Goal: Contribute content: Contribute content

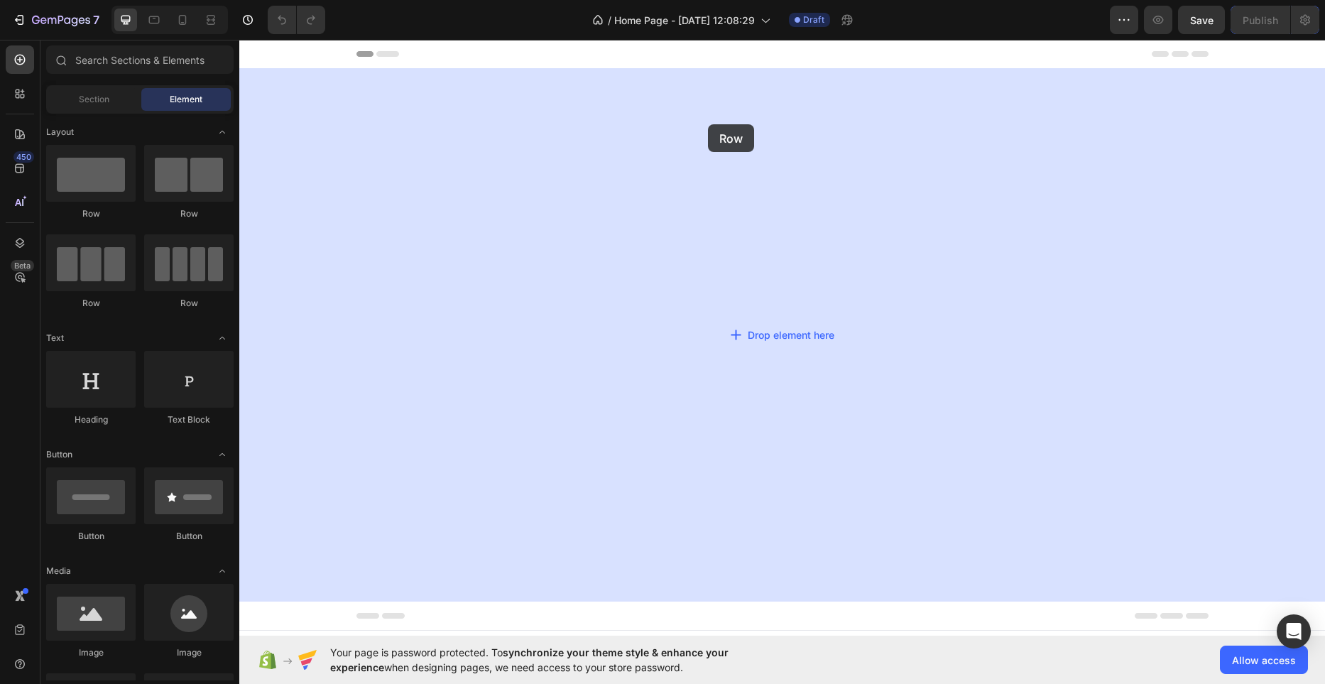
drag, startPoint x: 337, startPoint y: 224, endPoint x: 267, endPoint y: 175, distance: 85.7
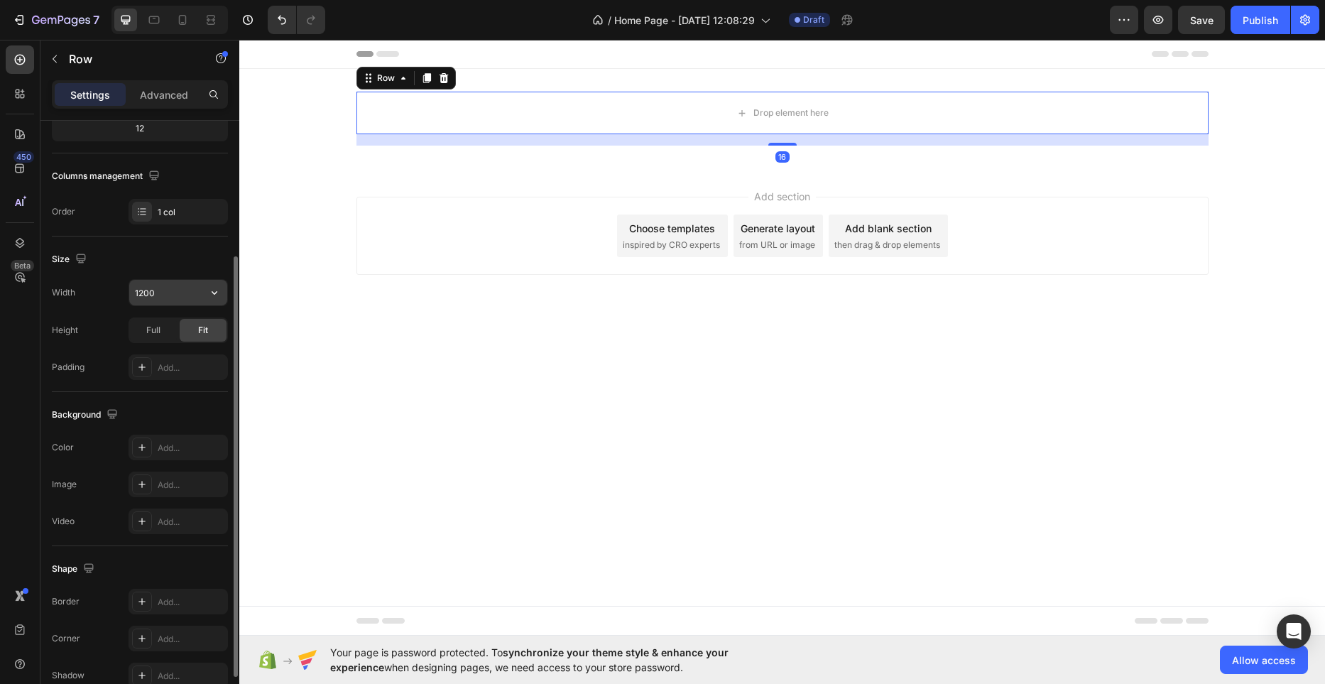
scroll to position [192, 0]
click at [187, 284] on input "1200" at bounding box center [178, 291] width 98 height 26
click at [160, 326] on div "Full" at bounding box center [153, 328] width 47 height 23
click at [185, 329] on div "Fit" at bounding box center [203, 328] width 47 height 23
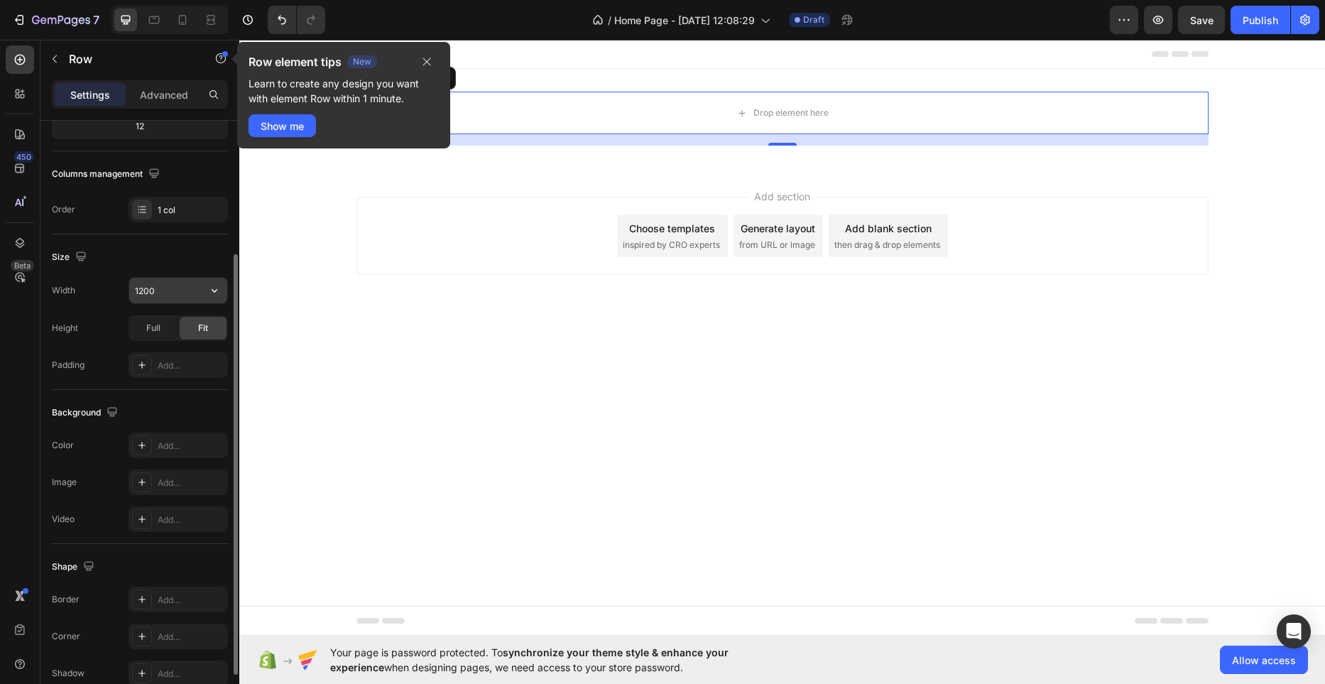
click at [198, 288] on input "1200" at bounding box center [178, 291] width 98 height 26
click at [205, 290] on button "button" at bounding box center [215, 291] width 26 height 26
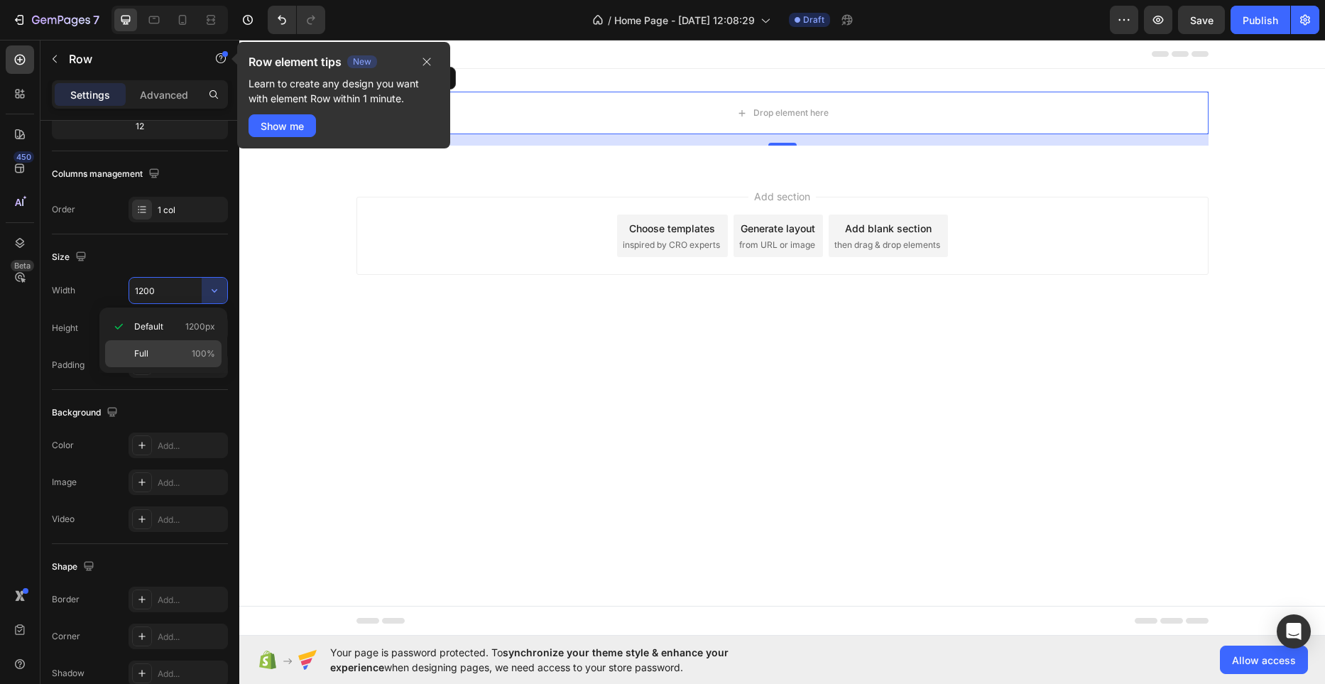
click at [180, 356] on p "Full 100%" at bounding box center [174, 353] width 81 height 13
type input "100%"
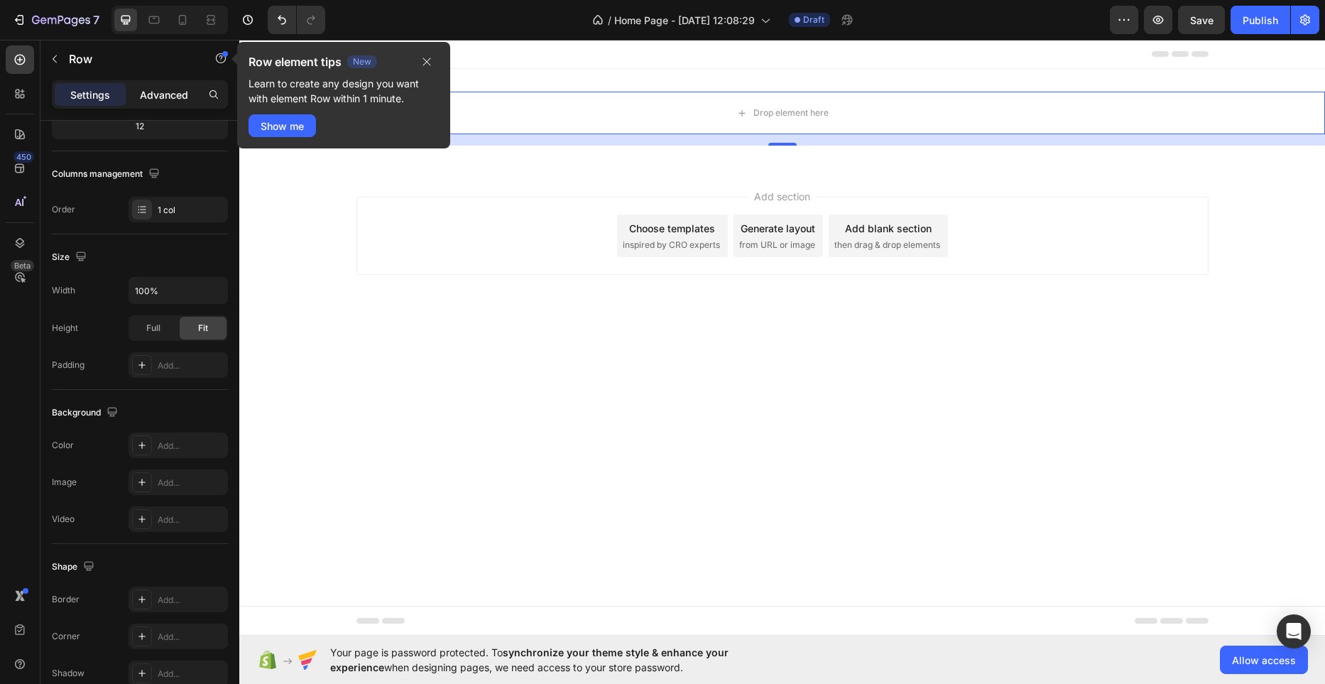
click at [191, 98] on div "Advanced" at bounding box center [163, 94] width 71 height 23
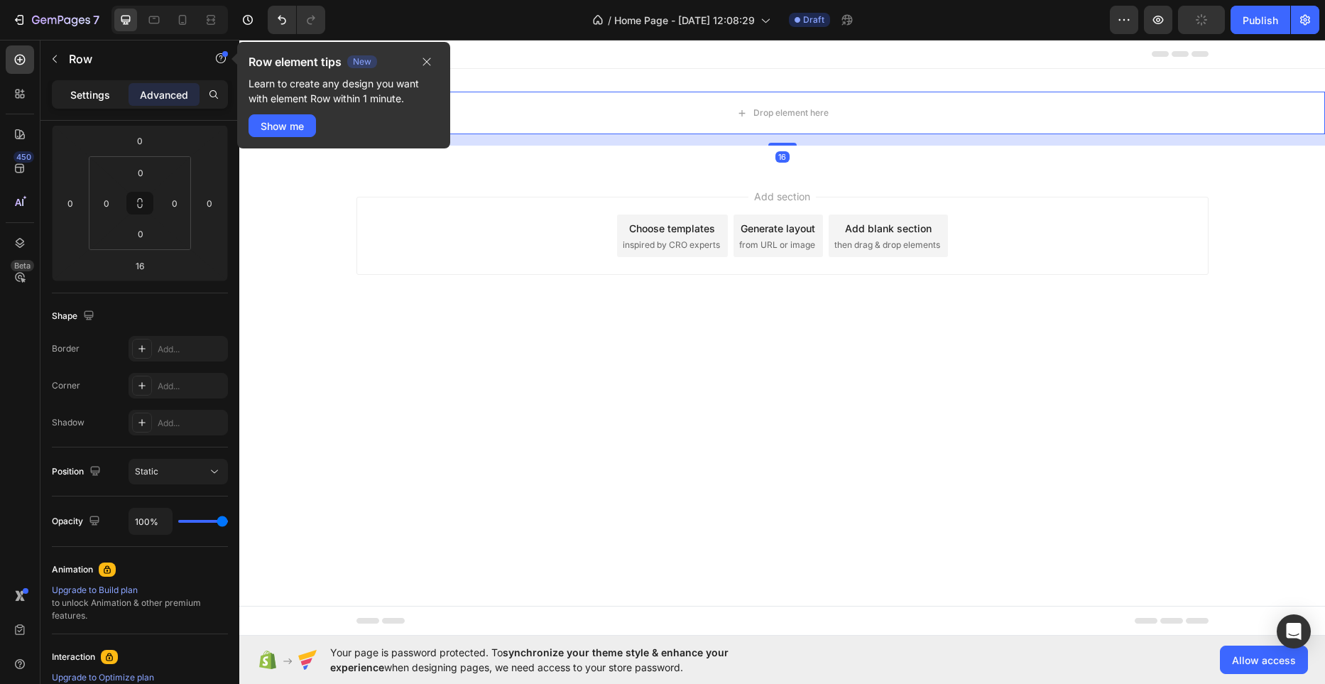
click at [91, 98] on p "Settings" at bounding box center [90, 94] width 40 height 15
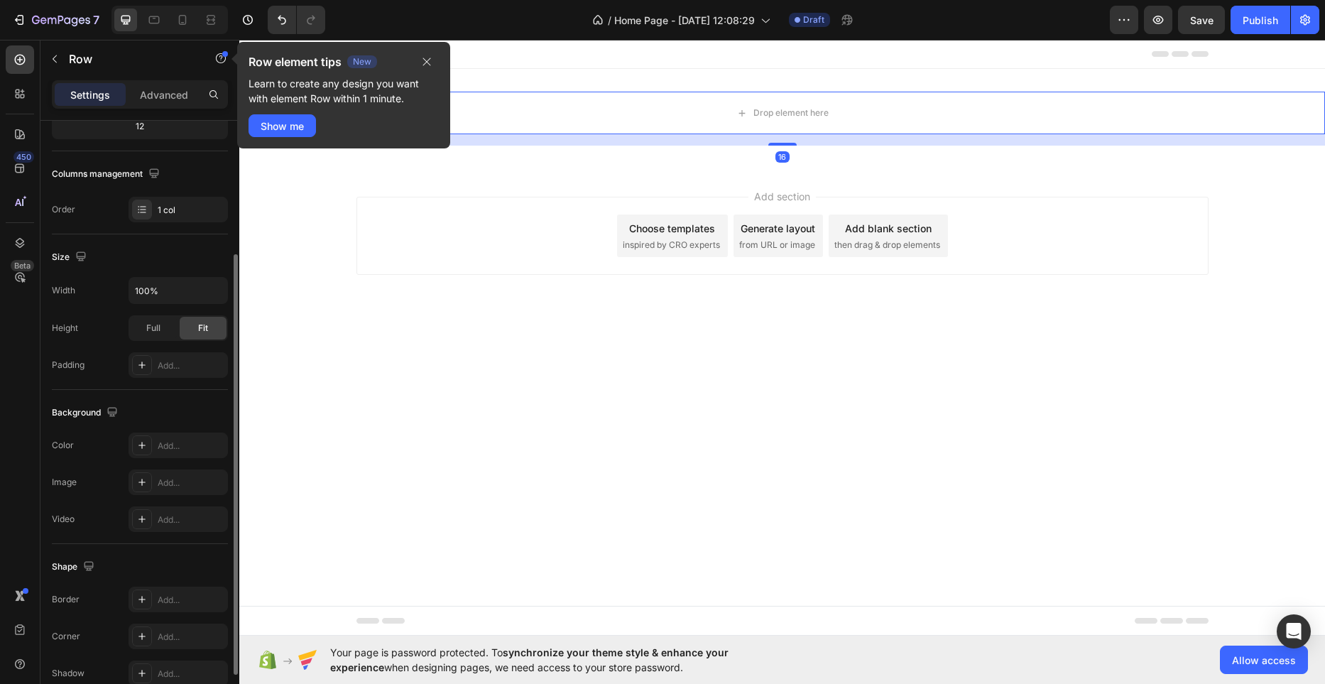
drag, startPoint x: 427, startPoint y: 65, endPoint x: 207, endPoint y: 172, distance: 244.1
click at [426, 65] on icon "button" at bounding box center [426, 61] width 11 height 11
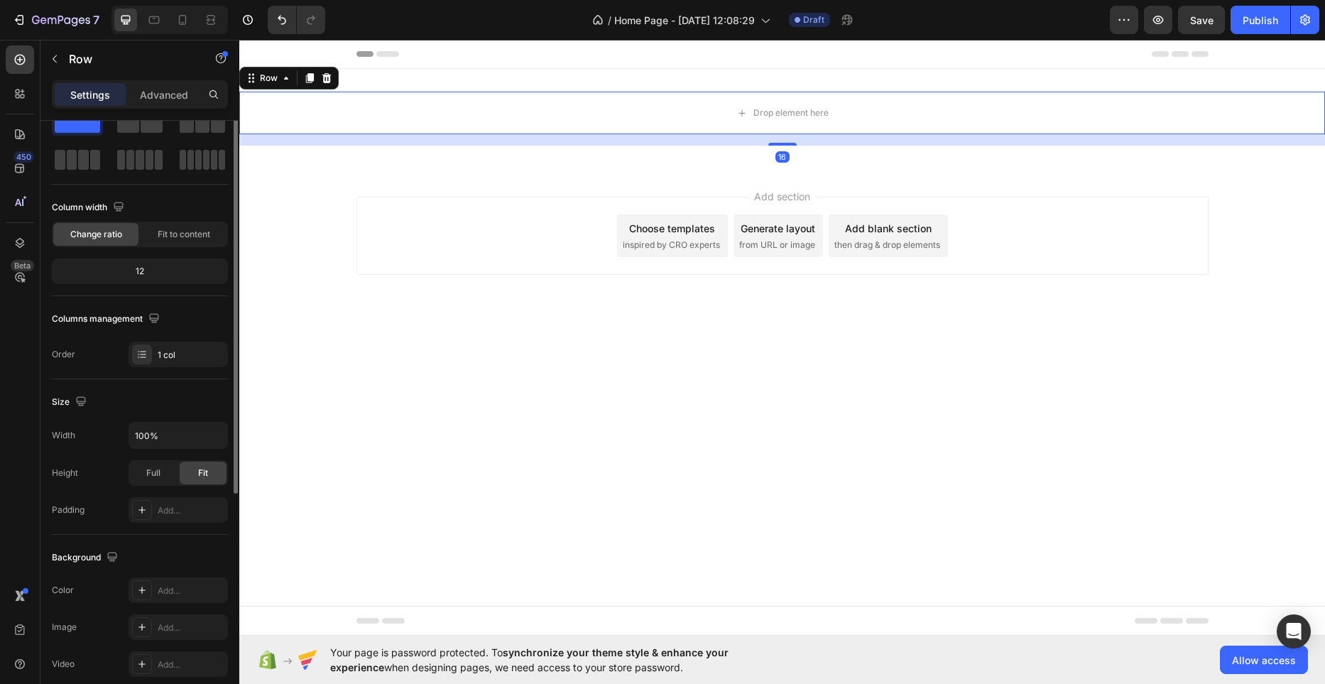
scroll to position [0, 0]
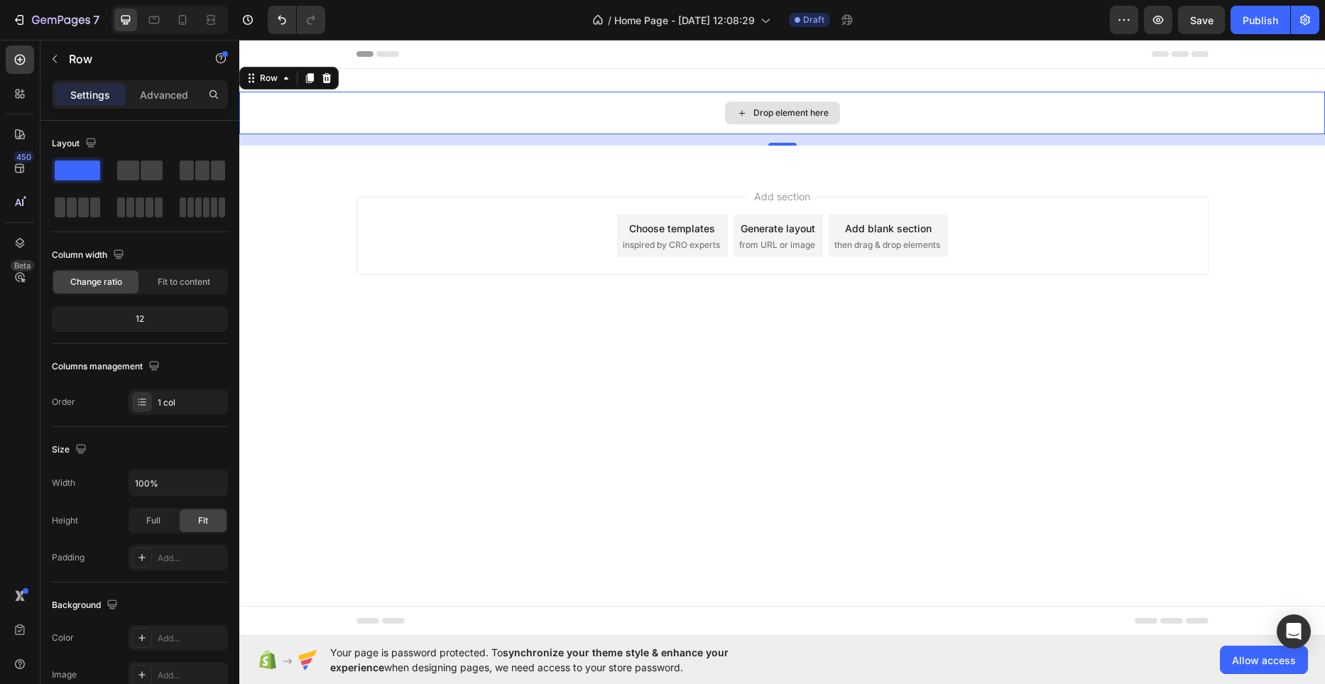
click at [443, 131] on div "Drop element here" at bounding box center [781, 113] width 1085 height 43
click at [442, 119] on div "Drop element here" at bounding box center [781, 113] width 1085 height 43
click at [145, 90] on p "Advanced" at bounding box center [164, 94] width 48 height 15
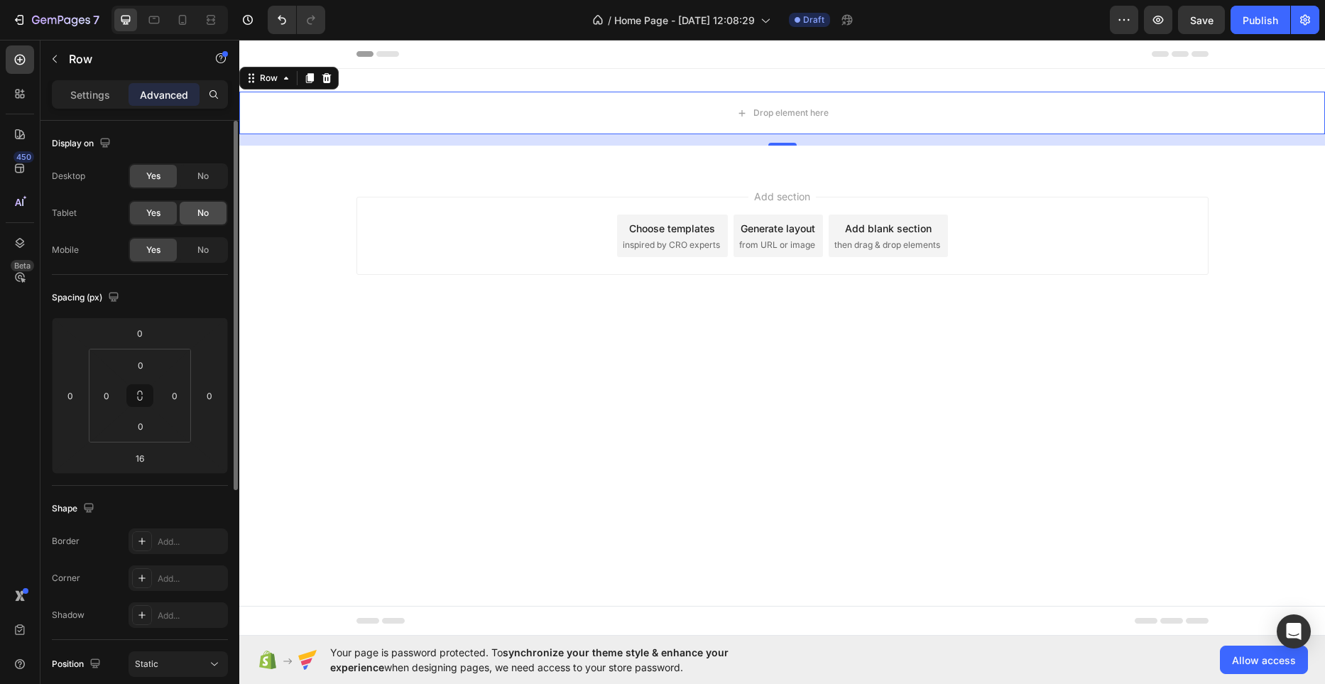
click at [196, 210] on div "No" at bounding box center [203, 213] width 47 height 23
click at [207, 187] on div "Yes No" at bounding box center [177, 176] width 99 height 26
click at [202, 250] on span "No" at bounding box center [202, 249] width 11 height 13
click at [175, 213] on div "Yes" at bounding box center [153, 213] width 47 height 23
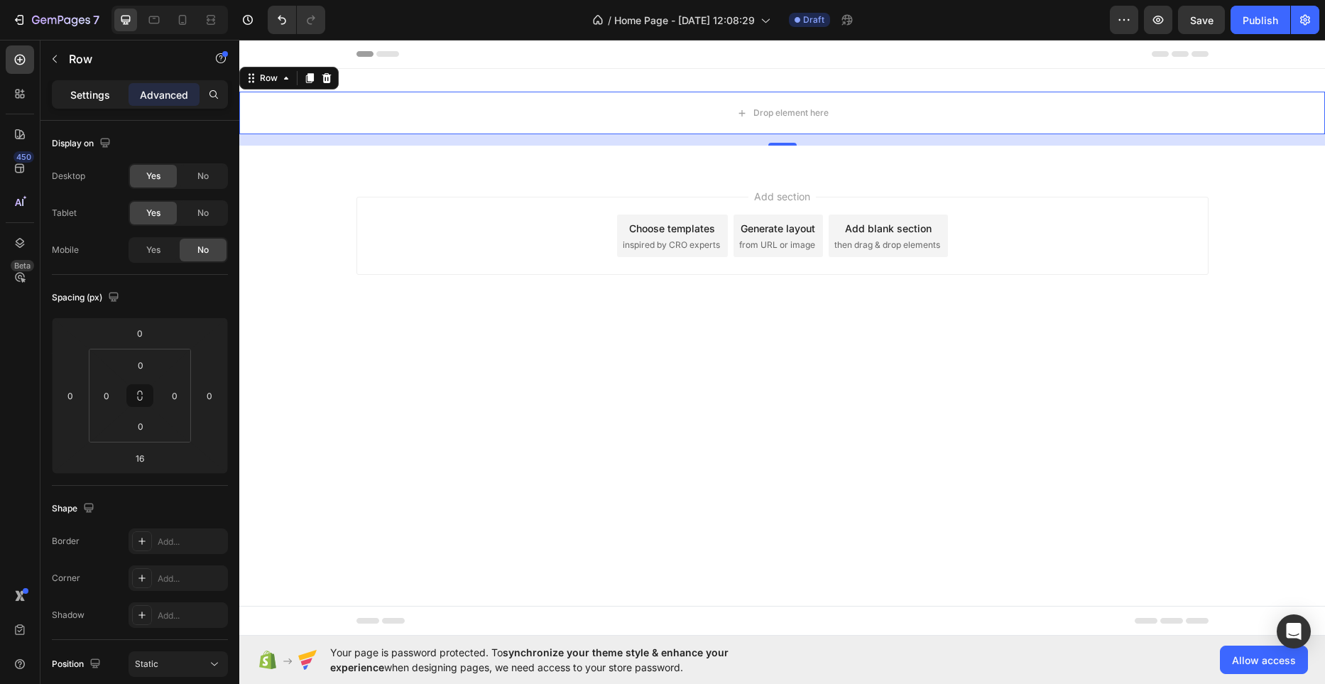
click at [109, 89] on div "Settings" at bounding box center [90, 94] width 71 height 23
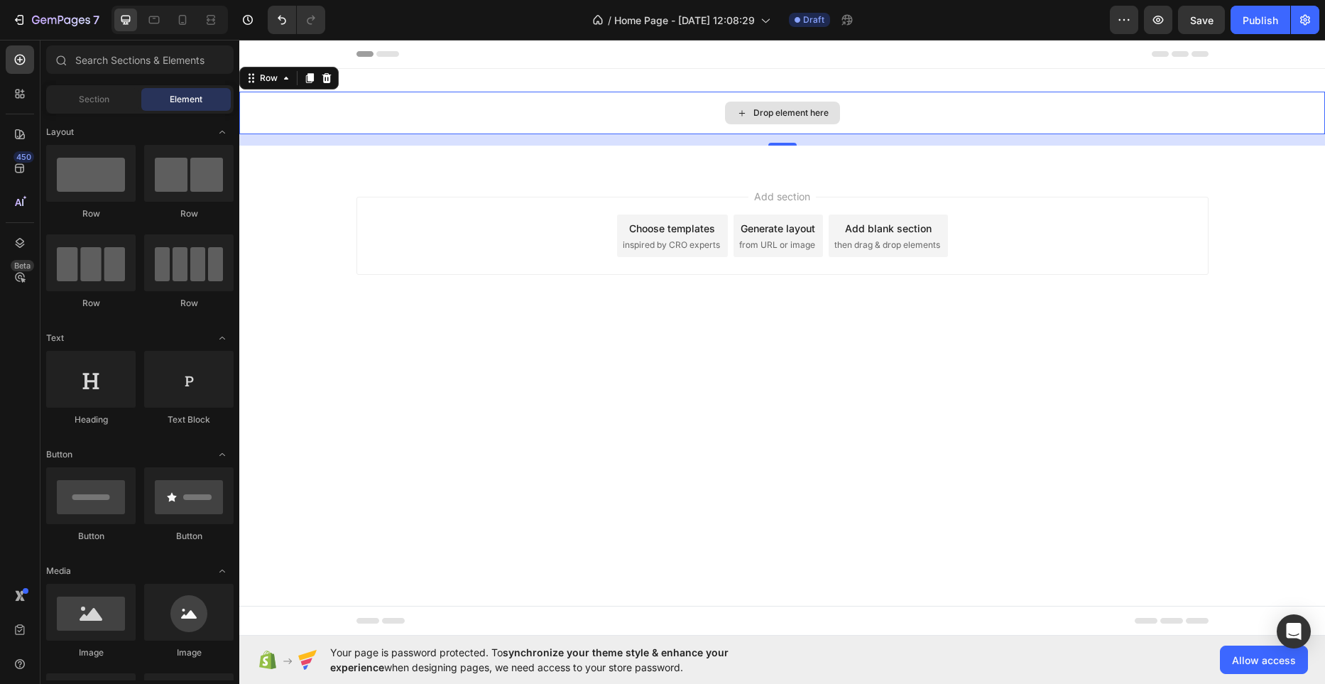
click at [772, 114] on div "Drop element here" at bounding box center [790, 112] width 75 height 11
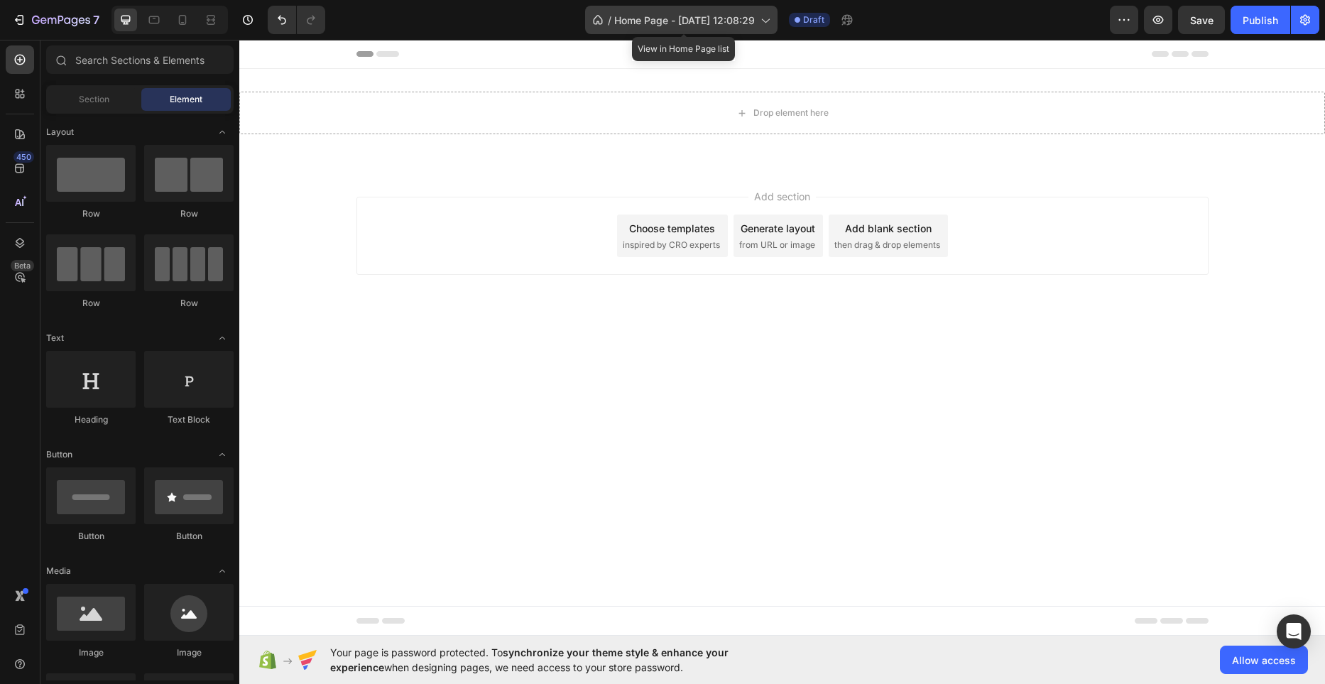
click at [659, 18] on span "Home Page - [DATE] 12:08:29" at bounding box center [684, 20] width 141 height 15
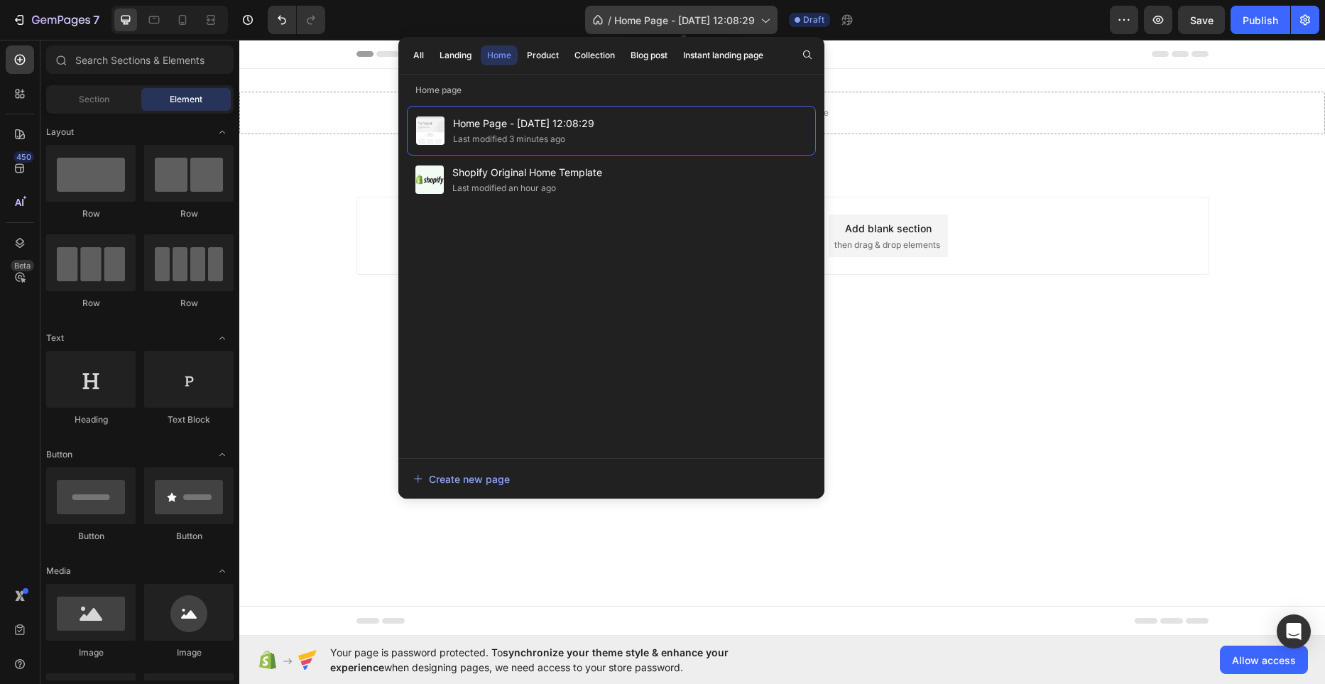
click at [659, 18] on span "Home Page - [DATE] 12:08:29" at bounding box center [684, 20] width 141 height 15
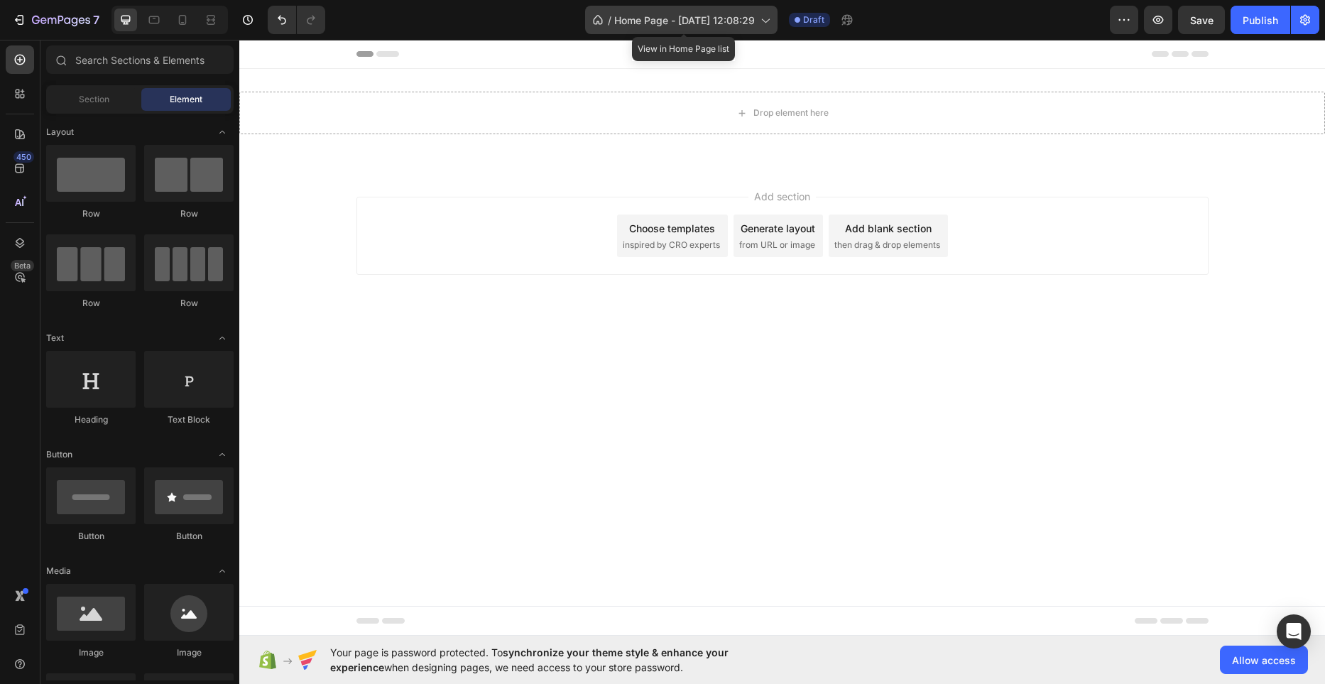
click at [659, 18] on span "Home Page - [DATE] 12:08:29" at bounding box center [684, 20] width 141 height 15
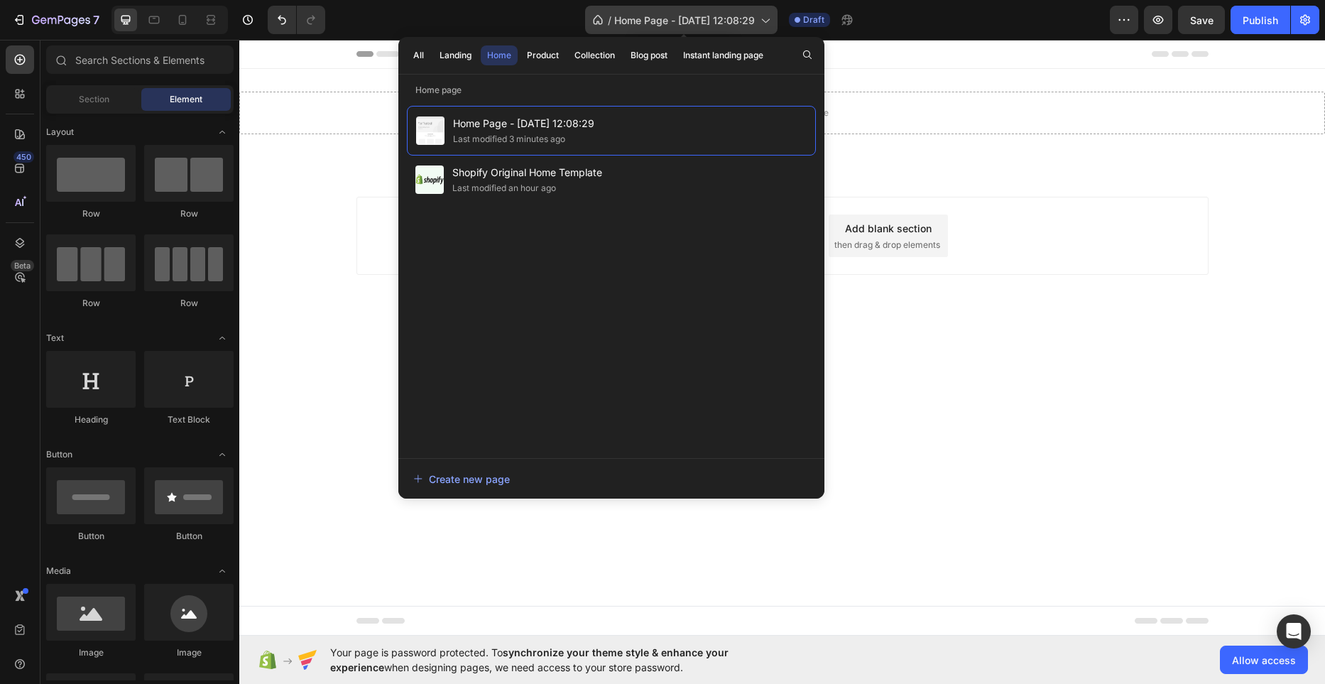
click at [667, 17] on span "Home Page - [DATE] 12:08:29" at bounding box center [684, 20] width 141 height 15
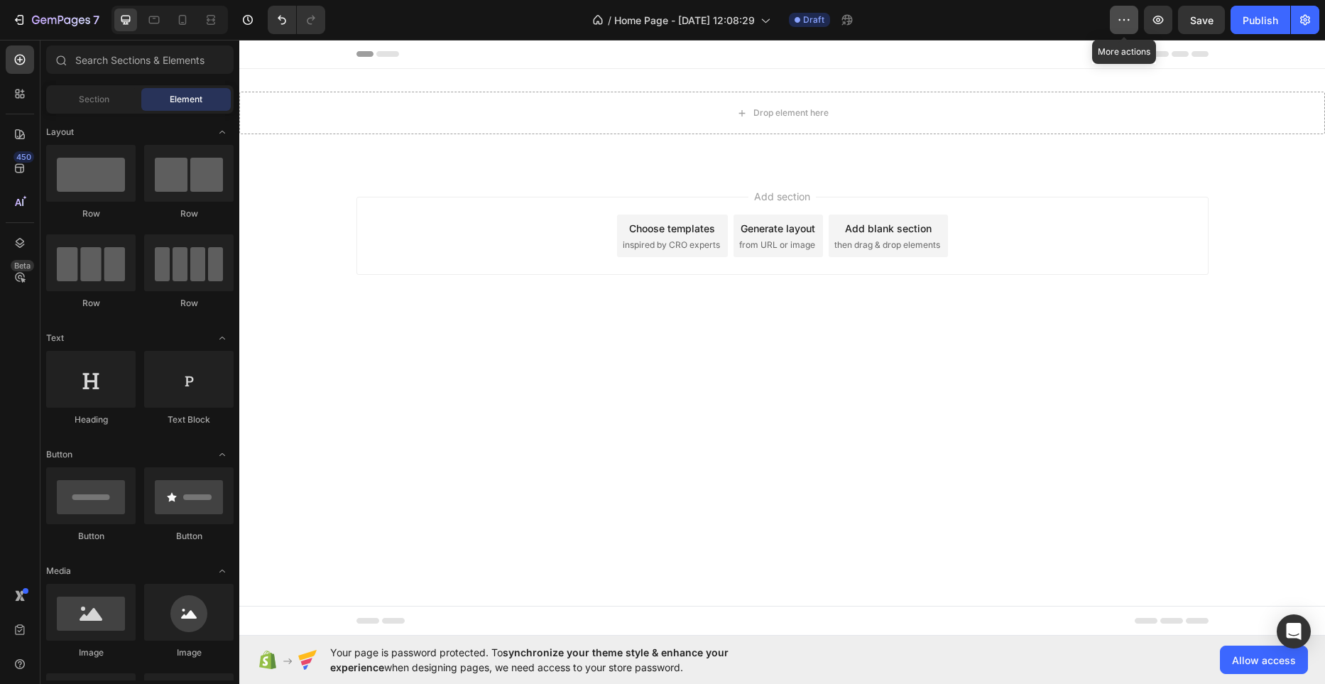
click at [1126, 16] on icon "button" at bounding box center [1124, 20] width 14 height 14
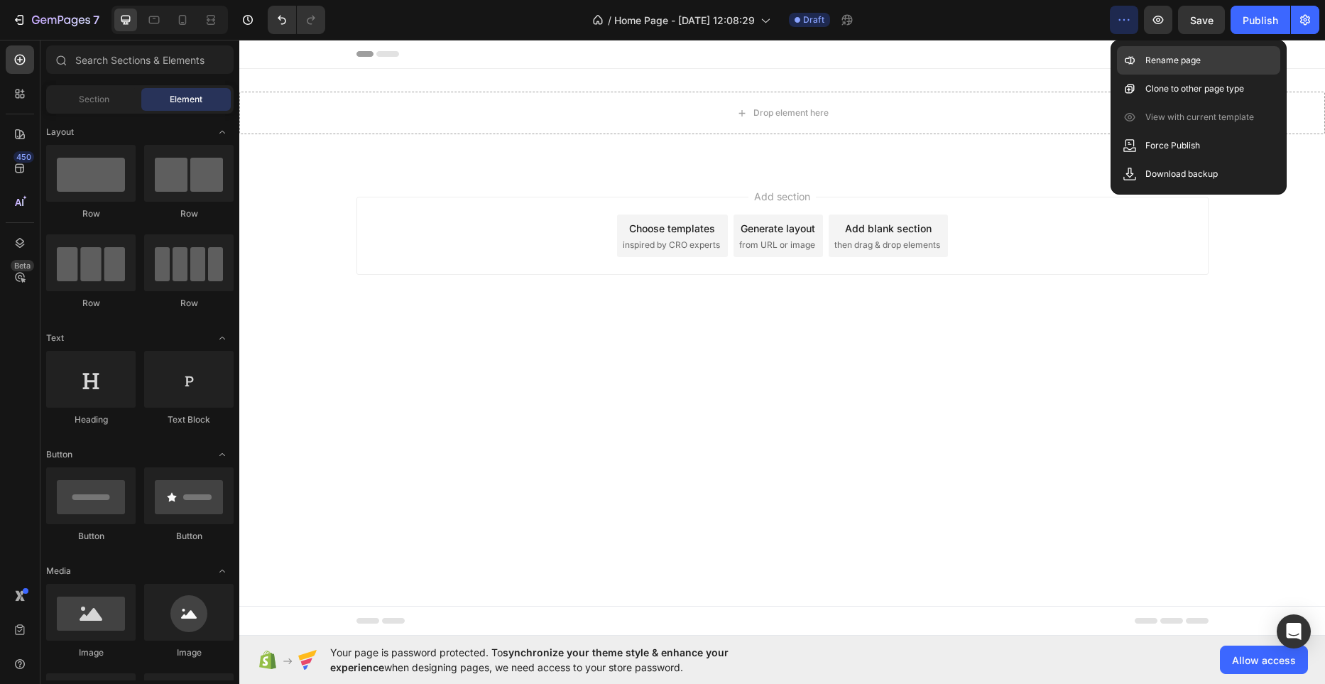
click at [1161, 61] on p "Rename page" at bounding box center [1172, 60] width 55 height 14
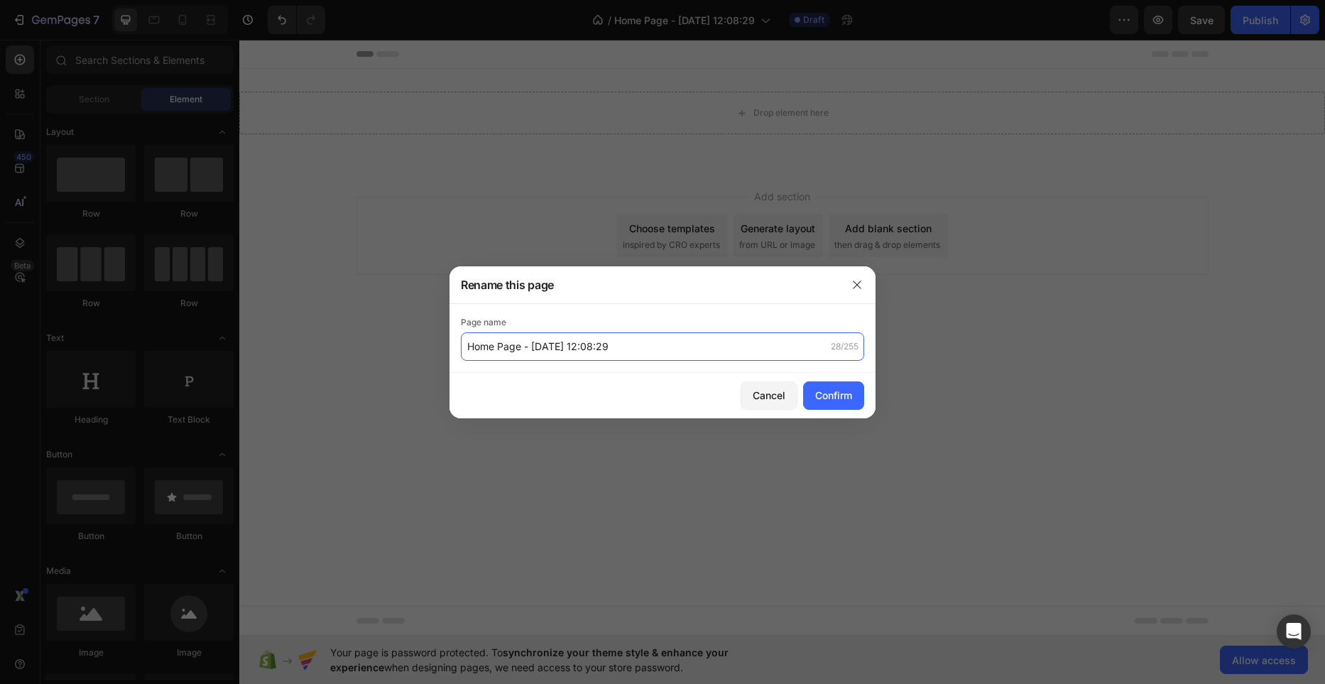
click at [559, 354] on input "Home Page - [DATE] 12:08:29" at bounding box center [662, 346] width 403 height 28
click at [556, 352] on input "Home Page - [DATE] 12:08:29" at bounding box center [662, 346] width 403 height 28
type input "M"
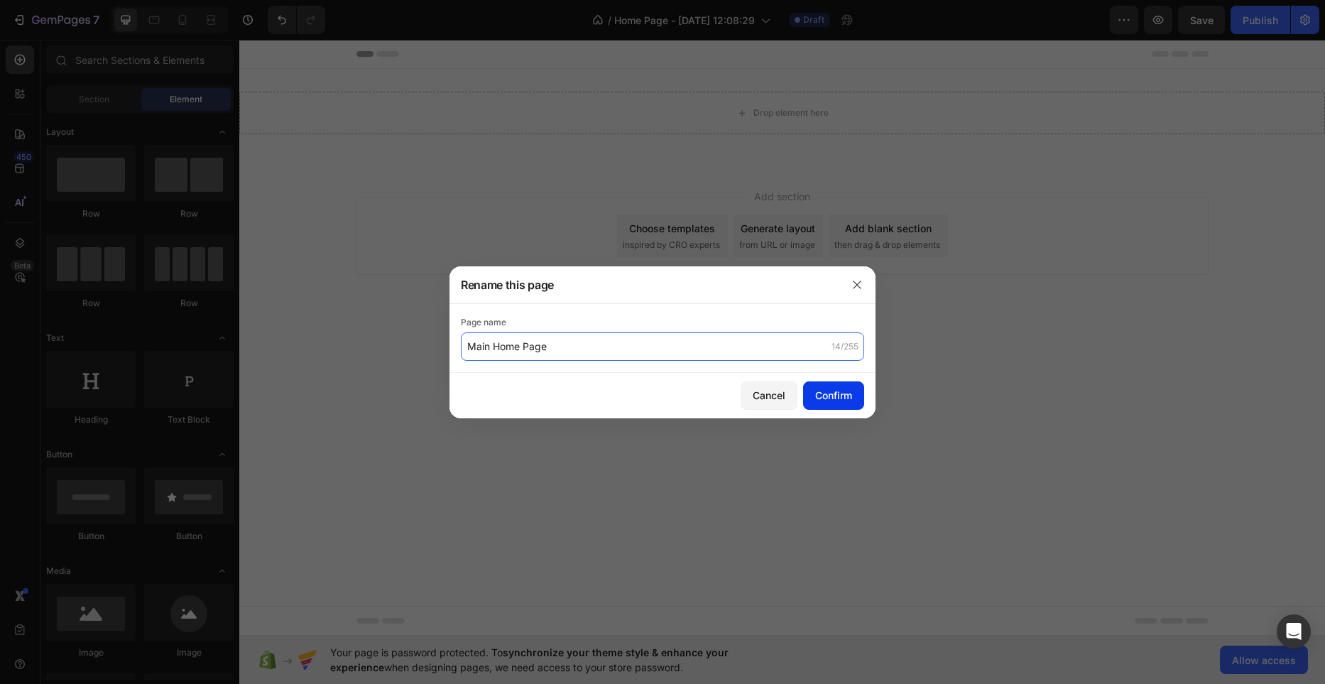
type input "Main Home Page"
click at [835, 393] on div "Confirm" at bounding box center [833, 395] width 37 height 15
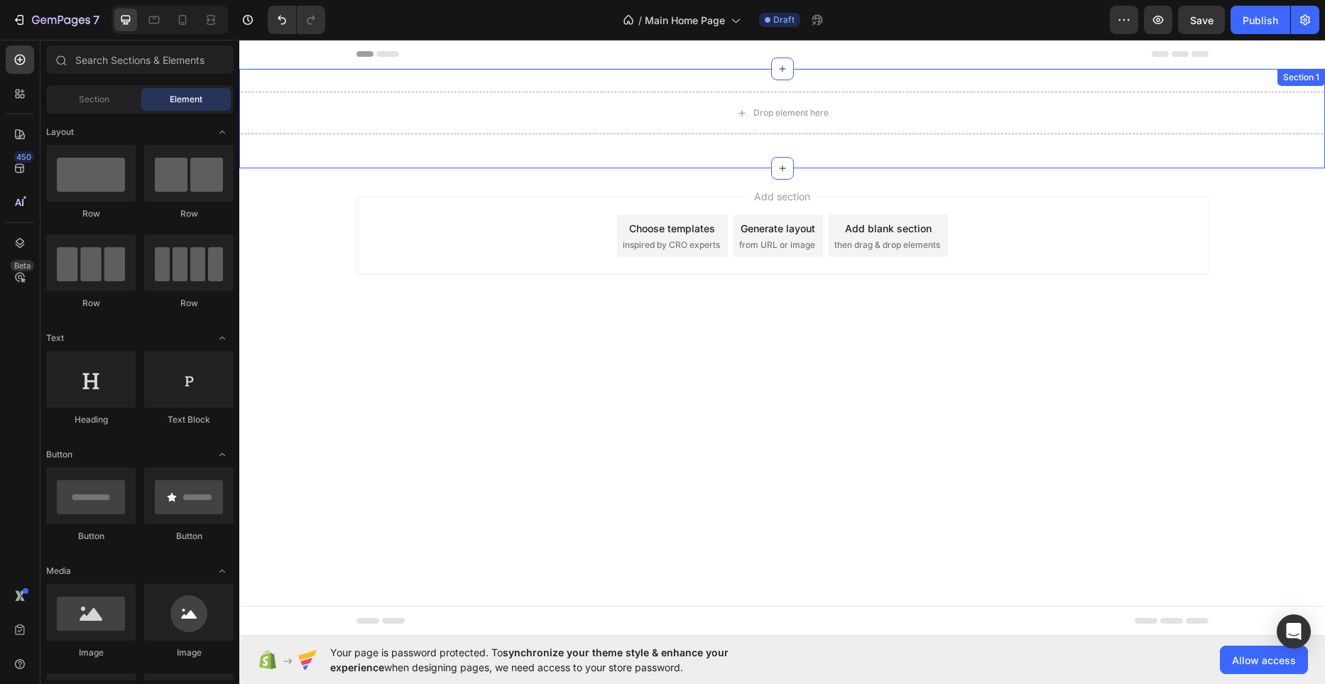
click at [610, 73] on div "Drop element here Row Section 1" at bounding box center [781, 118] width 1085 height 99
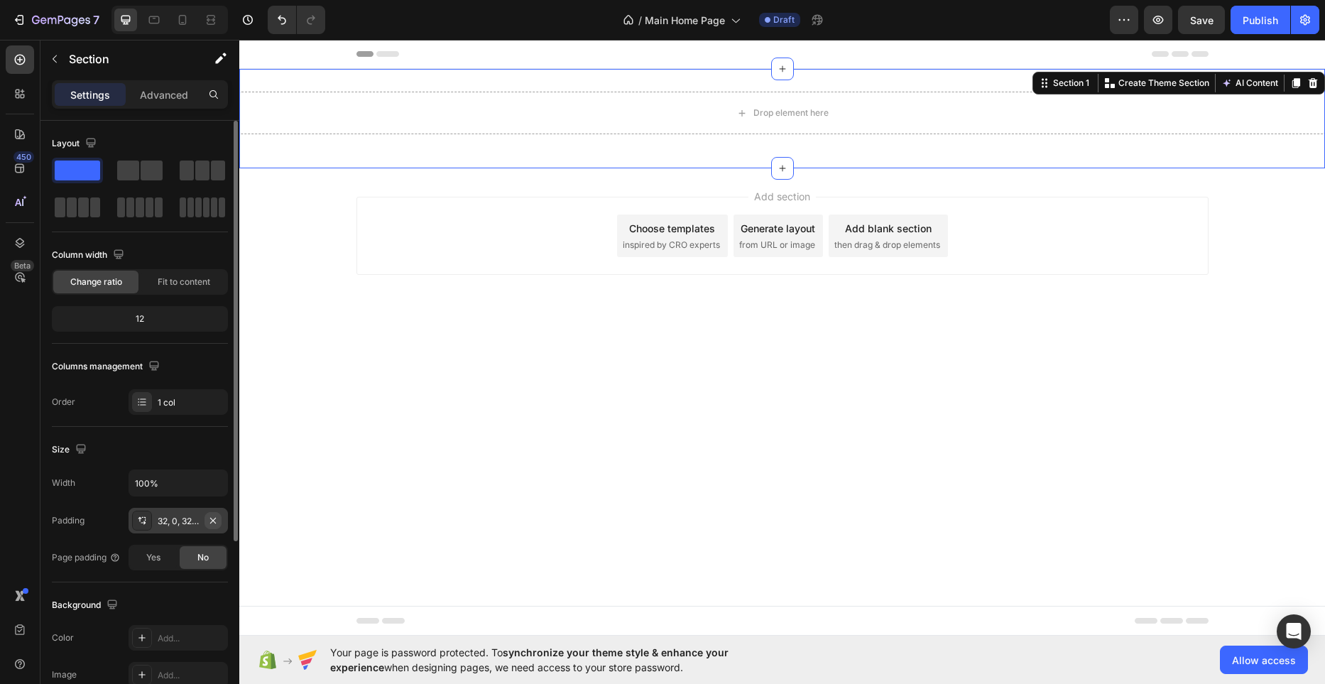
click at [212, 521] on icon "button" at bounding box center [213, 520] width 6 height 6
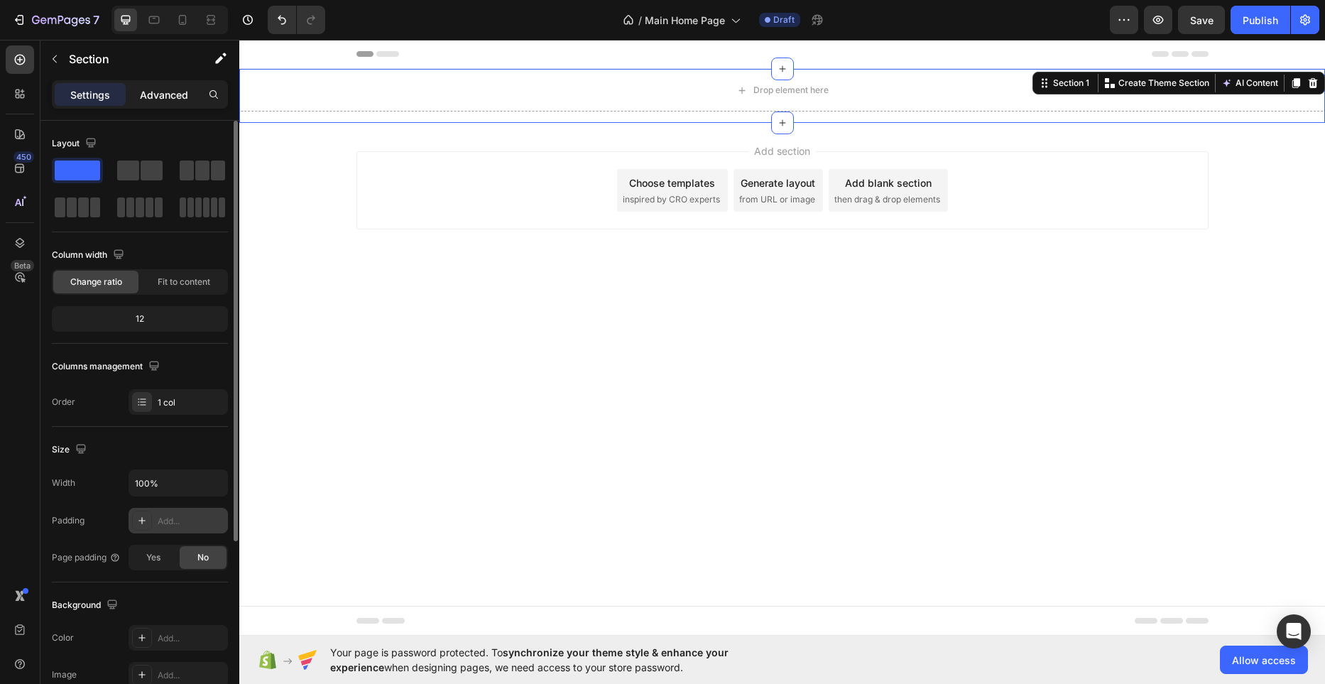
click at [170, 94] on p "Advanced" at bounding box center [164, 94] width 48 height 15
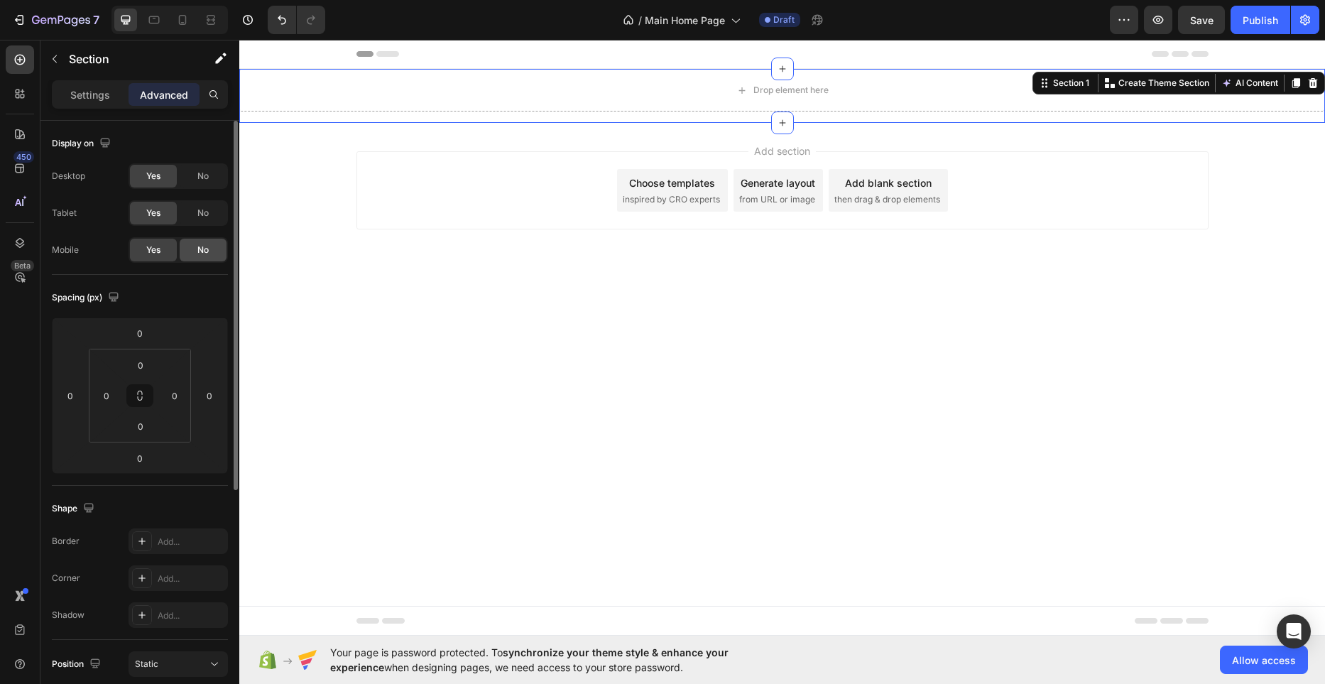
click at [208, 251] on span "No" at bounding box center [202, 249] width 11 height 13
click at [104, 88] on p "Settings" at bounding box center [90, 94] width 40 height 15
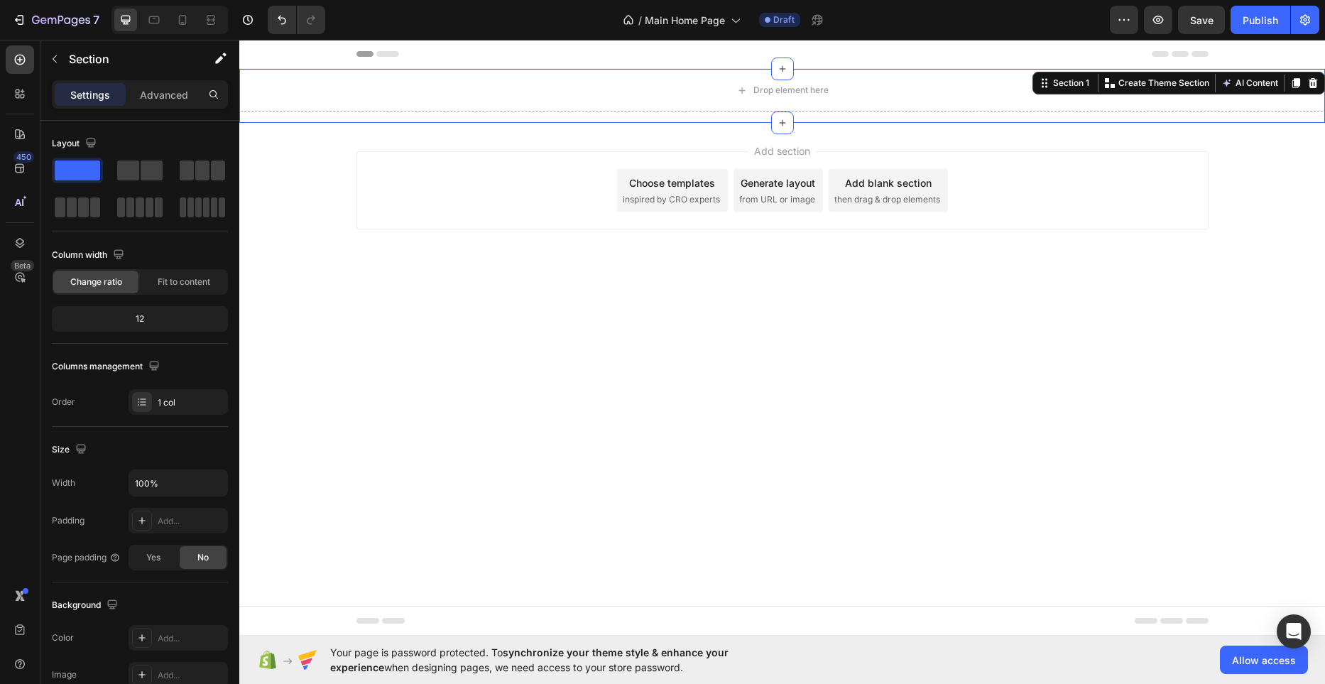
click at [491, 118] on div "Drop element here Row" at bounding box center [781, 96] width 1085 height 54
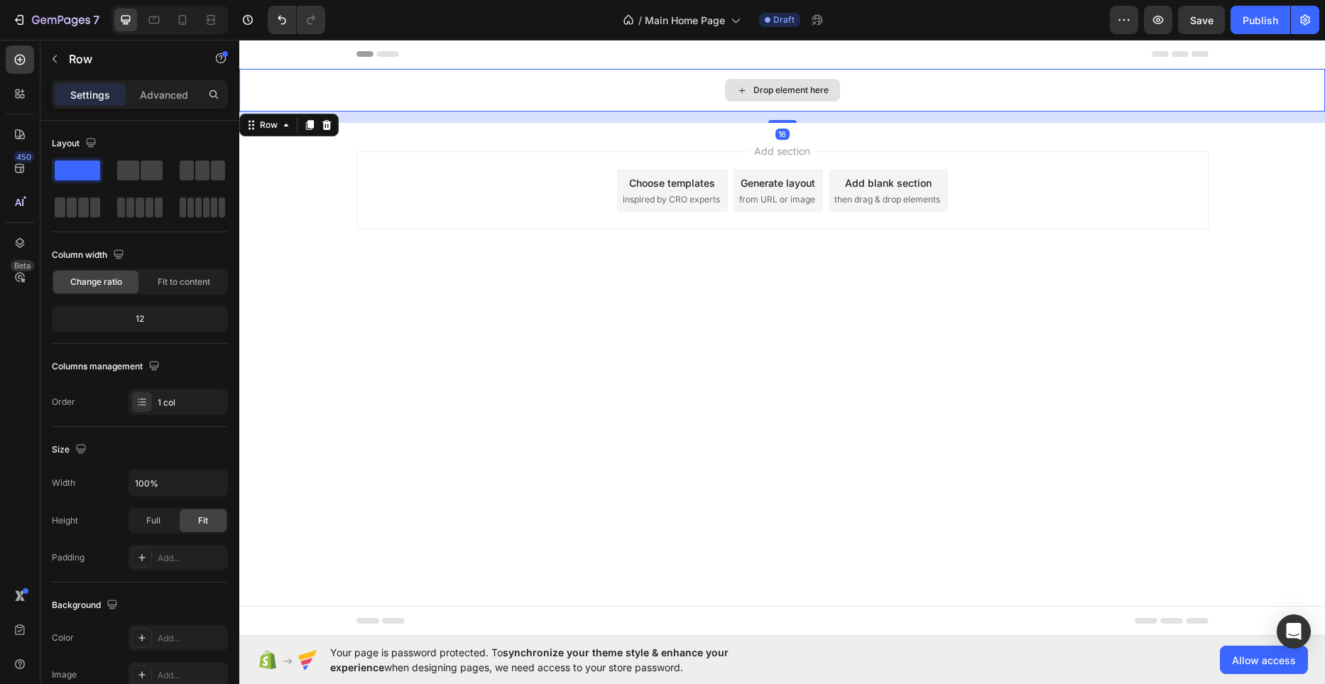
click at [498, 111] on div "Drop element here Row 16" at bounding box center [781, 90] width 1085 height 43
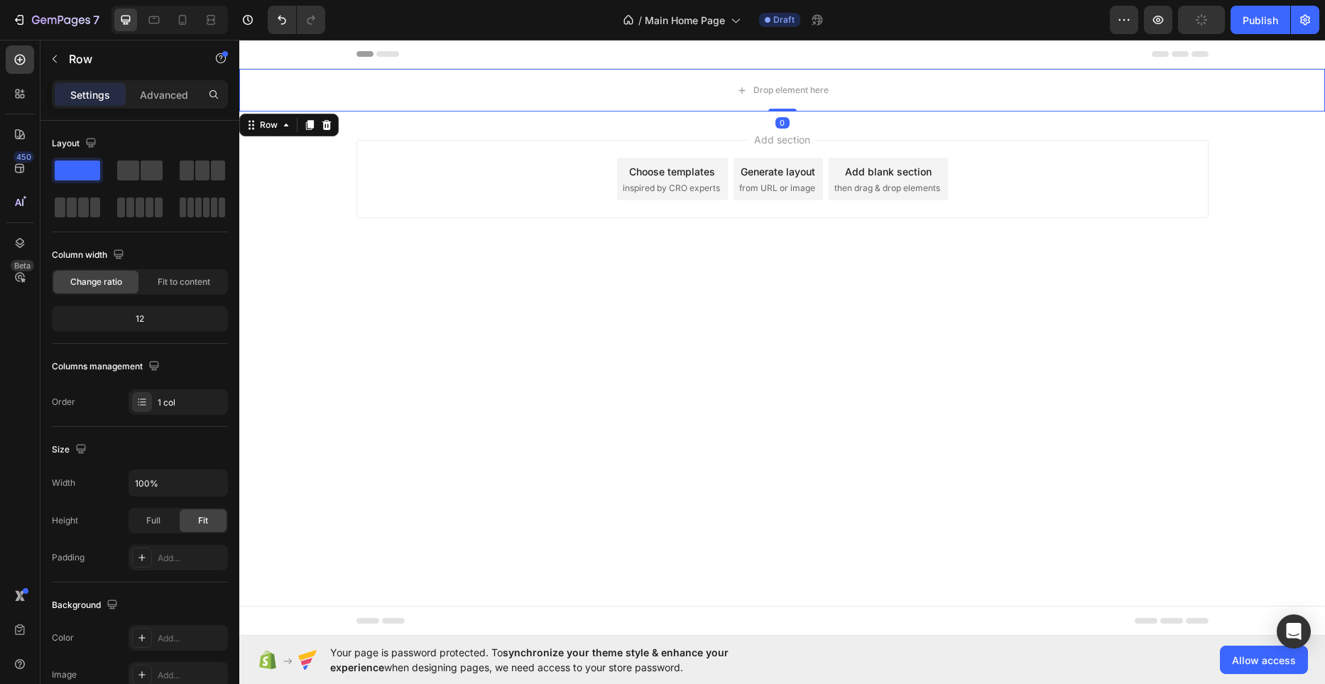
drag, startPoint x: 783, startPoint y: 121, endPoint x: 783, endPoint y: 90, distance: 31.2
click at [783, 90] on div "Drop element here Row 0" at bounding box center [781, 90] width 1085 height 43
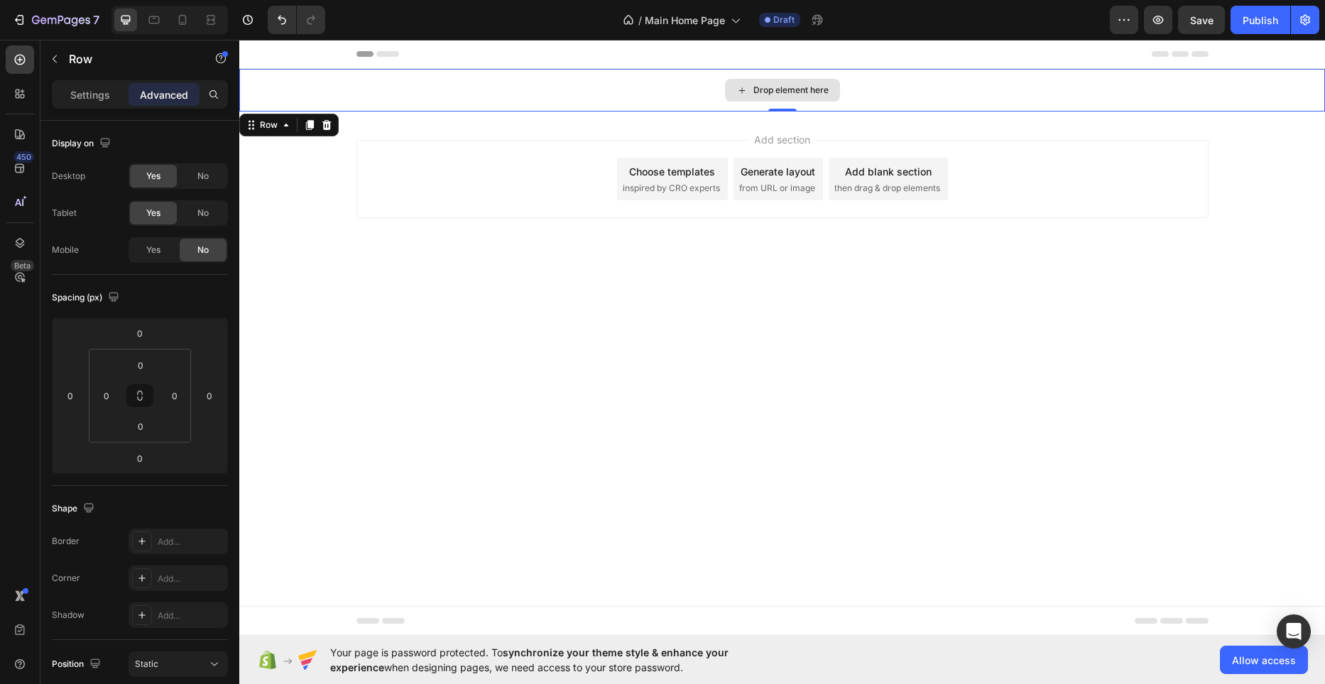
click at [687, 93] on div "Drop element here" at bounding box center [781, 90] width 1085 height 43
click at [90, 99] on p "Settings" at bounding box center [90, 94] width 40 height 15
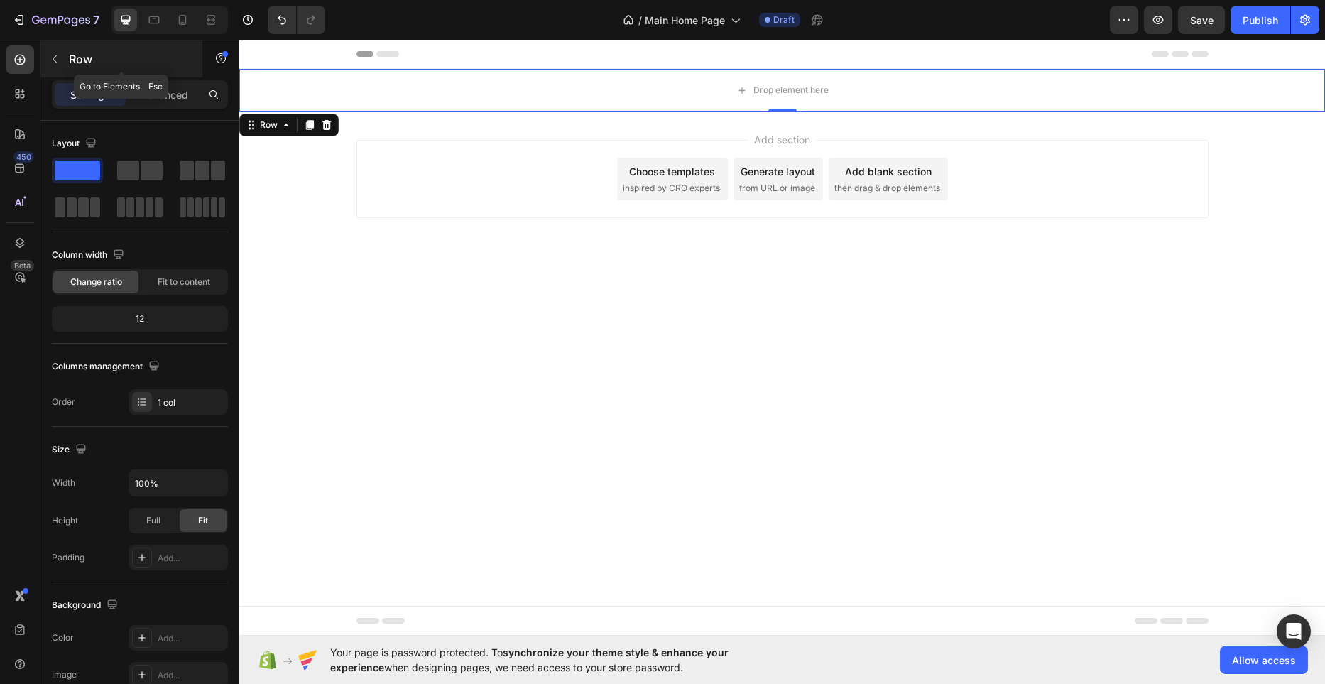
click at [60, 53] on button "button" at bounding box center [54, 59] width 23 height 23
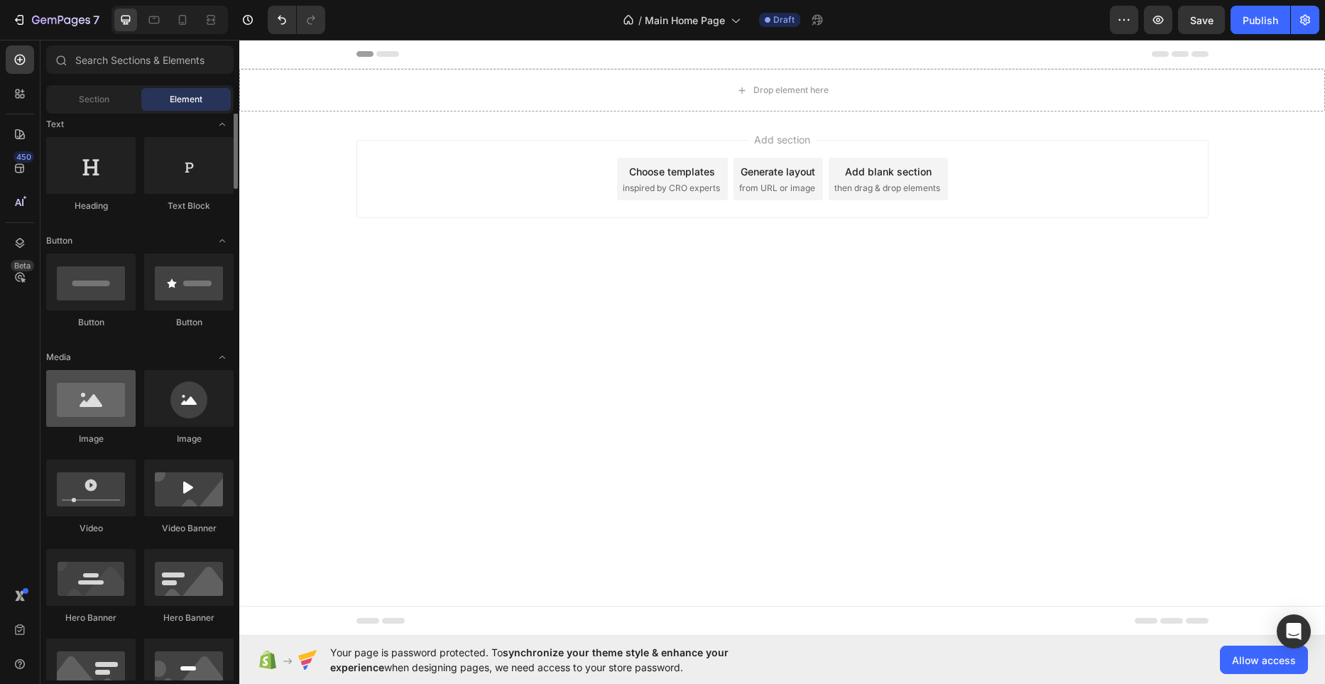
scroll to position [217, 0]
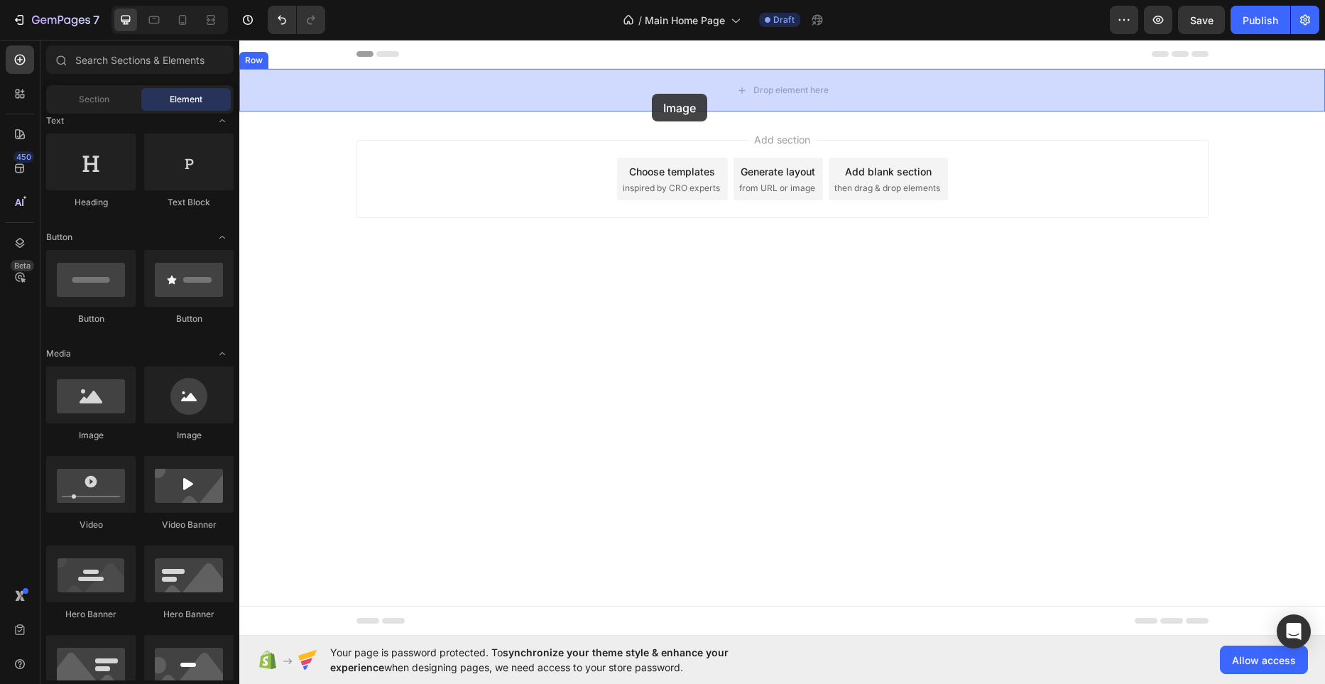
drag, startPoint x: 342, startPoint y: 458, endPoint x: 652, endPoint y: 93, distance: 478.4
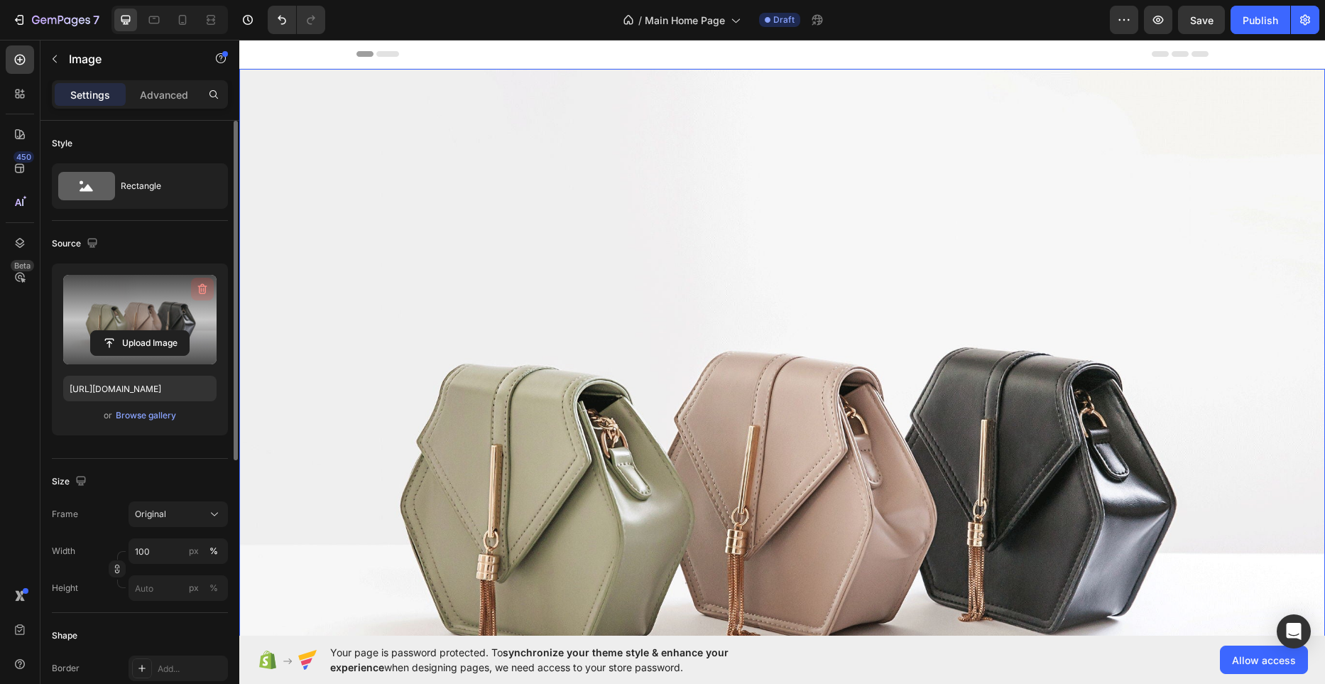
click at [199, 280] on button "button" at bounding box center [202, 289] width 23 height 23
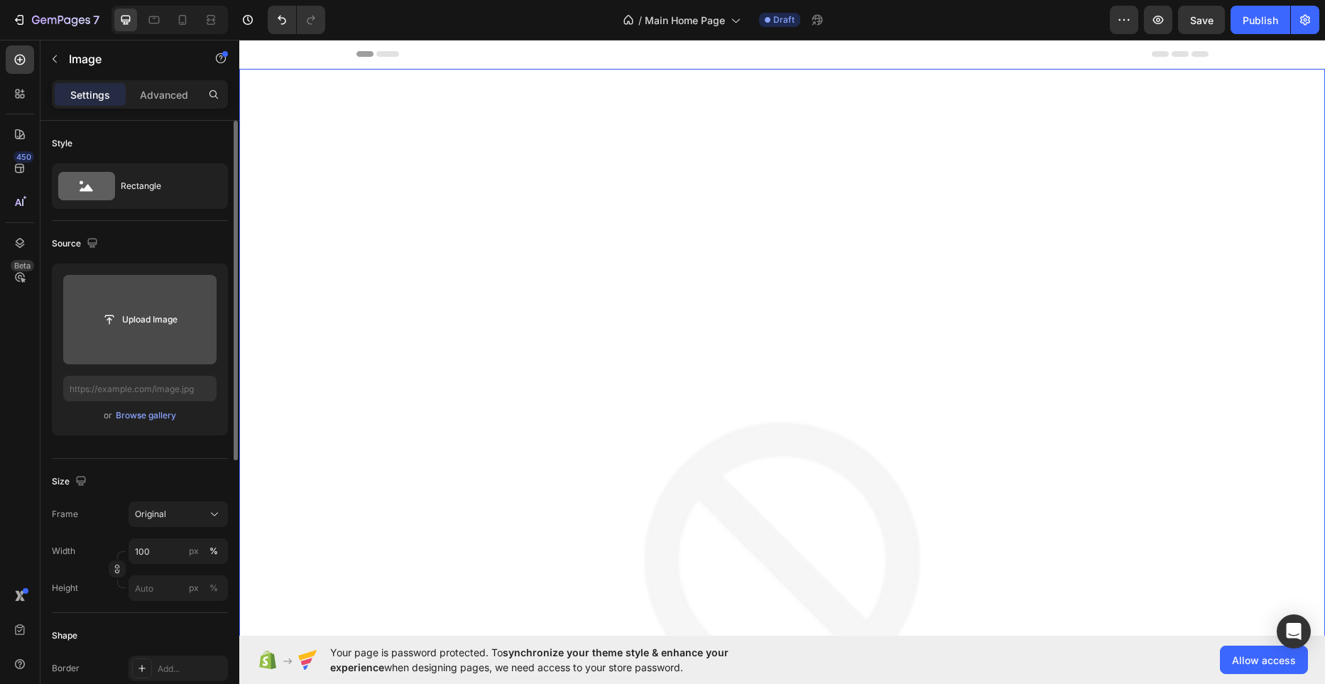
click at [170, 319] on input "file" at bounding box center [140, 319] width 98 height 24
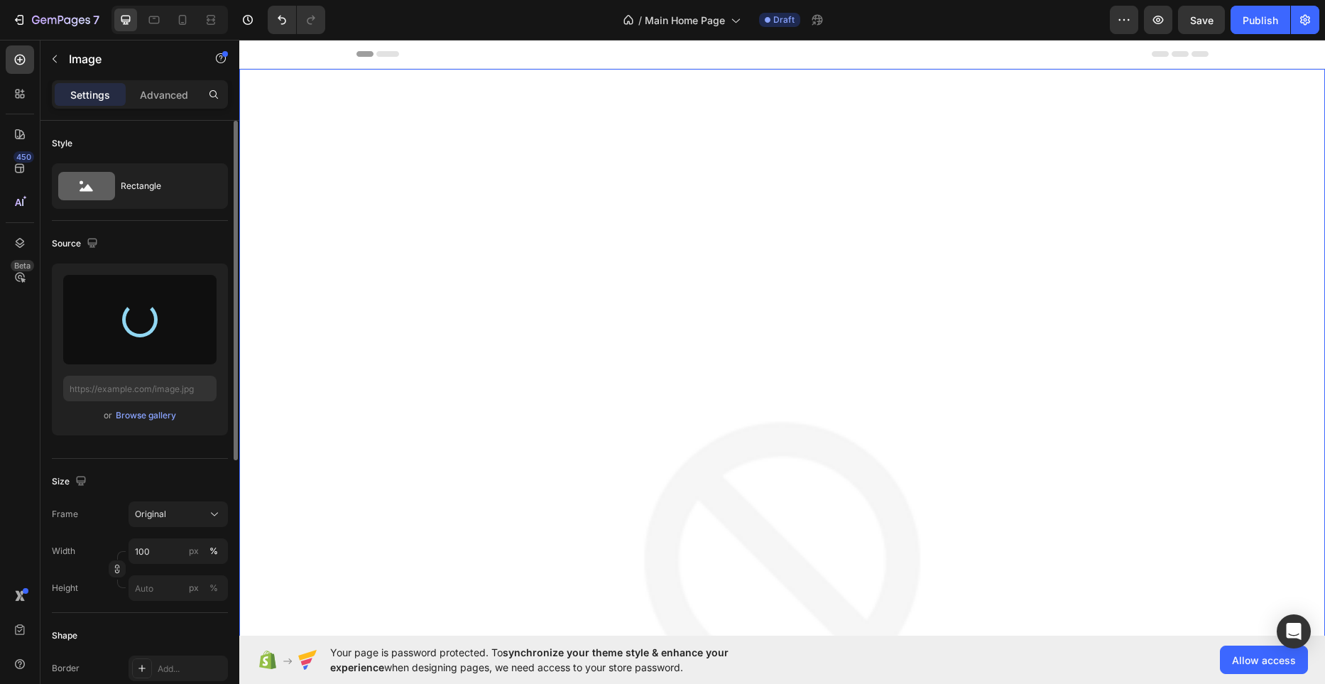
type input "[URL][DOMAIN_NAME]"
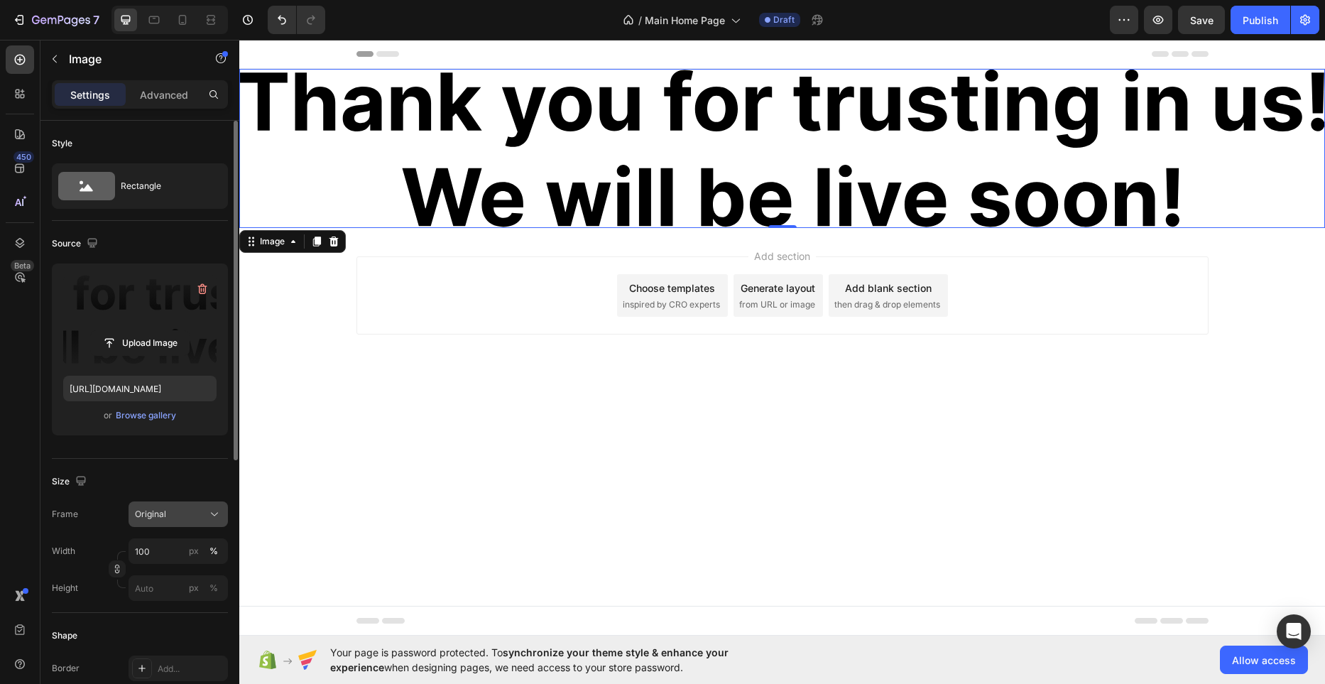
click at [199, 507] on div "Original" at bounding box center [178, 514] width 87 height 14
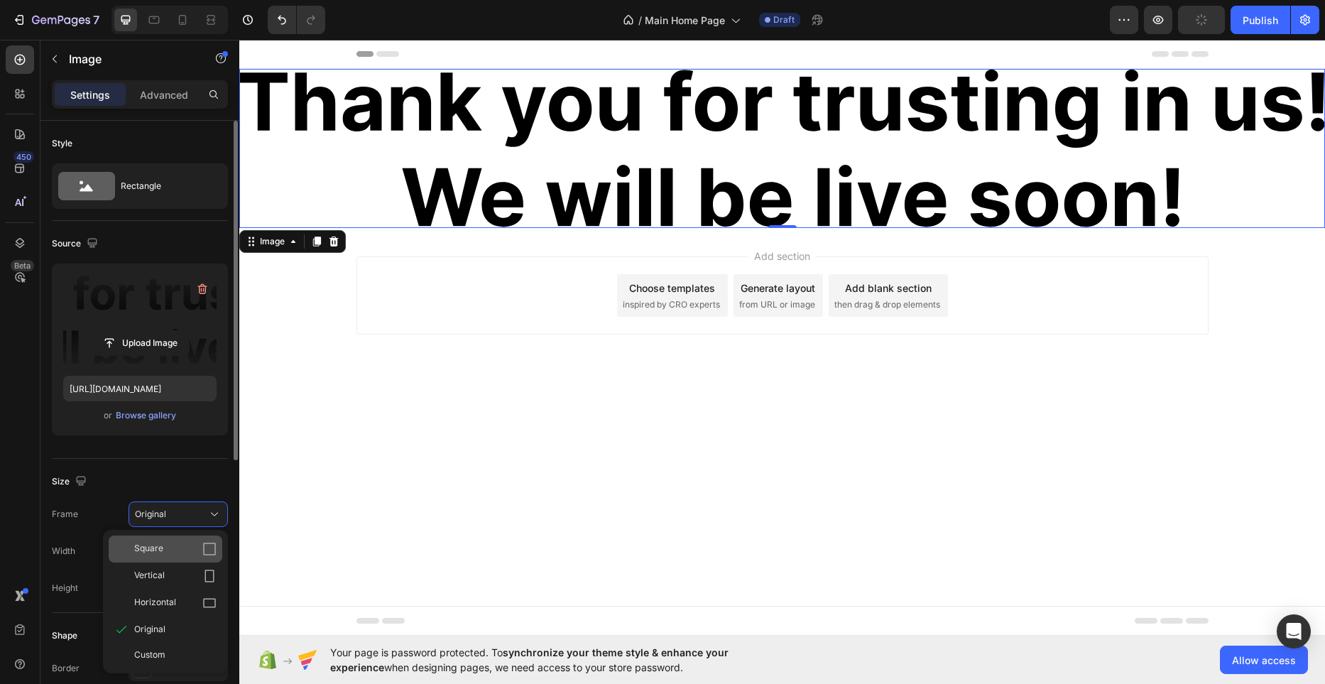
click at [202, 542] on icon at bounding box center [209, 549] width 14 height 14
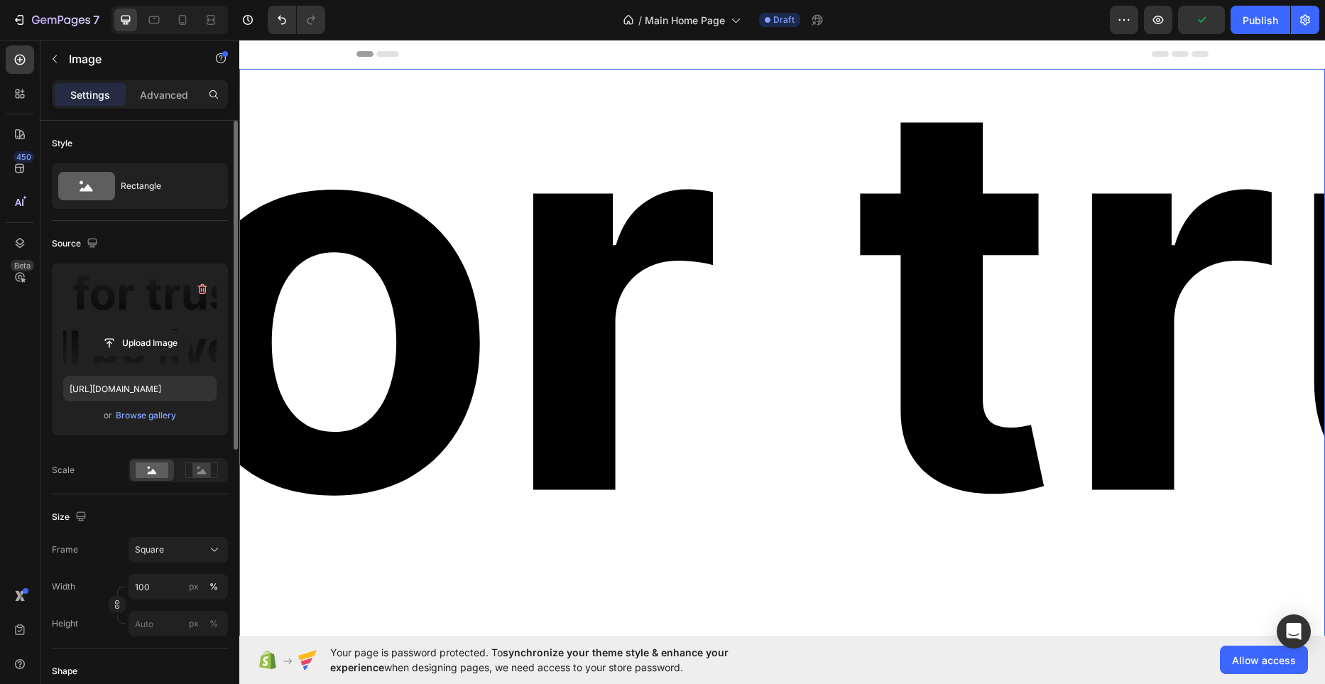
click at [188, 566] on div "Frame Square Width 100 px % Height px %" at bounding box center [140, 586] width 176 height 99
click at [190, 550] on div "Square" at bounding box center [170, 549] width 70 height 13
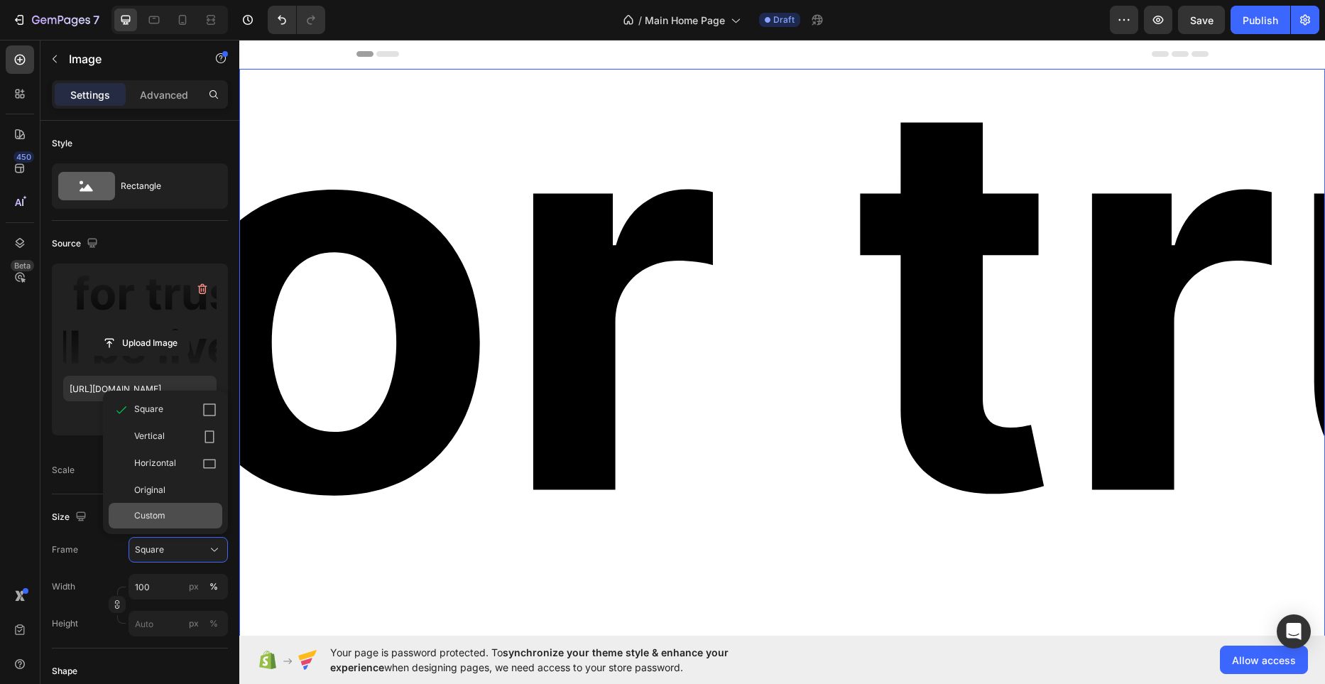
click at [182, 515] on div "Custom" at bounding box center [175, 515] width 82 height 13
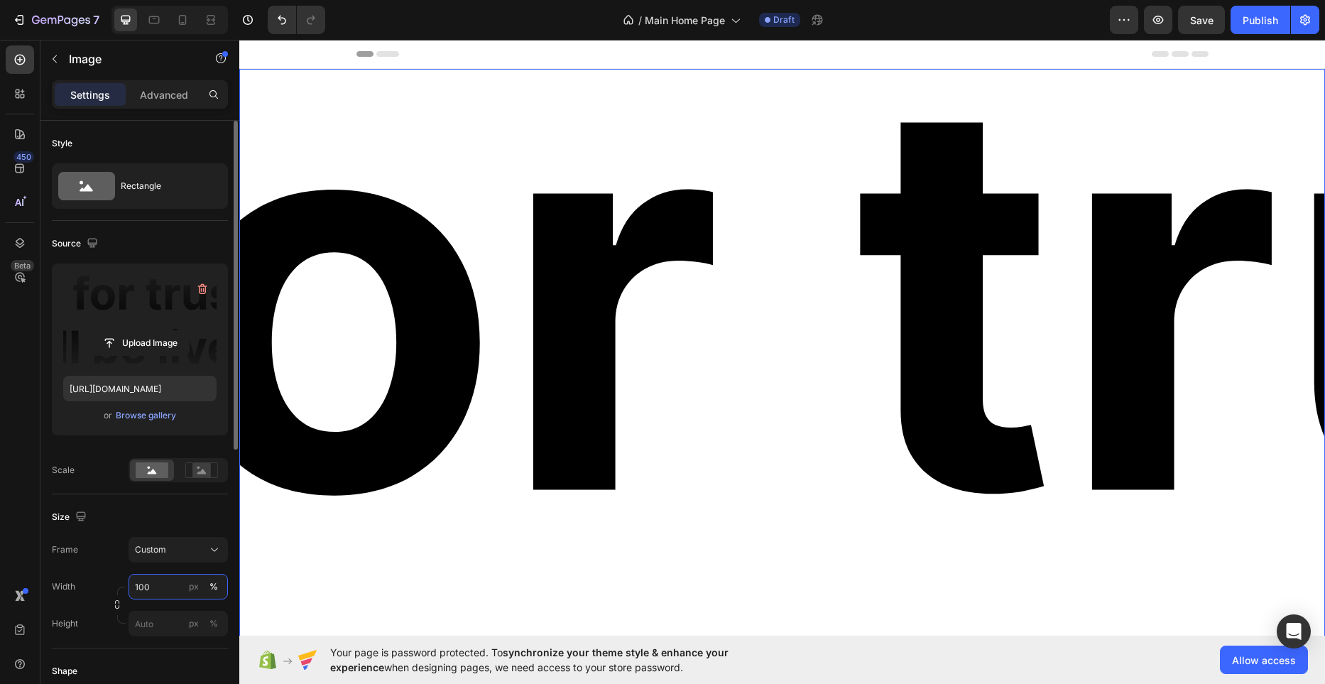
paste input "558"
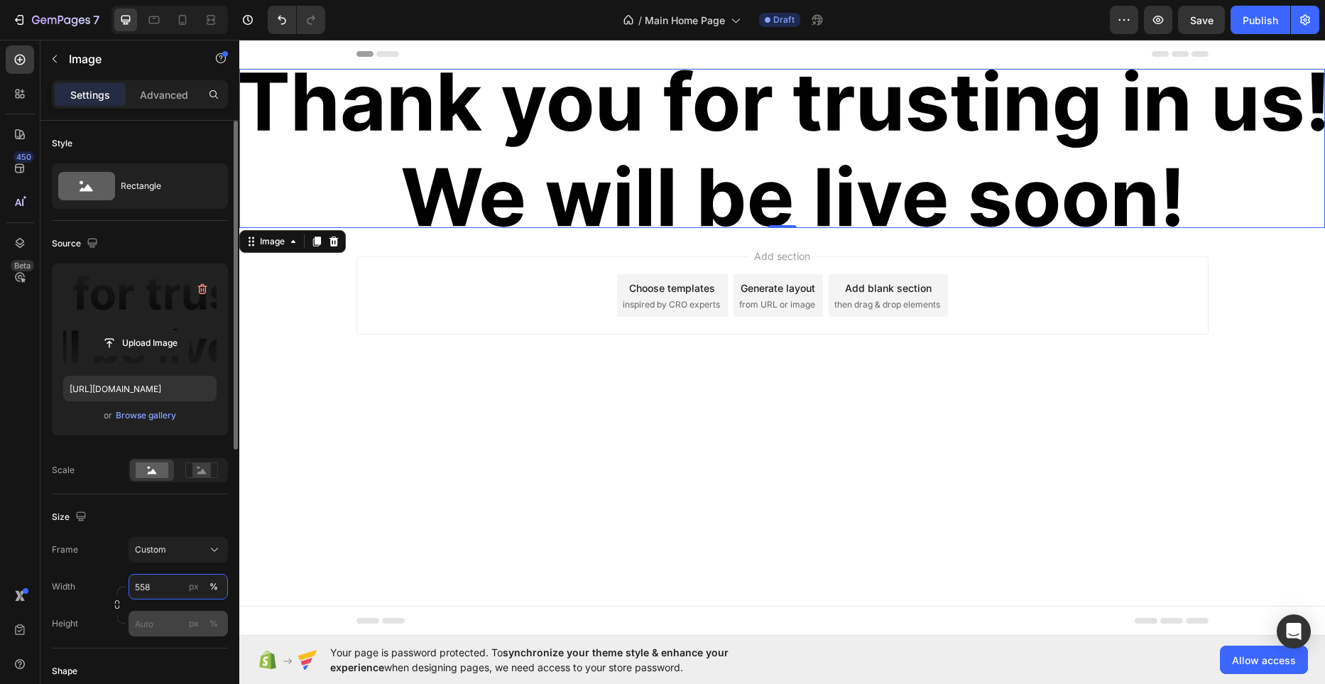
type input "558"
click at [158, 619] on input "px %" at bounding box center [177, 623] width 99 height 26
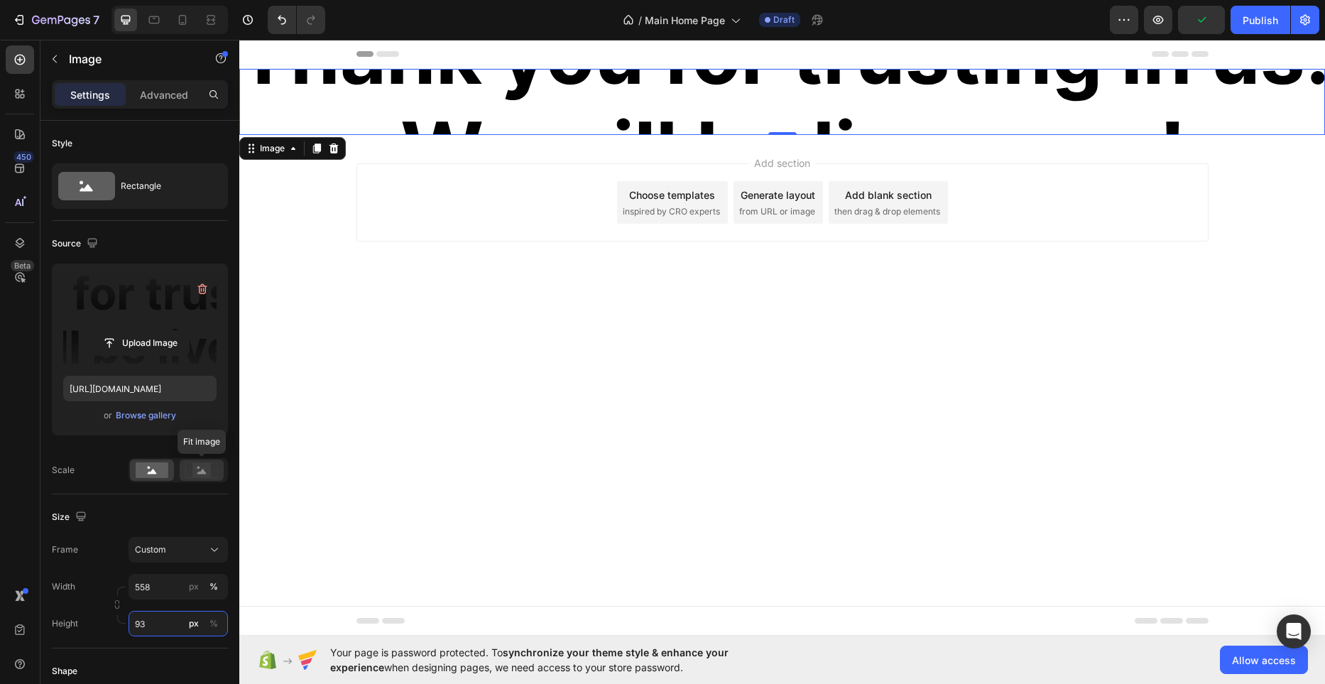
type input "93"
click at [199, 473] on icon at bounding box center [201, 470] width 9 height 5
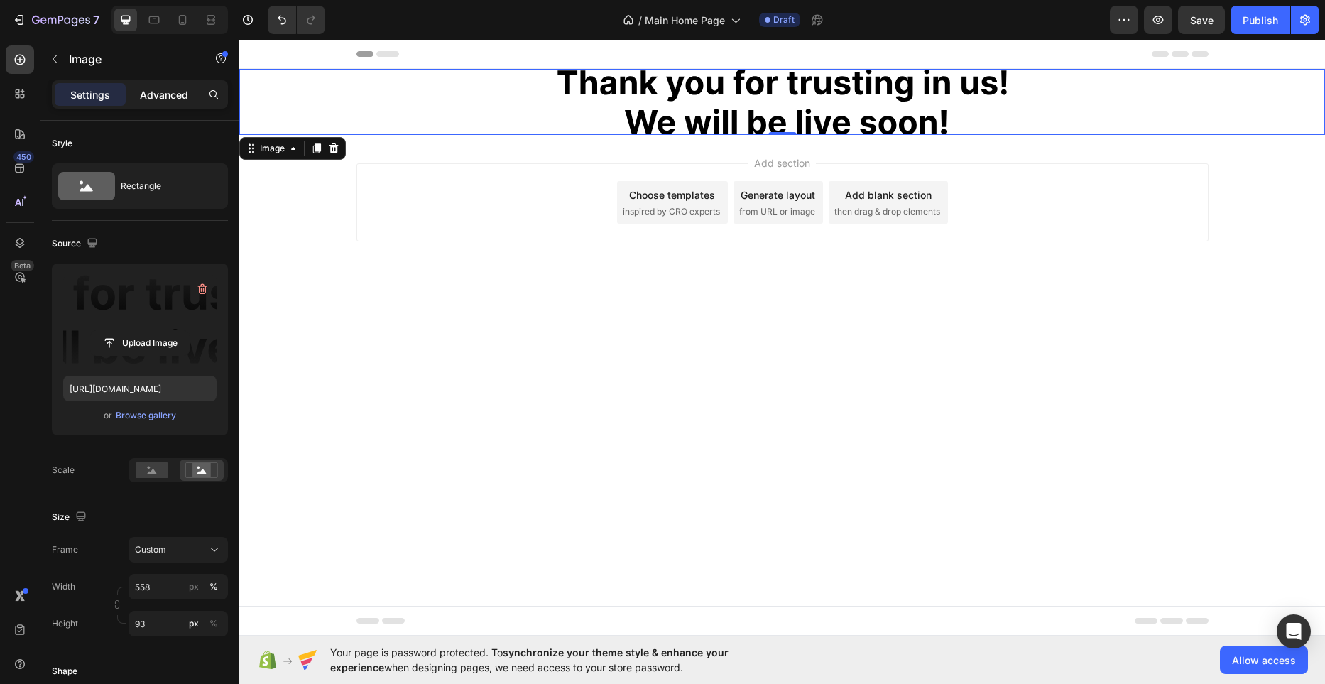
click at [169, 103] on div "Advanced" at bounding box center [163, 94] width 71 height 23
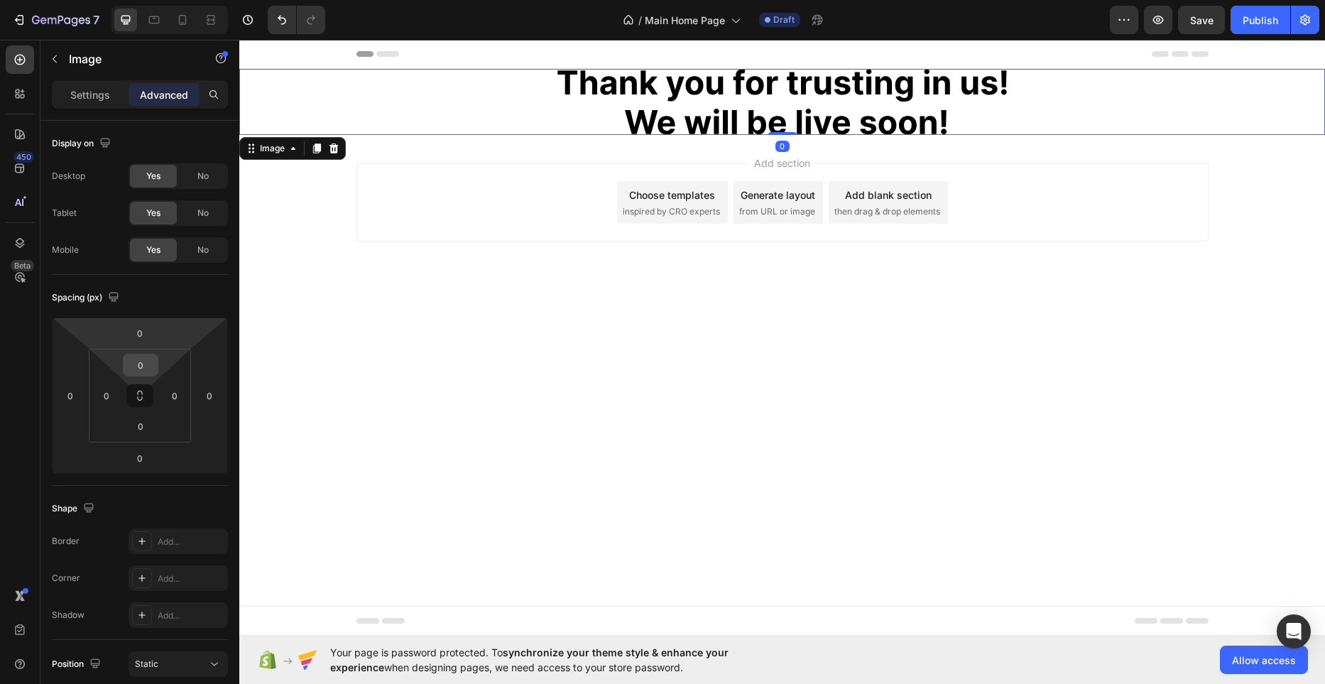
click at [141, 370] on input "0" at bounding box center [140, 364] width 28 height 21
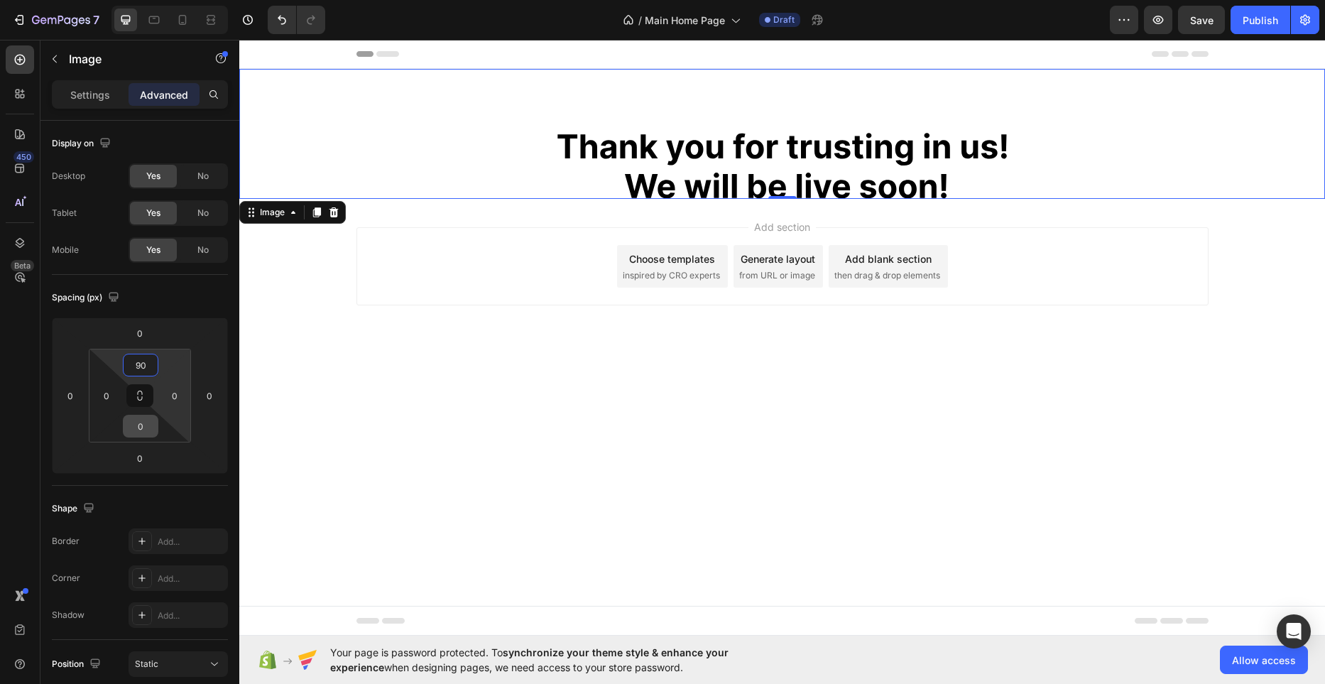
type input "90"
click at [138, 432] on input "0" at bounding box center [140, 425] width 28 height 21
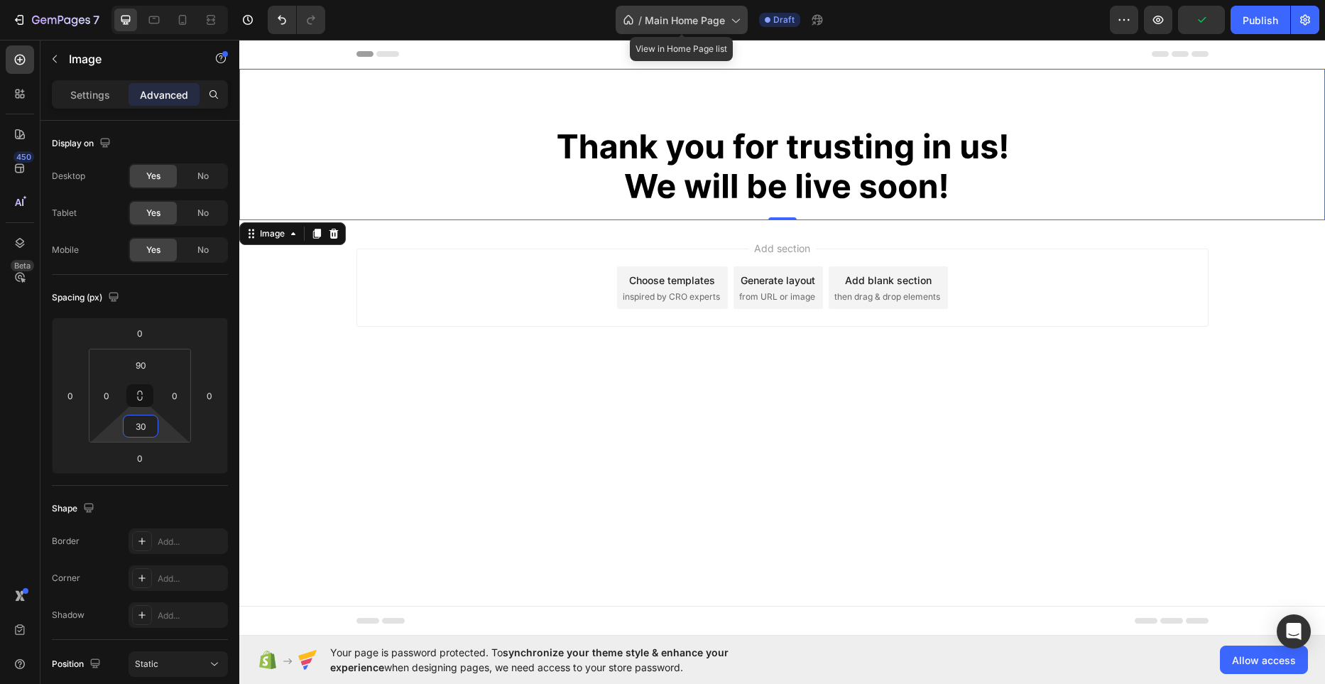
type input "30"
click at [634, 18] on icon at bounding box center [628, 20] width 14 height 14
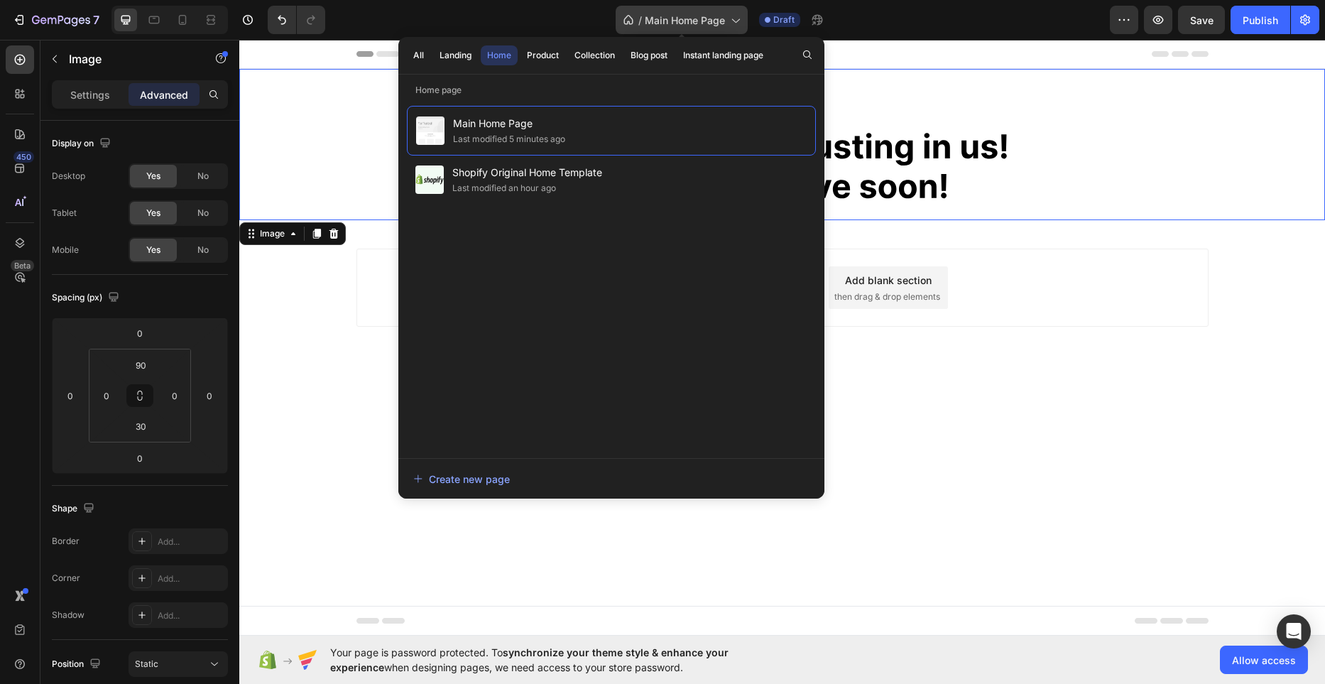
click at [634, 18] on icon at bounding box center [628, 20] width 14 height 14
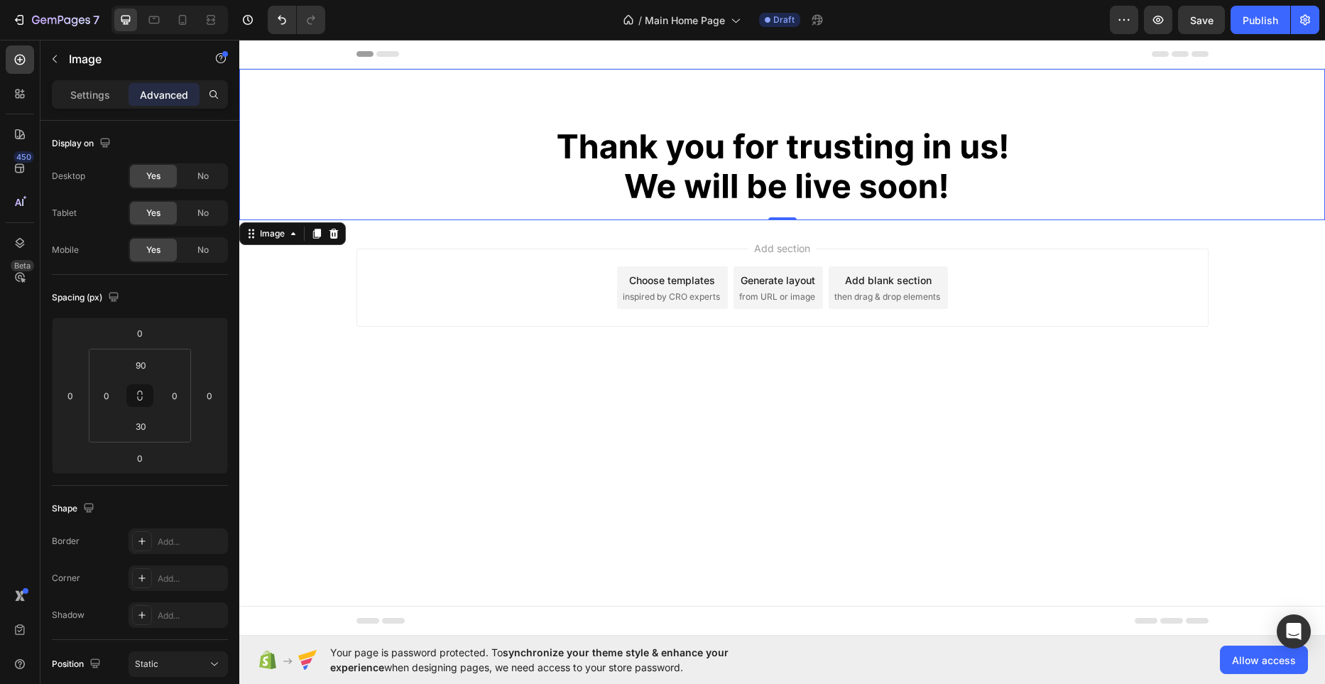
click at [385, 58] on div "Header" at bounding box center [782, 54] width 852 height 28
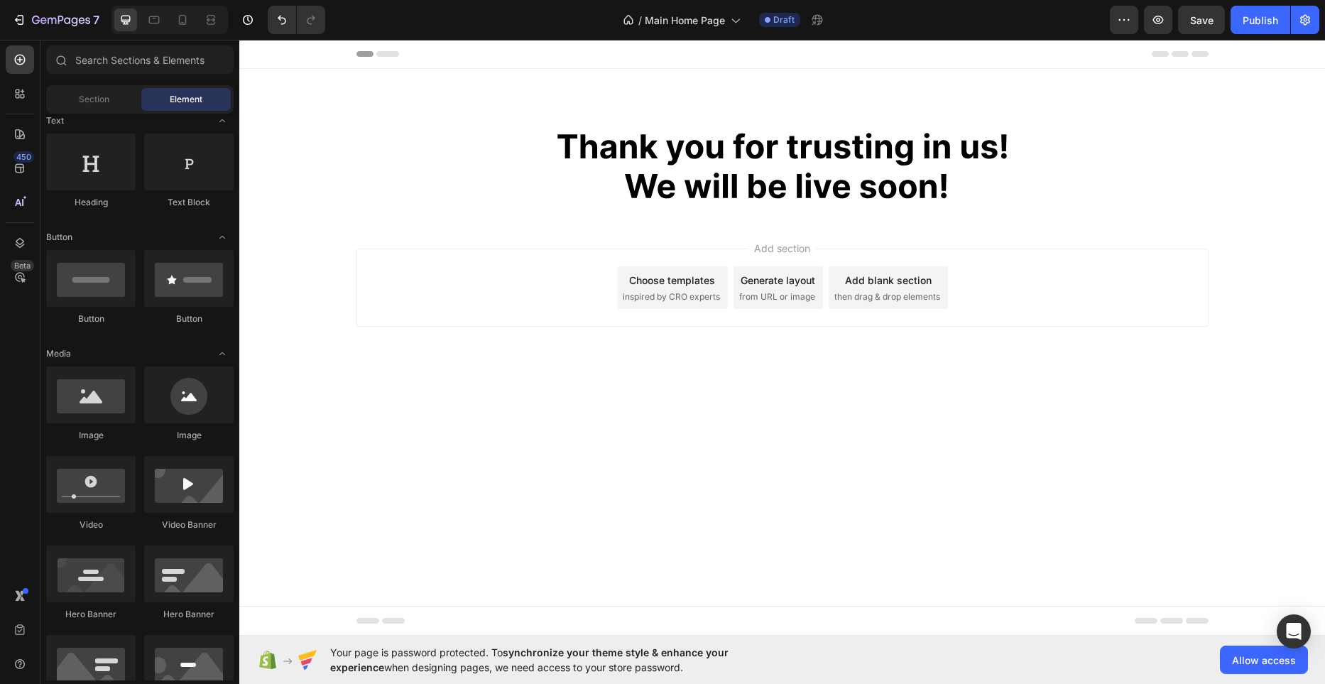
click at [263, 57] on div "Header" at bounding box center [274, 53] width 53 height 17
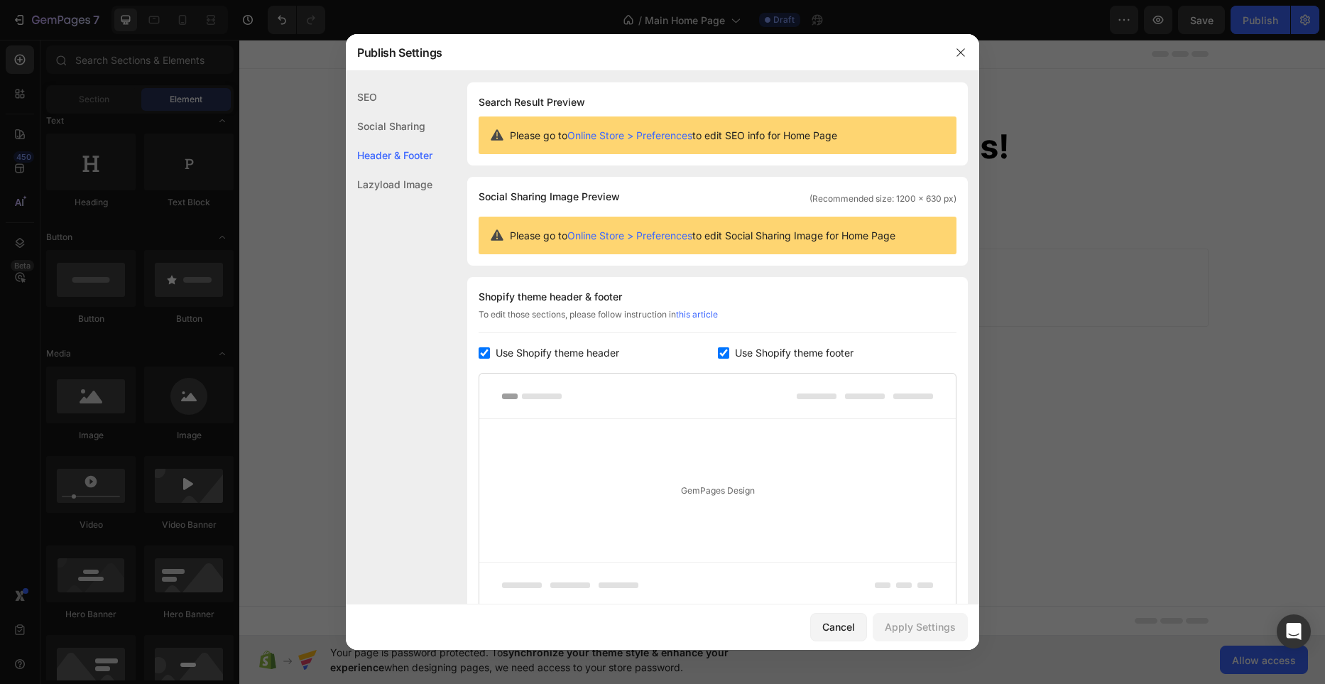
scroll to position [120, 0]
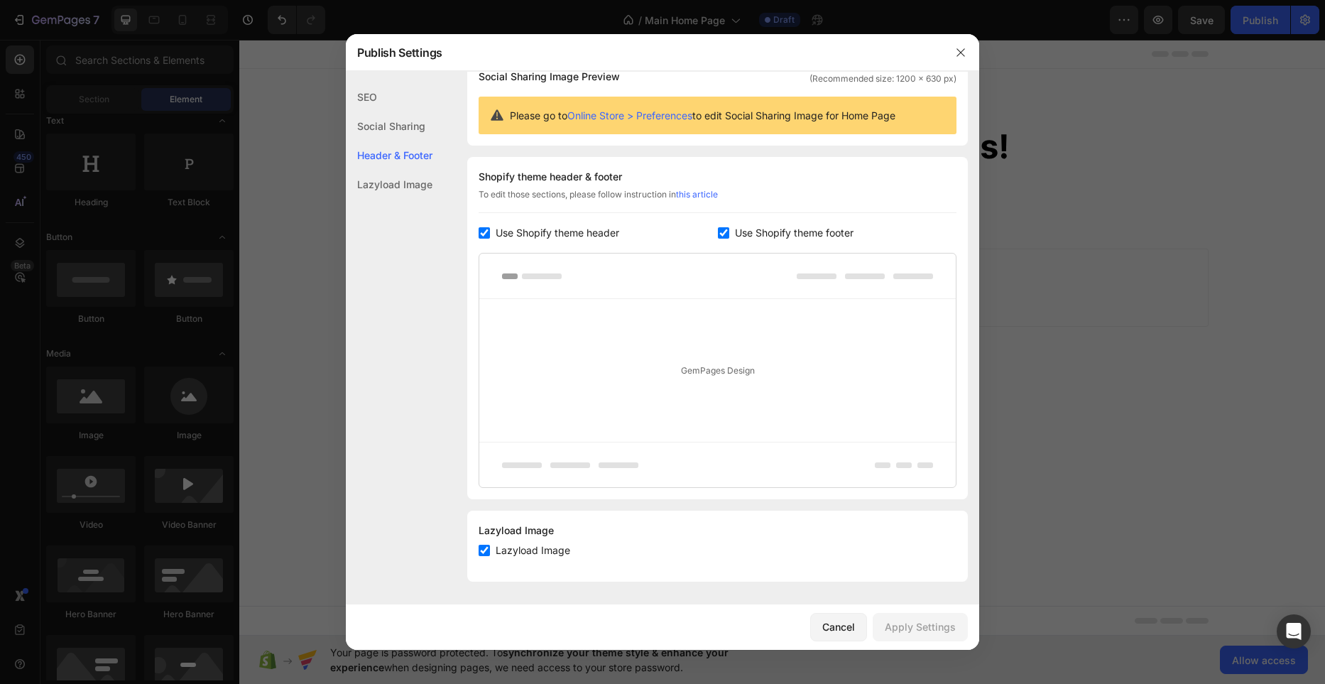
click at [498, 236] on span "Use Shopify theme header" at bounding box center [557, 232] width 124 height 17
checkbox input "false"
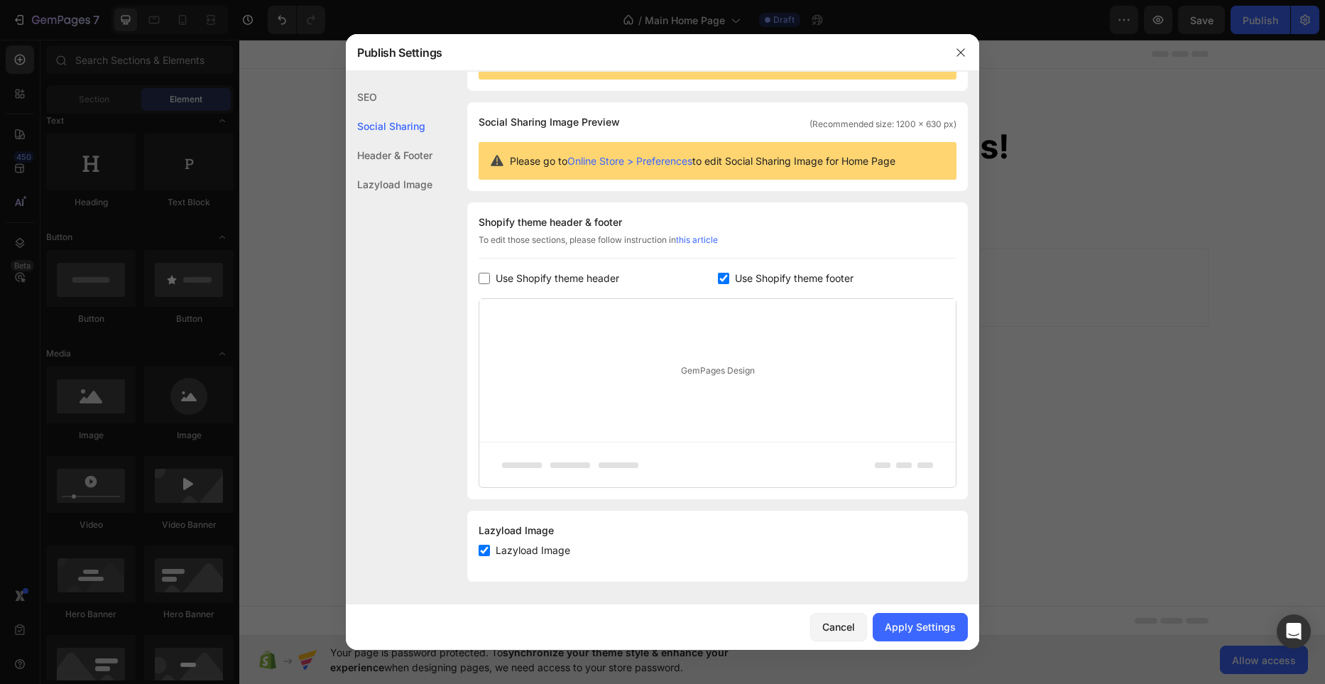
scroll to position [75, 0]
click at [744, 278] on span "Use Shopify theme footer" at bounding box center [794, 278] width 119 height 17
checkbox input "false"
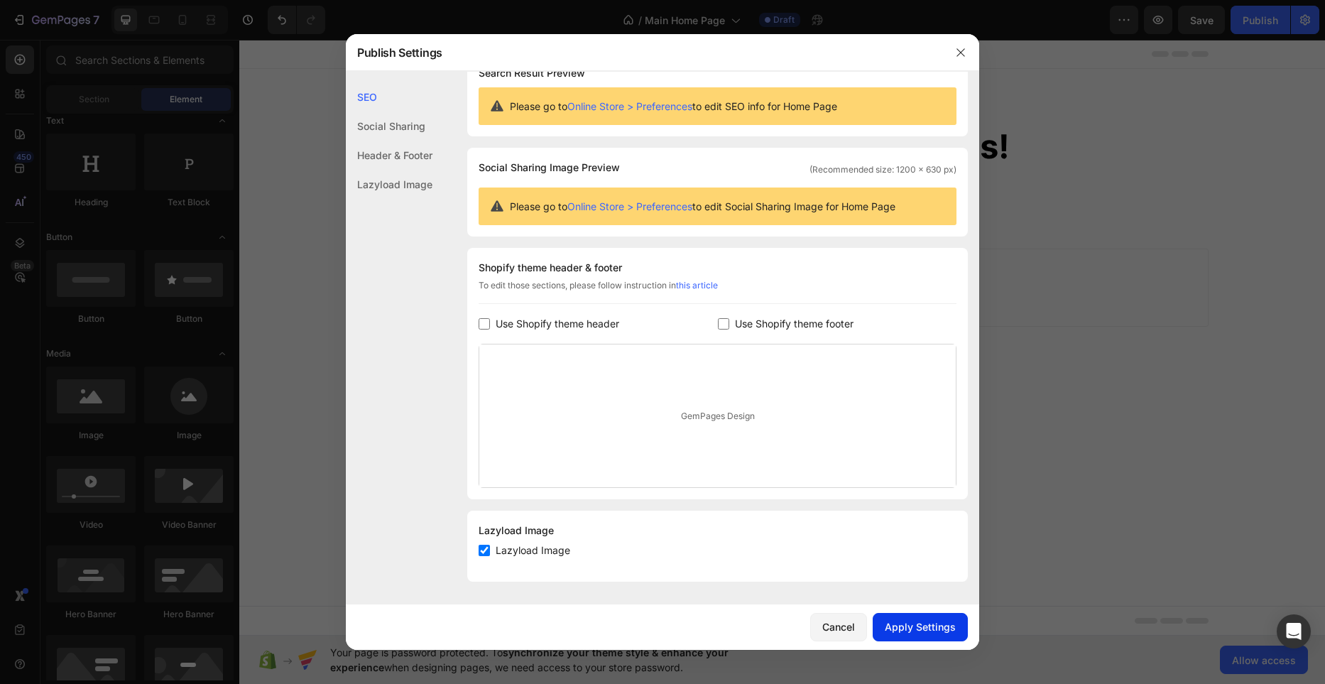
click at [884, 619] on button "Apply Settings" at bounding box center [919, 627] width 95 height 28
click at [957, 48] on icon "button" at bounding box center [960, 52] width 11 height 11
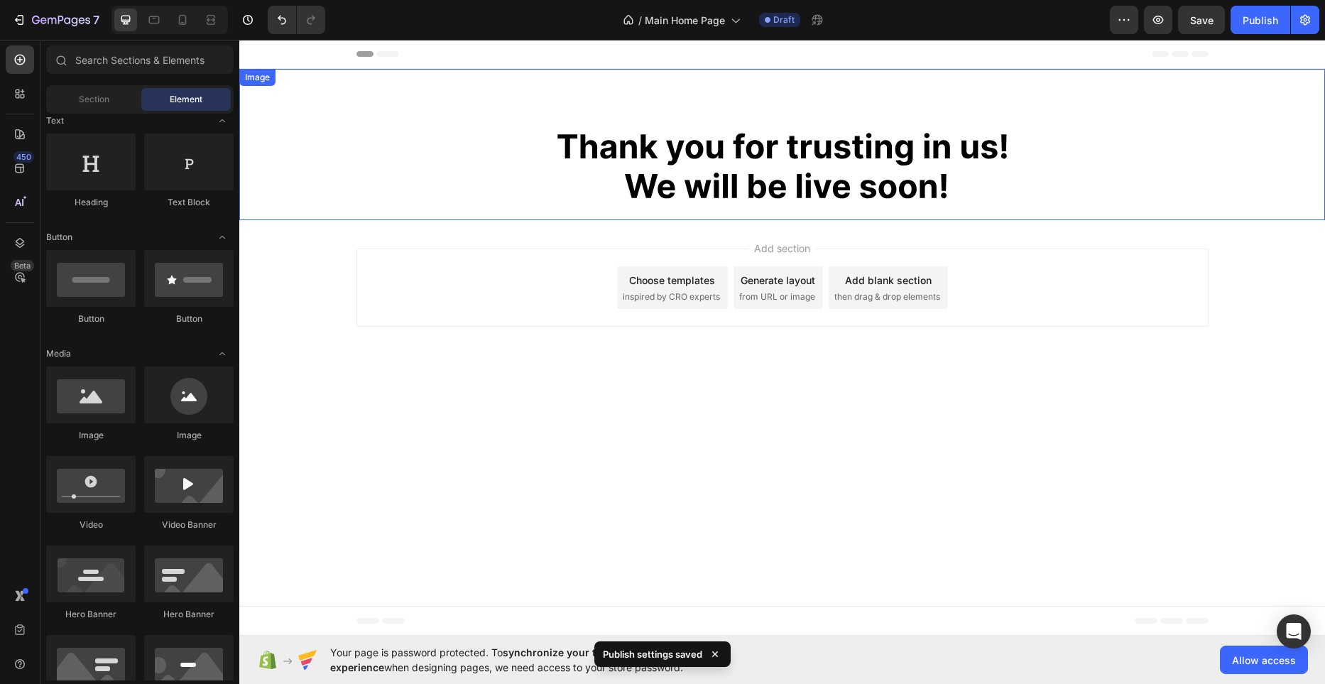
click at [719, 133] on img at bounding box center [781, 166] width 1085 height 66
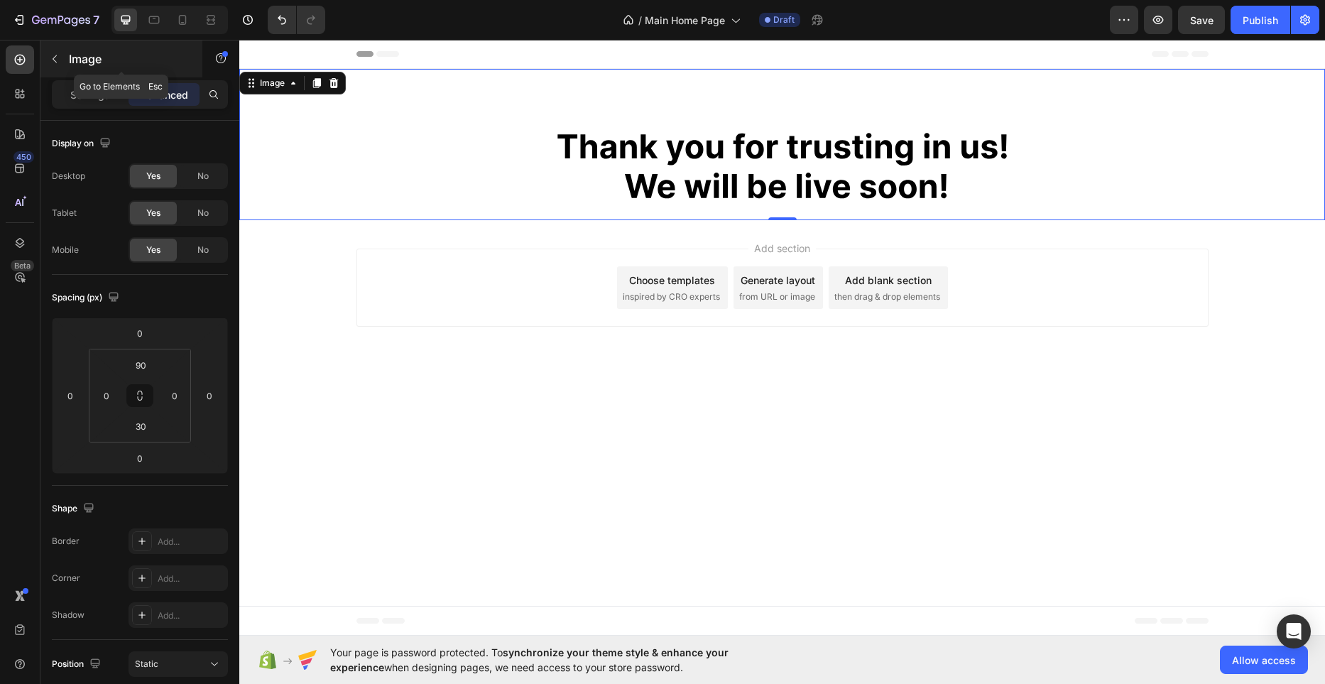
click at [57, 55] on icon "button" at bounding box center [54, 58] width 11 height 11
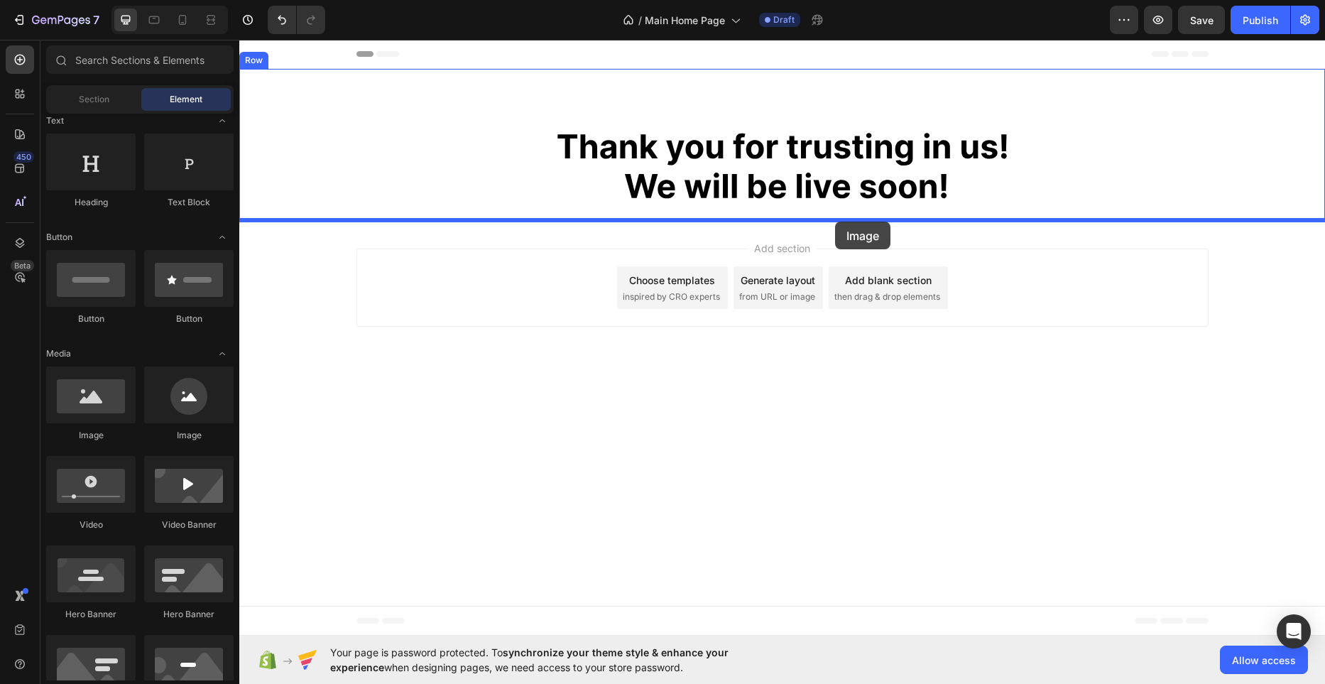
drag, startPoint x: 332, startPoint y: 434, endPoint x: 834, endPoint y: 221, distance: 544.9
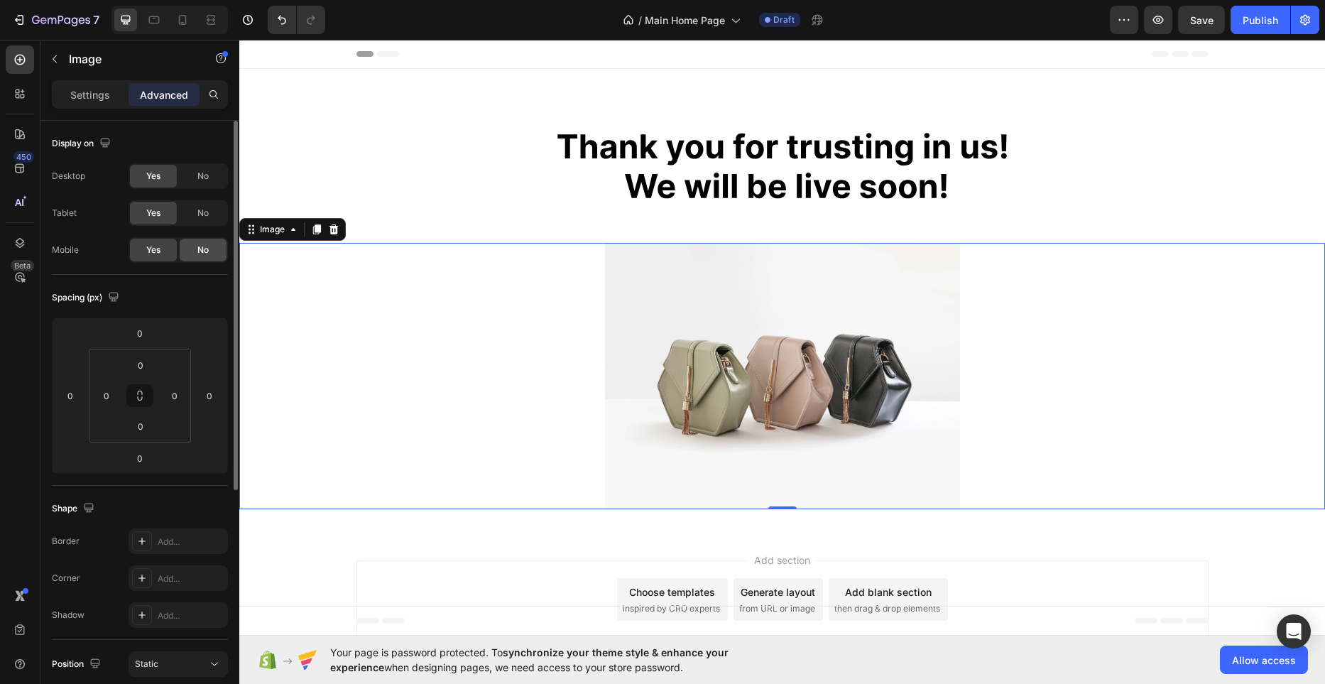
click at [200, 245] on span "No" at bounding box center [202, 249] width 11 height 13
click at [830, 368] on img at bounding box center [782, 376] width 355 height 266
click at [88, 92] on p "Settings" at bounding box center [90, 94] width 40 height 15
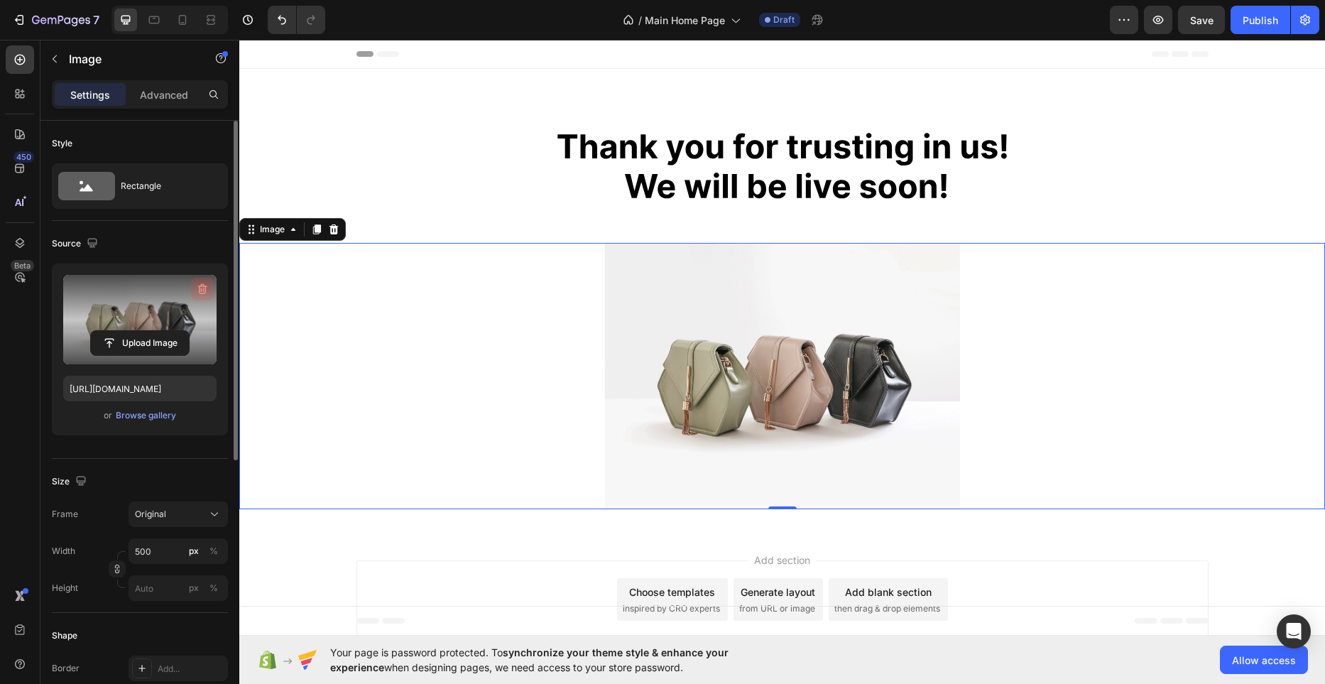
click at [199, 287] on icon "button" at bounding box center [202, 289] width 14 height 14
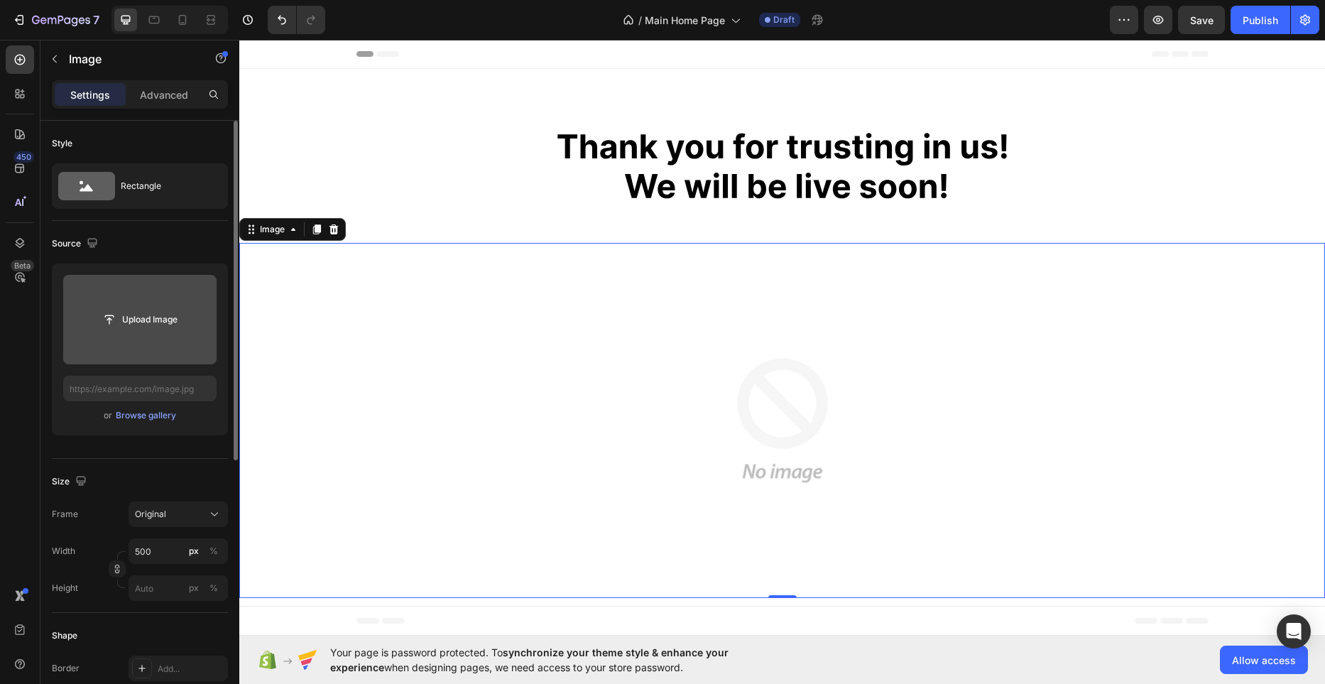
click at [180, 318] on input "file" at bounding box center [140, 319] width 98 height 24
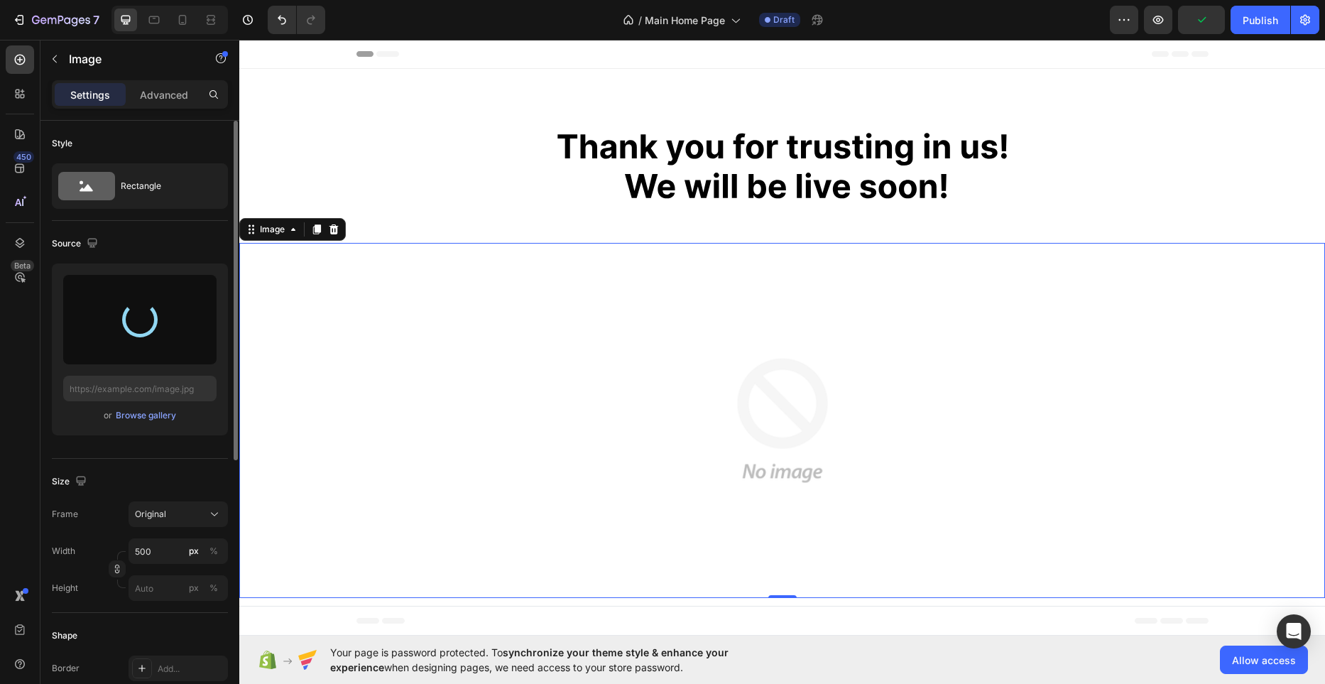
type input "[URL][DOMAIN_NAME]"
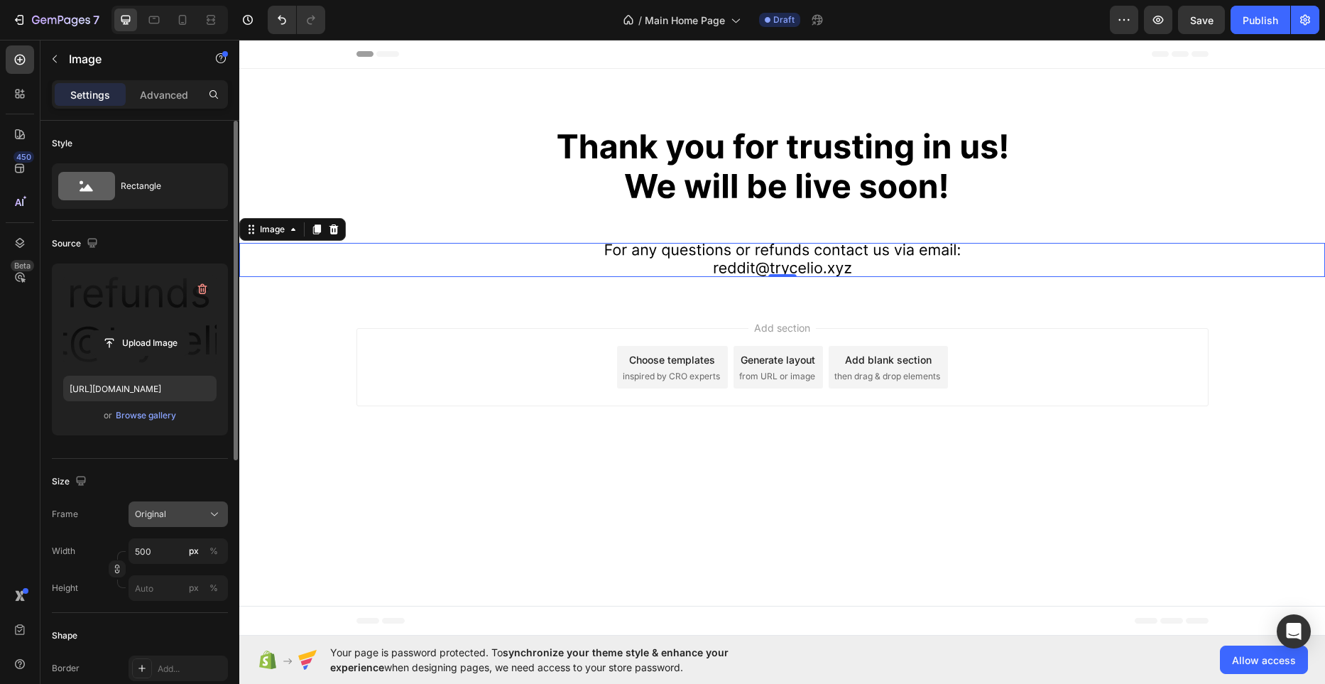
click at [170, 515] on div "Original" at bounding box center [170, 514] width 70 height 13
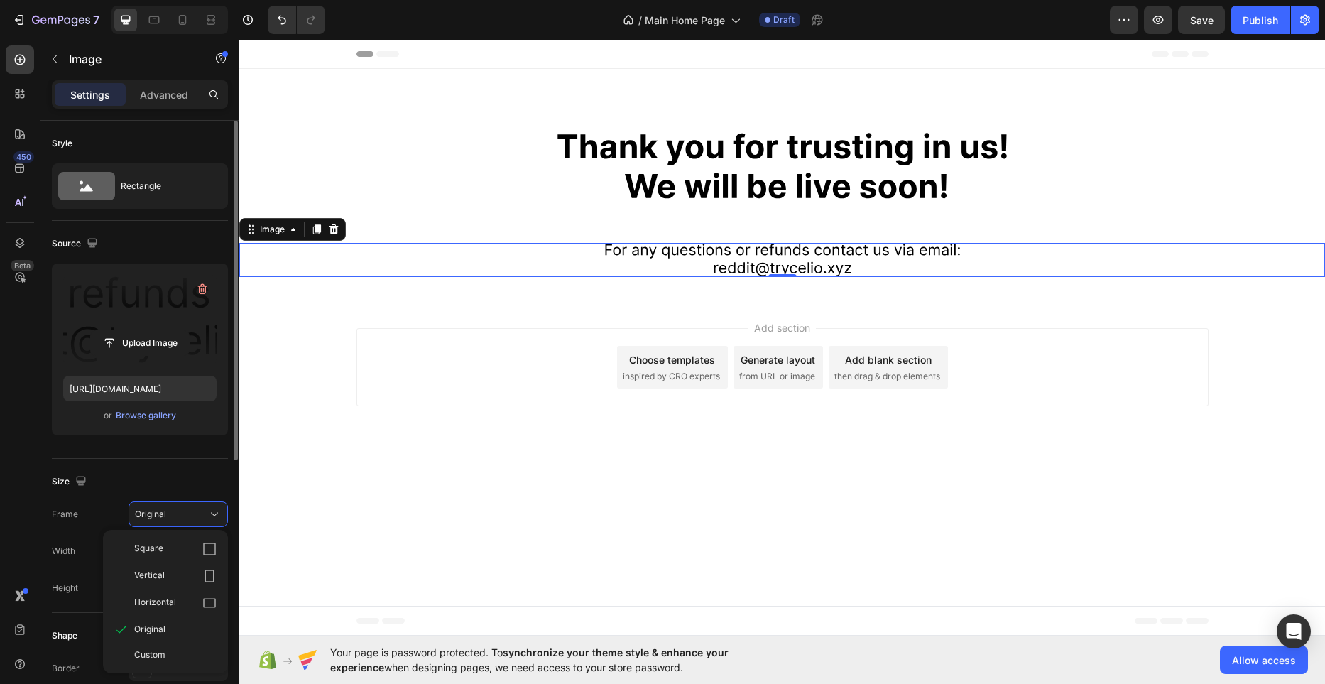
click at [160, 635] on div "Original" at bounding box center [166, 629] width 114 height 26
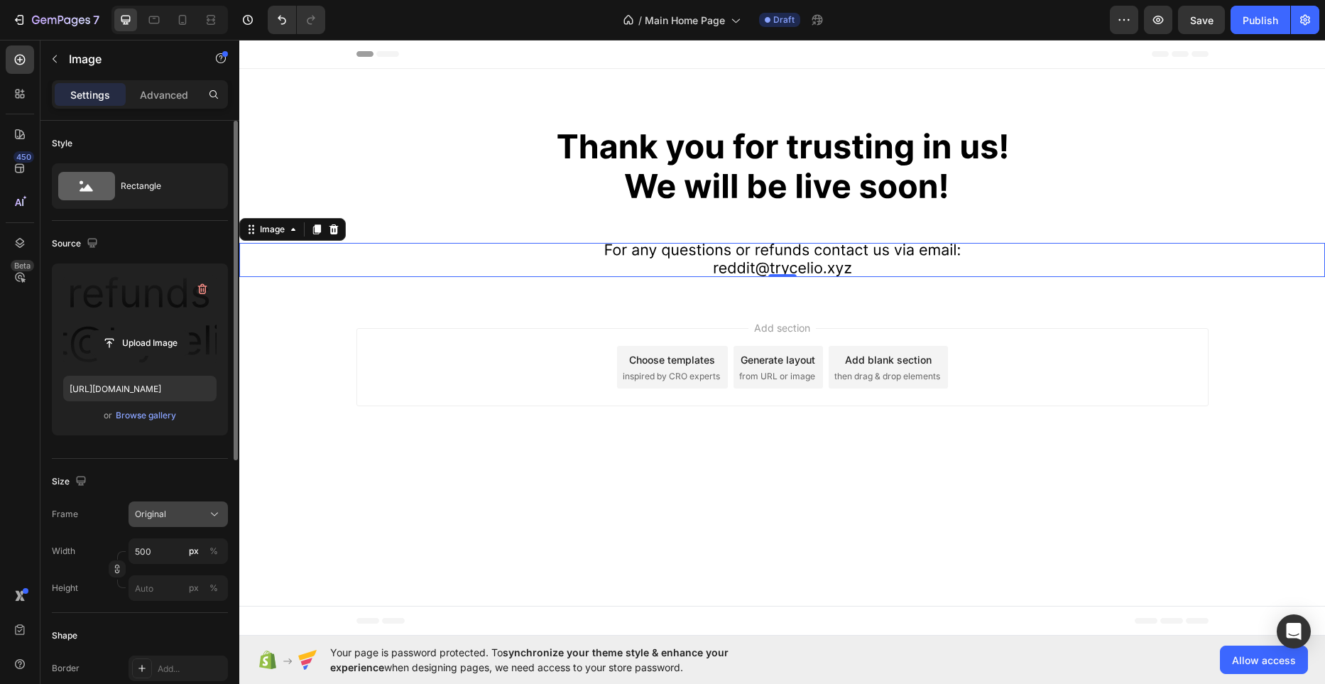
click at [175, 516] on div "Original" at bounding box center [170, 514] width 70 height 13
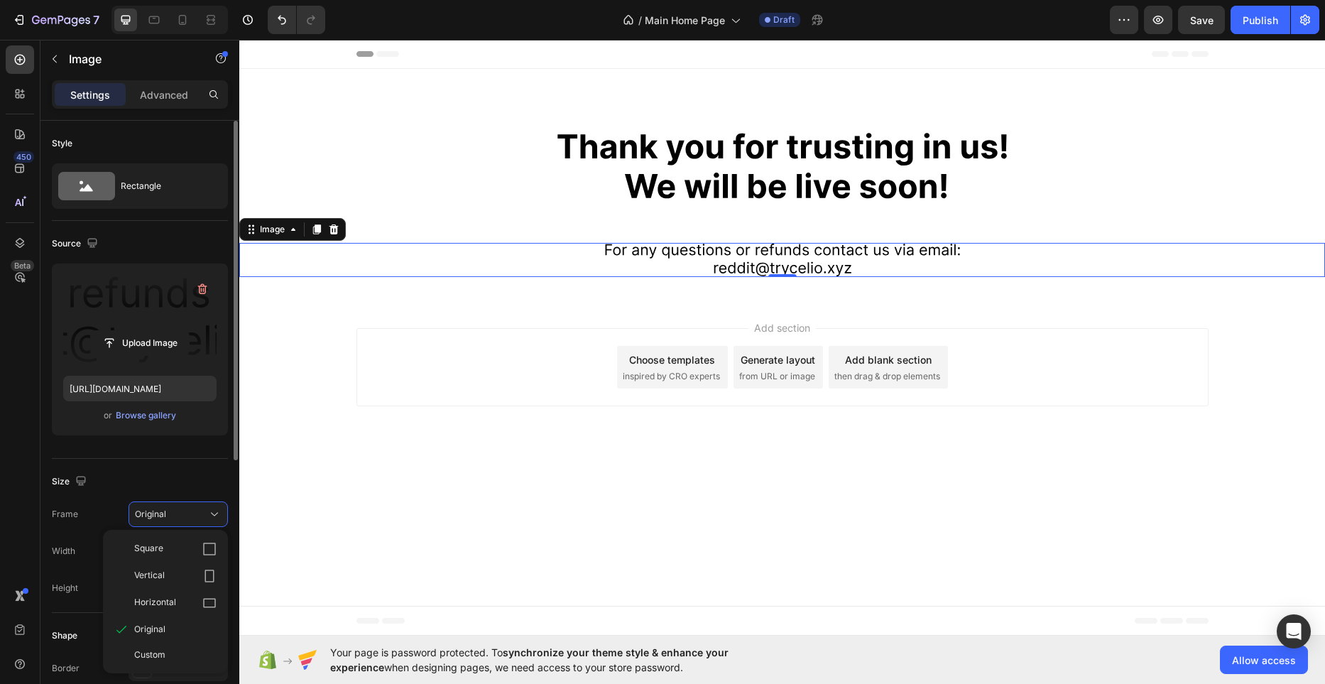
click at [154, 647] on div "Custom" at bounding box center [166, 655] width 114 height 26
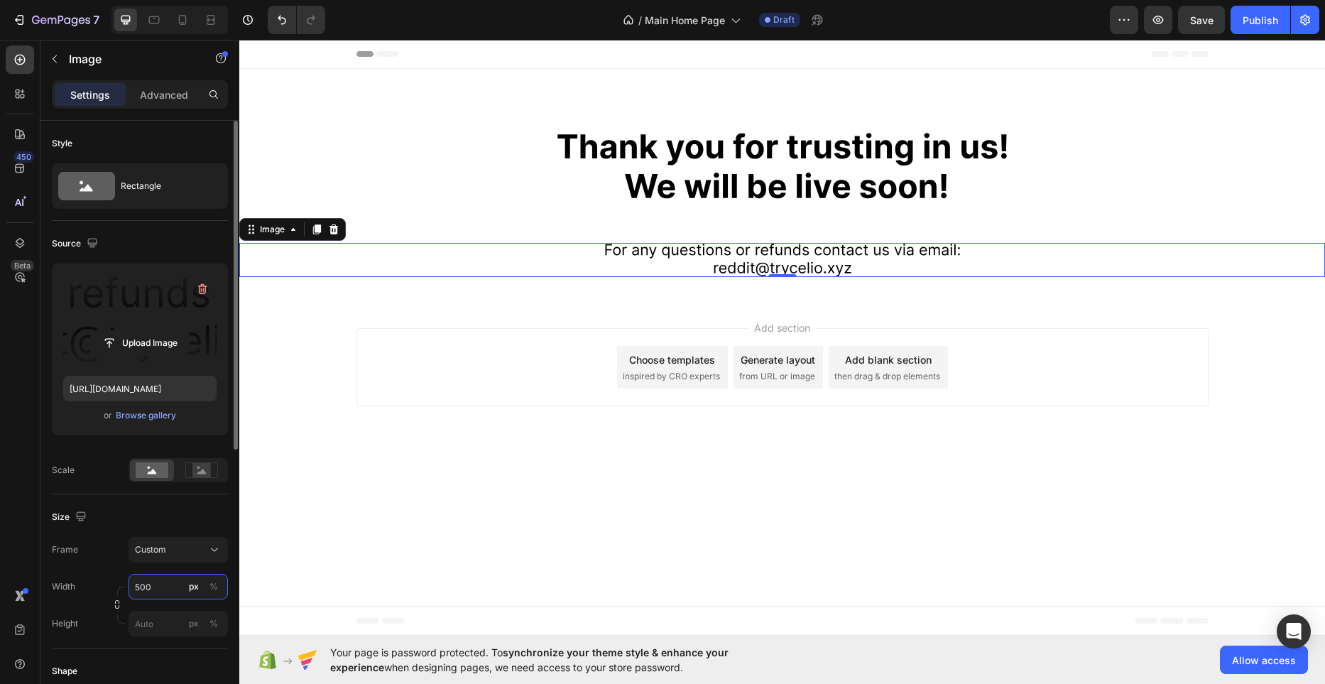
paste input "403"
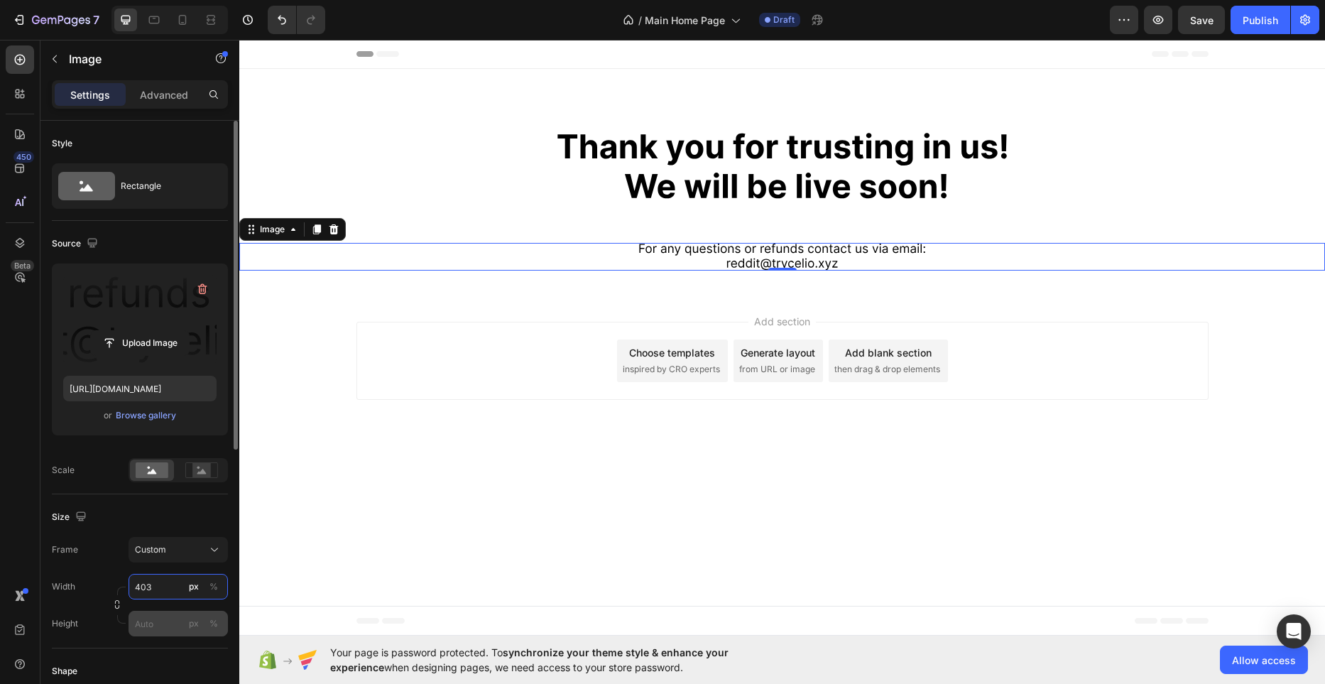
type input "403"
click at [164, 625] on input "px %" at bounding box center [177, 623] width 99 height 26
type input "40"
click at [147, 605] on div "Width 403 px % Height 40 px %" at bounding box center [140, 605] width 176 height 62
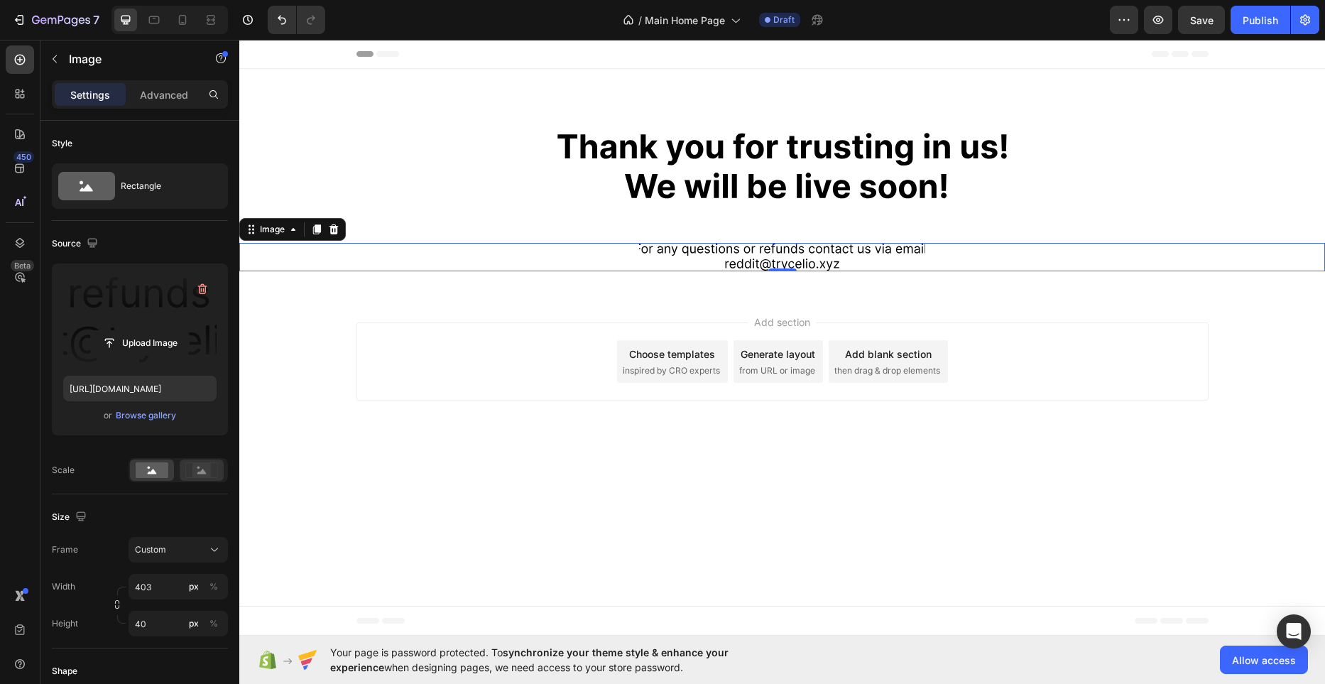
click at [197, 461] on div at bounding box center [202, 469] width 44 height 21
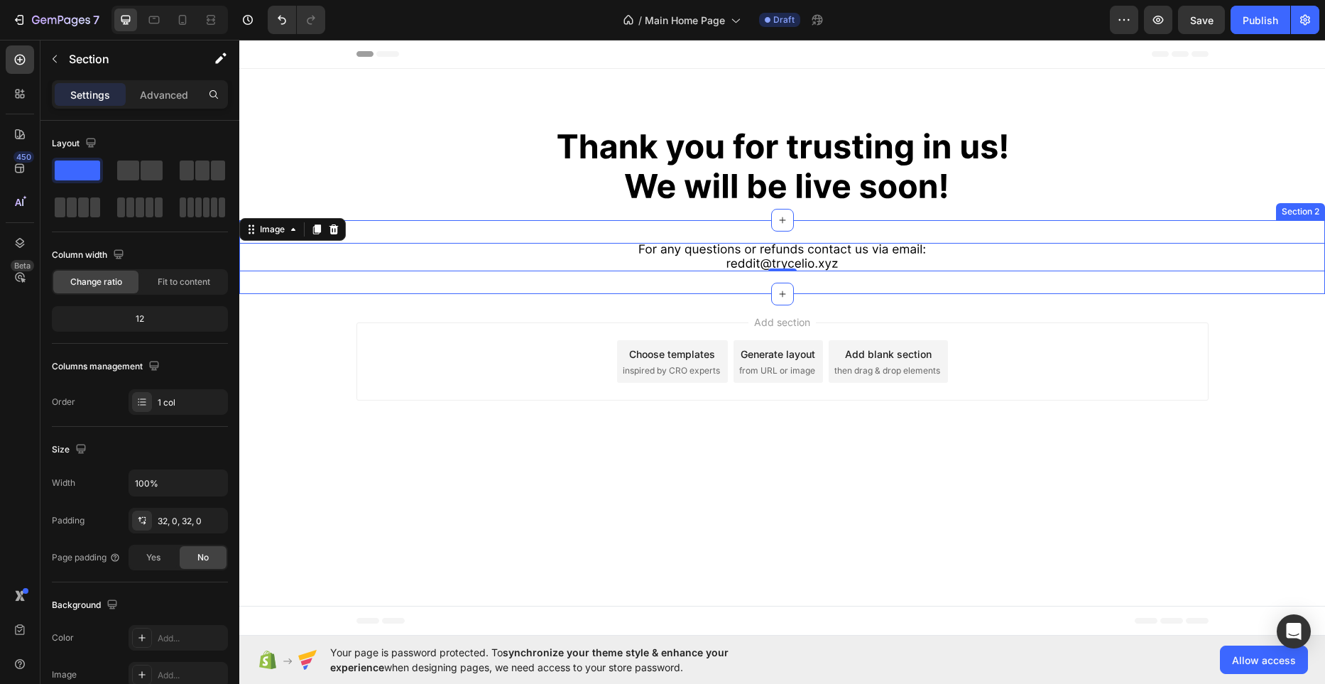
click at [862, 236] on div "Image 0 Section 2" at bounding box center [781, 257] width 1085 height 74
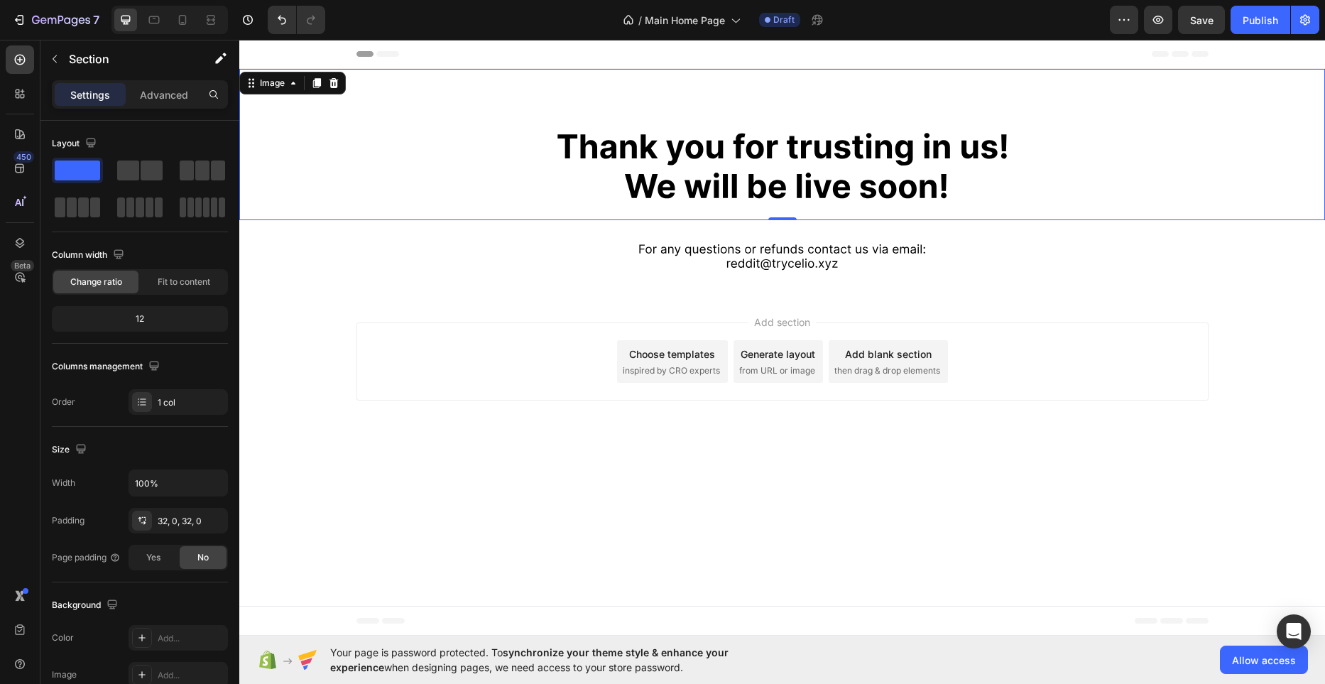
click at [860, 213] on div "Image 0" at bounding box center [781, 144] width 1085 height 151
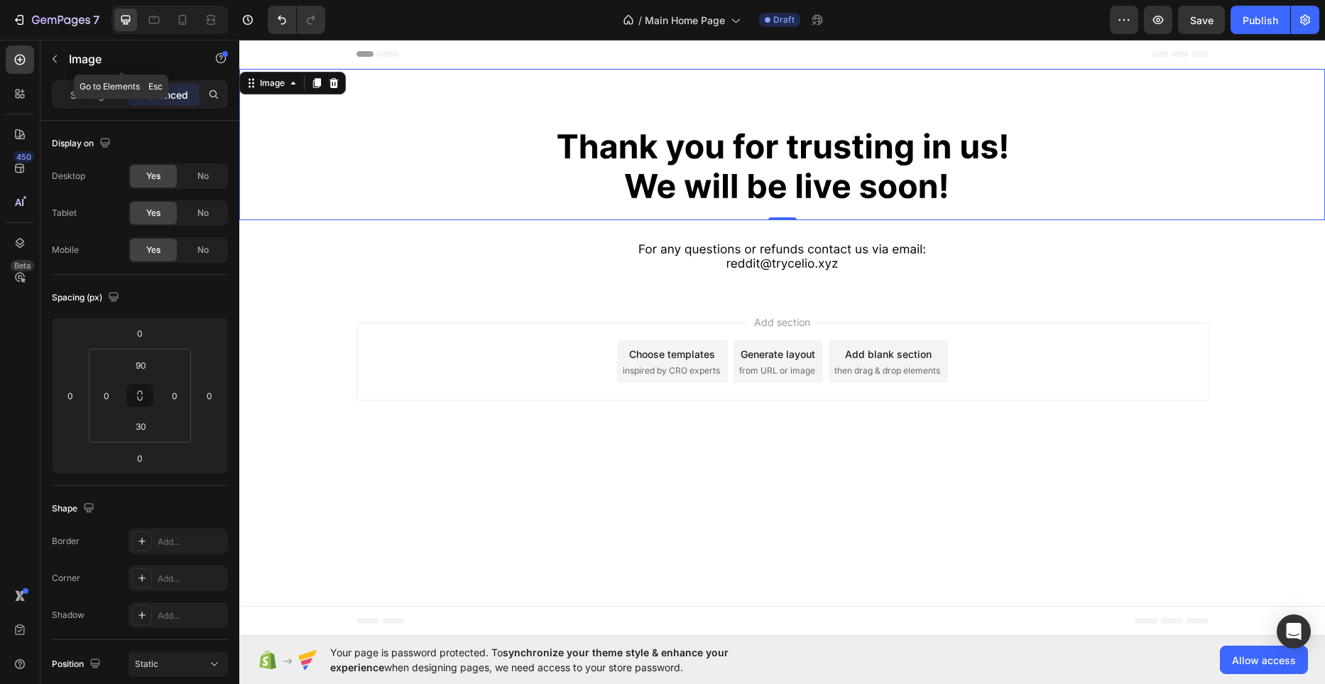
click at [62, 65] on button "button" at bounding box center [54, 59] width 23 height 23
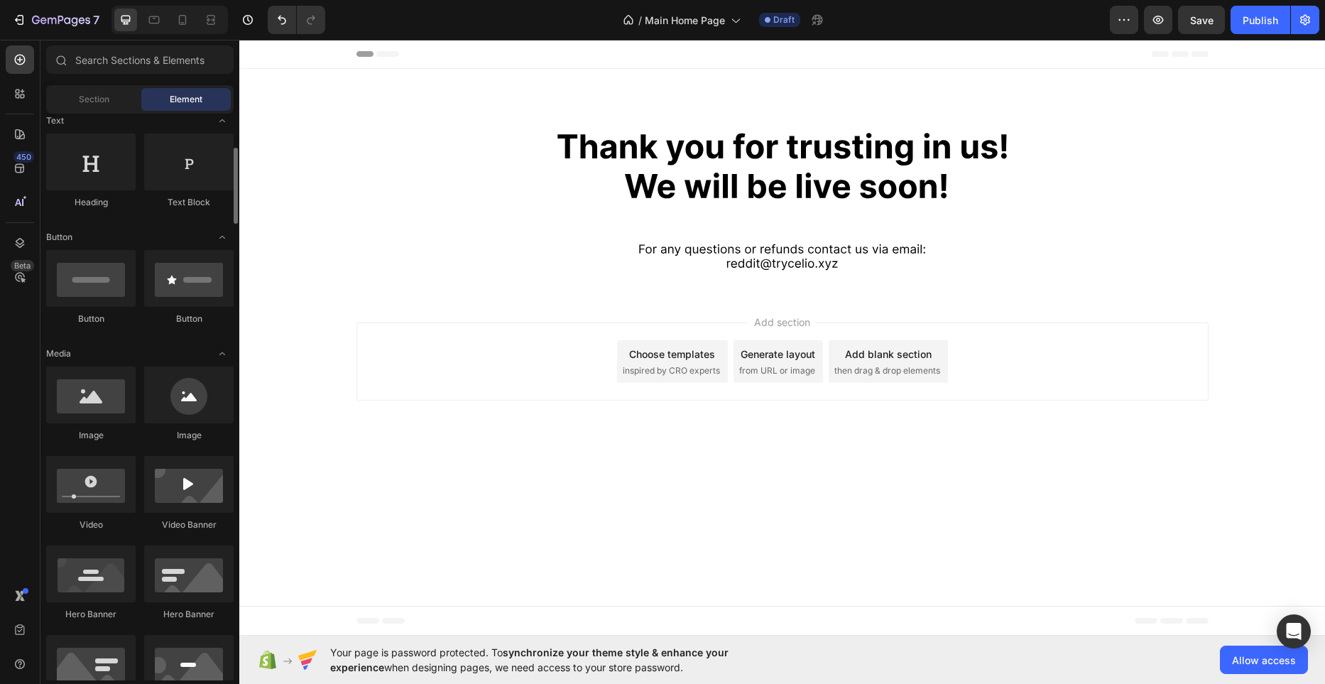
scroll to position [273, 0]
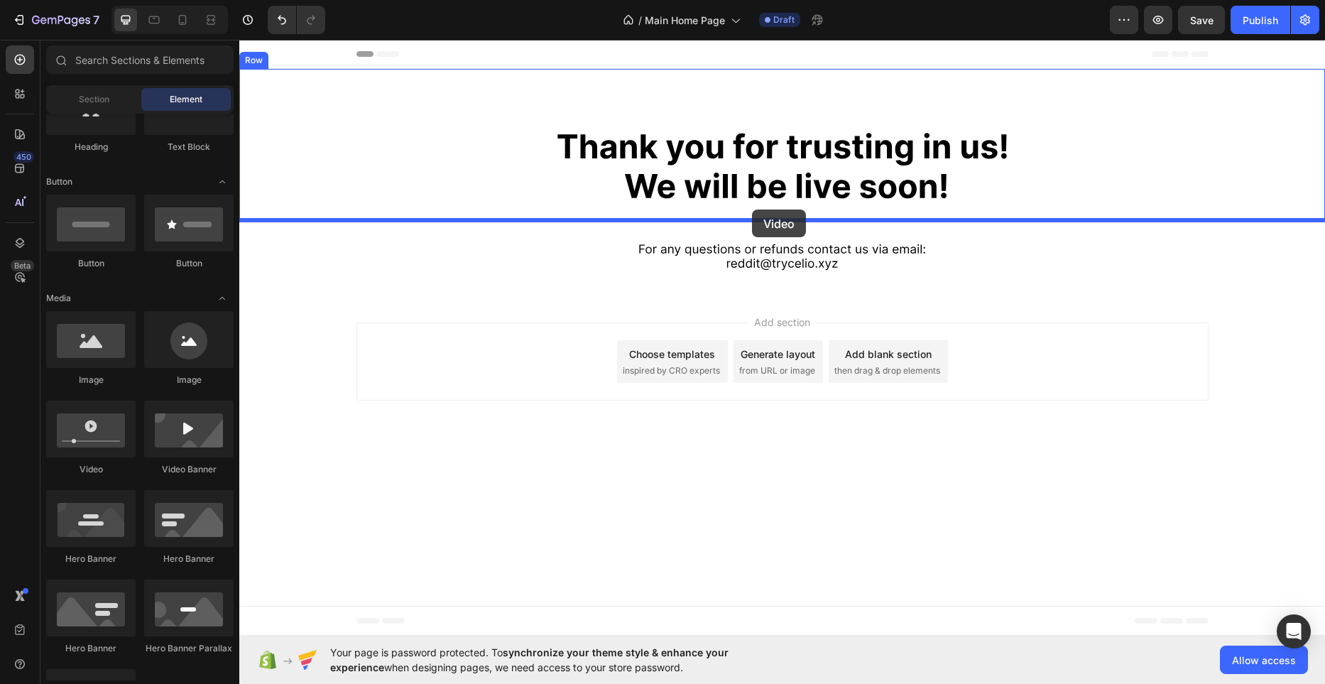
drag, startPoint x: 347, startPoint y: 470, endPoint x: 752, endPoint y: 209, distance: 481.2
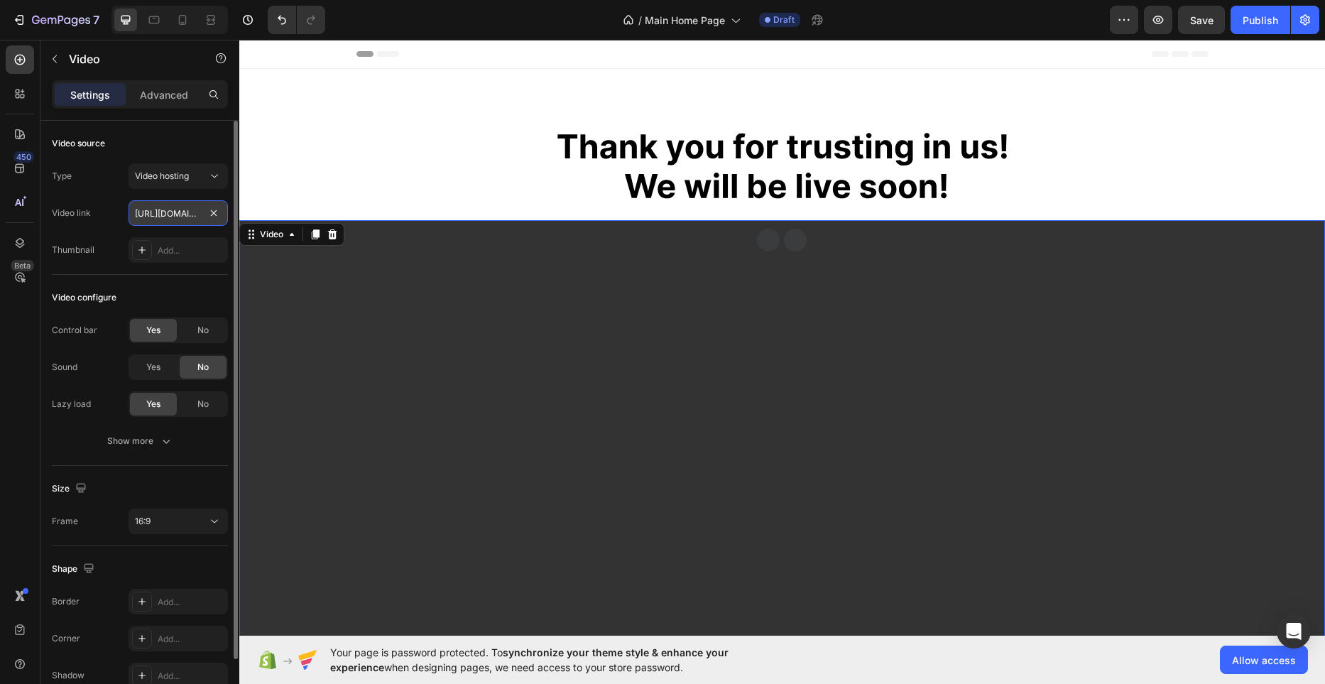
click at [162, 210] on input "[URL][DOMAIN_NAME]" at bounding box center [177, 213] width 99 height 26
paste input "e2d73b57dcff4348ba063eafc09cab44"
type input "[URL][DOMAIN_NAME]"
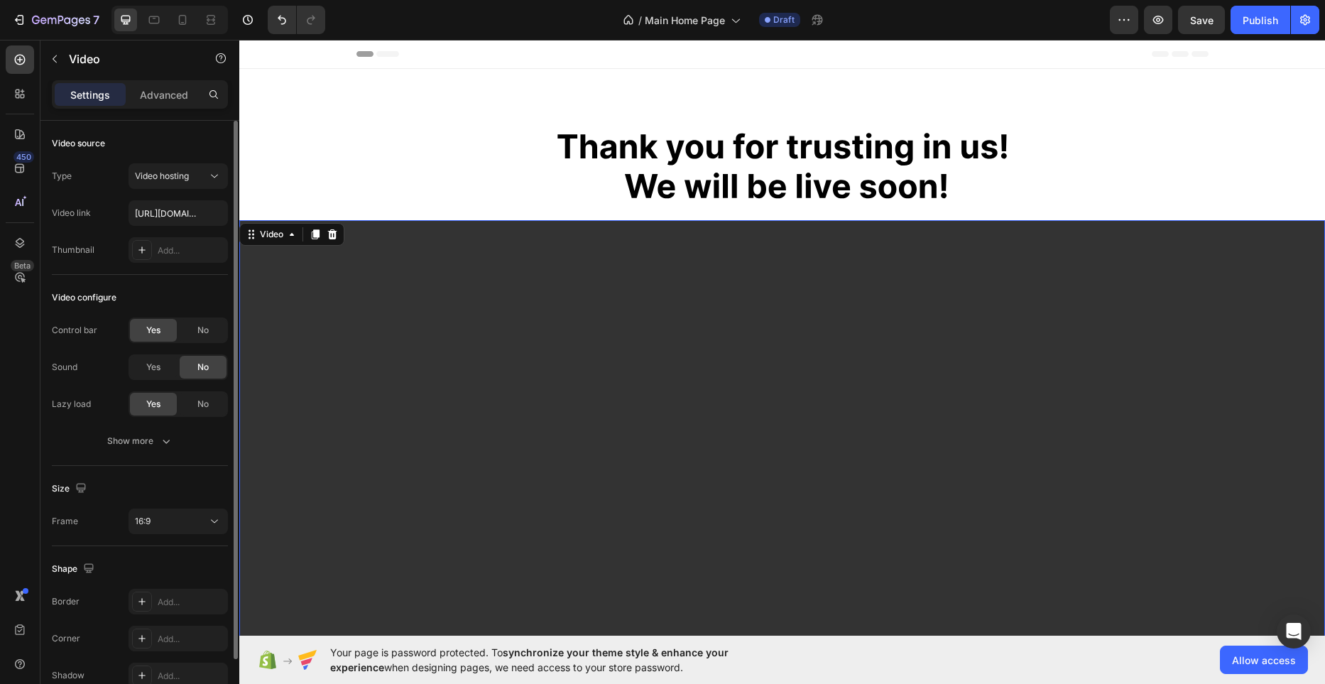
click at [118, 196] on div "Type Video hosting Video link [URL][DOMAIN_NAME] Thumbnail Add..." at bounding box center [140, 212] width 176 height 99
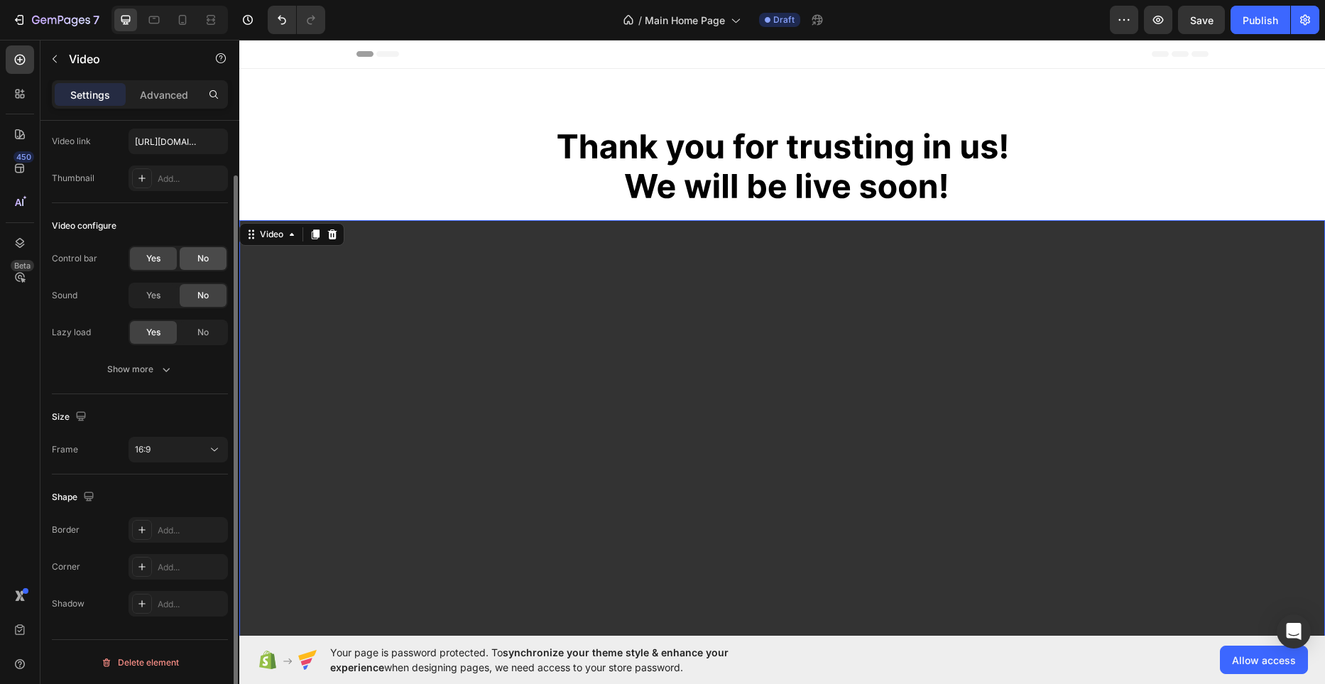
scroll to position [72, 0]
click at [197, 445] on div "16:9" at bounding box center [171, 448] width 72 height 13
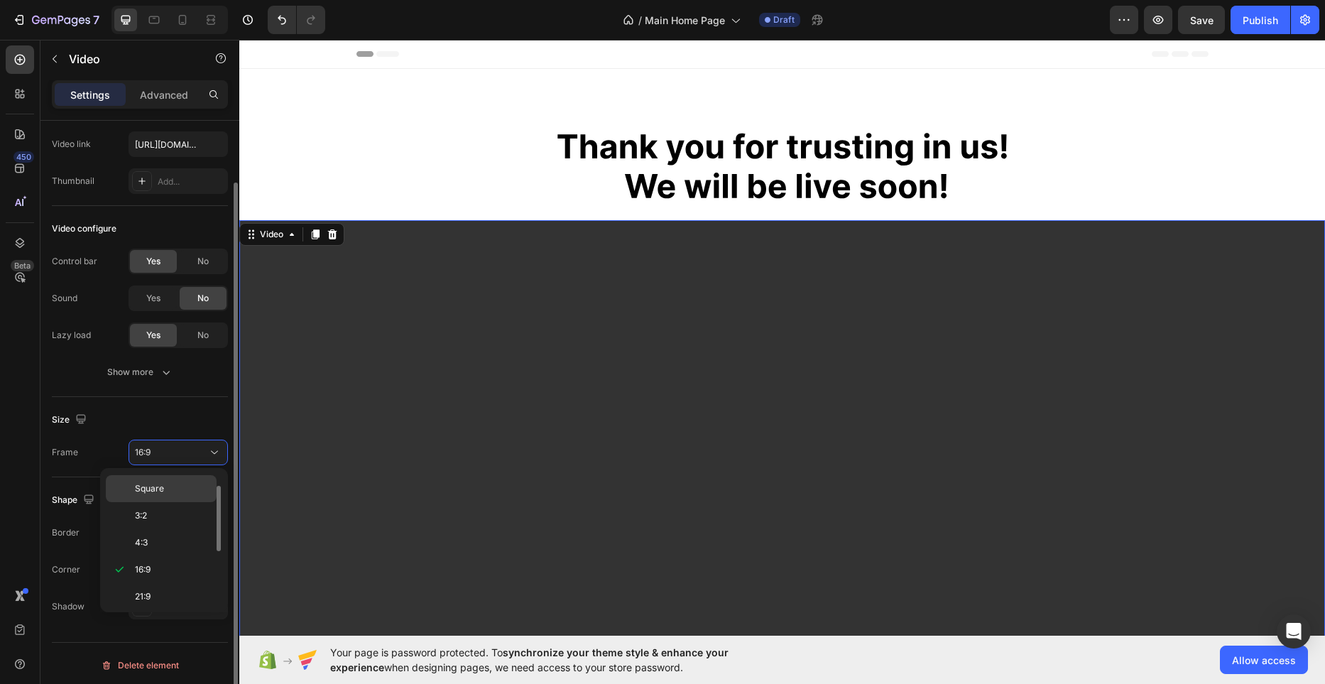
scroll to position [28, 0]
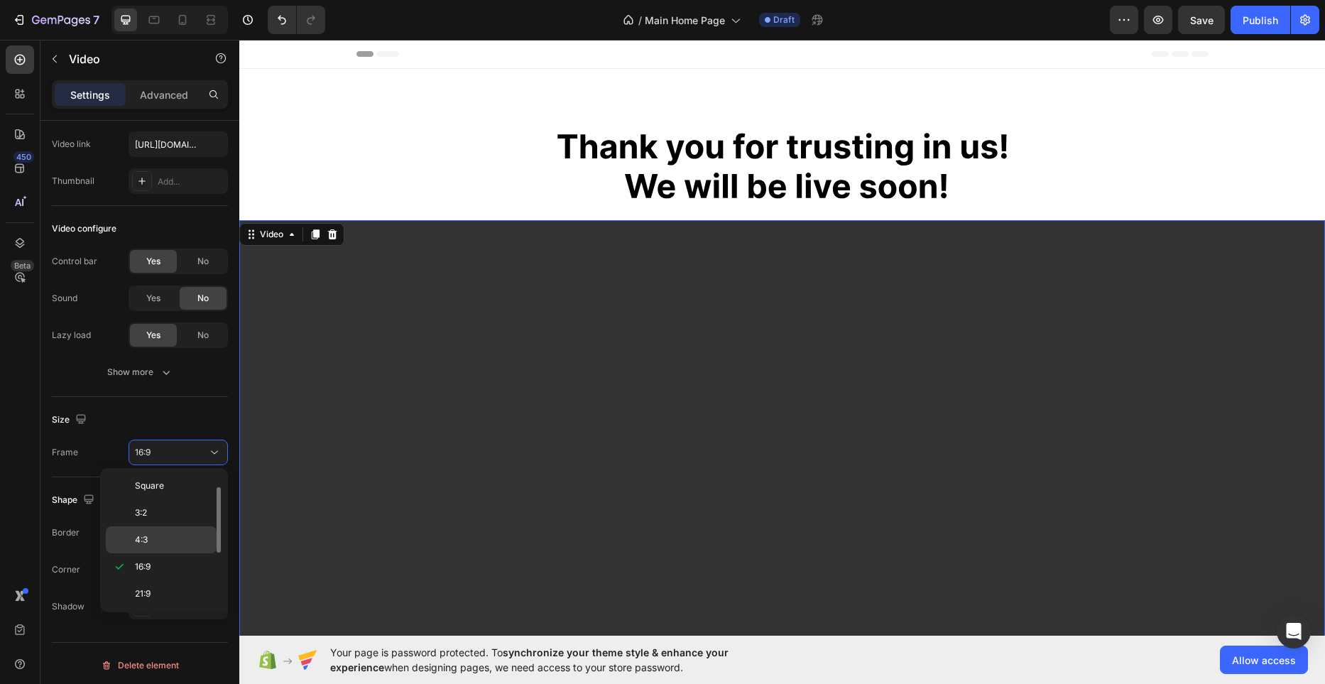
click at [163, 533] on p "4:3" at bounding box center [172, 539] width 75 height 13
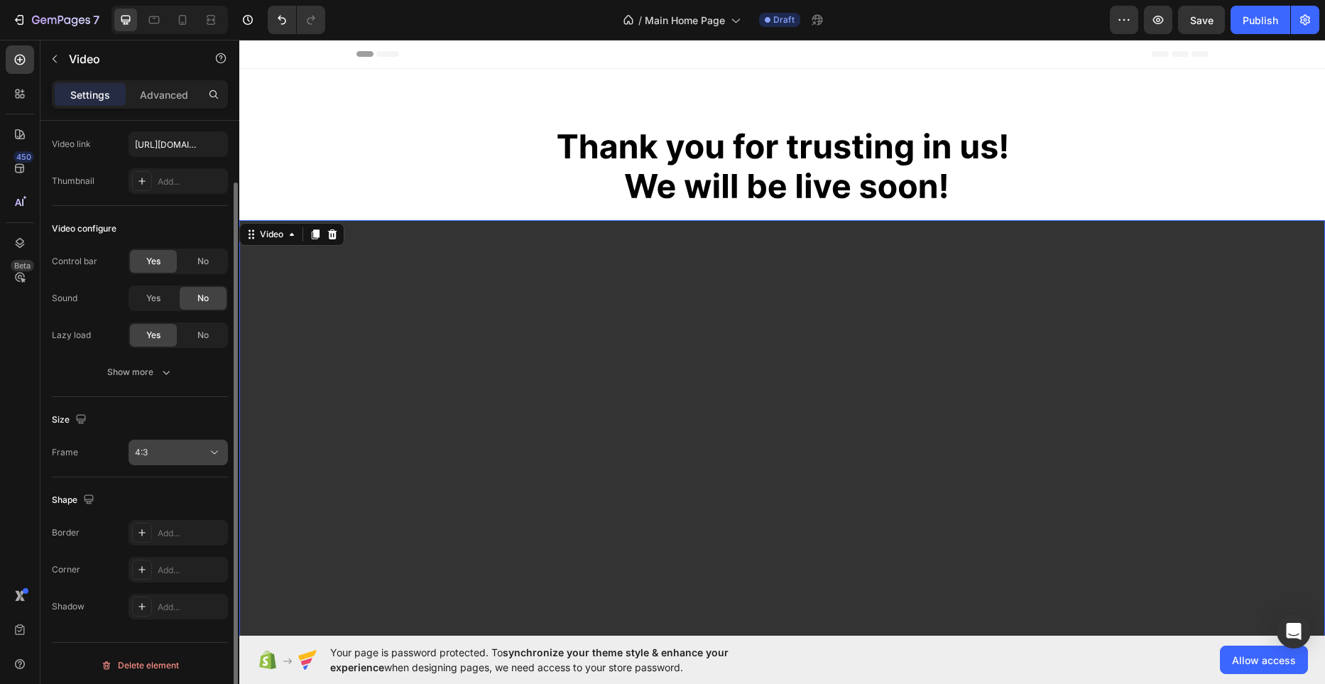
click at [173, 463] on button "4:3" at bounding box center [177, 452] width 99 height 26
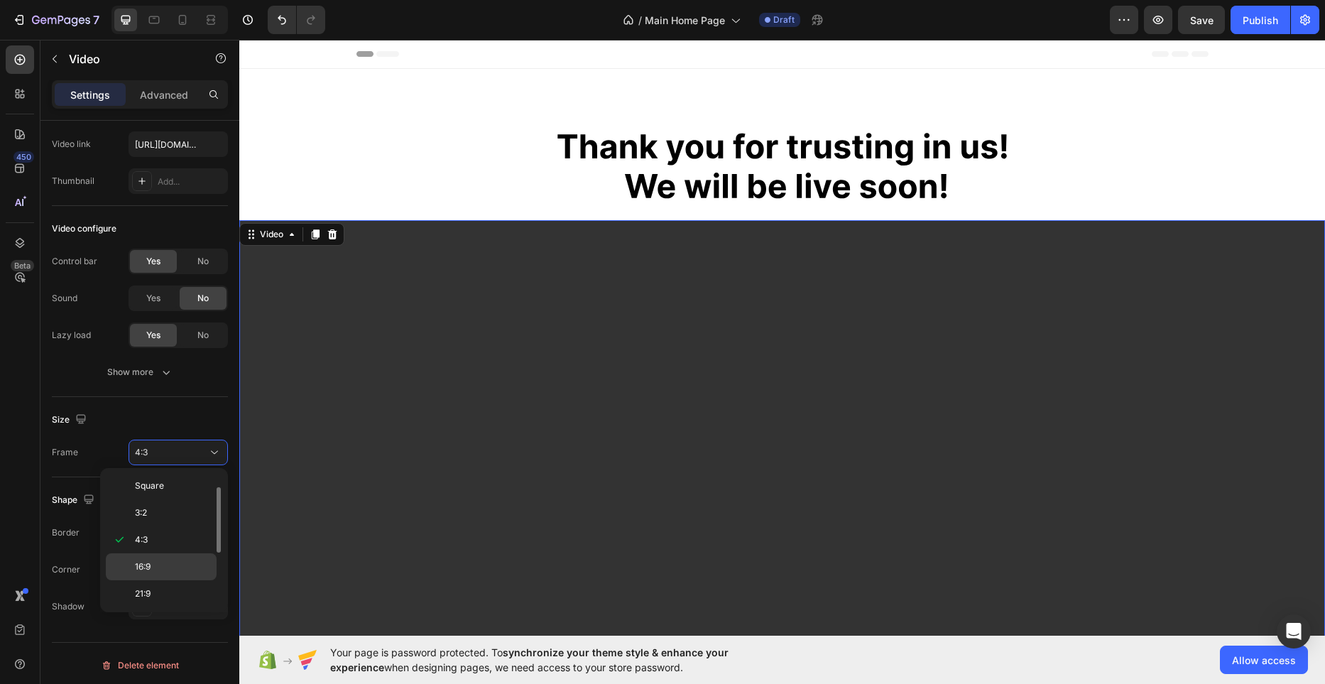
click at [177, 560] on p "16:9" at bounding box center [172, 566] width 75 height 13
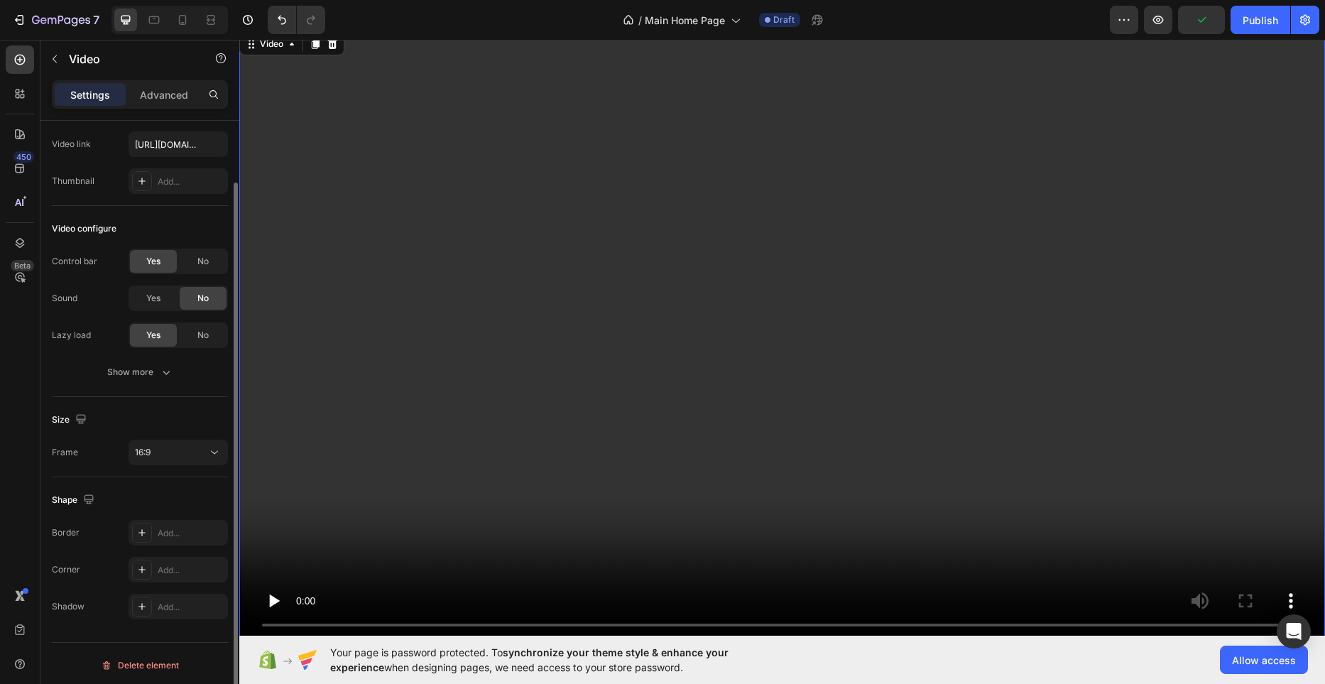
scroll to position [72, 0]
click at [196, 256] on div "No" at bounding box center [203, 257] width 47 height 23
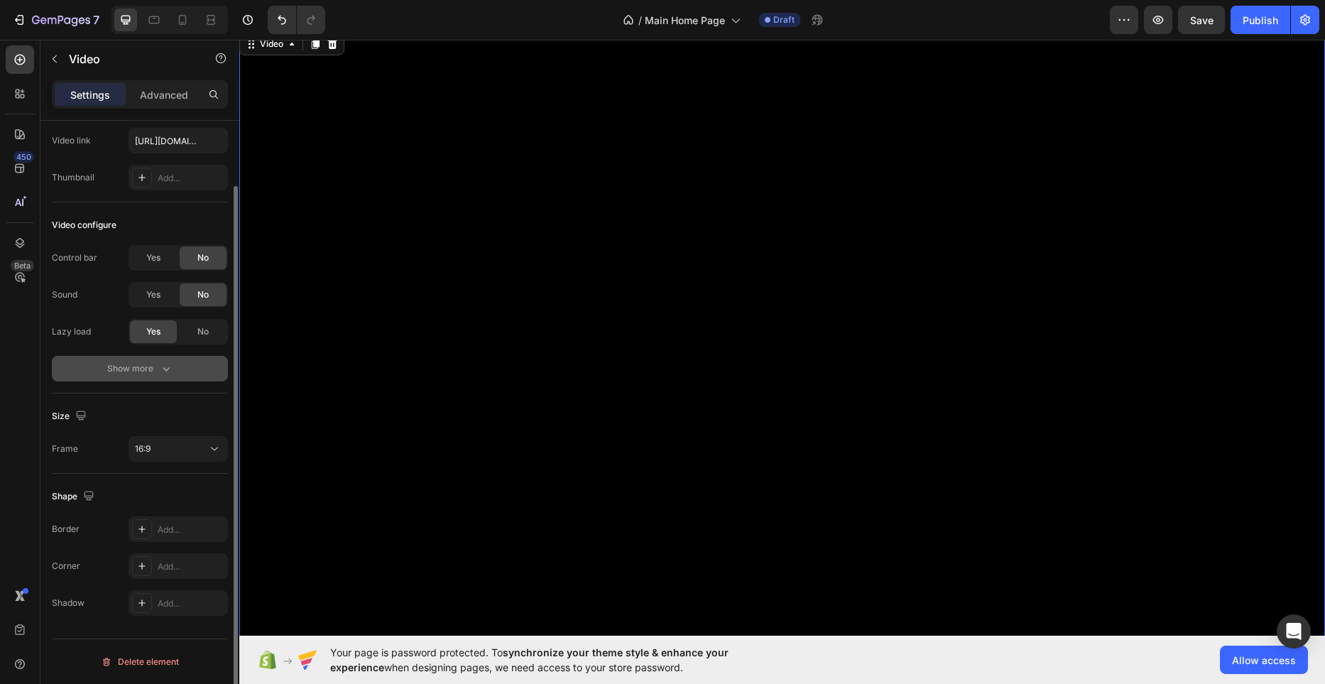
click at [158, 364] on div "Show more" at bounding box center [140, 368] width 66 height 14
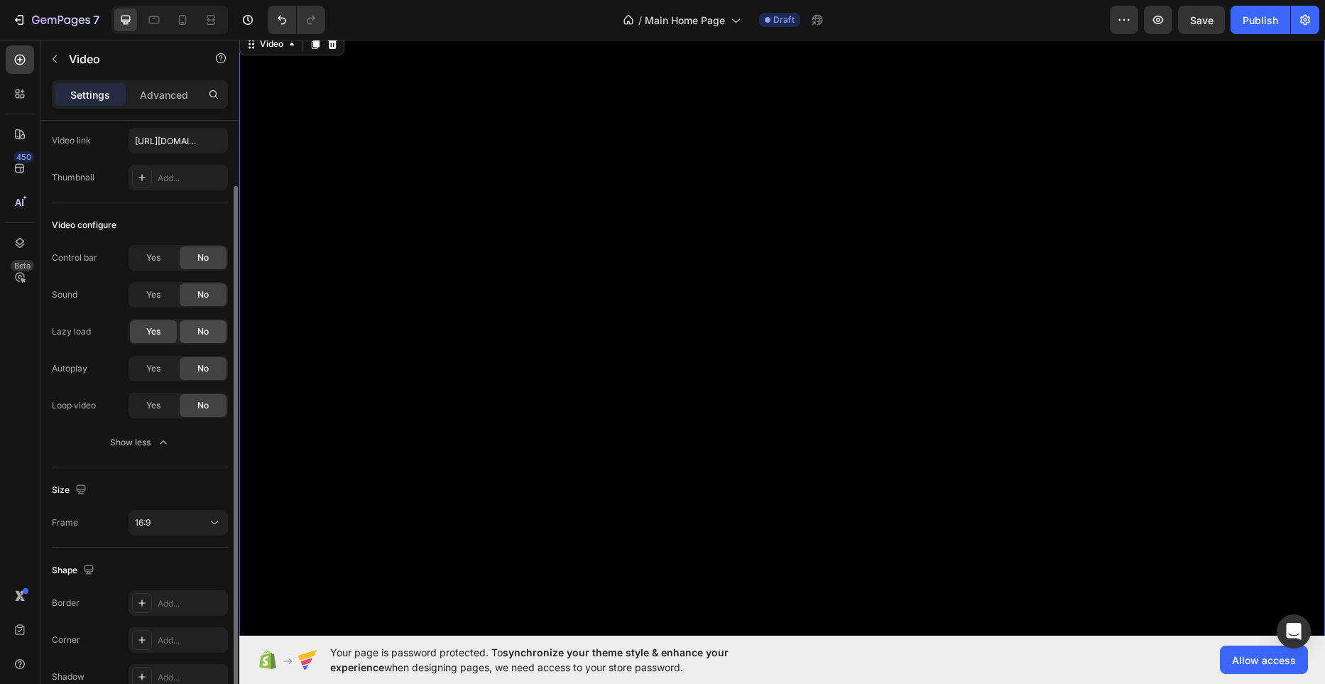
click at [204, 334] on span "No" at bounding box center [202, 331] width 11 height 13
click at [153, 367] on span "Yes" at bounding box center [153, 368] width 14 height 13
click at [147, 415] on div "Yes" at bounding box center [153, 405] width 47 height 23
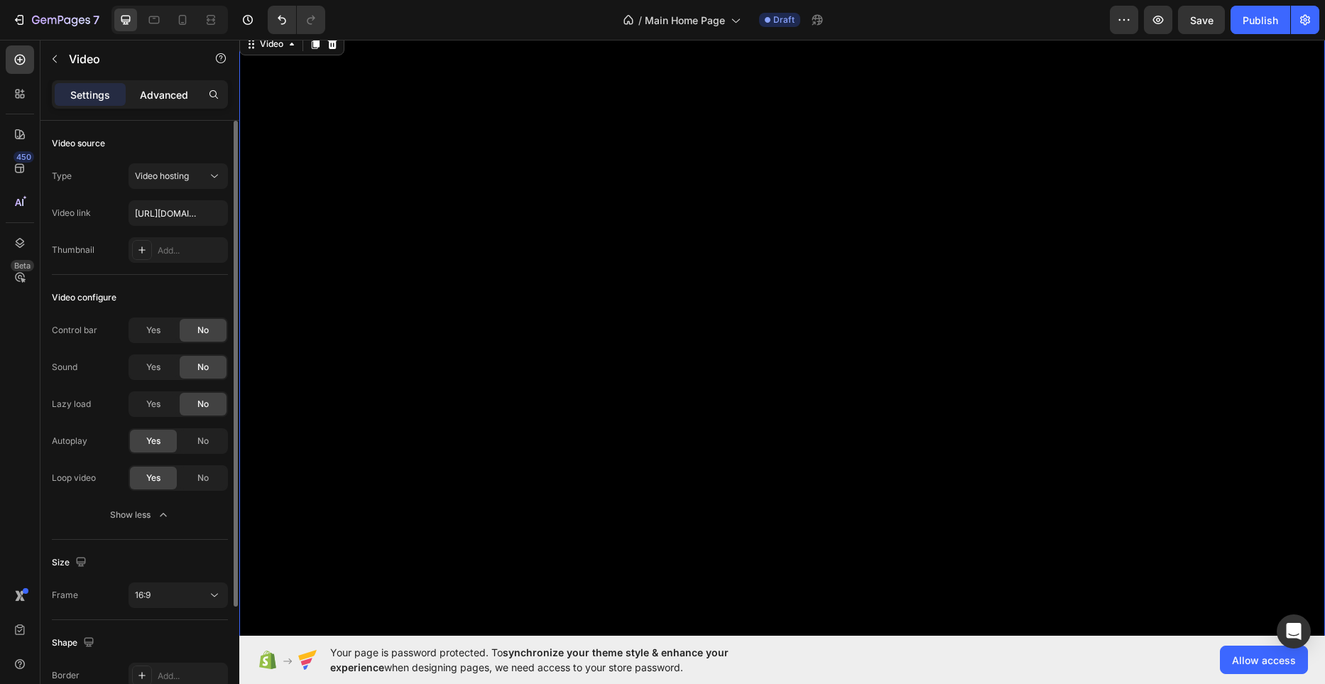
click at [175, 98] on p "Advanced" at bounding box center [164, 94] width 48 height 15
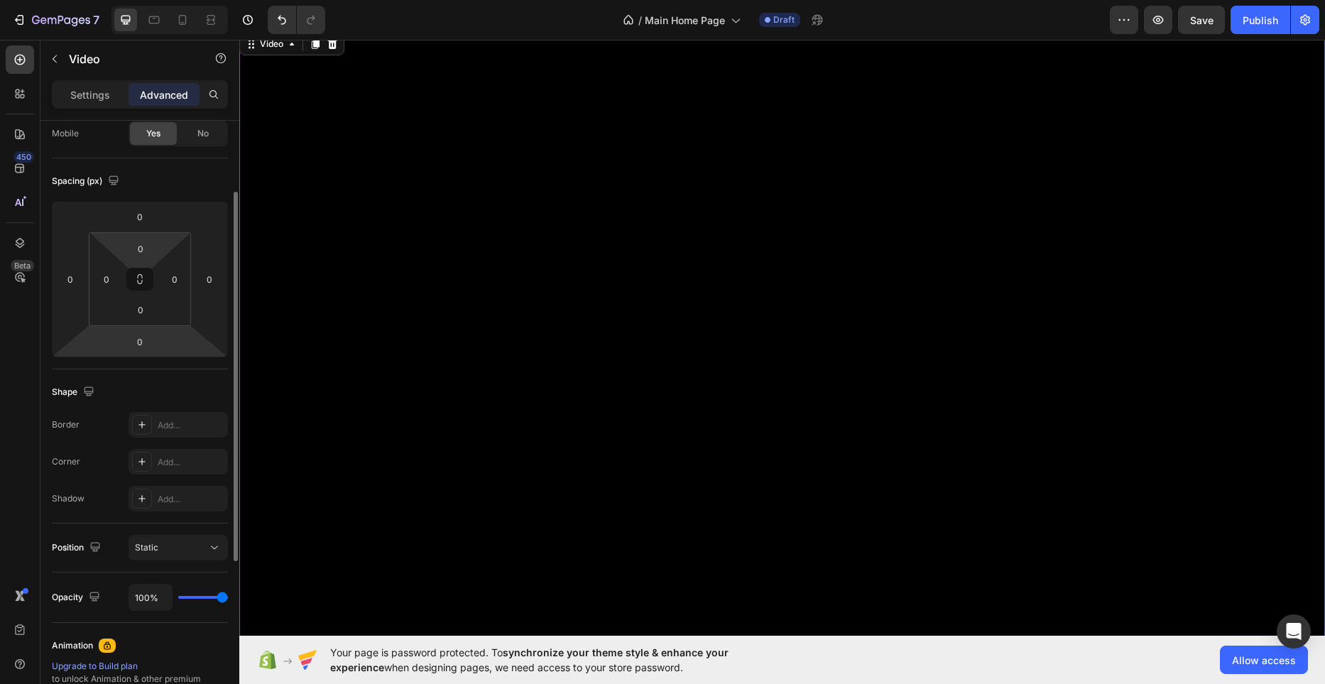
scroll to position [134, 0]
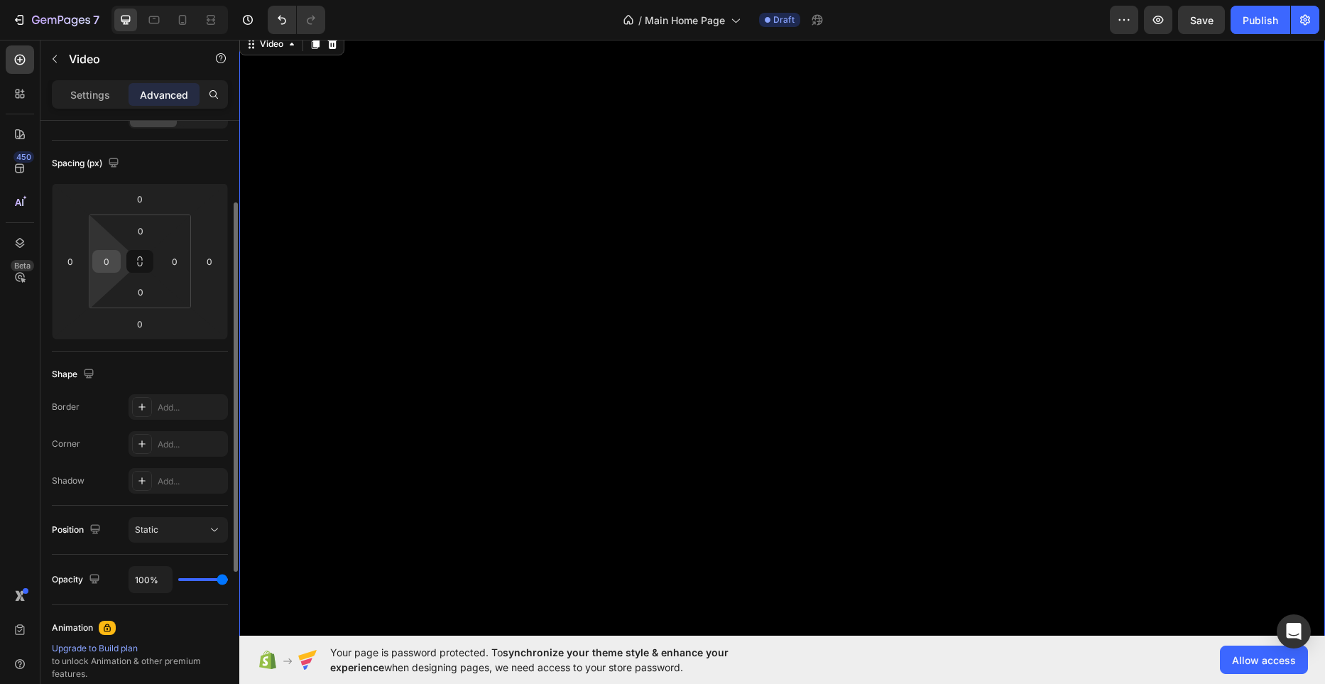
click at [109, 260] on input "0" at bounding box center [106, 261] width 21 height 21
type input "5"
type input "0"
click at [70, 268] on input "0" at bounding box center [70, 261] width 21 height 21
type input "0"
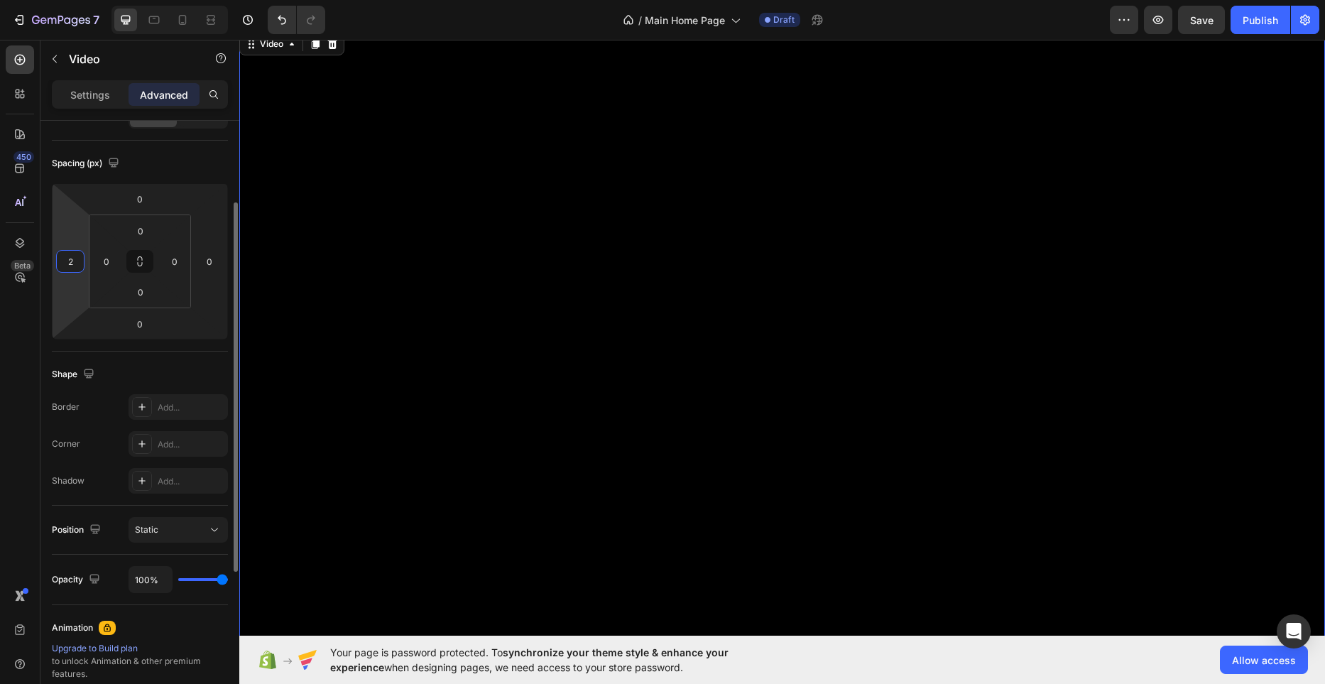
type input "20"
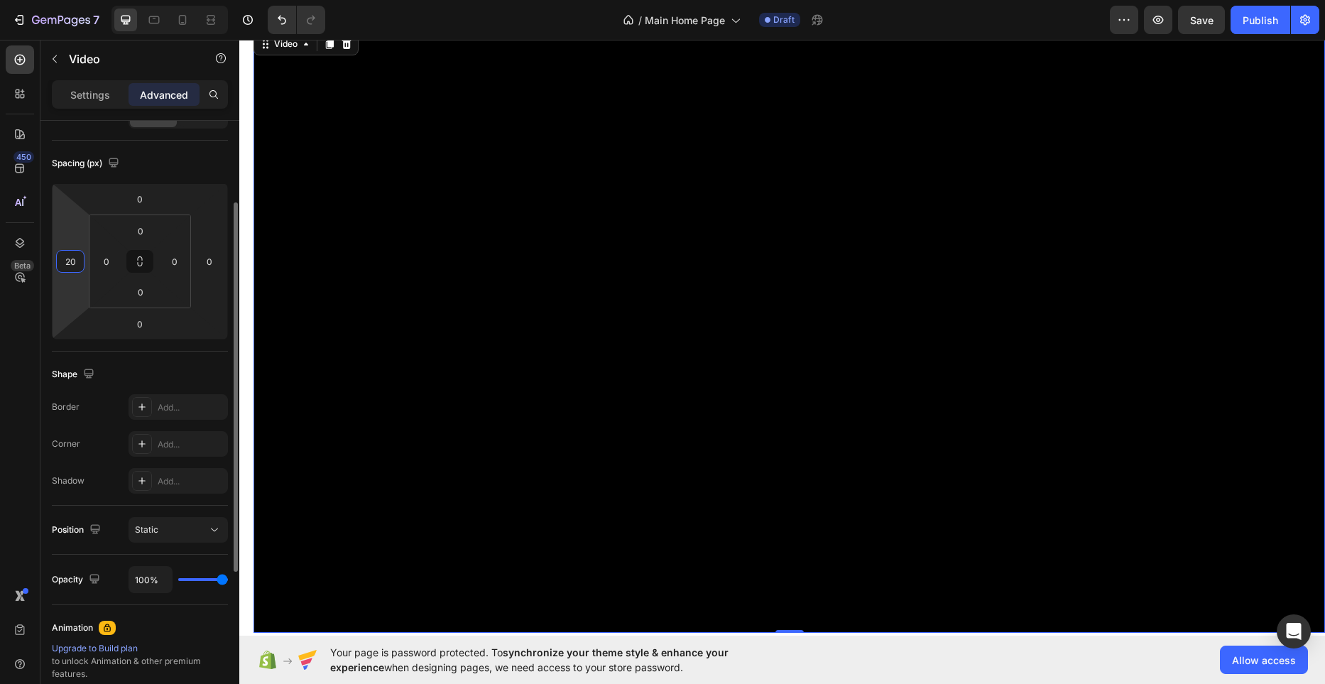
click at [70, 268] on input "20" at bounding box center [70, 261] width 21 height 21
type input "0"
drag, startPoint x: 166, startPoint y: 163, endPoint x: 163, endPoint y: 149, distance: 14.6
click at [166, 163] on div "Spacing (px)" at bounding box center [140, 163] width 176 height 23
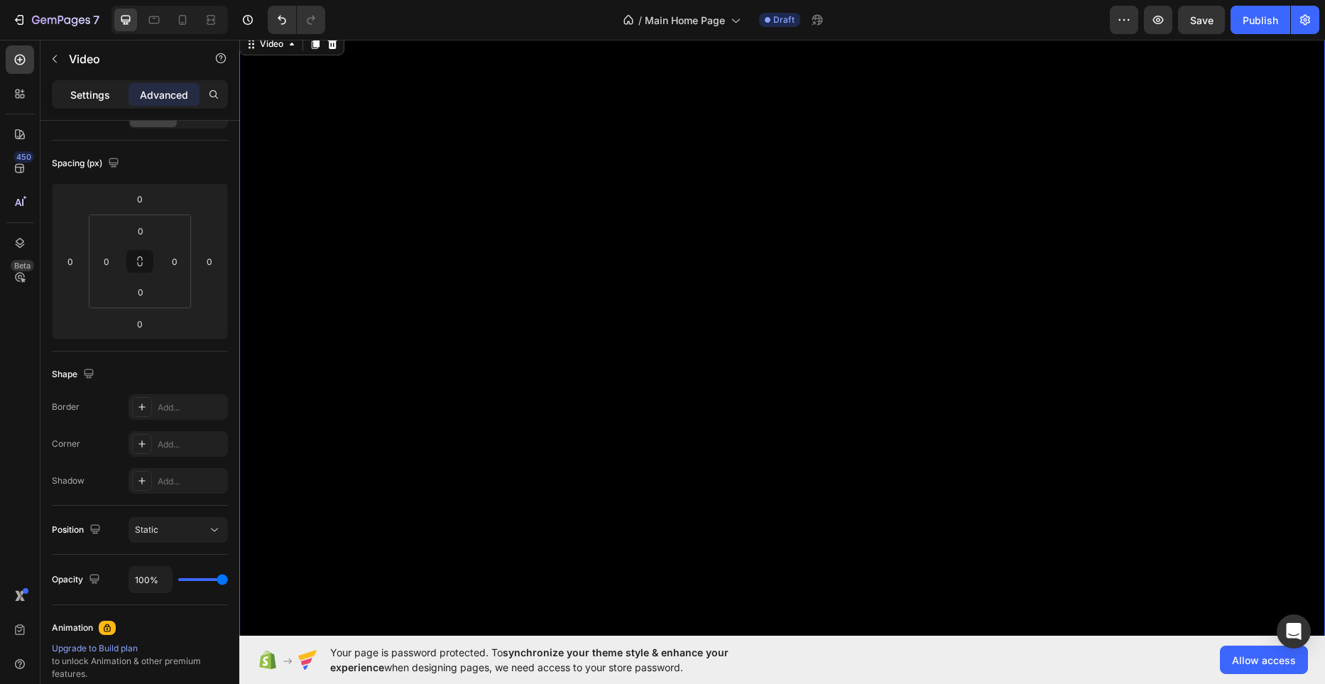
click at [115, 97] on div "Settings" at bounding box center [90, 94] width 71 height 23
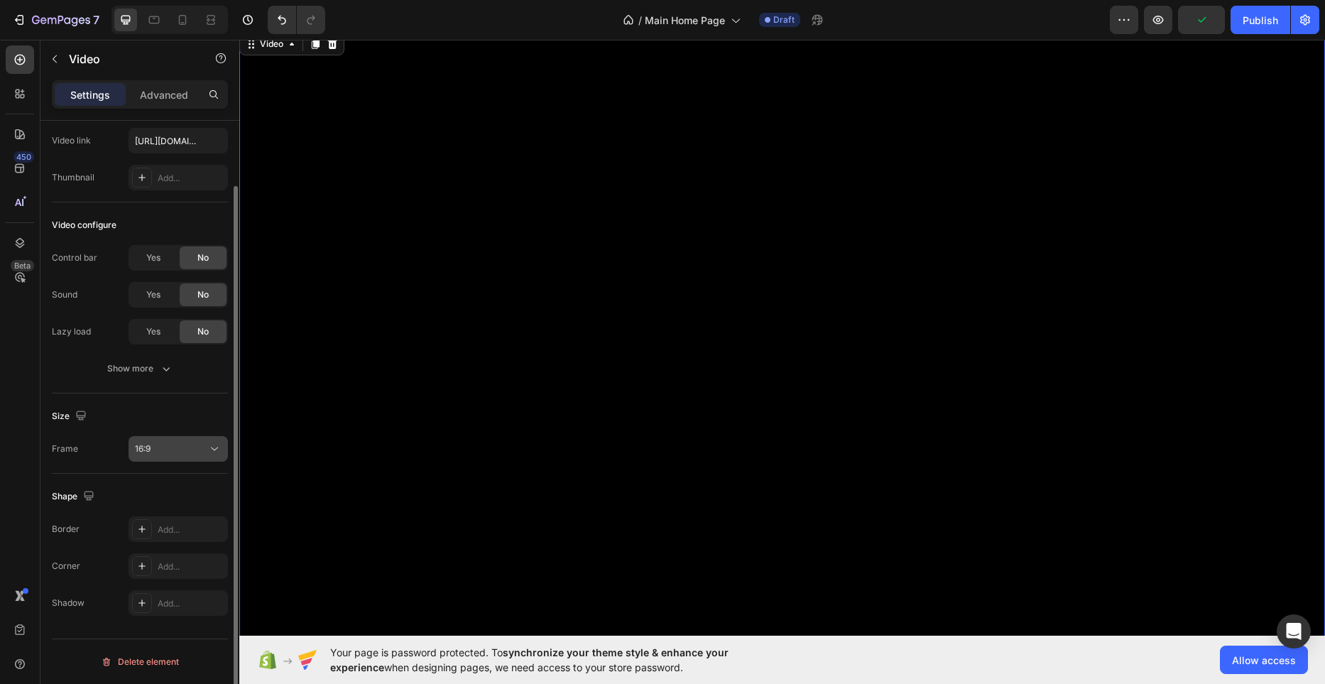
click at [186, 454] on div "16:9" at bounding box center [171, 448] width 72 height 13
click at [188, 455] on div "16:9" at bounding box center [178, 449] width 87 height 14
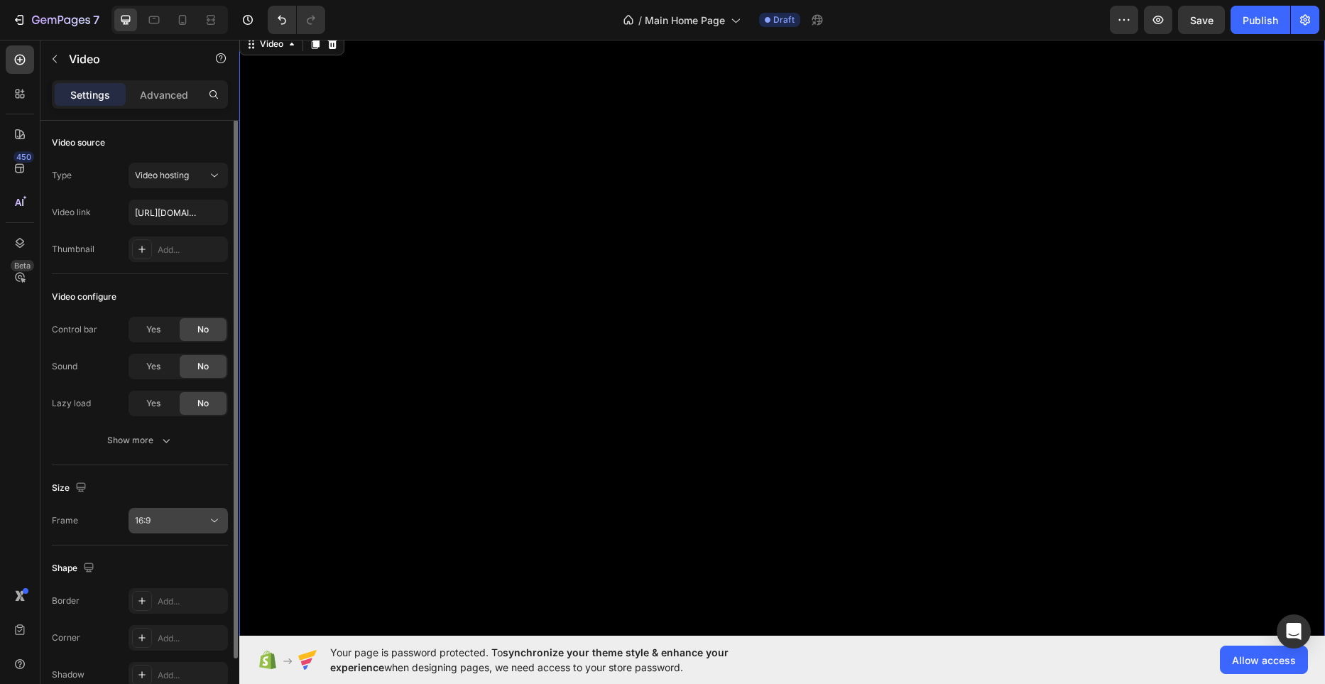
scroll to position [0, 0]
click at [175, 95] on p "Advanced" at bounding box center [164, 94] width 48 height 15
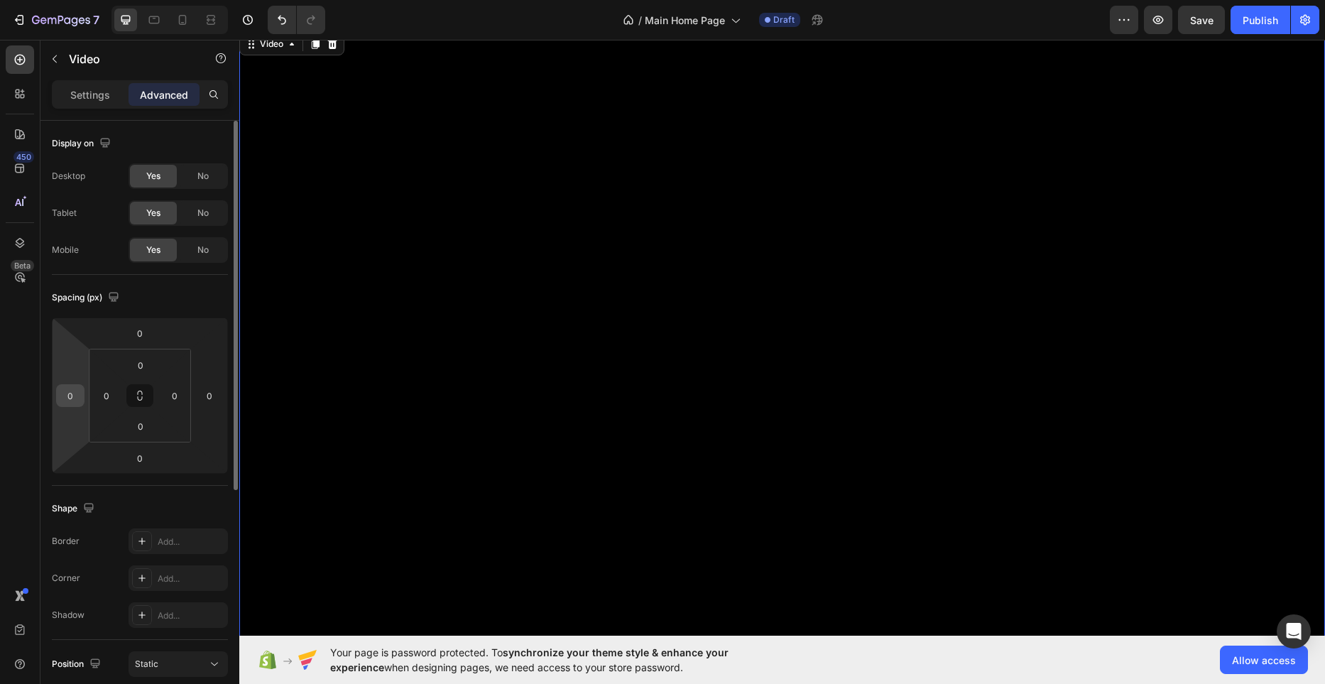
click at [76, 400] on input "0" at bounding box center [70, 395] width 21 height 21
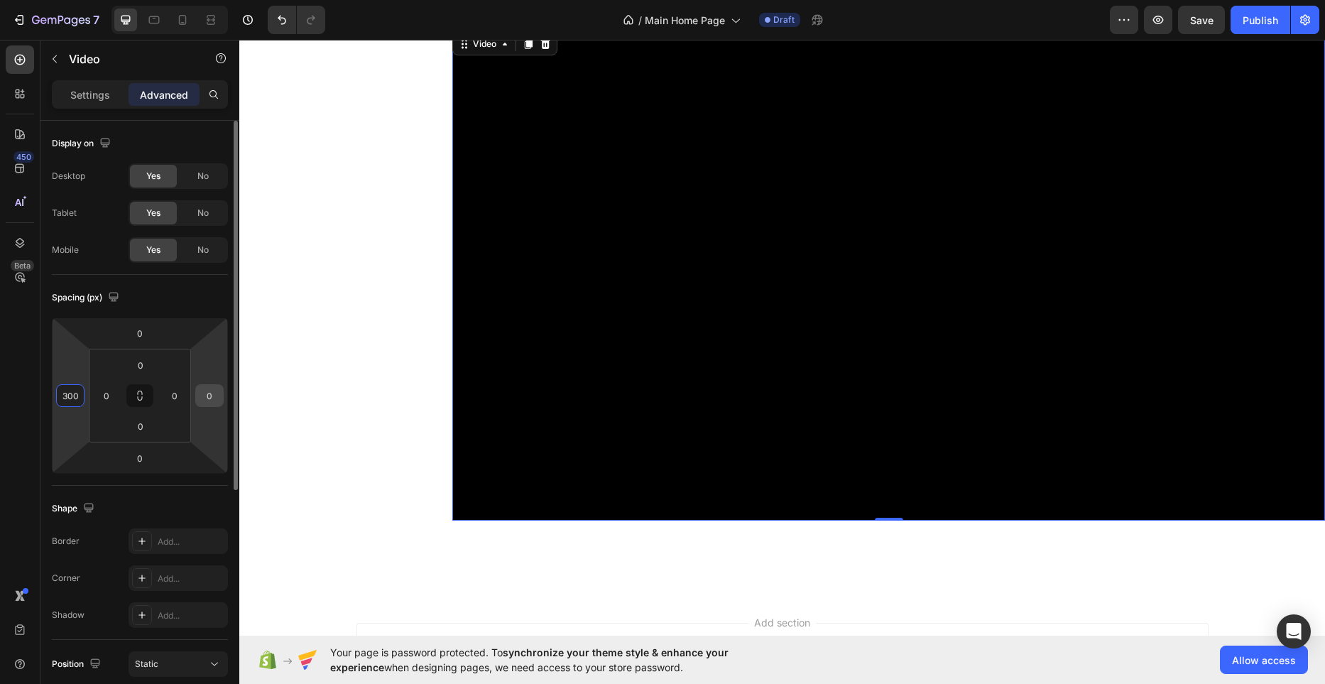
type input "300"
click at [209, 398] on input "0" at bounding box center [209, 395] width 21 height 21
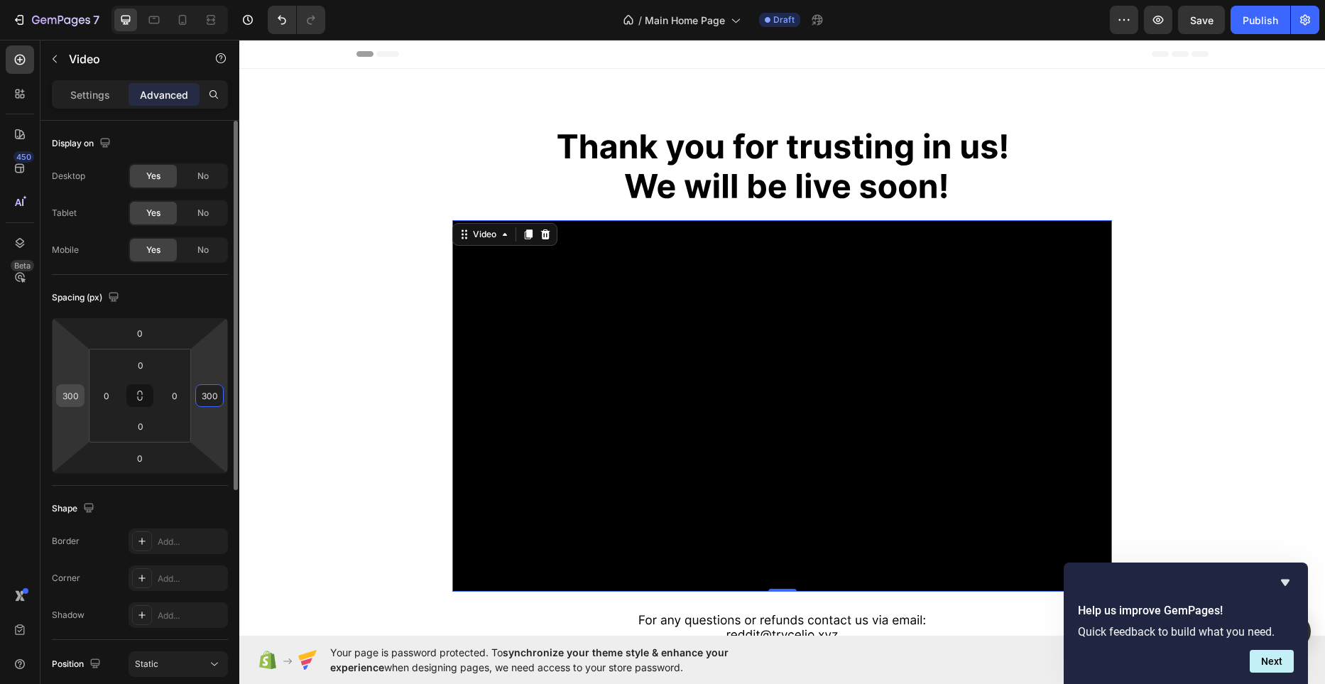
type input "300"
click at [78, 395] on input "300" at bounding box center [70, 395] width 21 height 21
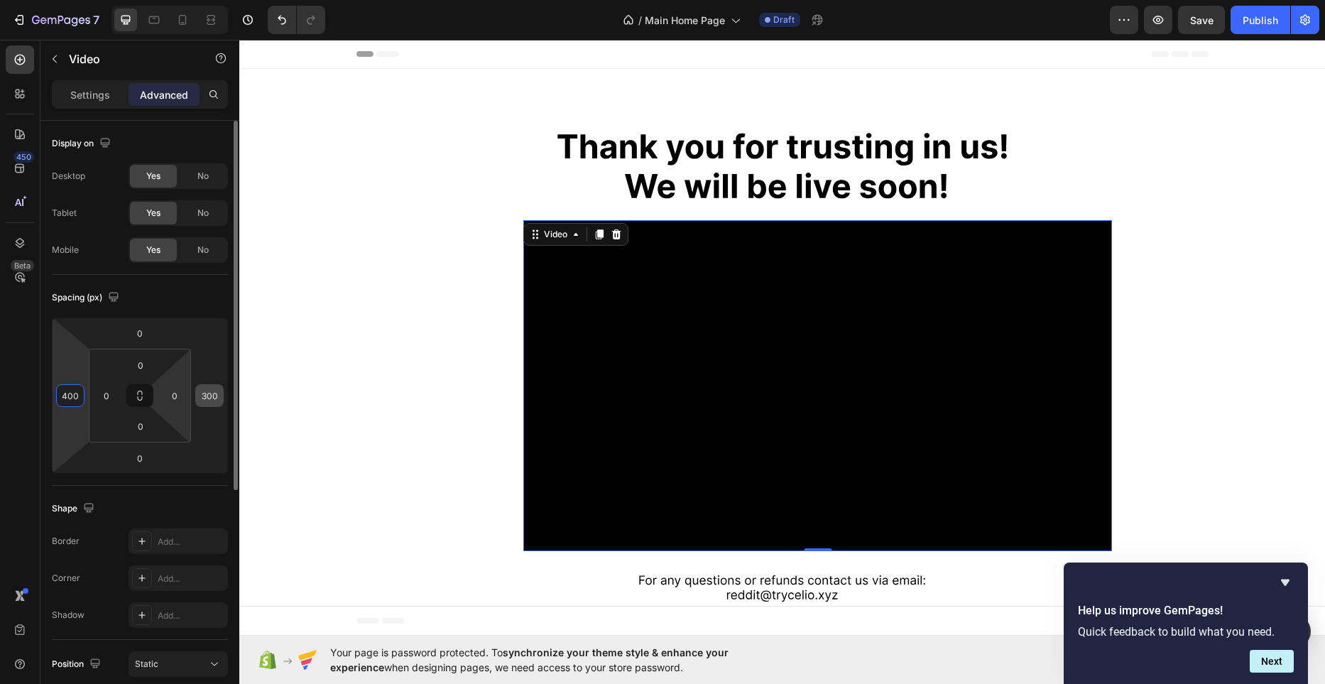
type input "400"
click at [205, 397] on input "300" at bounding box center [209, 395] width 21 height 21
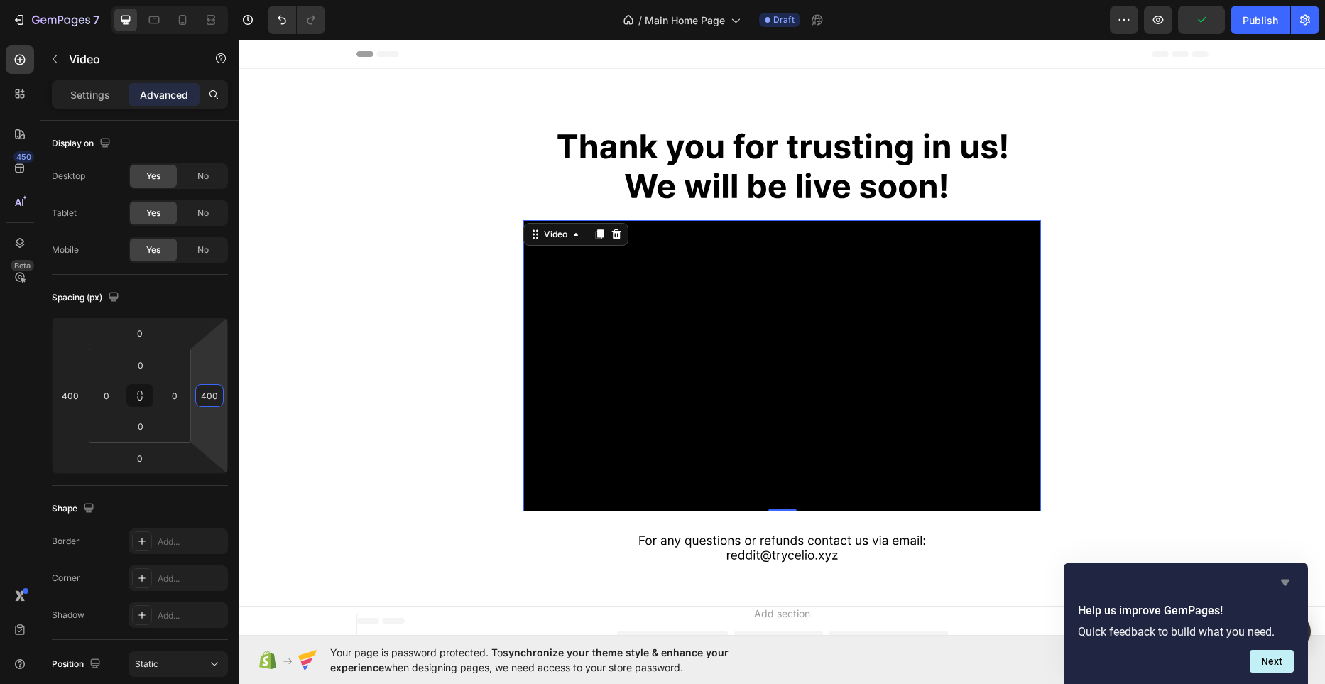
type input "400"
click at [1281, 584] on icon "Hide survey" at bounding box center [1284, 582] width 17 height 17
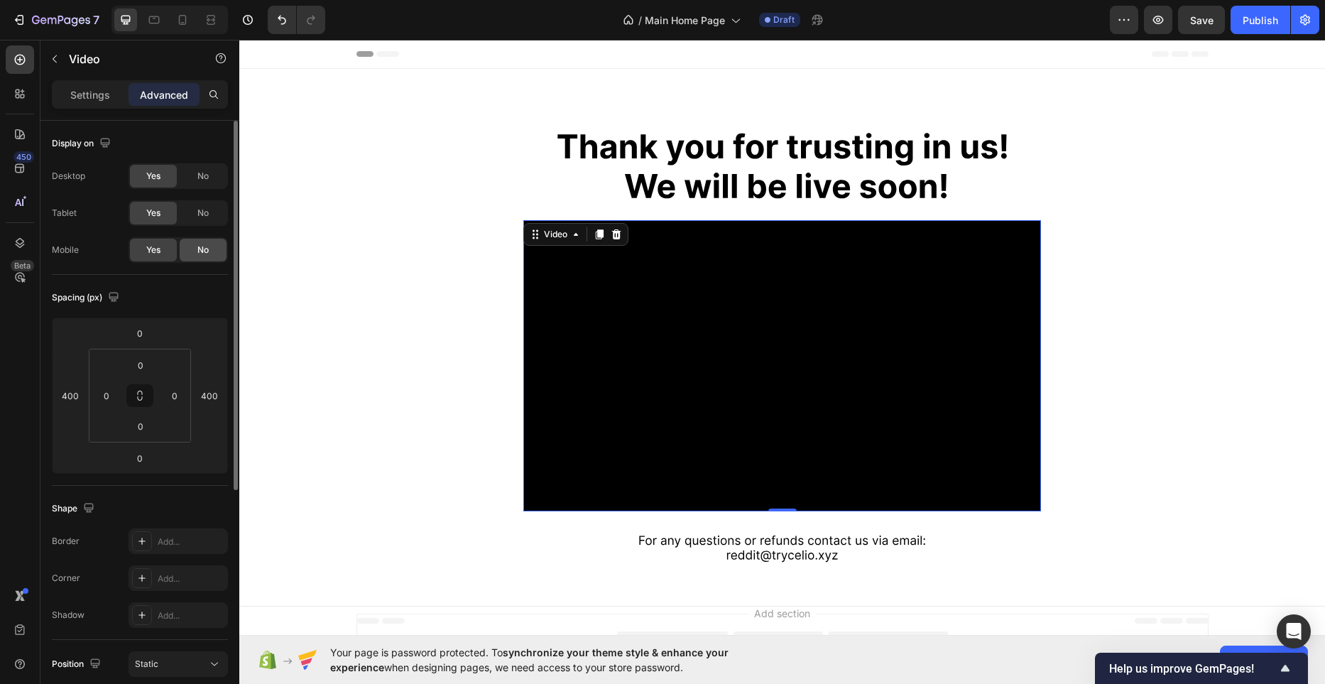
click at [202, 250] on span "No" at bounding box center [202, 249] width 11 height 13
click at [103, 102] on div "Settings" at bounding box center [90, 94] width 71 height 23
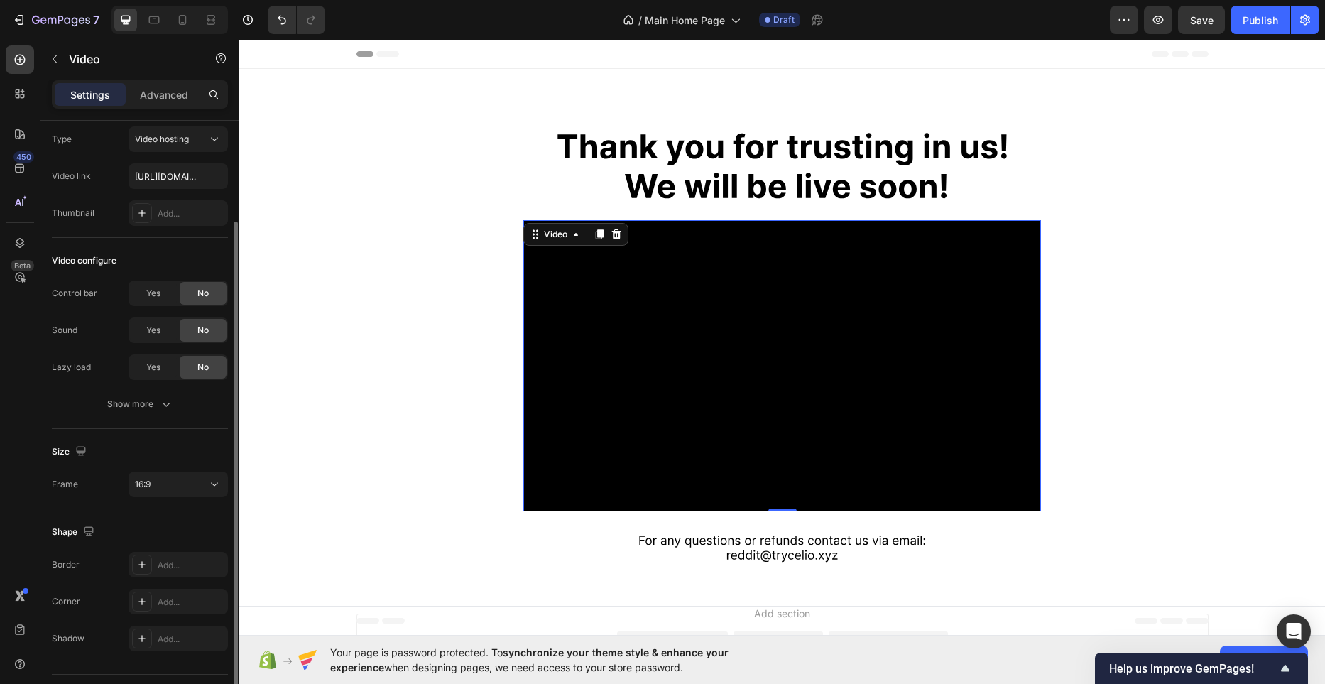
scroll to position [72, 0]
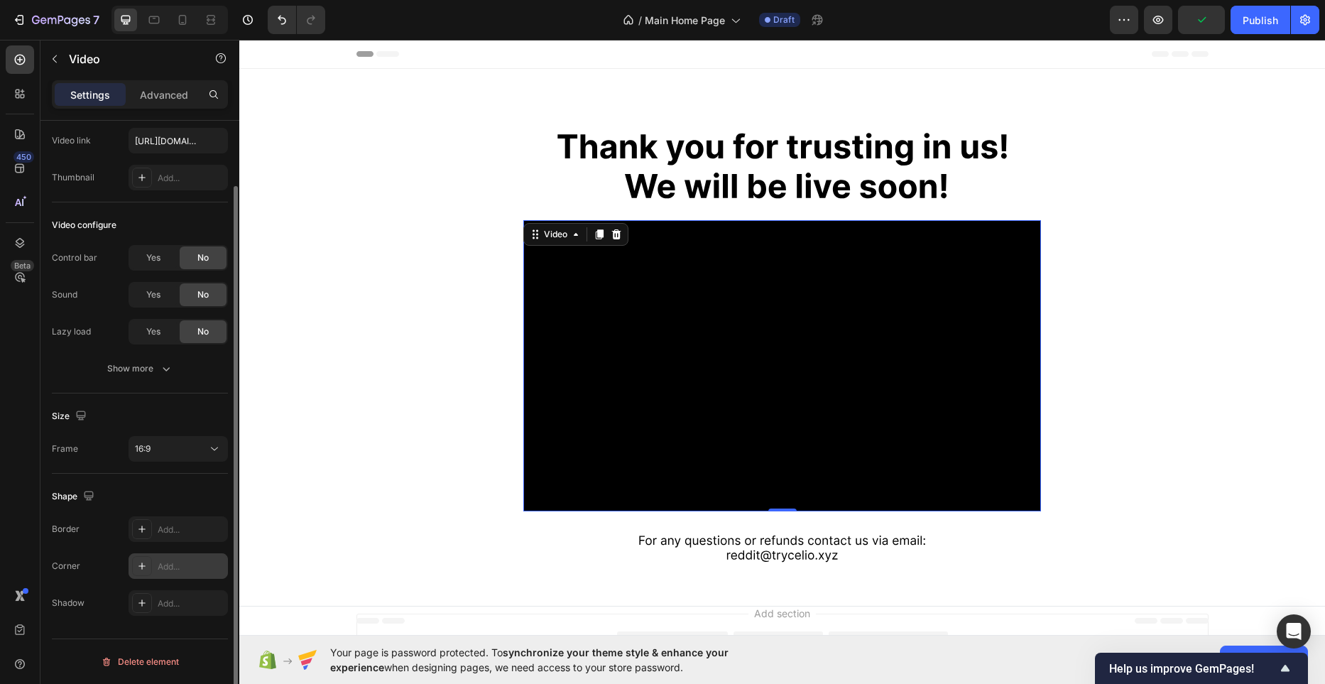
click at [172, 561] on div "Add..." at bounding box center [191, 566] width 67 height 13
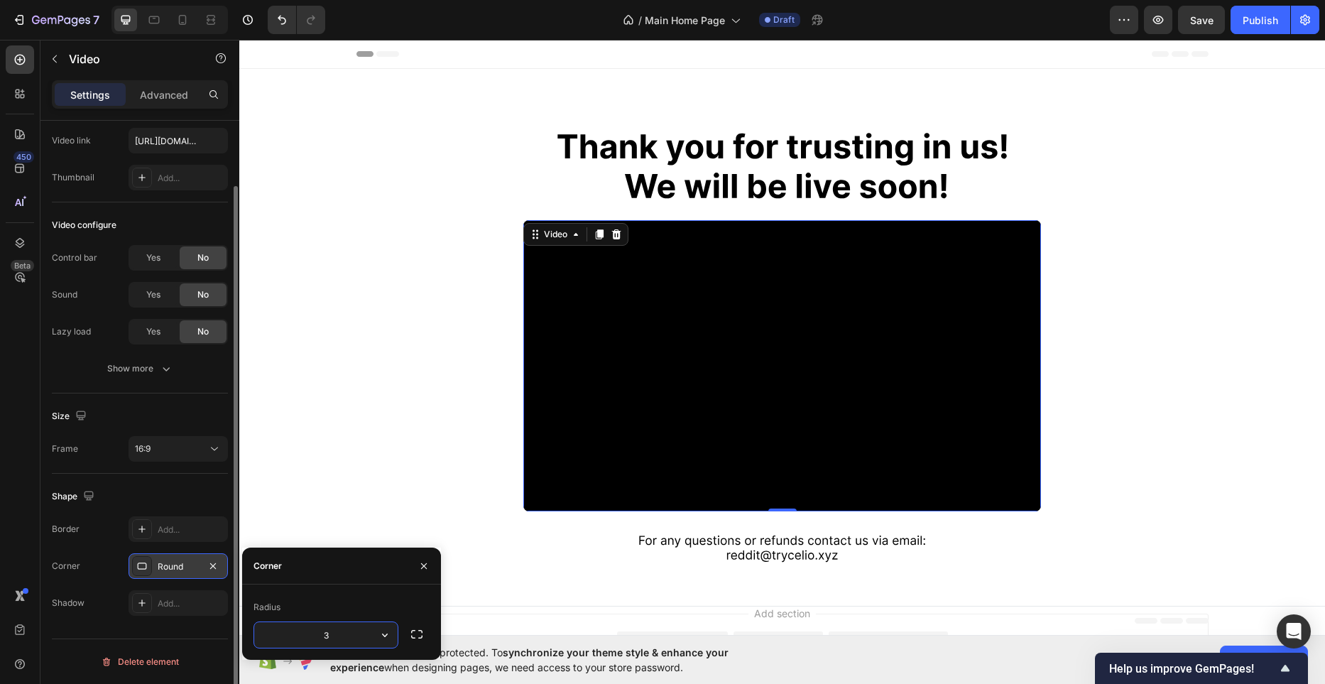
type input "30"
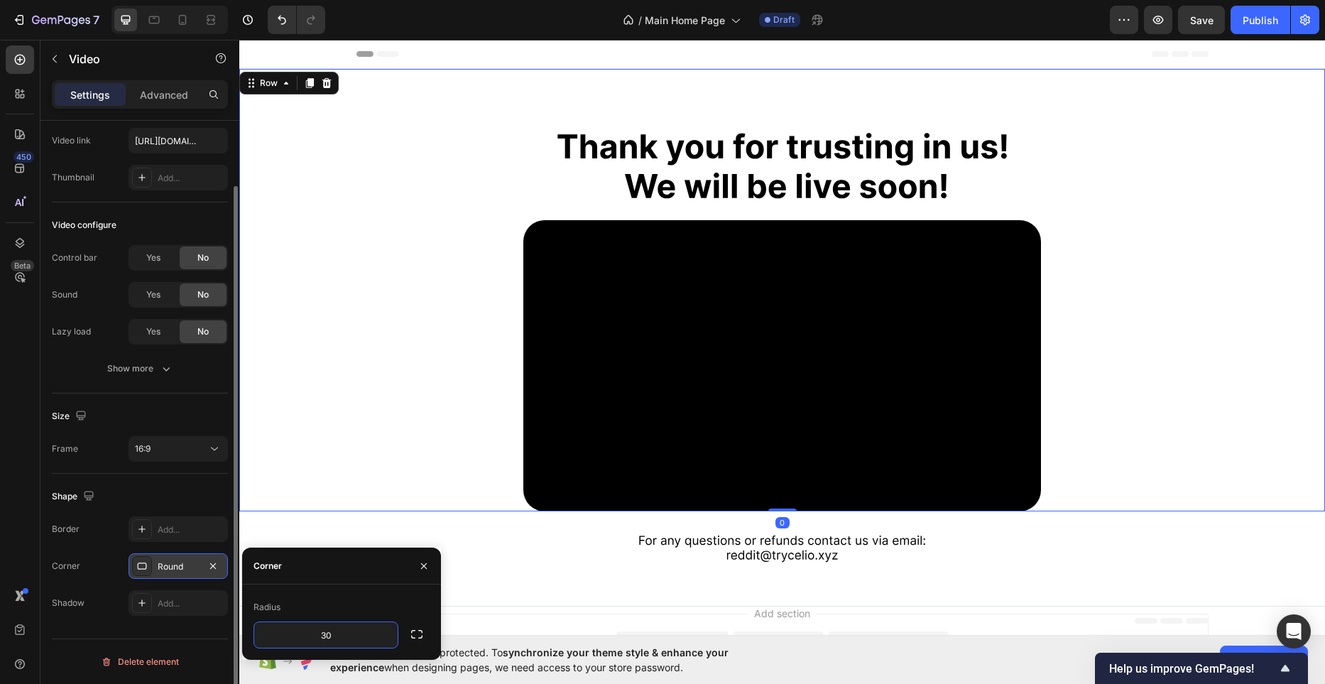
click at [459, 493] on div "Image Video" at bounding box center [781, 290] width 1085 height 442
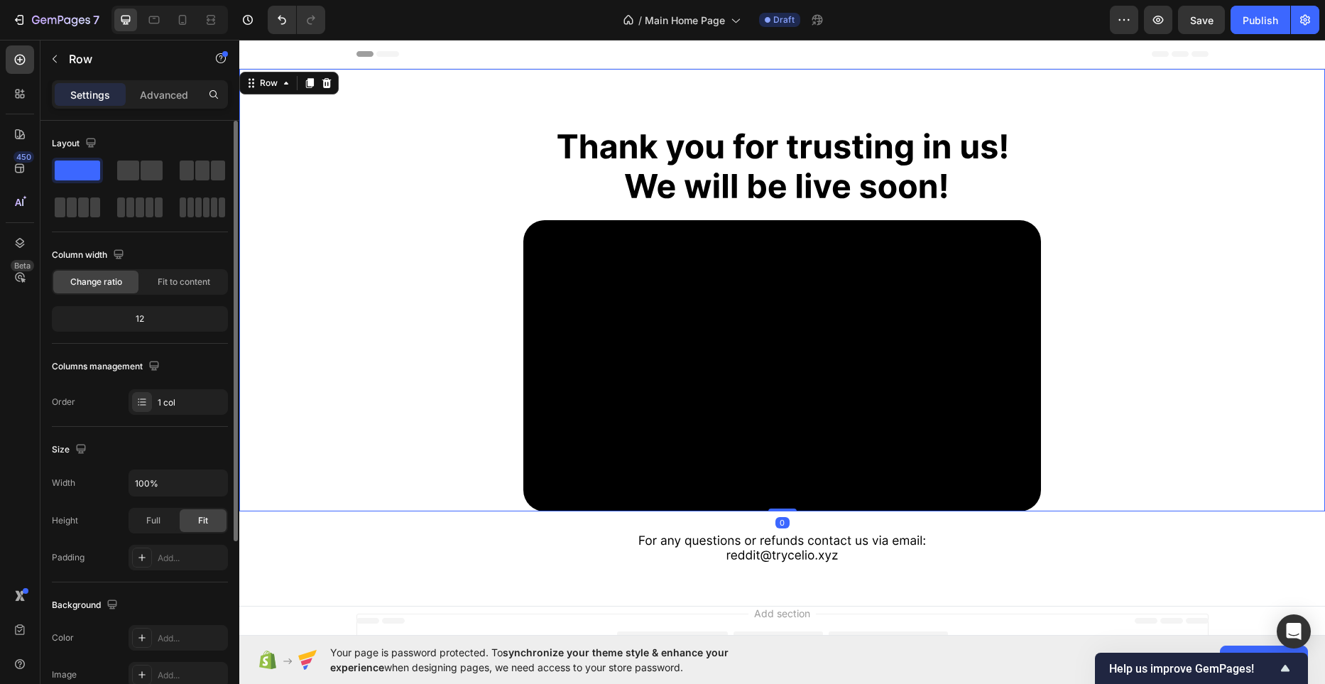
scroll to position [1, 0]
click at [452, 429] on div "Image Video" at bounding box center [781, 289] width 1085 height 442
click at [176, 23] on icon at bounding box center [182, 20] width 14 height 14
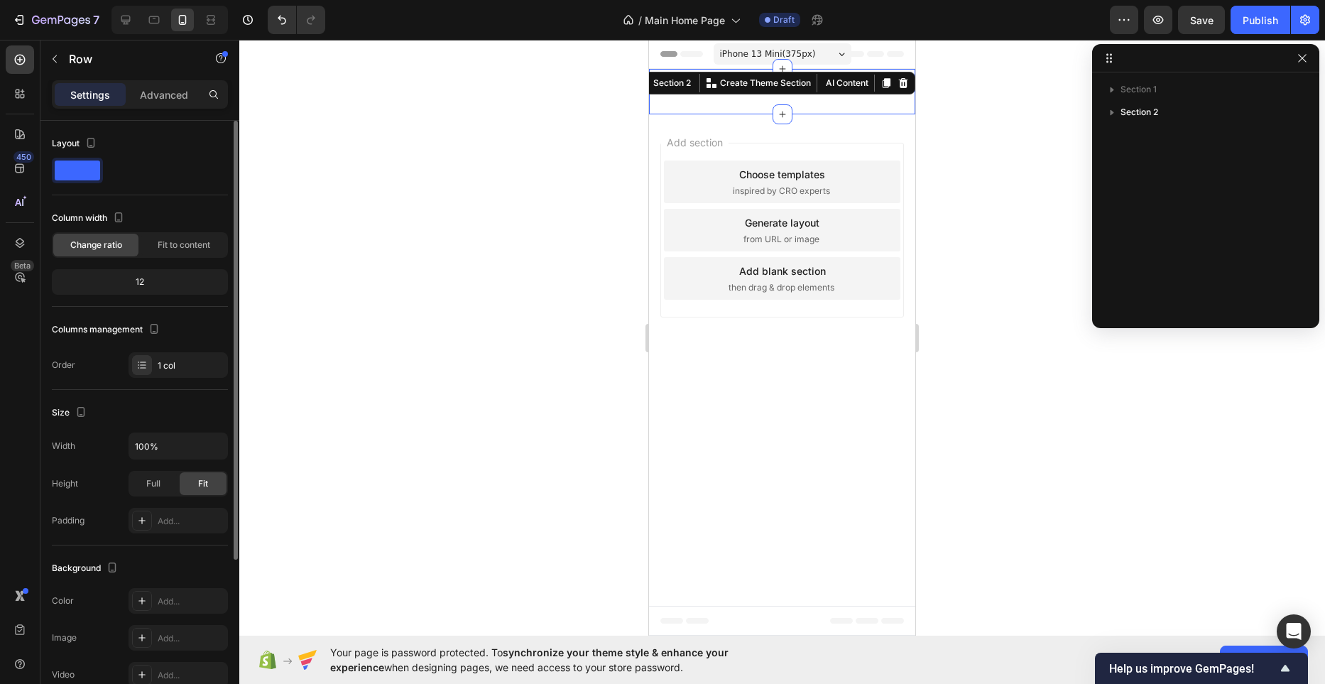
click at [750, 89] on div "Image Section 2 You can create reusable sections Create Theme Section AI Conten…" at bounding box center [782, 91] width 266 height 45
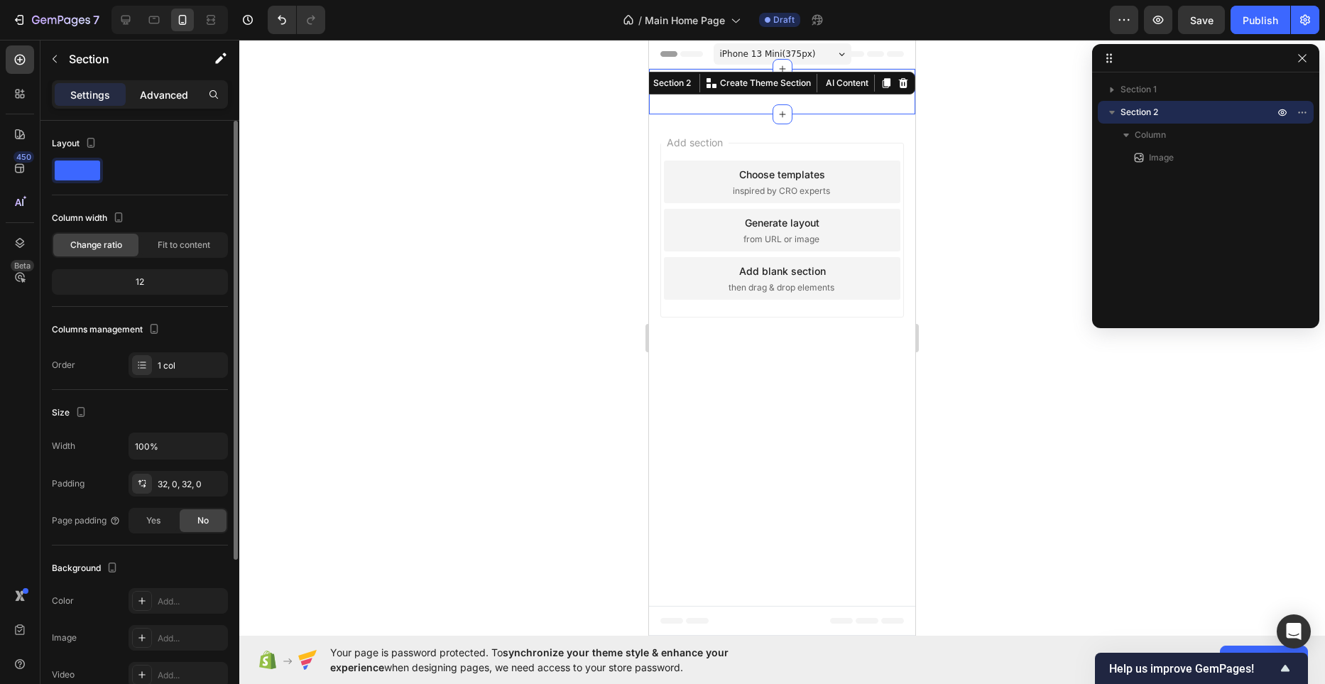
click at [188, 97] on div "Advanced" at bounding box center [163, 94] width 71 height 23
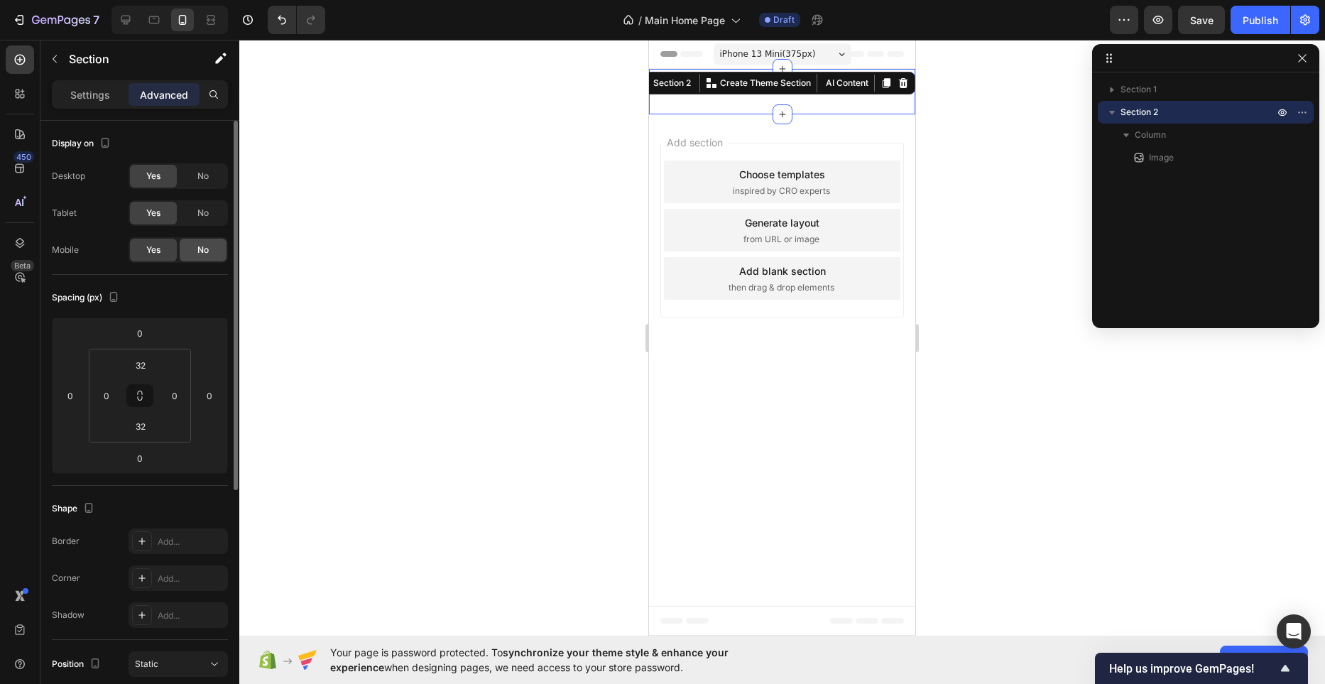
click at [199, 241] on div "No" at bounding box center [203, 250] width 47 height 23
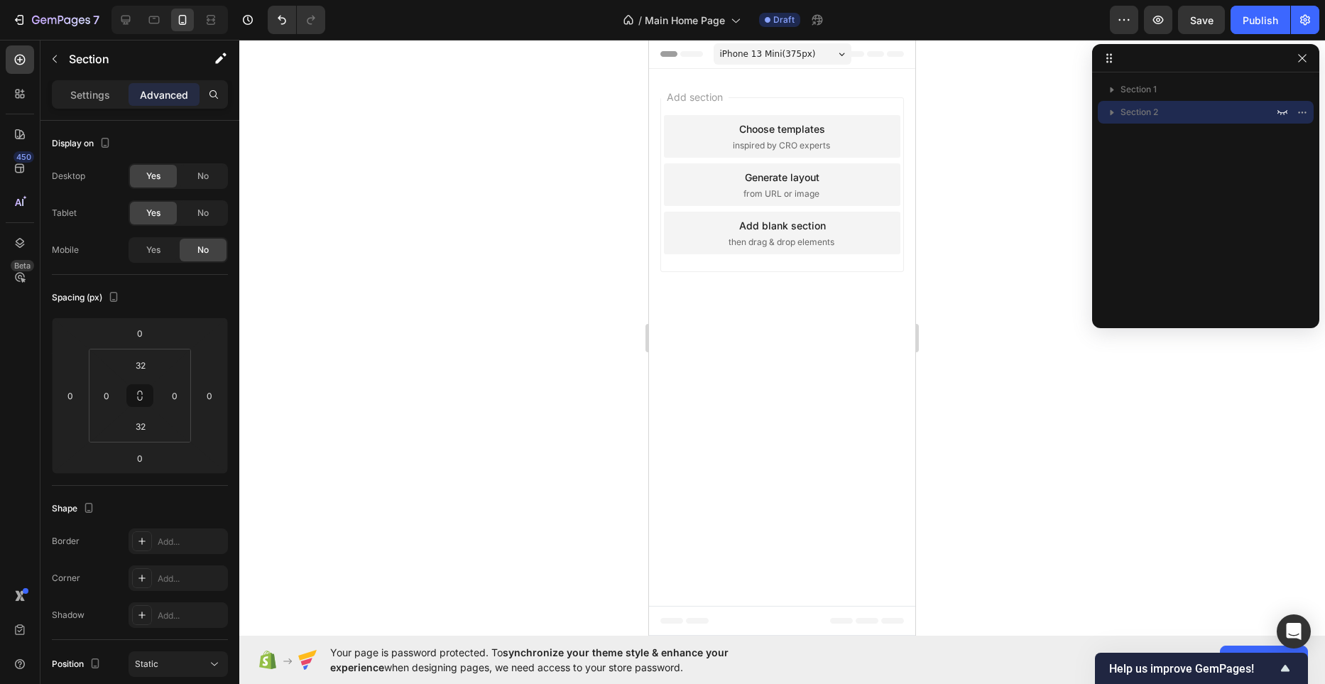
drag, startPoint x: 520, startPoint y: 171, endPoint x: 578, endPoint y: 161, distance: 59.0
click at [519, 171] on div at bounding box center [781, 362] width 1085 height 644
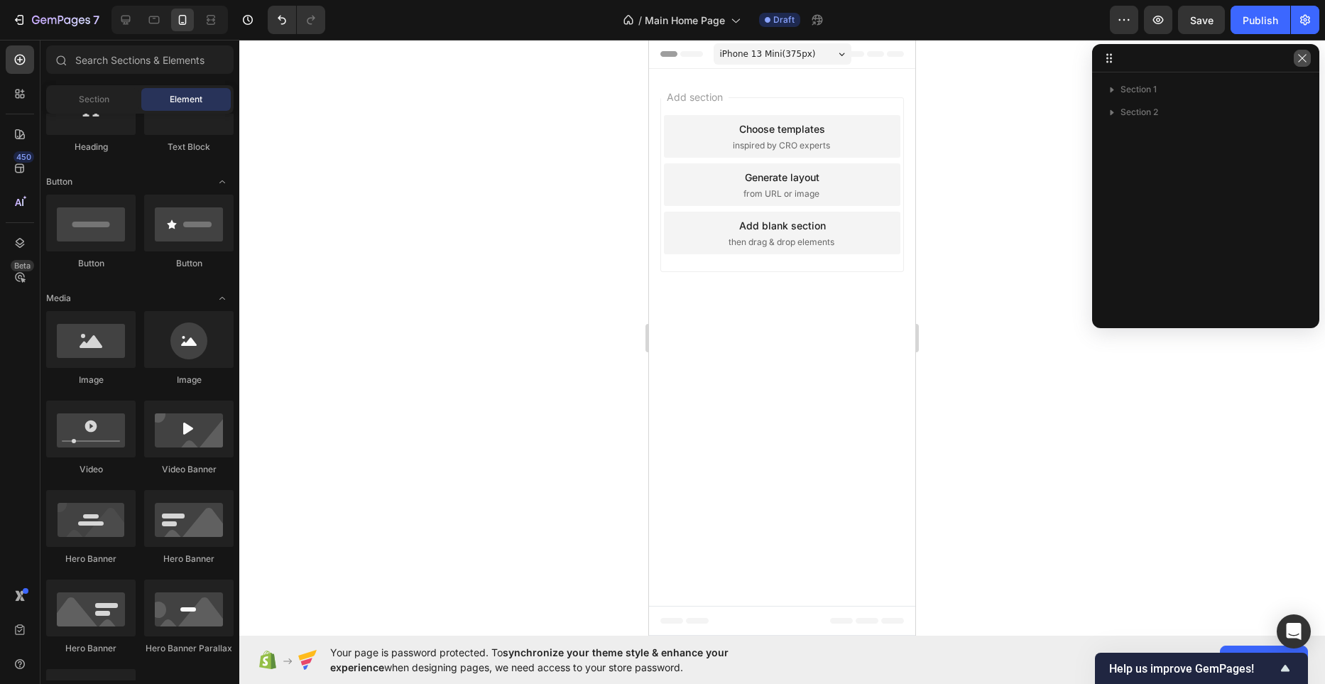
drag, startPoint x: 1303, startPoint y: 57, endPoint x: 1244, endPoint y: 62, distance: 59.1
click at [1303, 57] on icon "button" at bounding box center [1301, 58] width 11 height 11
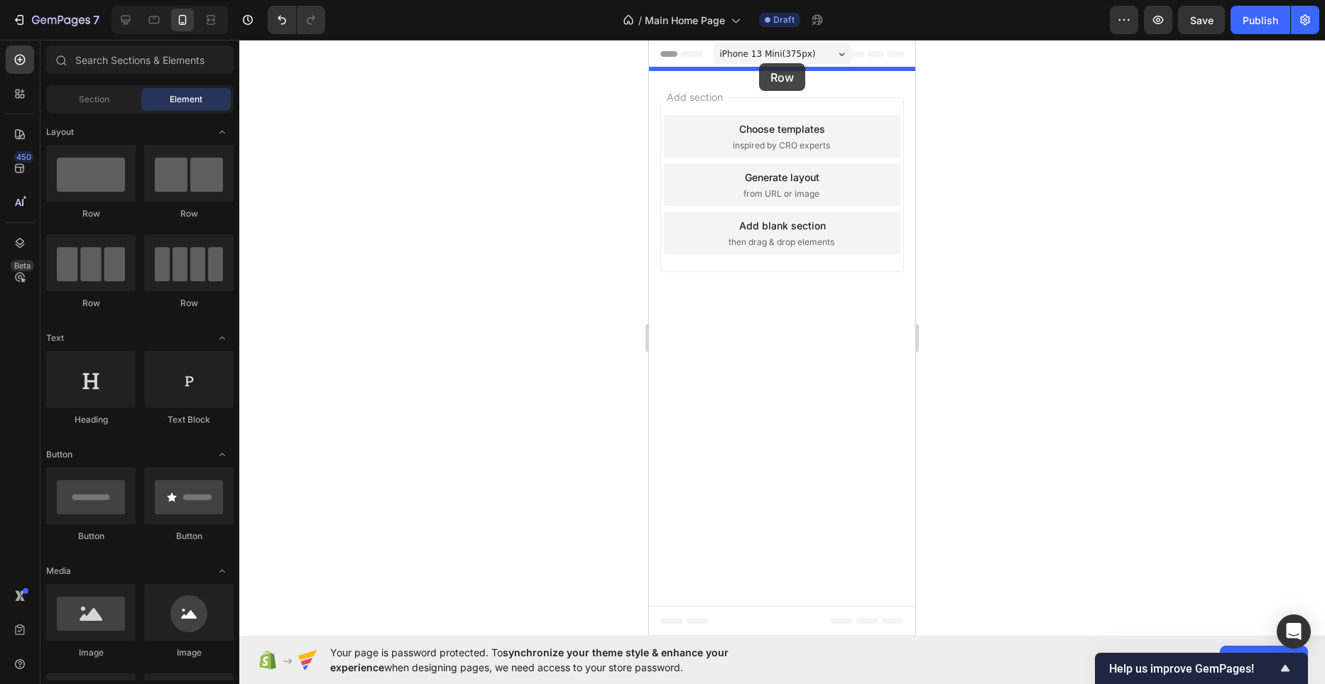
drag, startPoint x: 755, startPoint y: 234, endPoint x: 760, endPoint y: 65, distance: 168.3
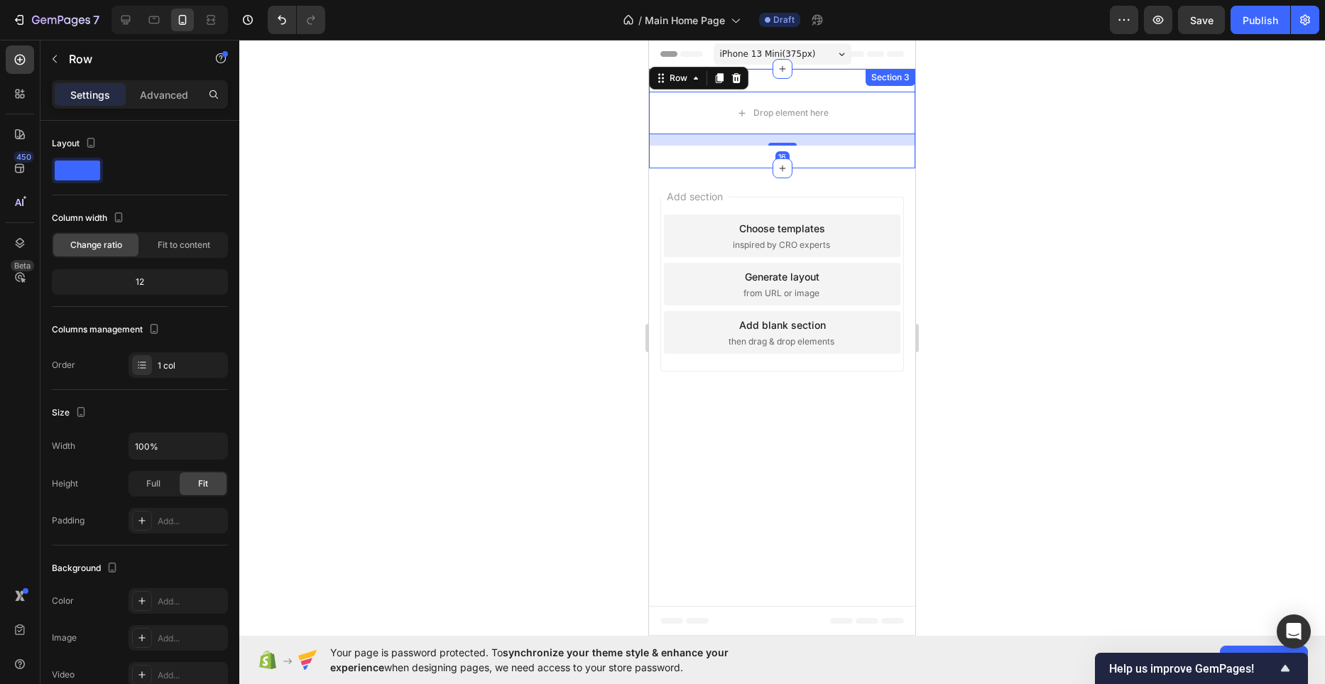
click at [803, 82] on div "Drop element here Row 16 Section 3" at bounding box center [782, 118] width 266 height 99
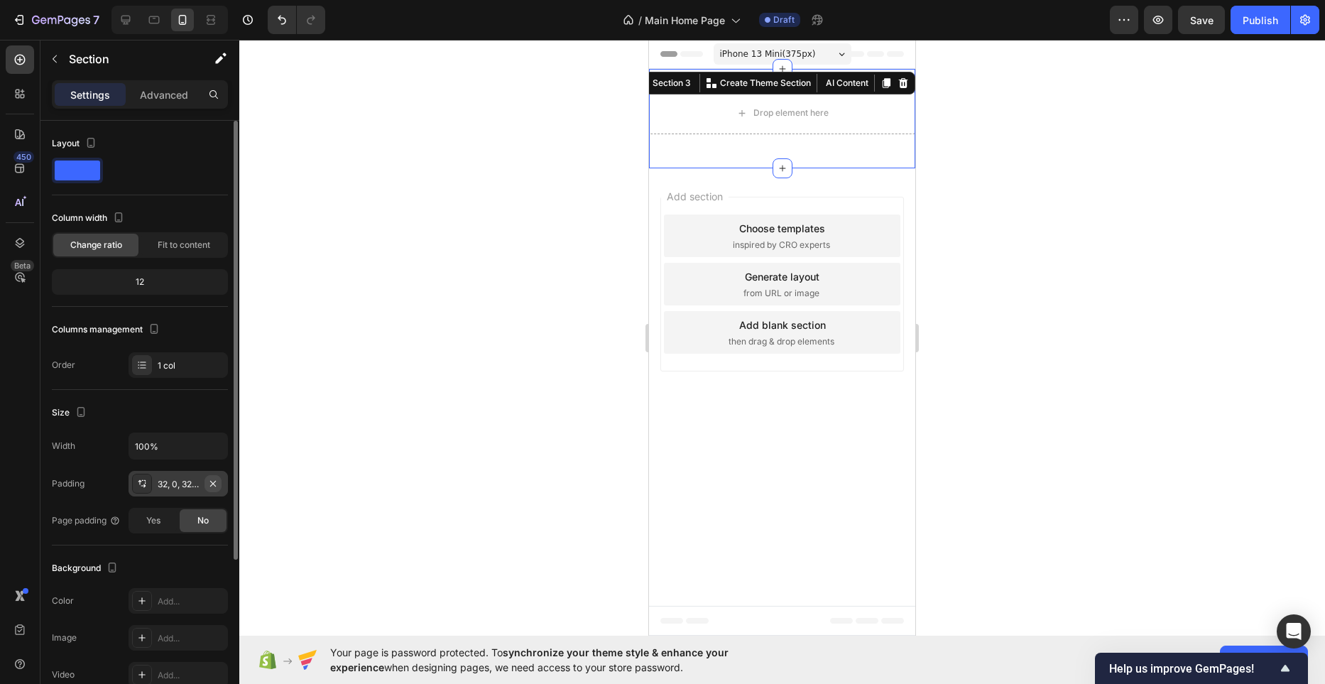
click at [211, 486] on icon "button" at bounding box center [213, 483] width 6 height 6
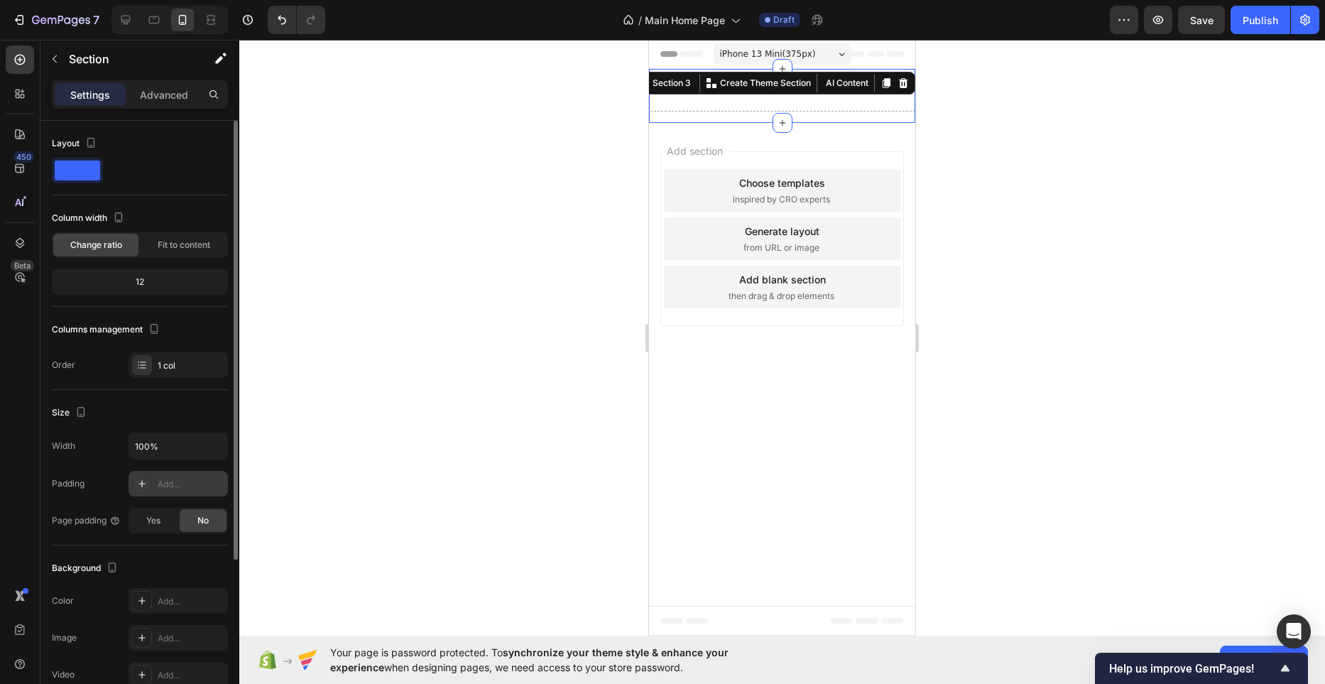
drag, startPoint x: 811, startPoint y: 121, endPoint x: 819, endPoint y: 114, distance: 11.0
click at [812, 121] on div "Drop element here Row" at bounding box center [782, 96] width 266 height 54
click at [821, 107] on div "Drop element here" at bounding box center [782, 90] width 266 height 43
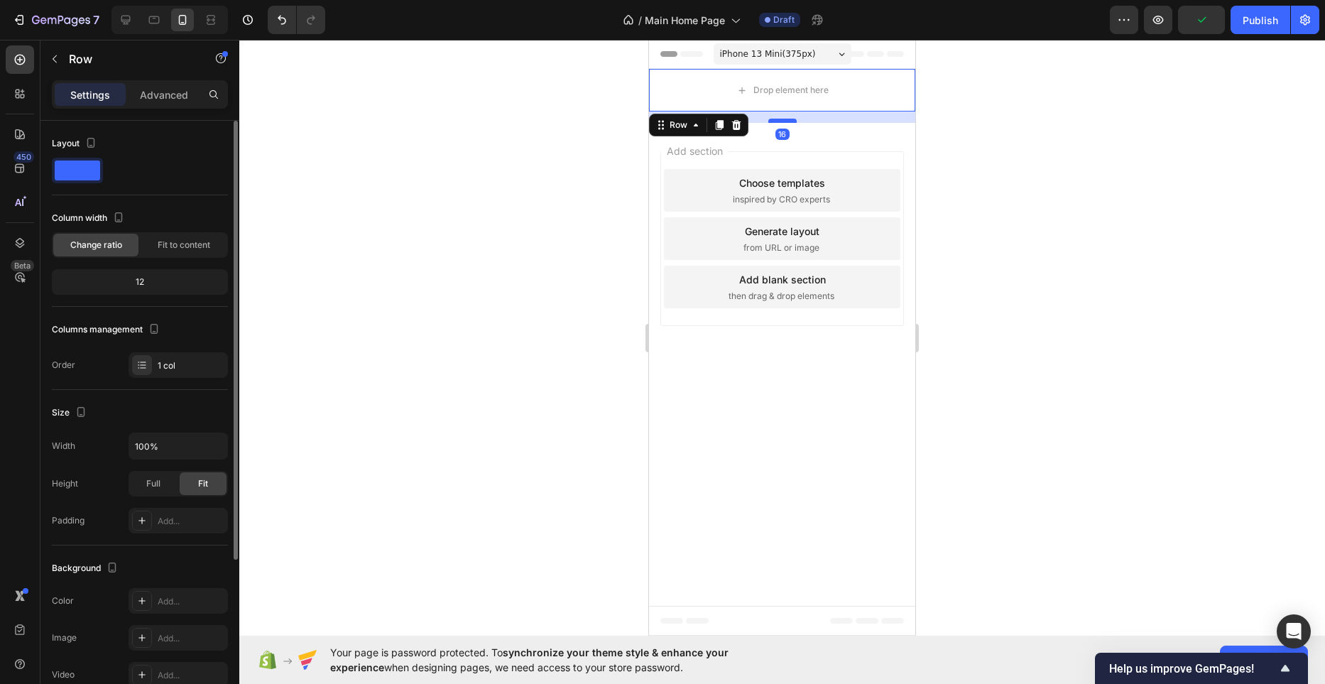
click at [794, 111] on div "16" at bounding box center [782, 111] width 266 height 0
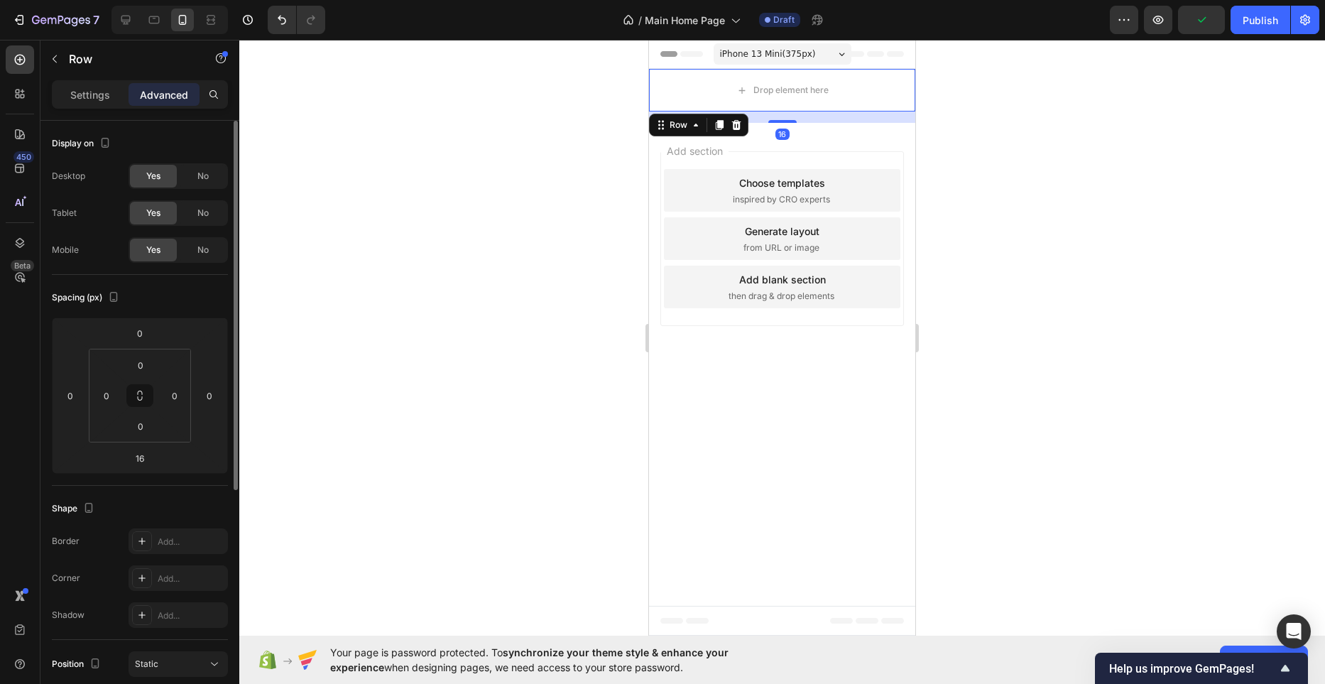
drag, startPoint x: 790, startPoint y: 121, endPoint x: 795, endPoint y: 91, distance: 30.9
click at [795, 91] on div "Drop element here Row 16" at bounding box center [782, 90] width 266 height 43
type input "0"
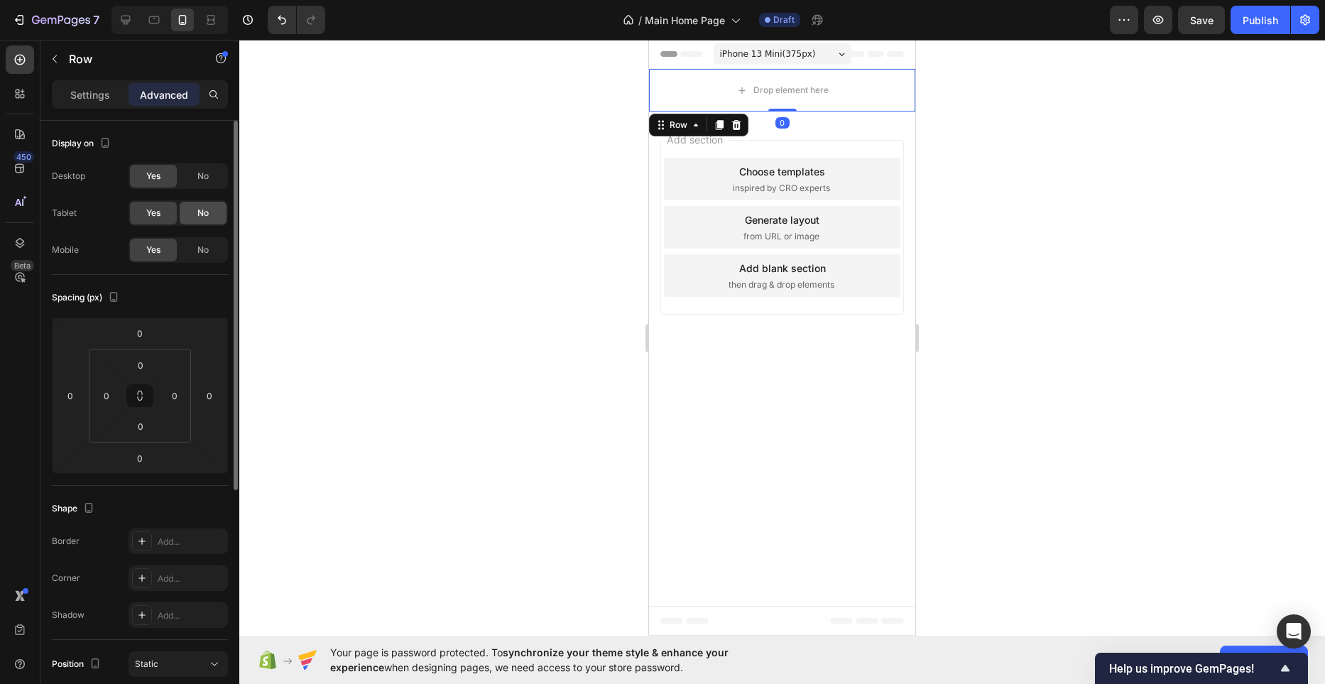
drag, startPoint x: 195, startPoint y: 180, endPoint x: 198, endPoint y: 206, distance: 25.7
click at [196, 181] on div "No" at bounding box center [203, 176] width 47 height 23
drag, startPoint x: 198, startPoint y: 207, endPoint x: 209, endPoint y: 209, distance: 10.7
click at [198, 207] on span "No" at bounding box center [202, 213] width 11 height 13
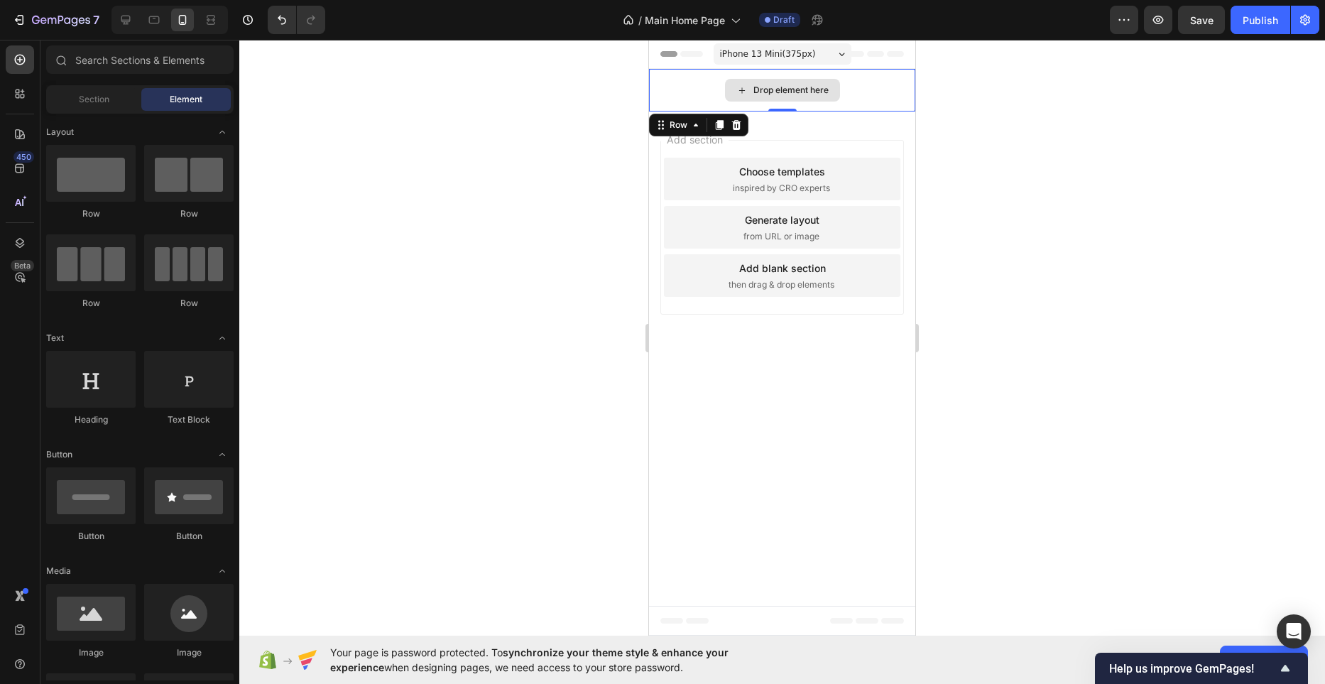
click at [830, 92] on div "Drop element here" at bounding box center [782, 90] width 115 height 23
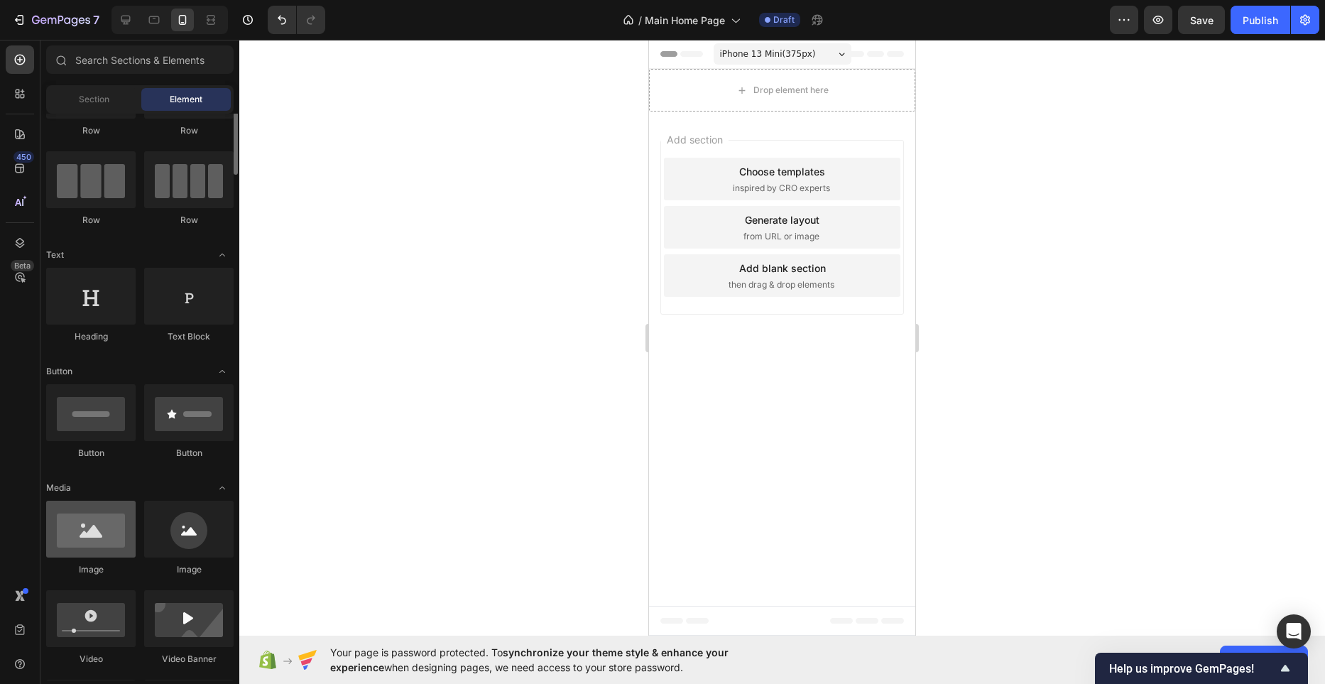
scroll to position [97, 0]
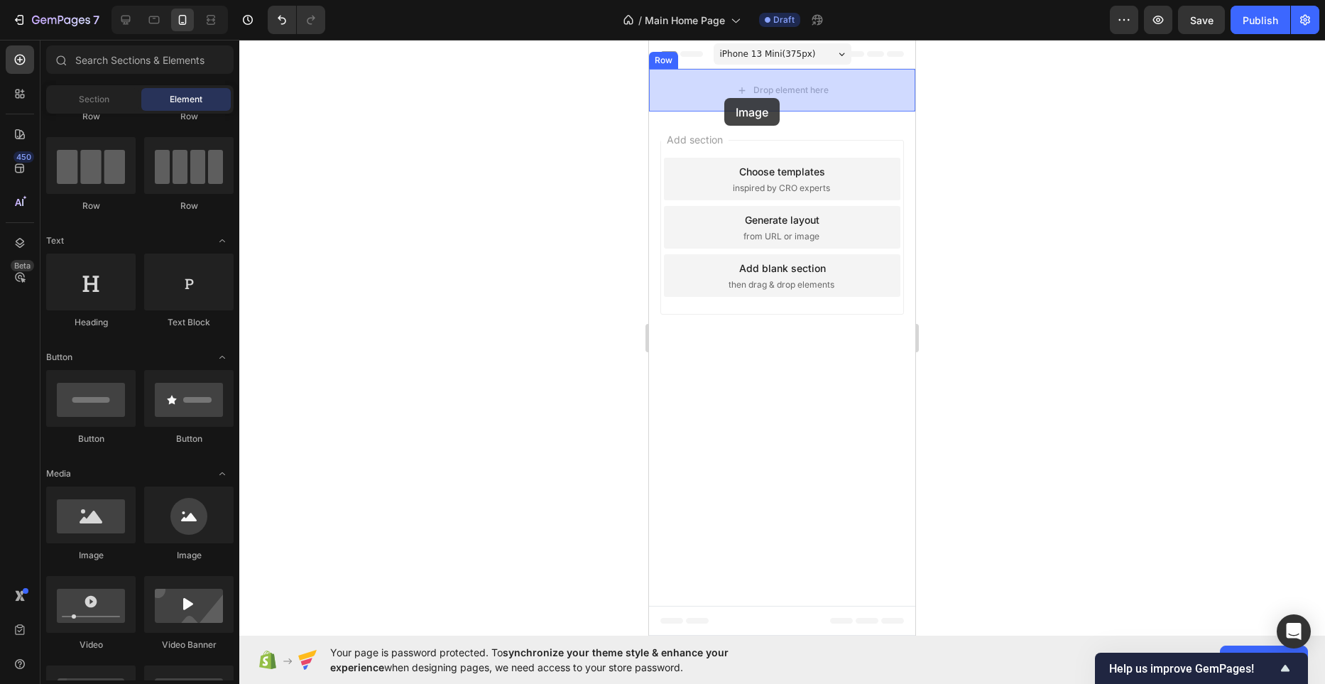
drag, startPoint x: 869, startPoint y: 537, endPoint x: 717, endPoint y: 104, distance: 458.9
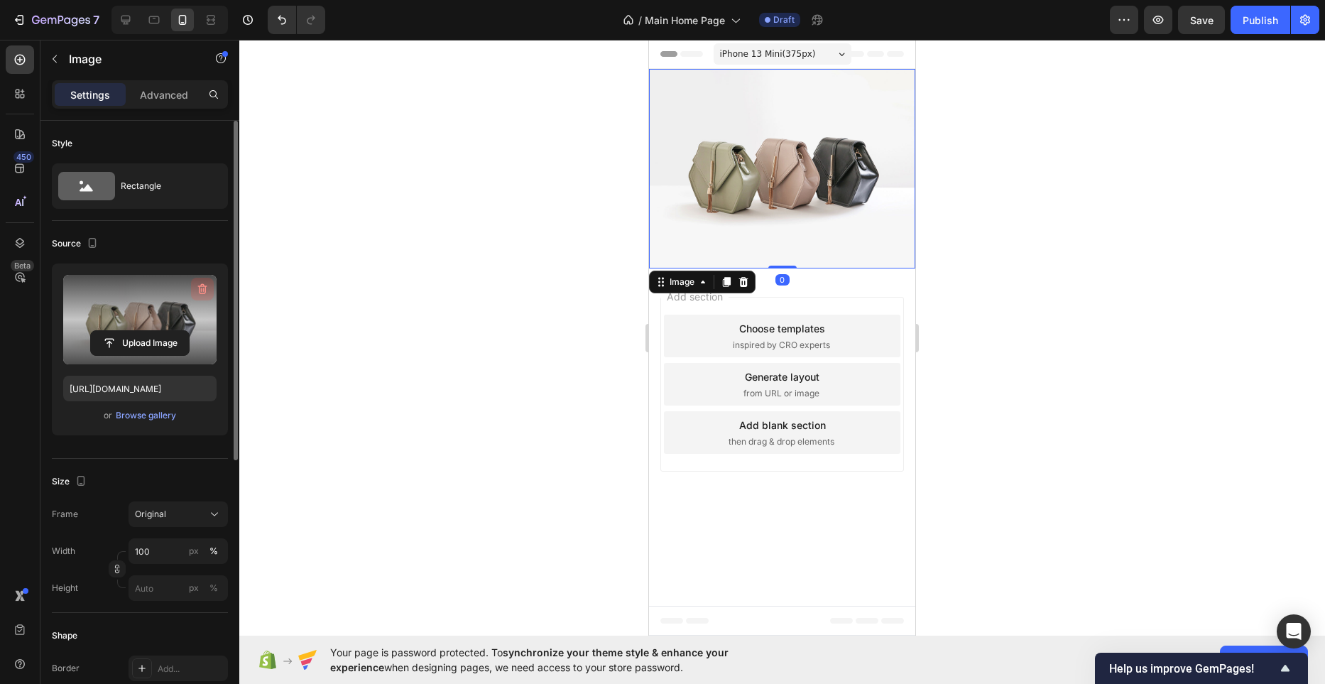
click at [199, 285] on icon "button" at bounding box center [202, 289] width 9 height 11
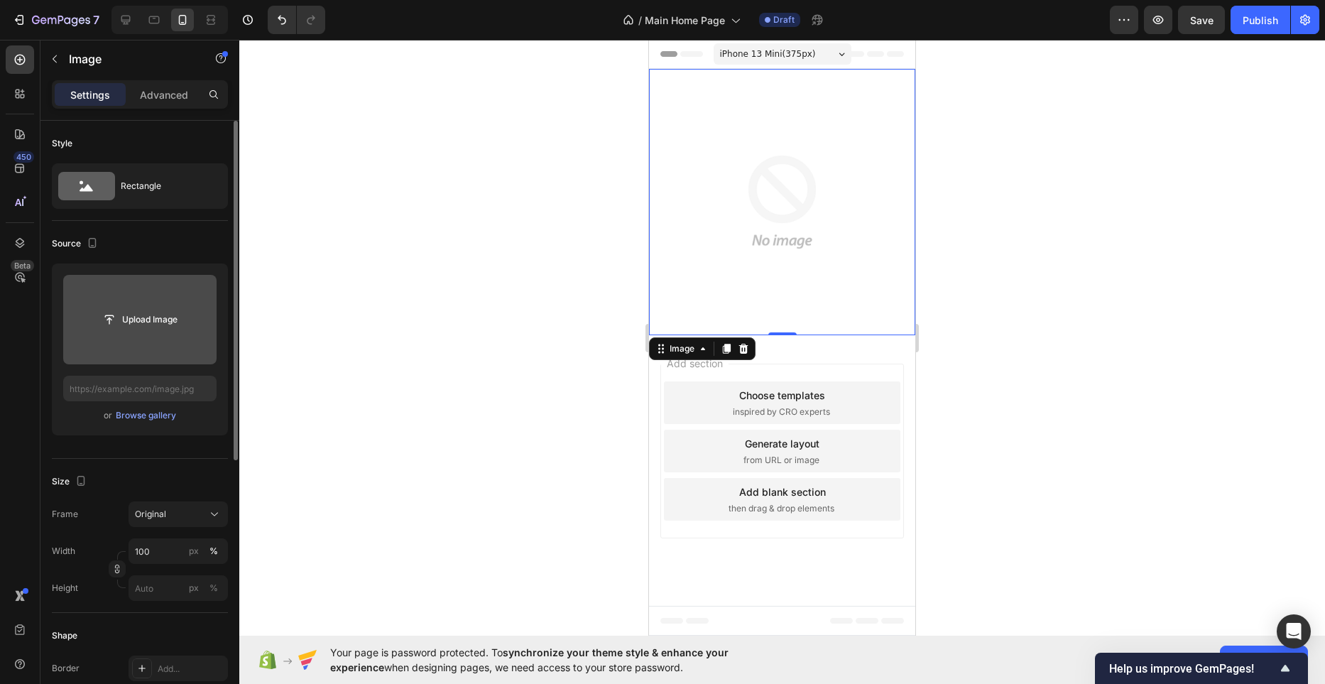
click at [158, 340] on input "file" at bounding box center [139, 319] width 153 height 89
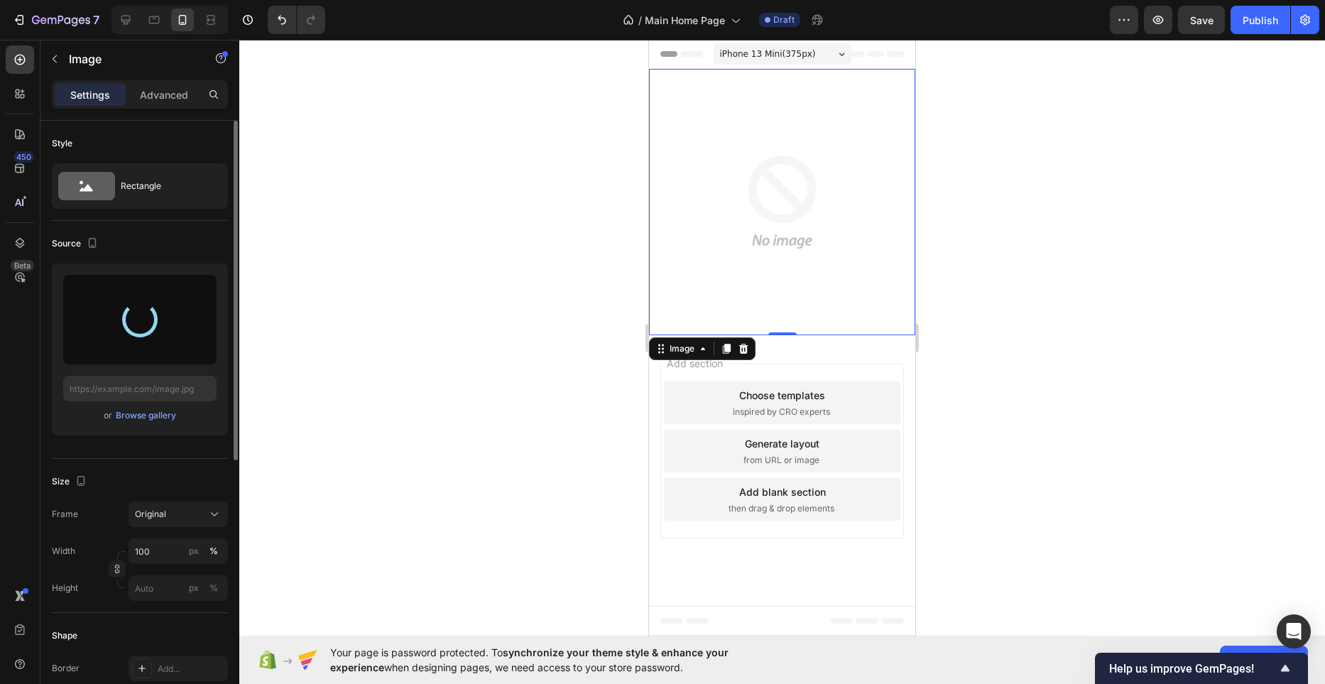
type input "[URL][DOMAIN_NAME]"
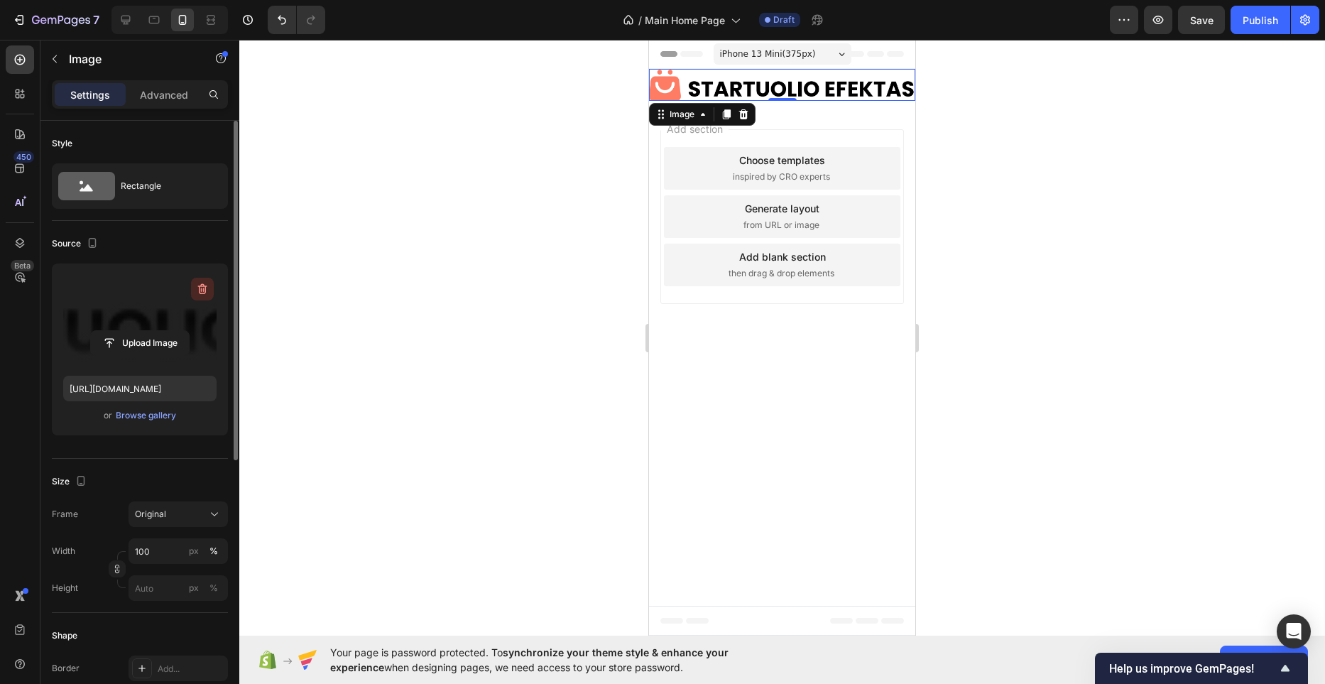
click at [195, 292] on icon "button" at bounding box center [202, 289] width 14 height 14
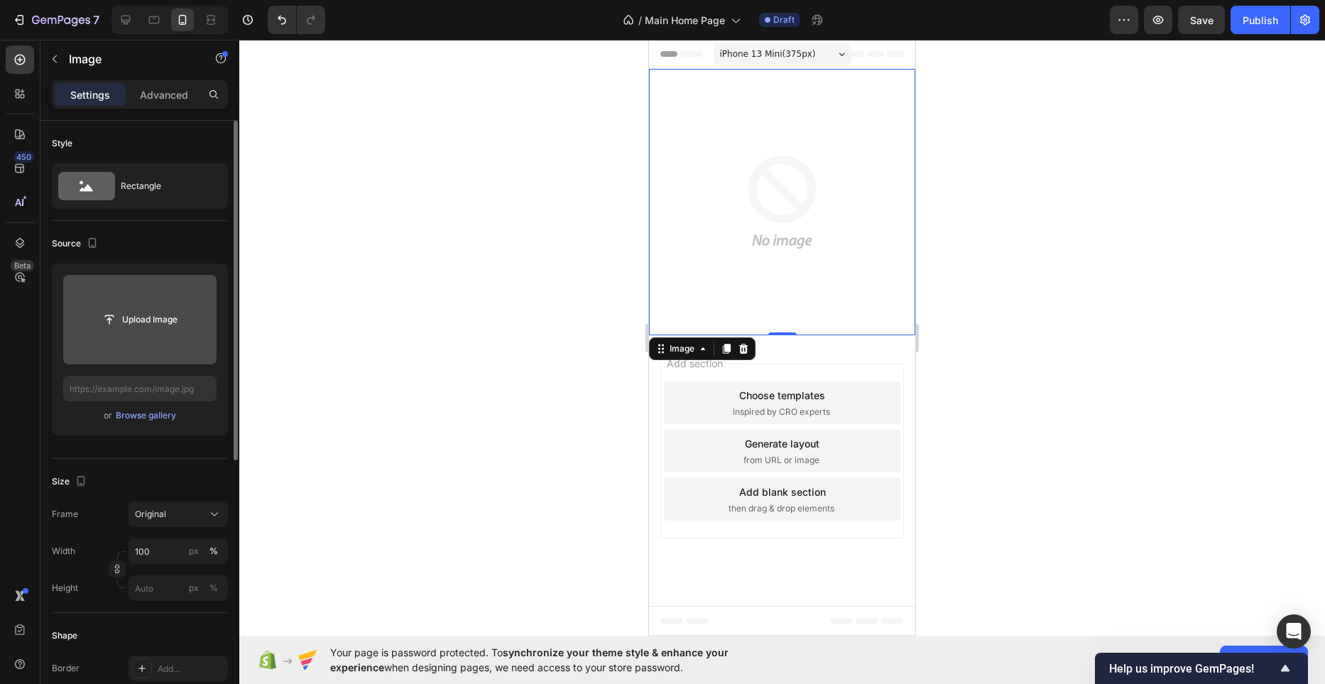
click at [158, 319] on input "file" at bounding box center [140, 319] width 98 height 24
click at [175, 326] on input "file" at bounding box center [140, 319] width 98 height 24
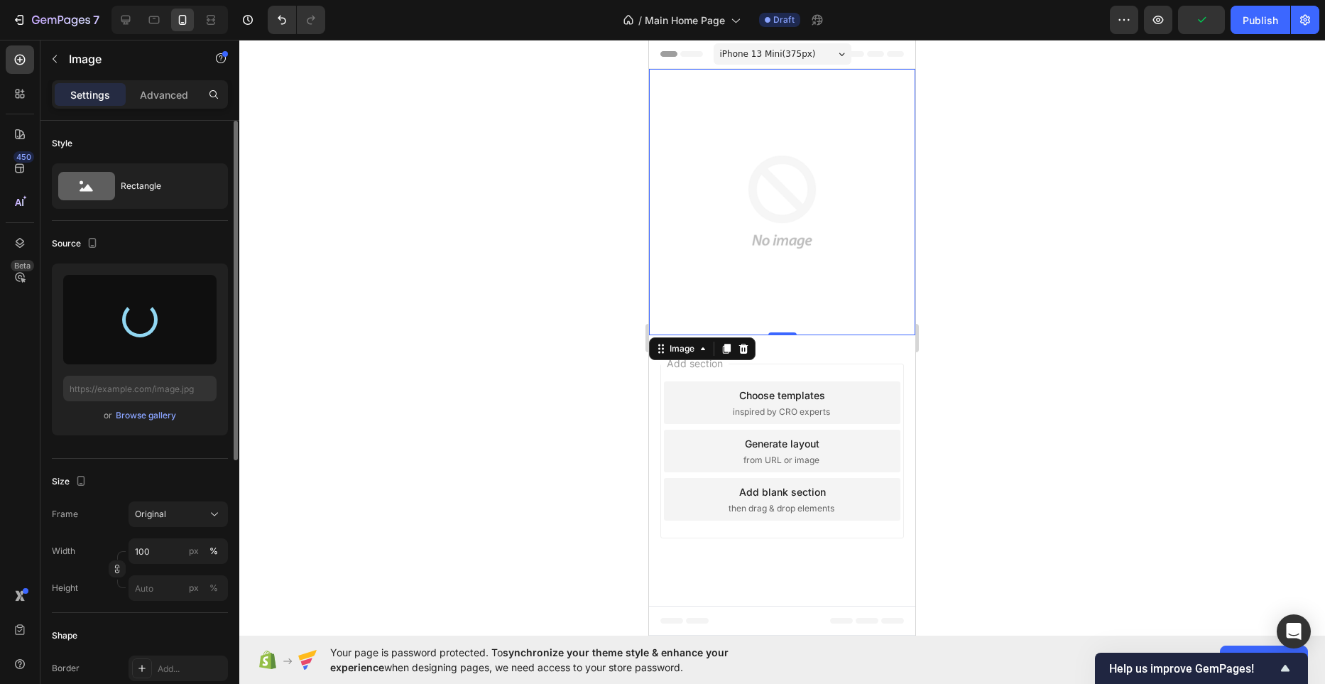
type input "[URL][DOMAIN_NAME]"
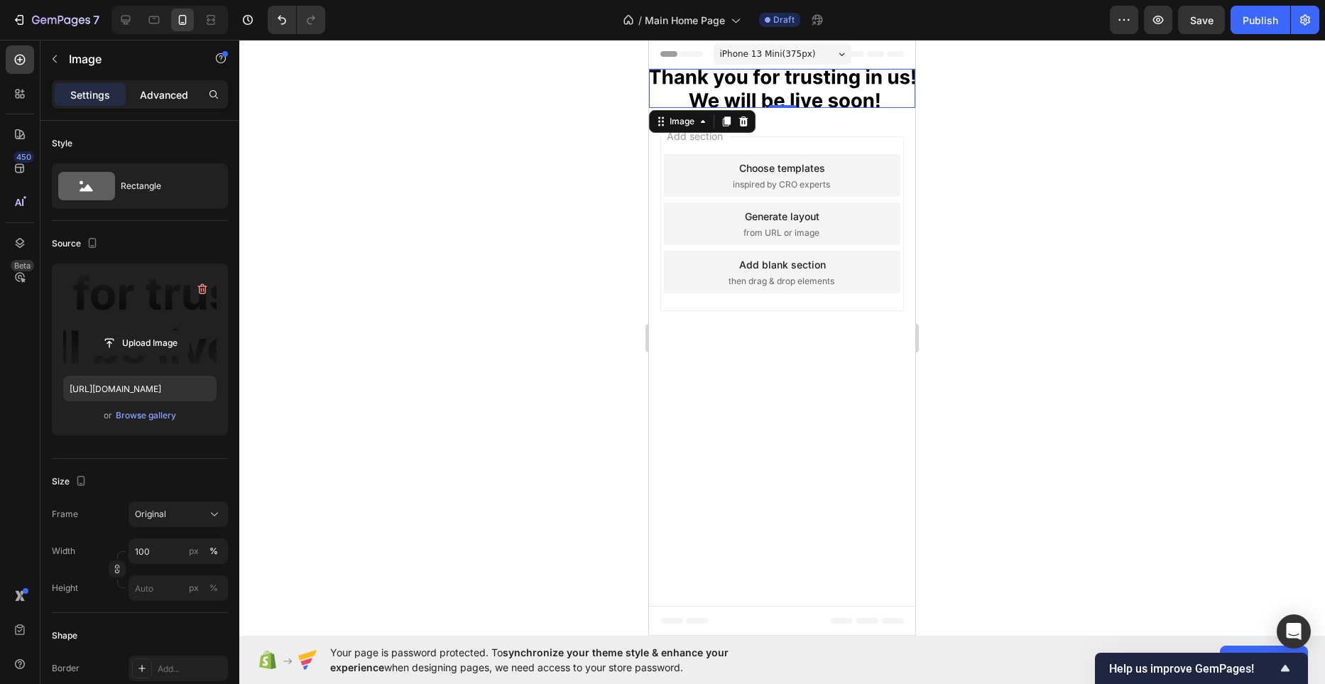
click at [158, 87] on p "Advanced" at bounding box center [164, 94] width 48 height 15
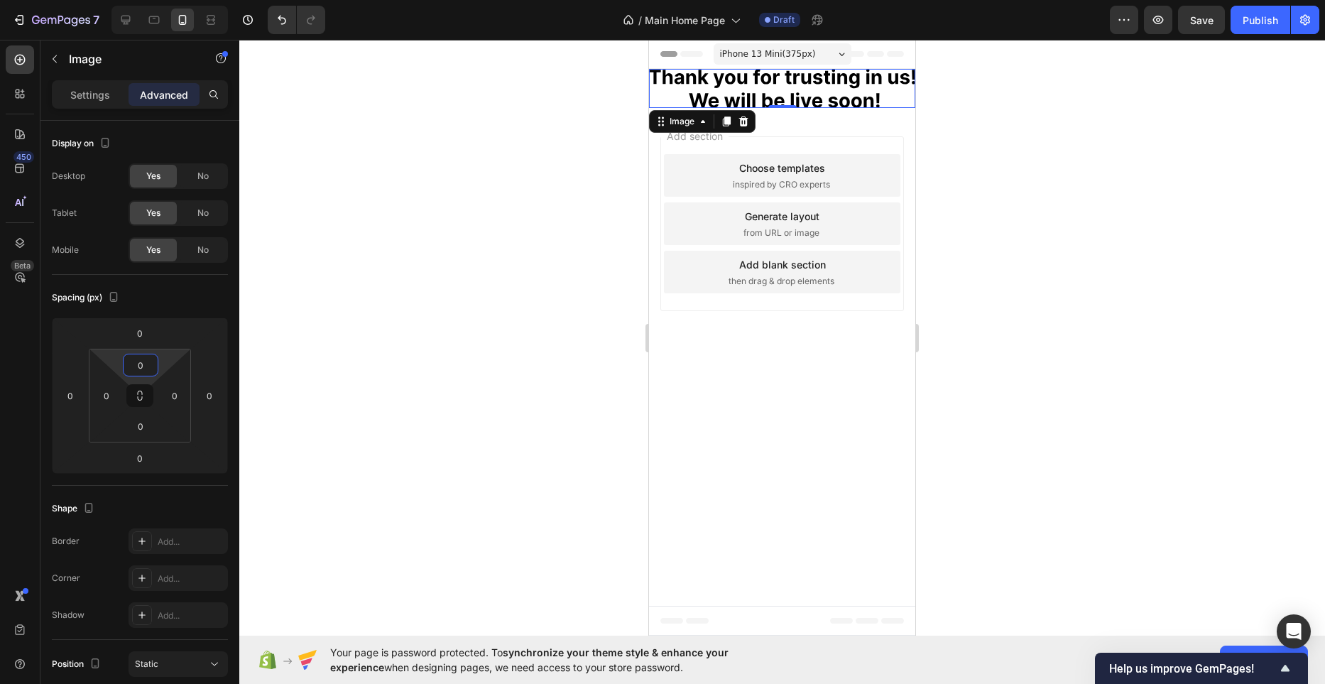
click at [143, 366] on input "0" at bounding box center [140, 364] width 28 height 21
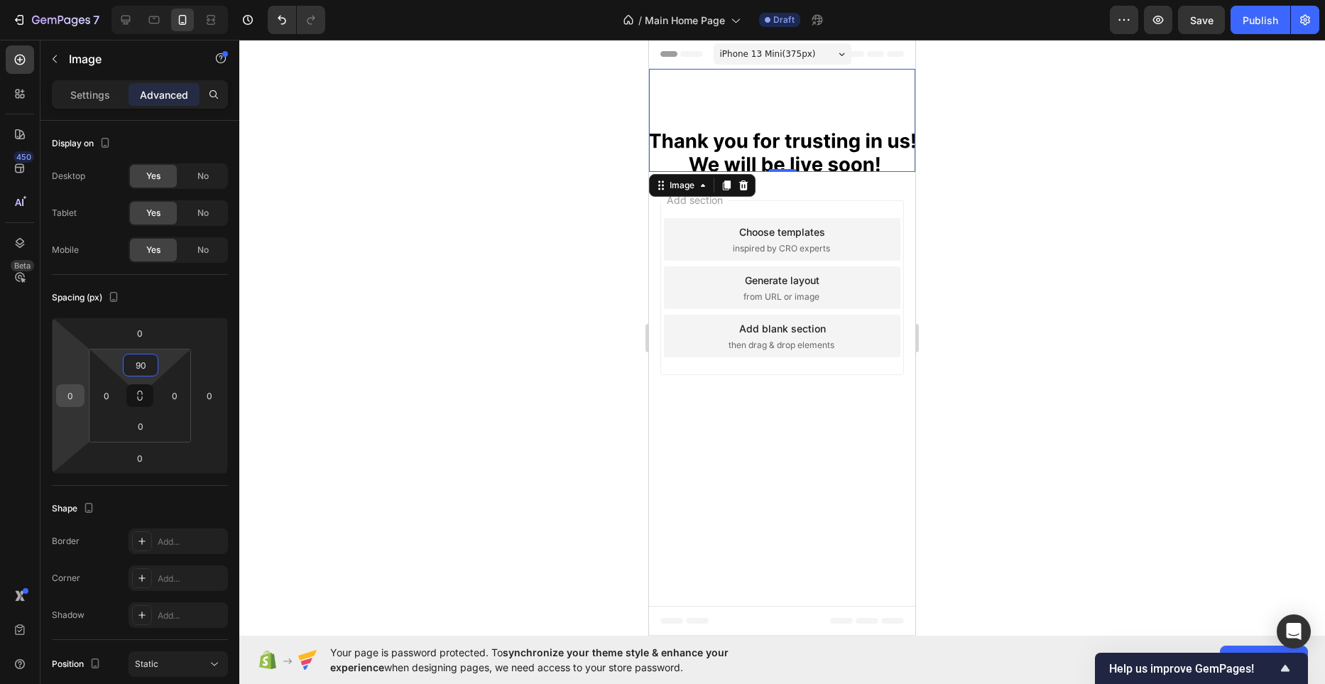
type input "90"
click at [73, 395] on input "0" at bounding box center [70, 395] width 21 height 21
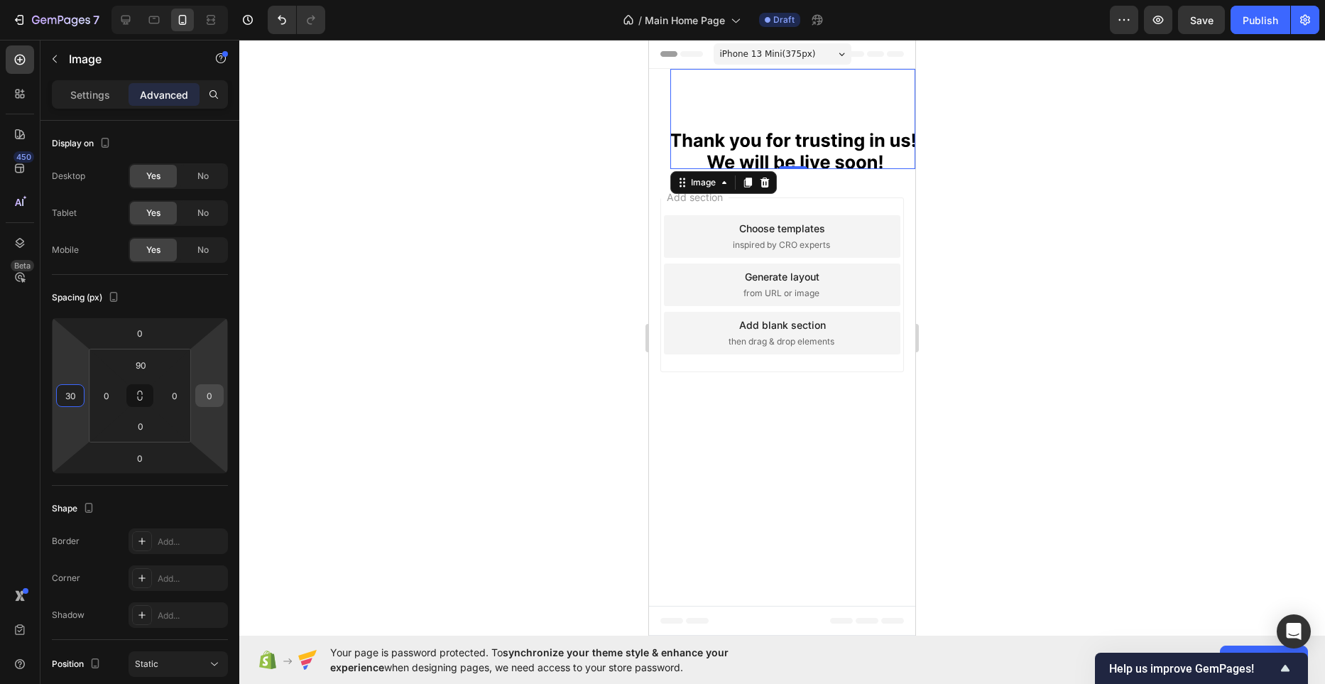
type input "30"
click at [210, 393] on input "0" at bounding box center [209, 395] width 21 height 21
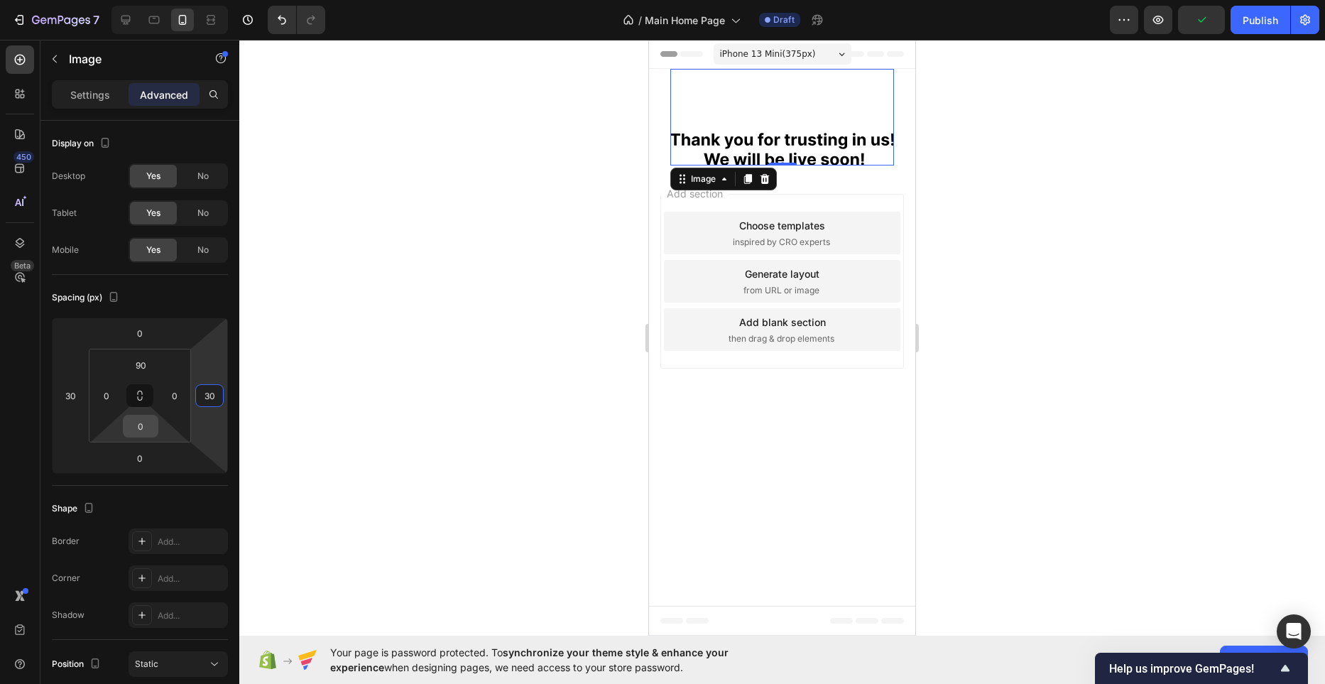
type input "30"
click at [146, 429] on input "0" at bounding box center [140, 425] width 28 height 21
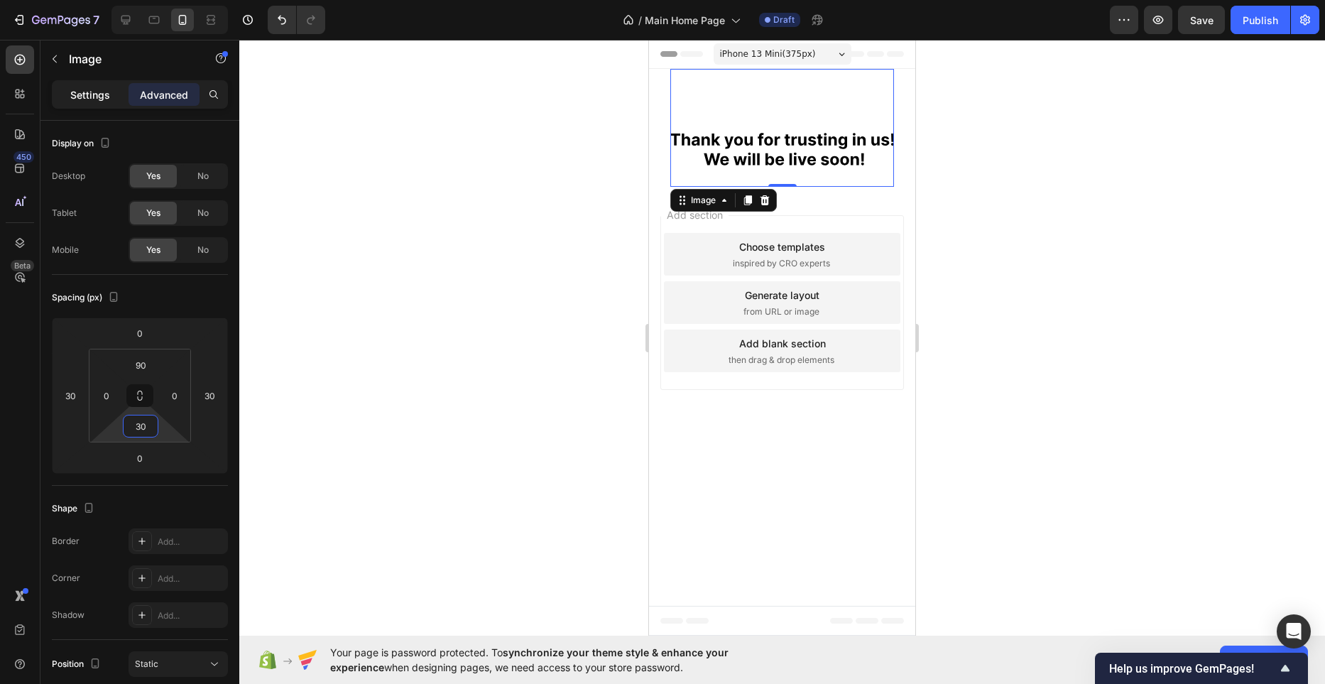
type input "30"
click at [77, 94] on p "Settings" at bounding box center [90, 94] width 40 height 15
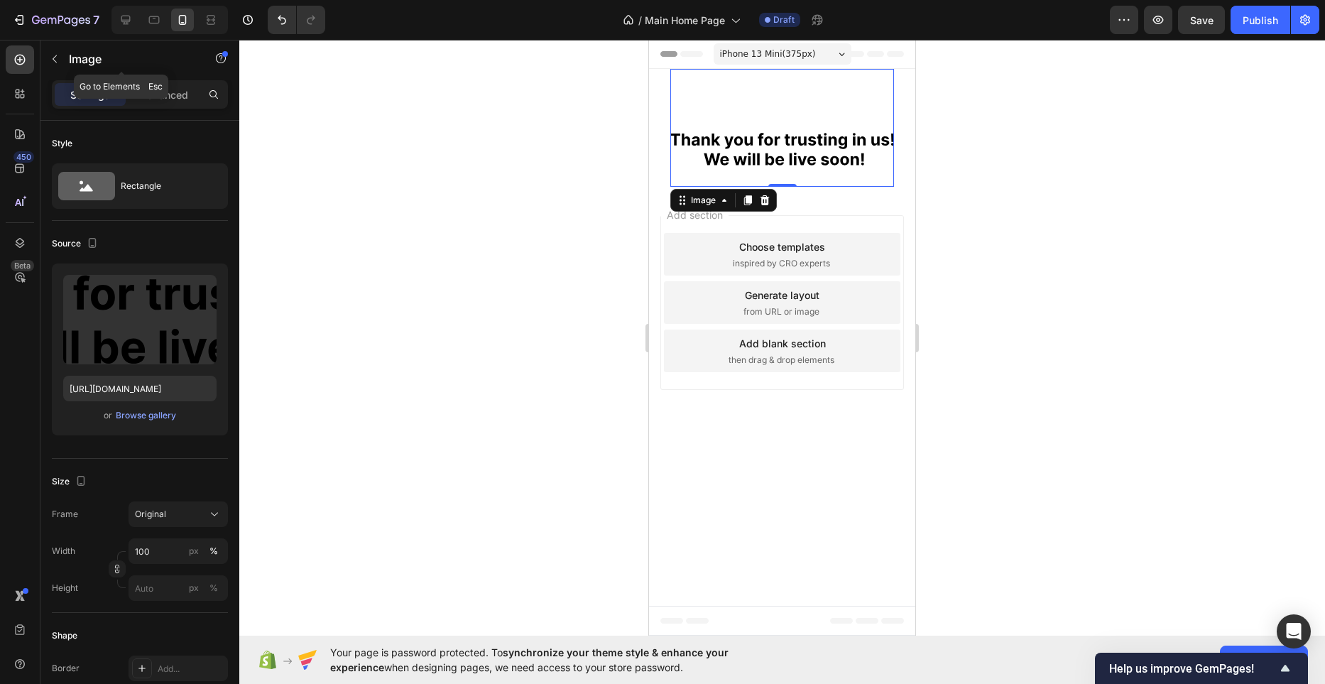
click at [63, 66] on button "button" at bounding box center [54, 59] width 23 height 23
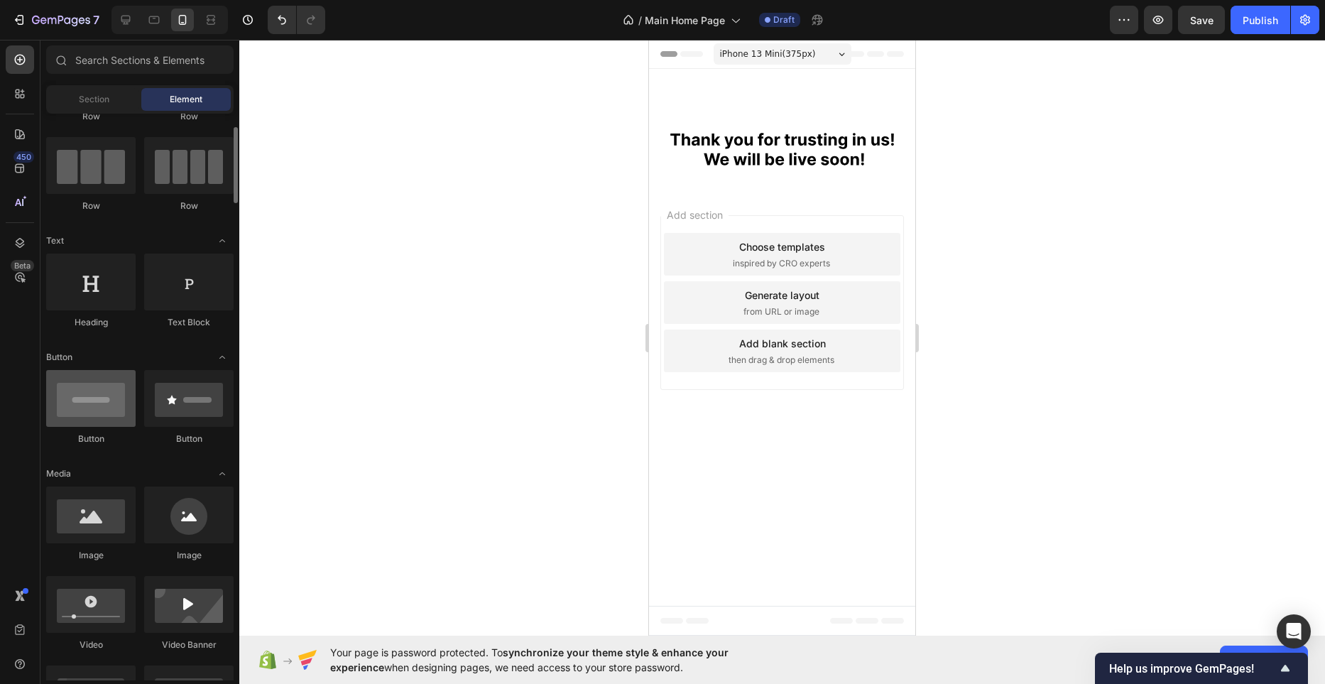
scroll to position [116, 0]
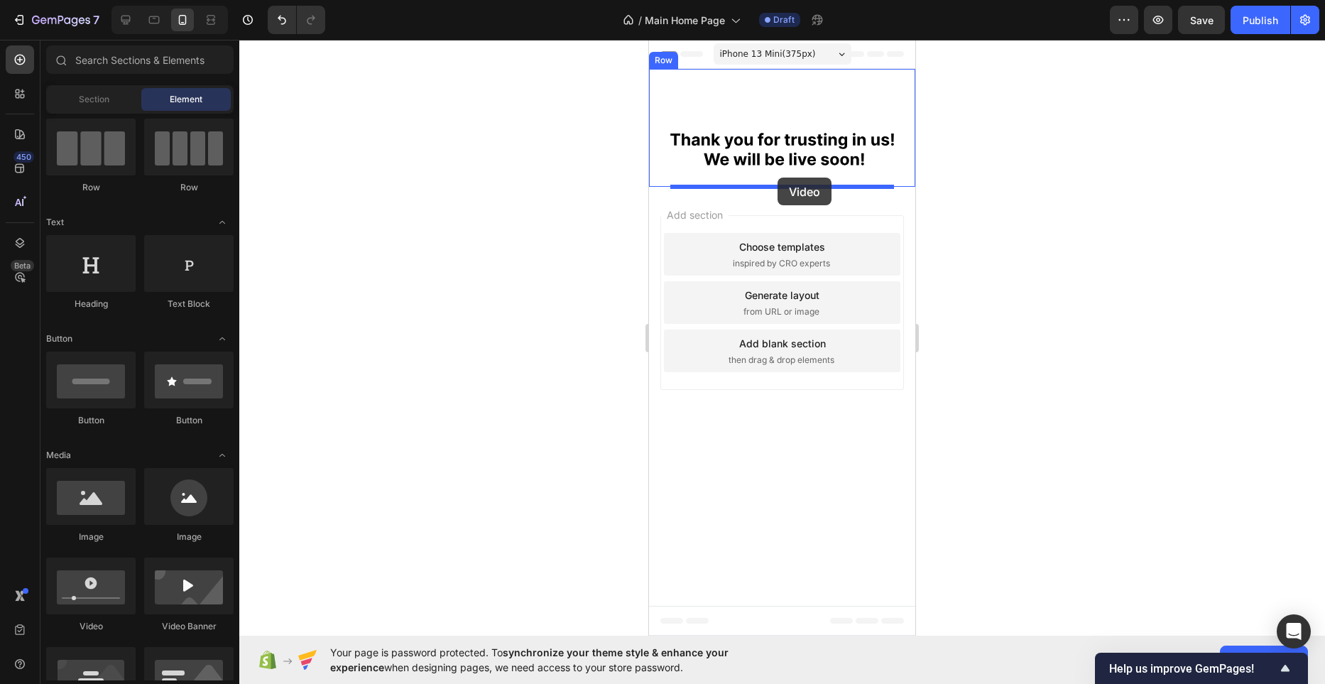
drag, startPoint x: 819, startPoint y: 613, endPoint x: 777, endPoint y: 177, distance: 437.1
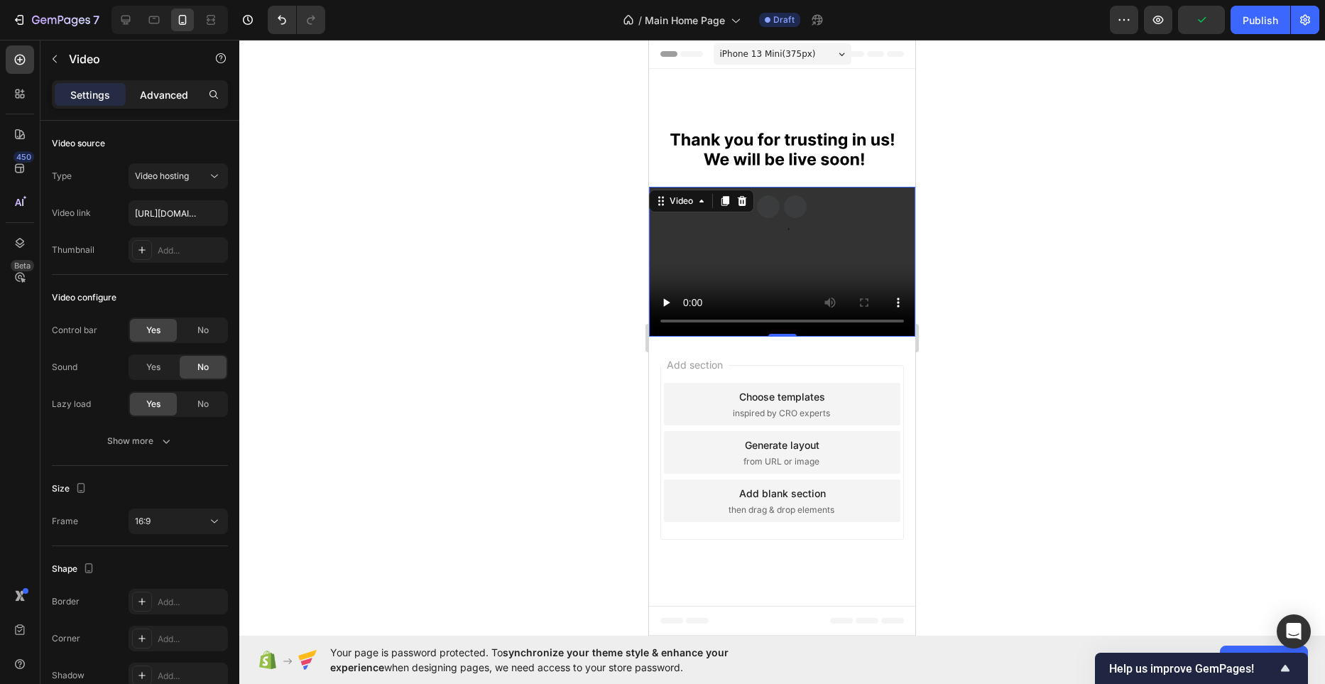
click at [146, 84] on div "Advanced" at bounding box center [163, 94] width 71 height 23
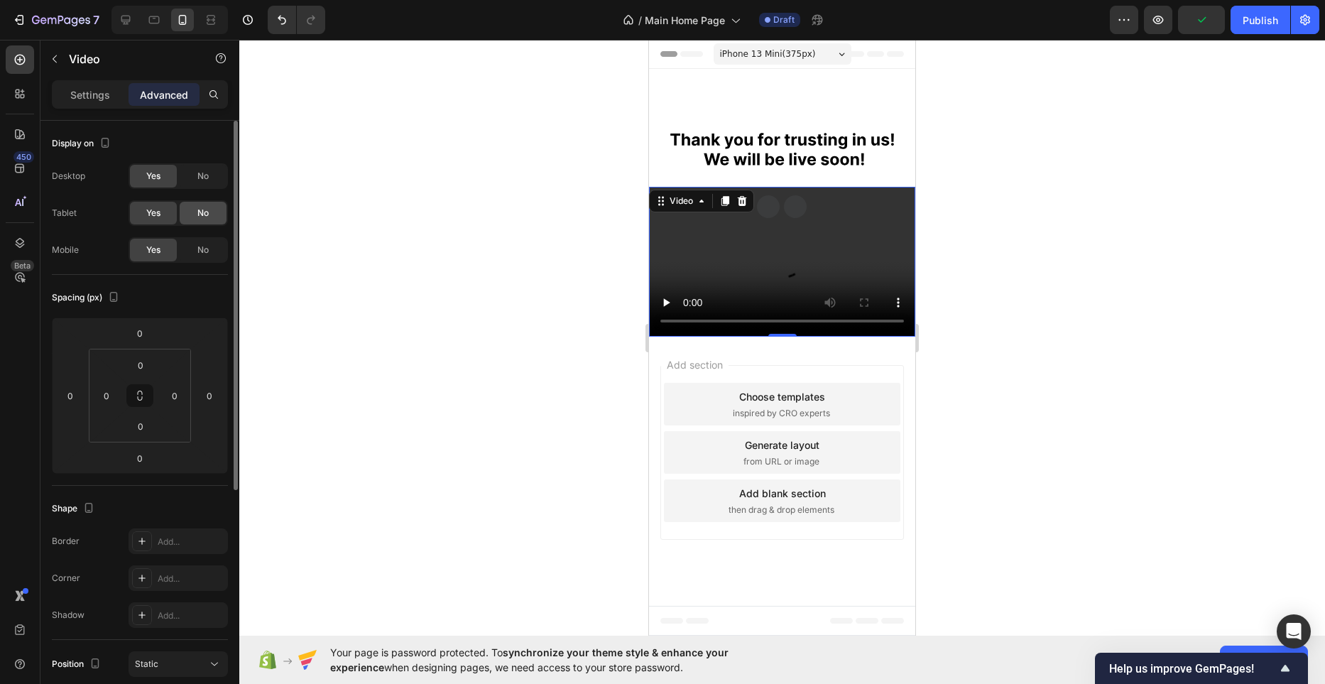
drag, startPoint x: 200, startPoint y: 208, endPoint x: 197, endPoint y: 178, distance: 29.9
click at [201, 207] on span "No" at bounding box center [202, 213] width 11 height 13
click at [197, 177] on span "No" at bounding box center [202, 176] width 11 height 13
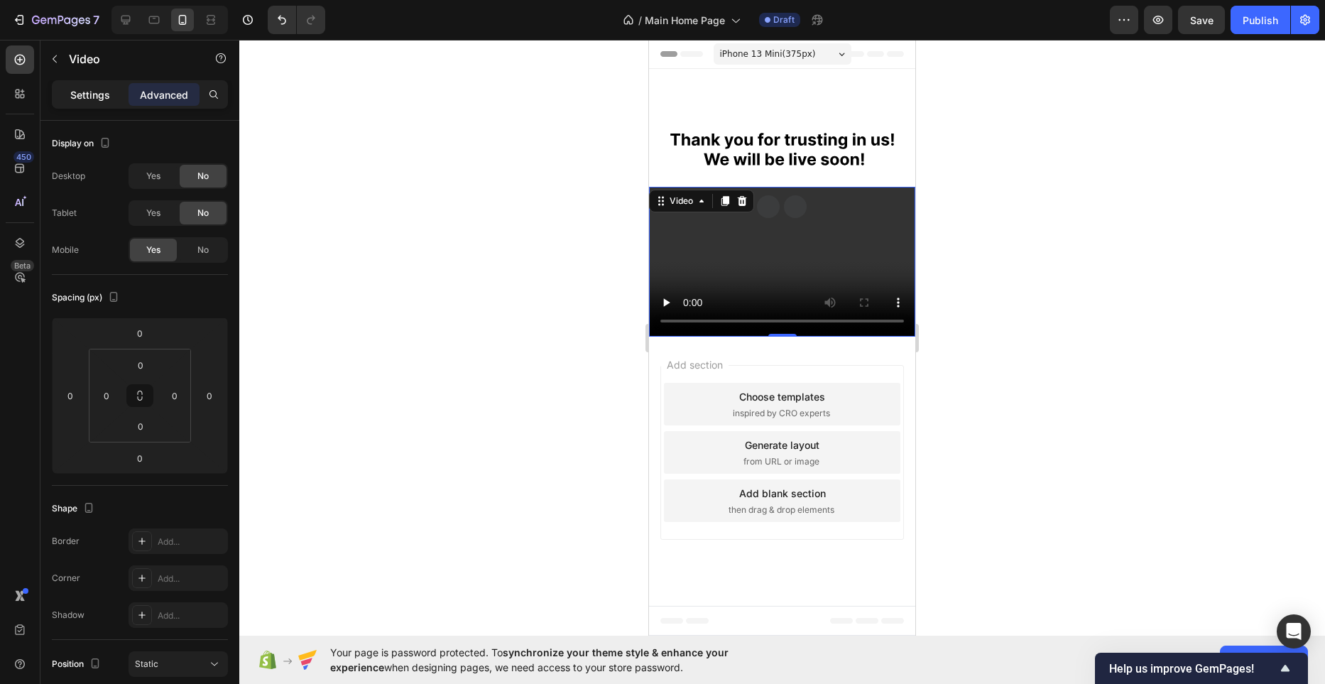
click at [94, 94] on p "Settings" at bounding box center [90, 94] width 40 height 15
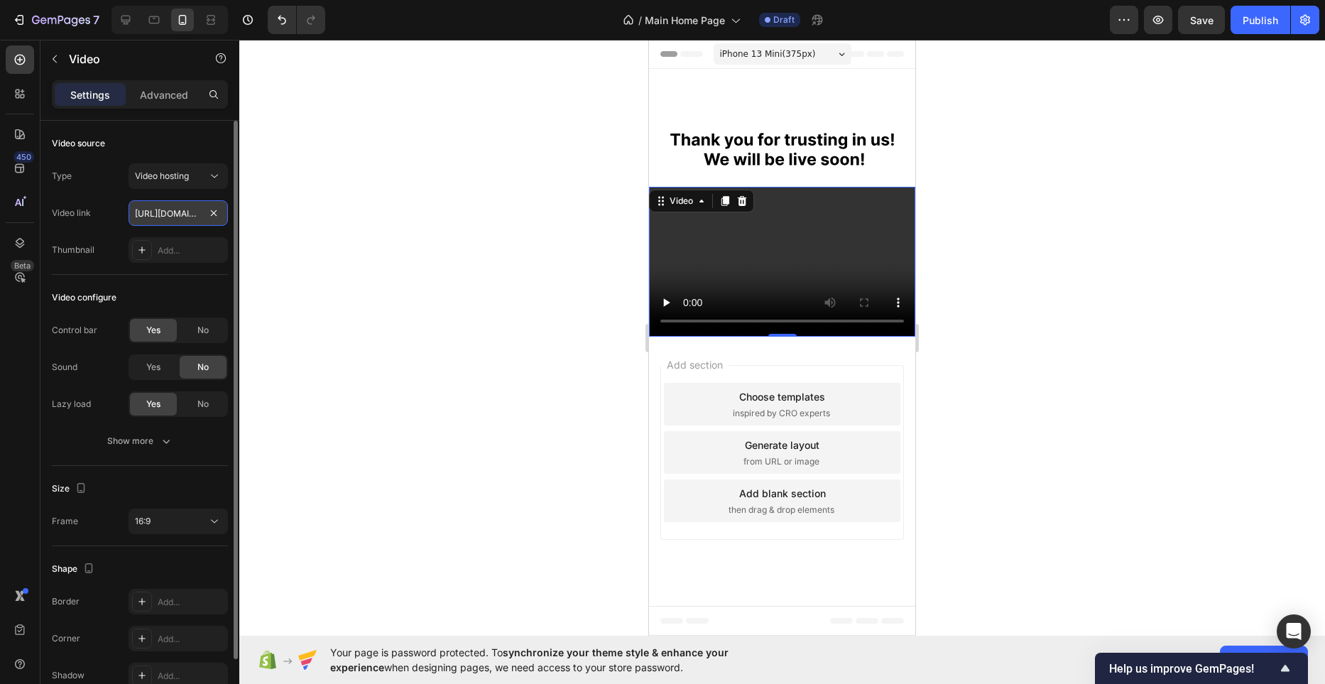
click at [187, 203] on input "[URL][DOMAIN_NAME]" at bounding box center [177, 213] width 99 height 26
click at [188, 204] on input "[URL][DOMAIN_NAME]" at bounding box center [177, 213] width 99 height 26
paste input "e2d73b57dcff4348ba063eafc09cab44"
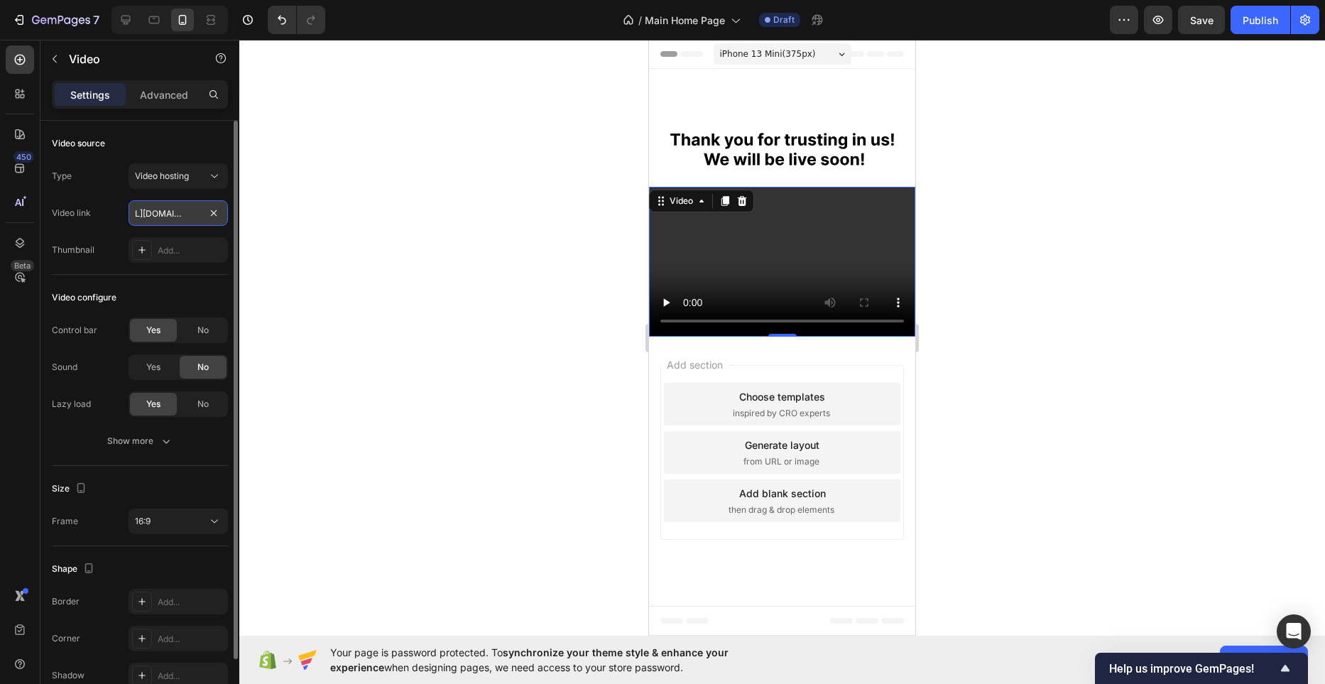
scroll to position [0, 265]
type input "[URL][DOMAIN_NAME]"
click at [207, 334] on span "No" at bounding box center [202, 330] width 11 height 13
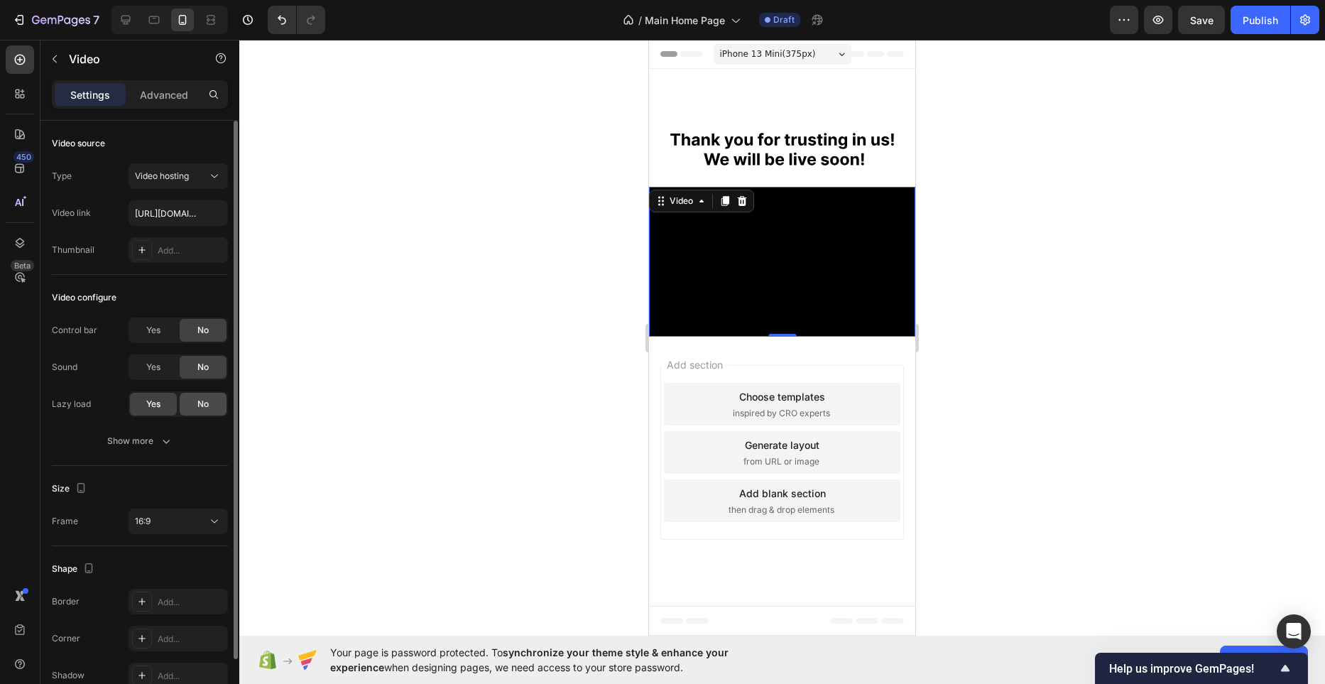
click at [193, 409] on div "No" at bounding box center [203, 404] width 47 height 23
click at [175, 411] on div "Yes" at bounding box center [153, 404] width 47 height 23
click at [171, 429] on button "Show more" at bounding box center [140, 441] width 176 height 26
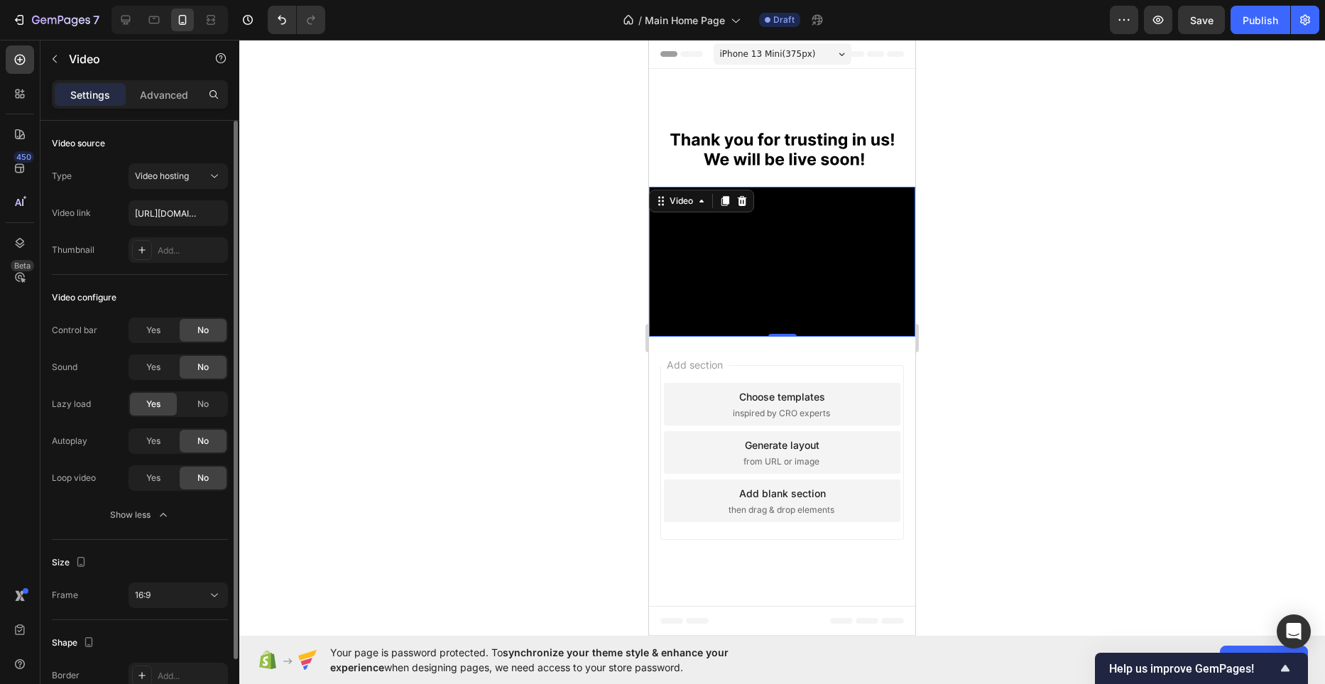
click at [202, 415] on div "Yes No" at bounding box center [177, 404] width 99 height 26
click at [209, 407] on div "No" at bounding box center [203, 404] width 47 height 23
click at [165, 439] on div "Yes" at bounding box center [153, 440] width 47 height 23
click at [165, 482] on div "Yes" at bounding box center [153, 477] width 47 height 23
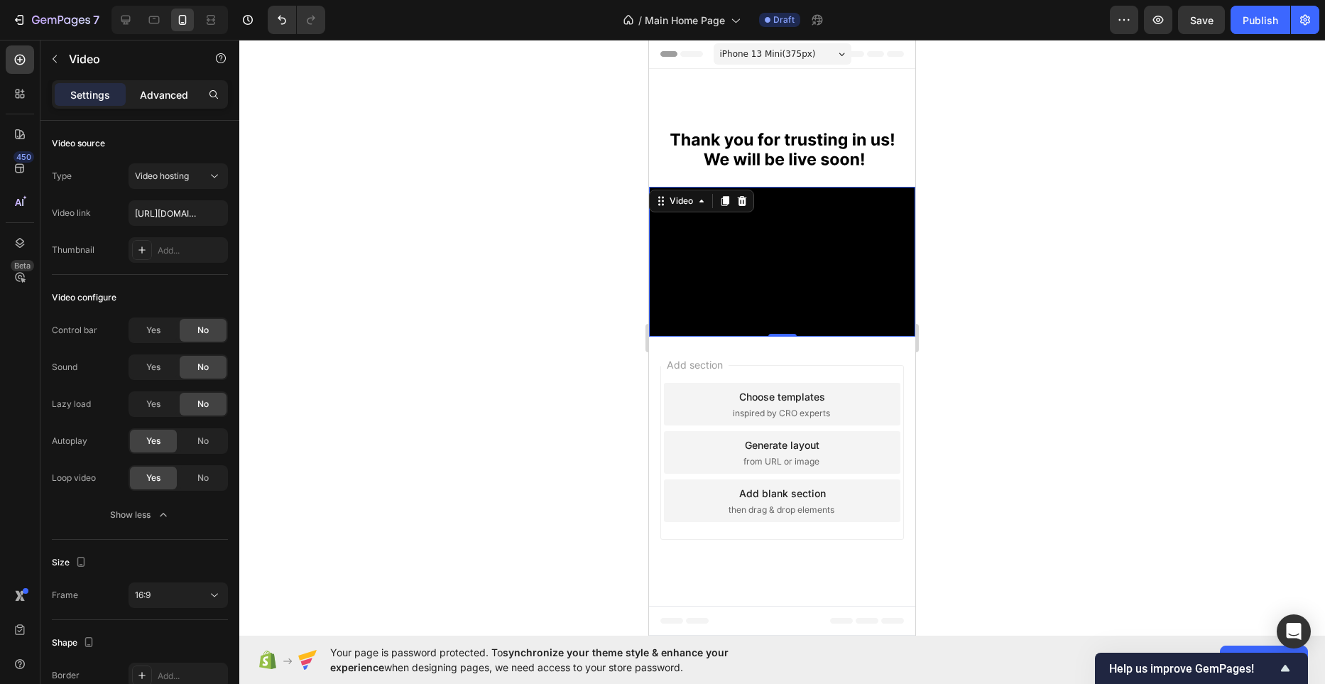
click at [182, 99] on p "Advanced" at bounding box center [164, 94] width 48 height 15
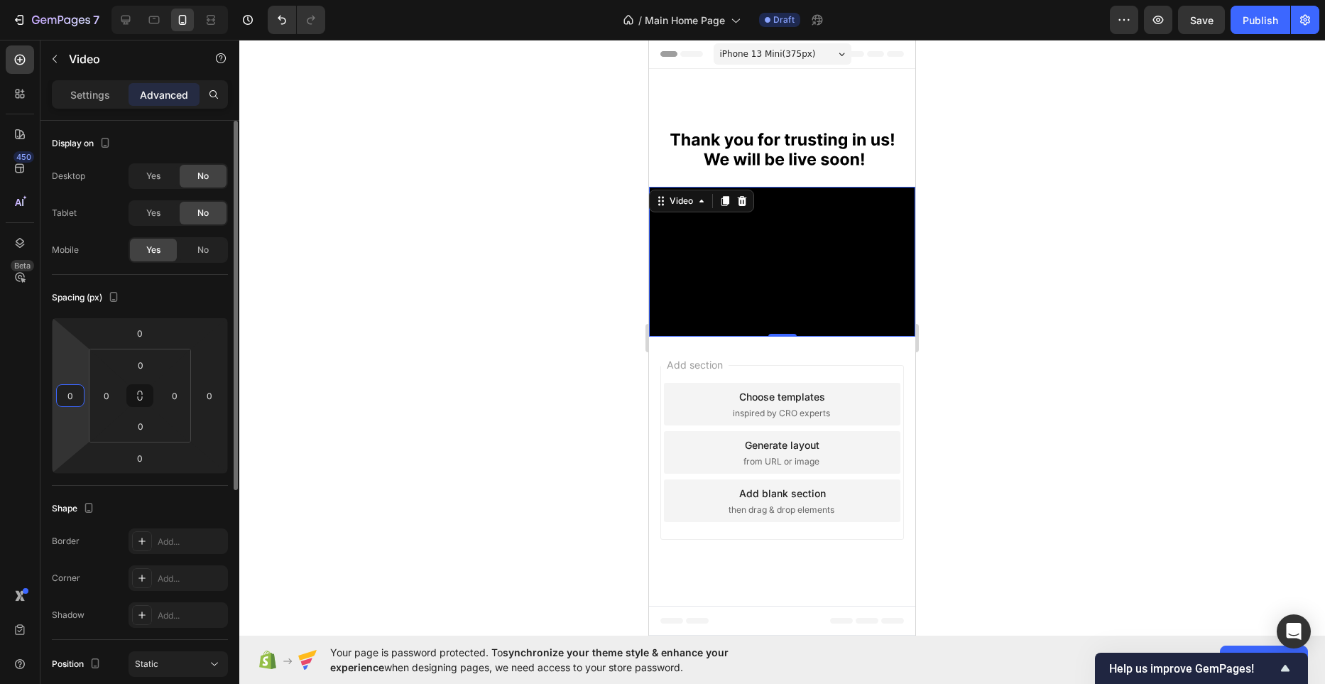
click at [77, 398] on input "0" at bounding box center [70, 395] width 21 height 21
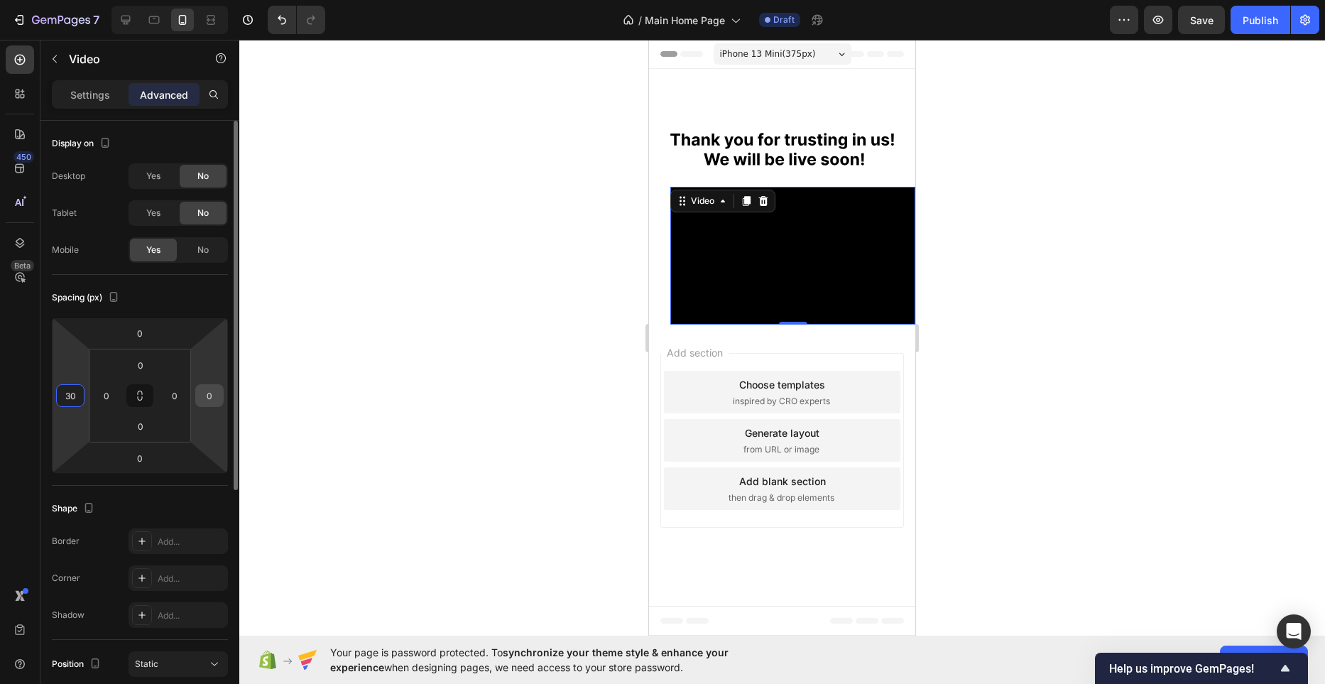
type input "30"
click at [207, 397] on input "0" at bounding box center [209, 395] width 21 height 21
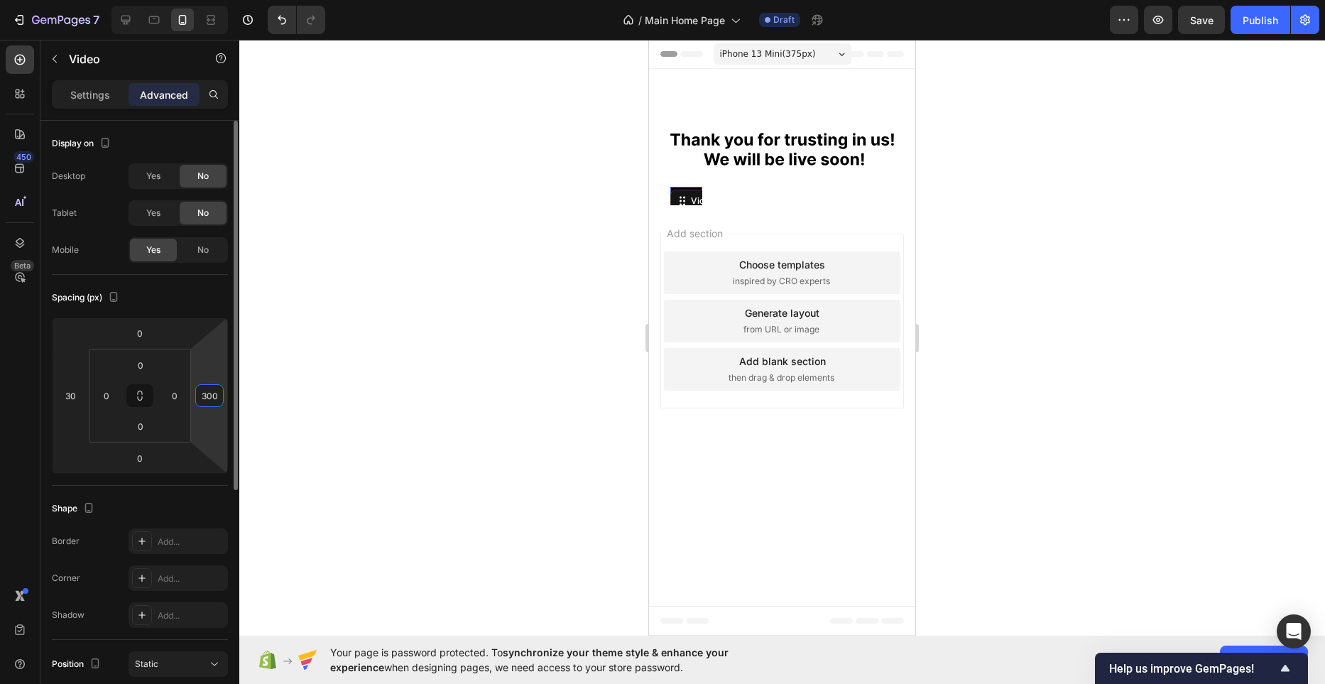
click at [206, 397] on input "300" at bounding box center [209, 395] width 21 height 21
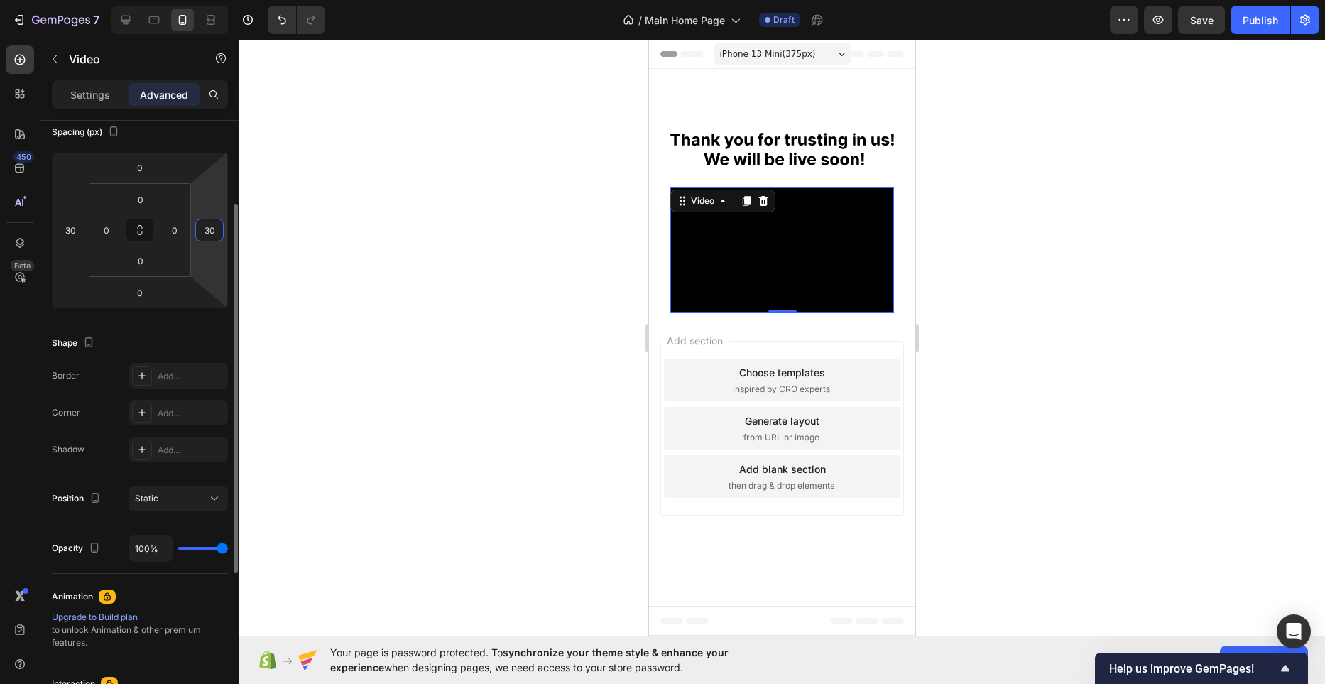
scroll to position [178, 0]
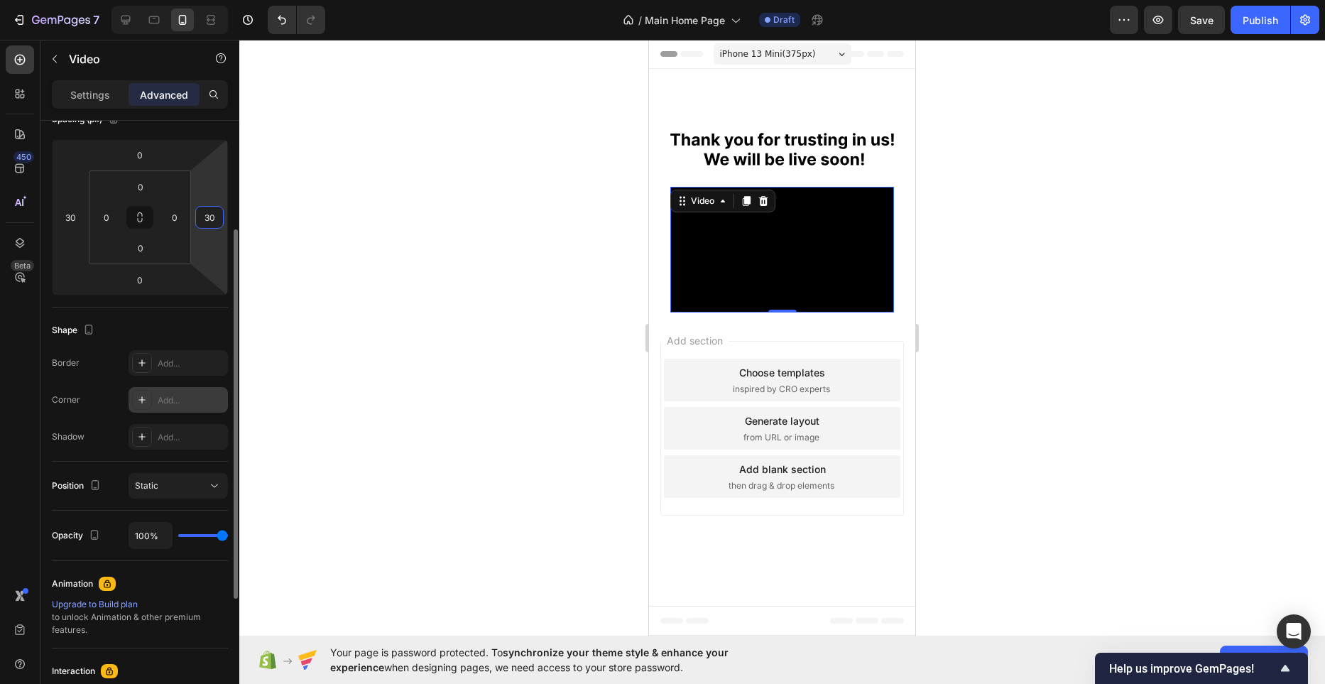
type input "30"
click at [191, 397] on div "Add..." at bounding box center [191, 400] width 67 height 13
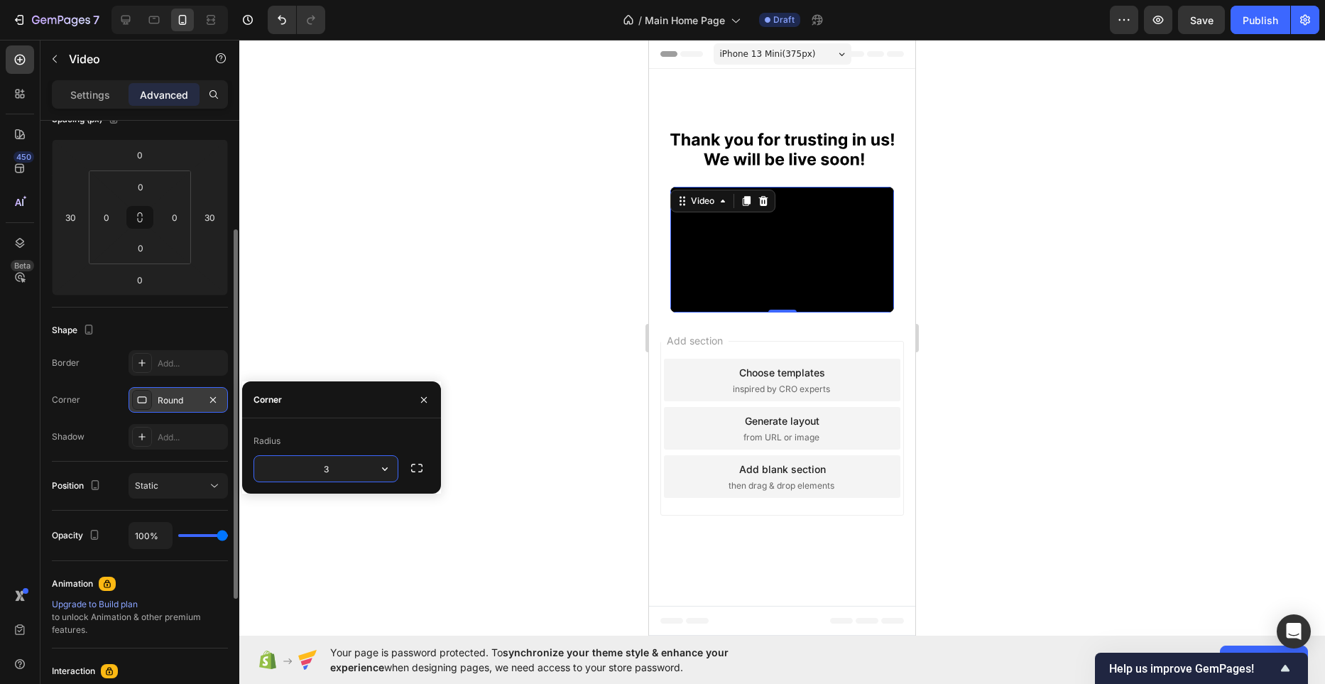
type input "30"
click at [601, 134] on div at bounding box center [781, 362] width 1085 height 644
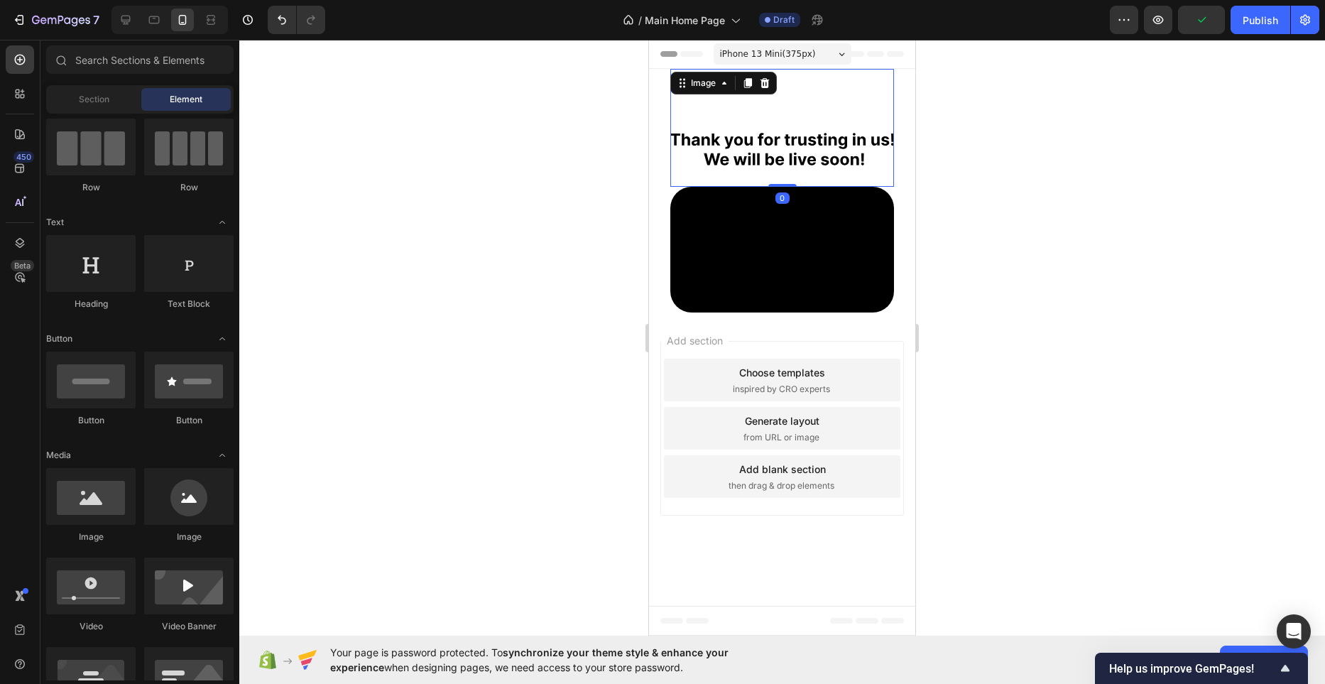
click at [767, 138] on img at bounding box center [782, 149] width 224 height 33
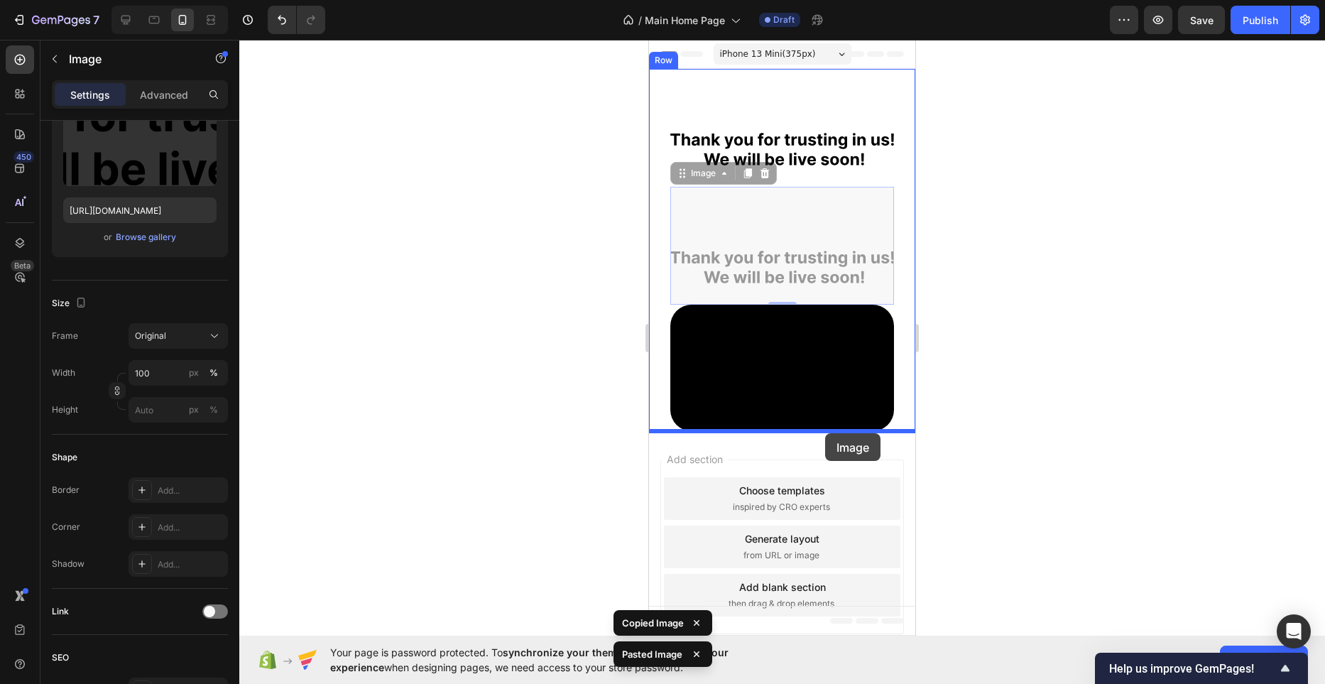
drag, startPoint x: 814, startPoint y: 267, endPoint x: 825, endPoint y: 432, distance: 165.7
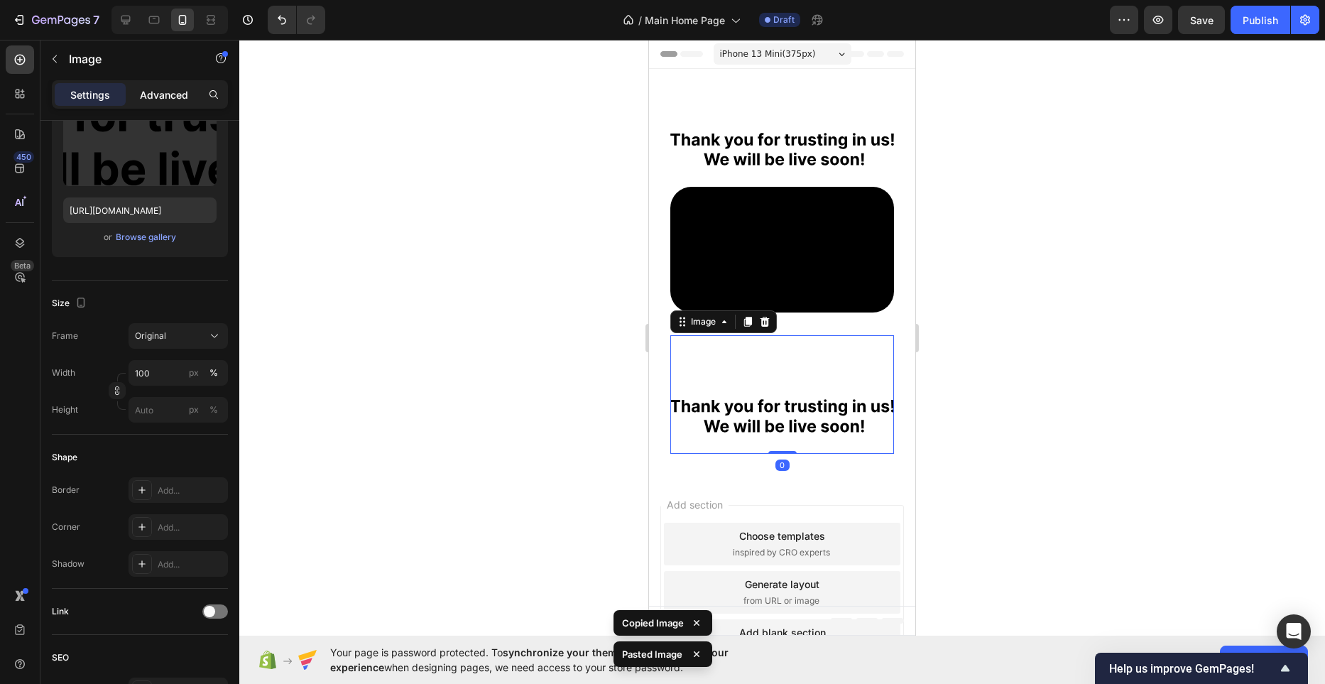
click at [194, 93] on div "Advanced" at bounding box center [163, 94] width 71 height 23
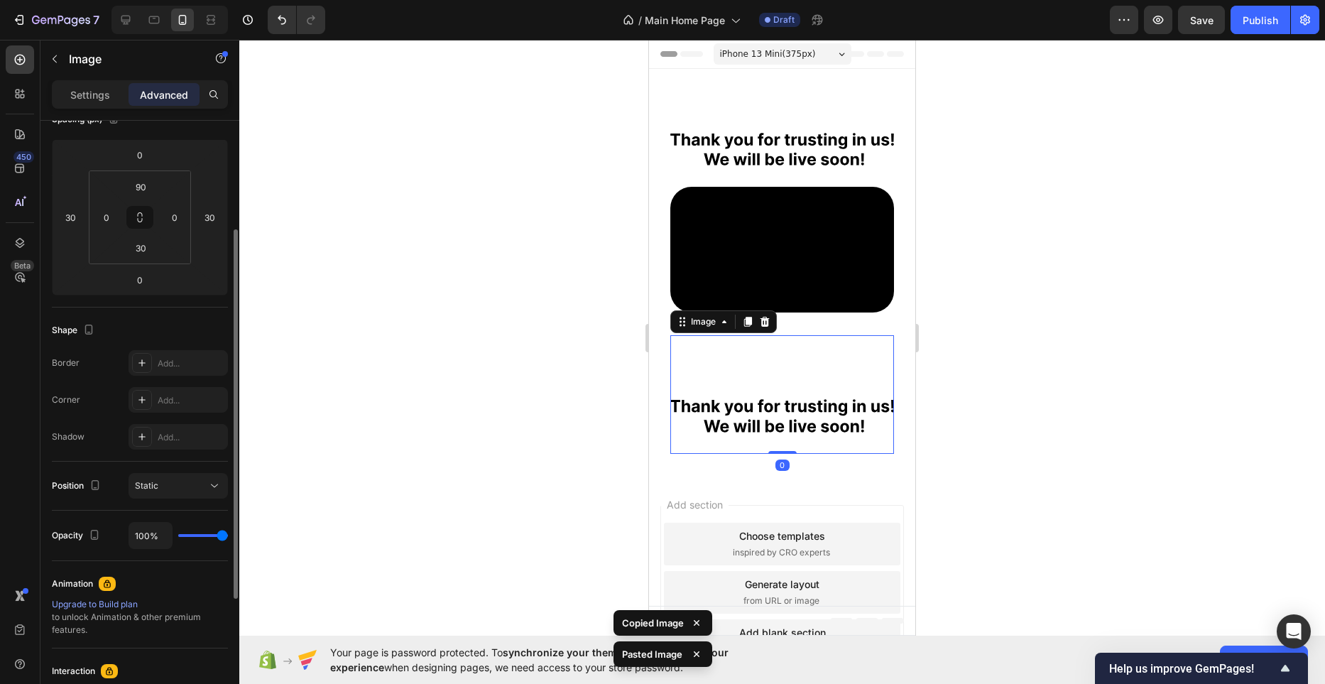
scroll to position [0, 0]
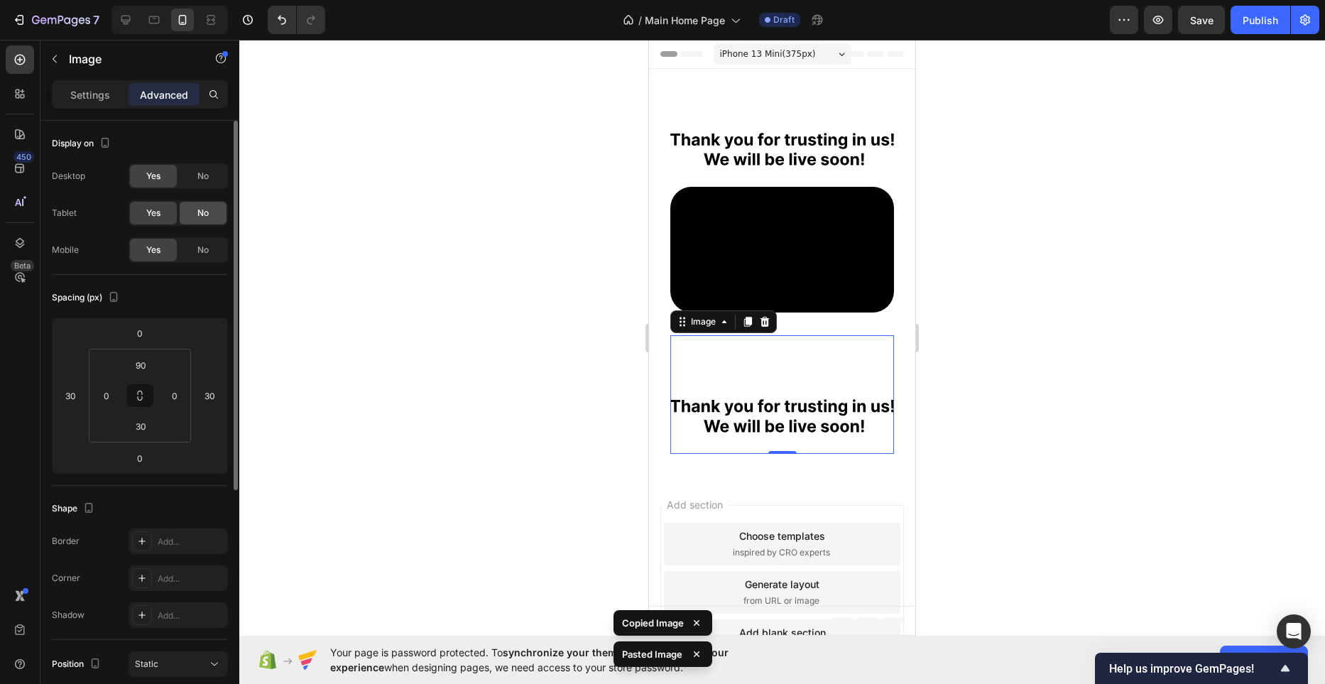
click at [208, 209] on span "No" at bounding box center [202, 213] width 11 height 13
click at [209, 183] on div "No" at bounding box center [203, 176] width 47 height 23
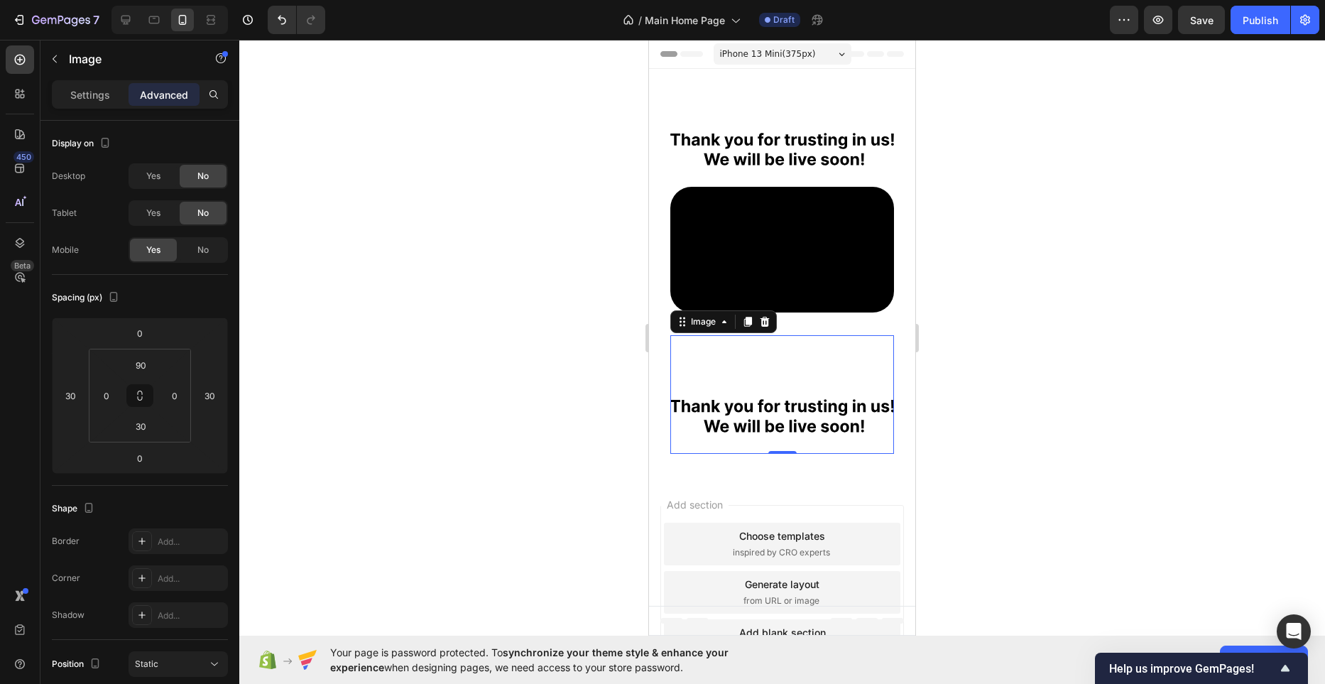
click at [760, 413] on img at bounding box center [782, 415] width 224 height 33
click at [87, 98] on p "Settings" at bounding box center [90, 94] width 40 height 15
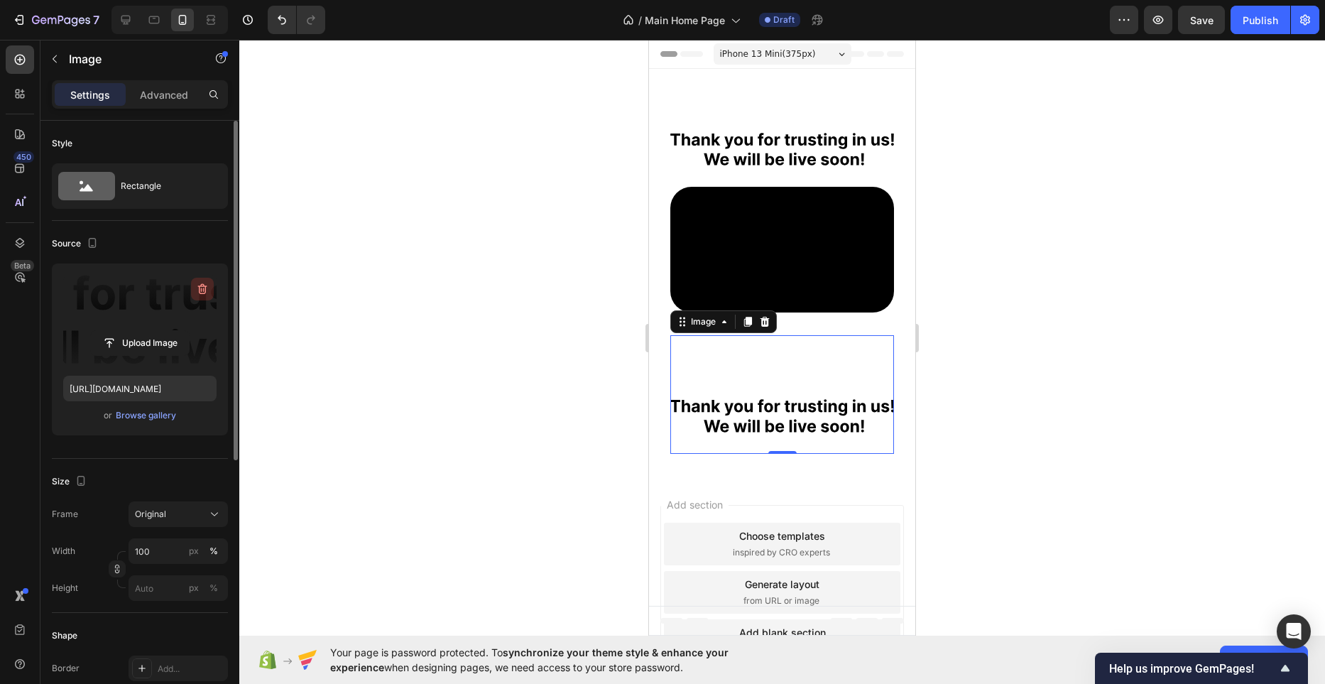
click at [207, 292] on icon "button" at bounding box center [202, 289] width 14 height 14
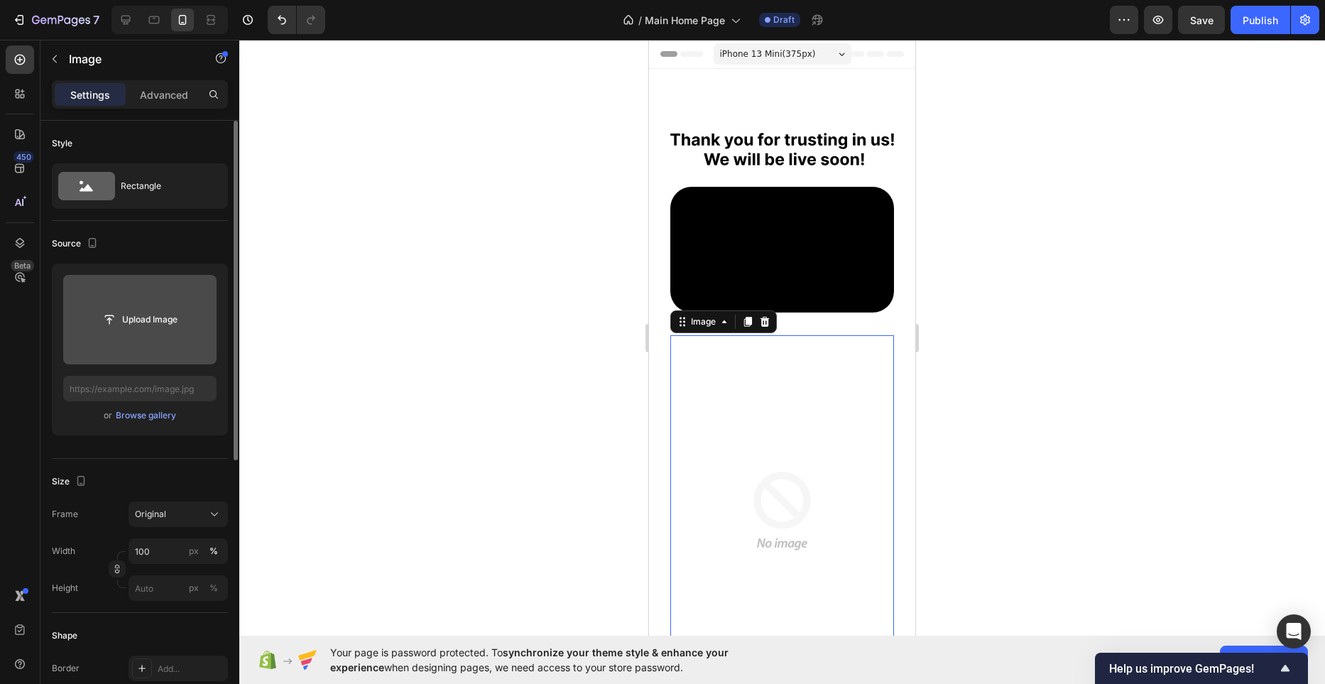
click at [111, 316] on input "file" at bounding box center [140, 319] width 98 height 24
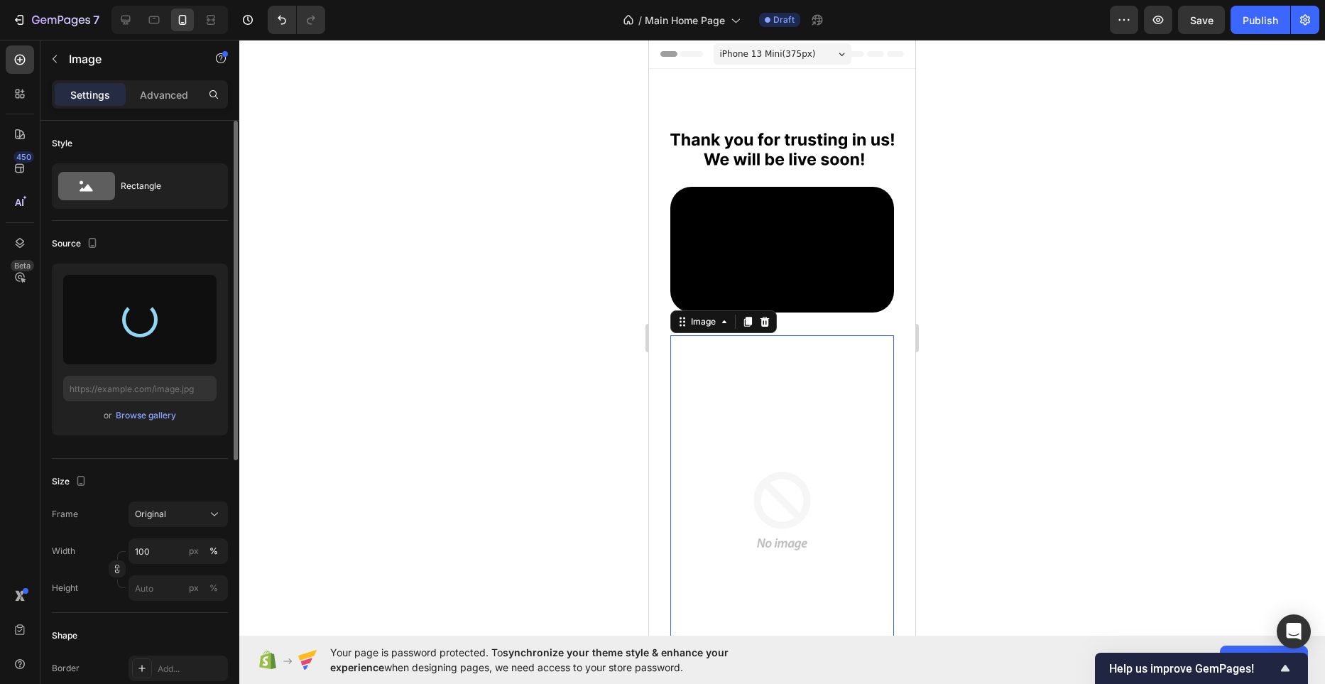
type input "[URL][DOMAIN_NAME]"
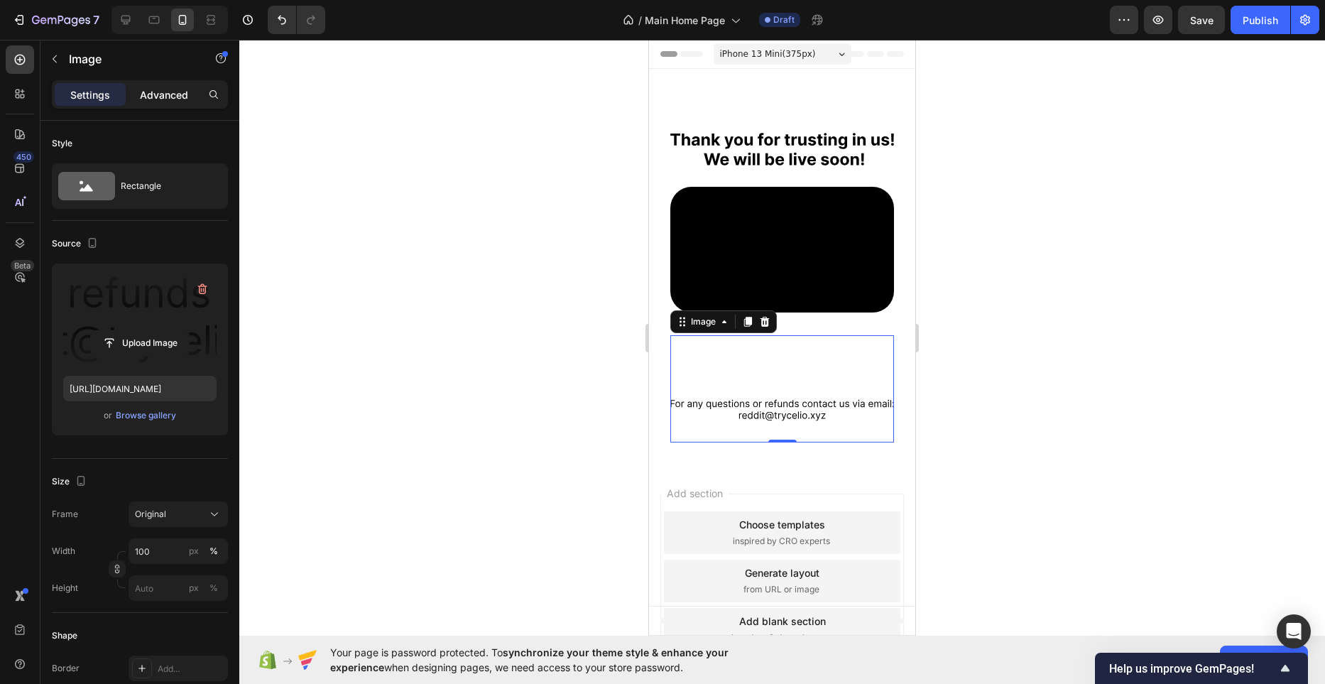
click at [174, 92] on p "Advanced" at bounding box center [164, 94] width 48 height 15
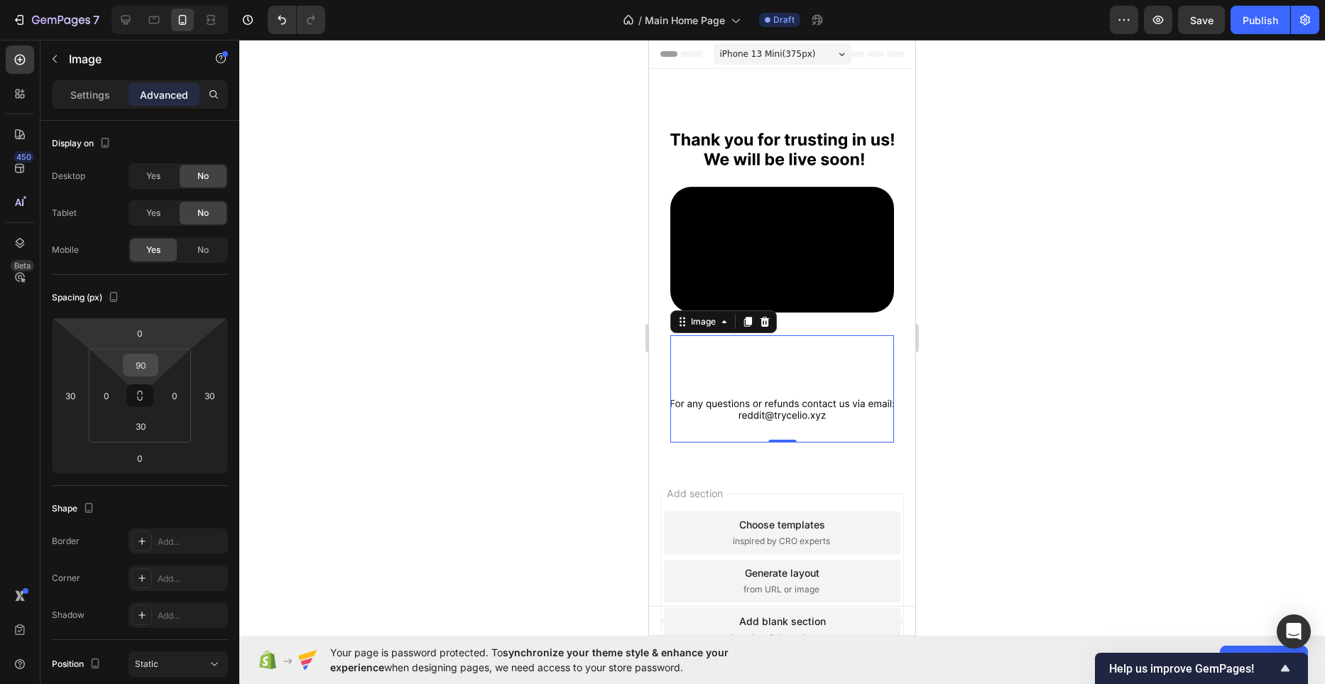
click at [148, 361] on input "90" at bounding box center [140, 364] width 28 height 21
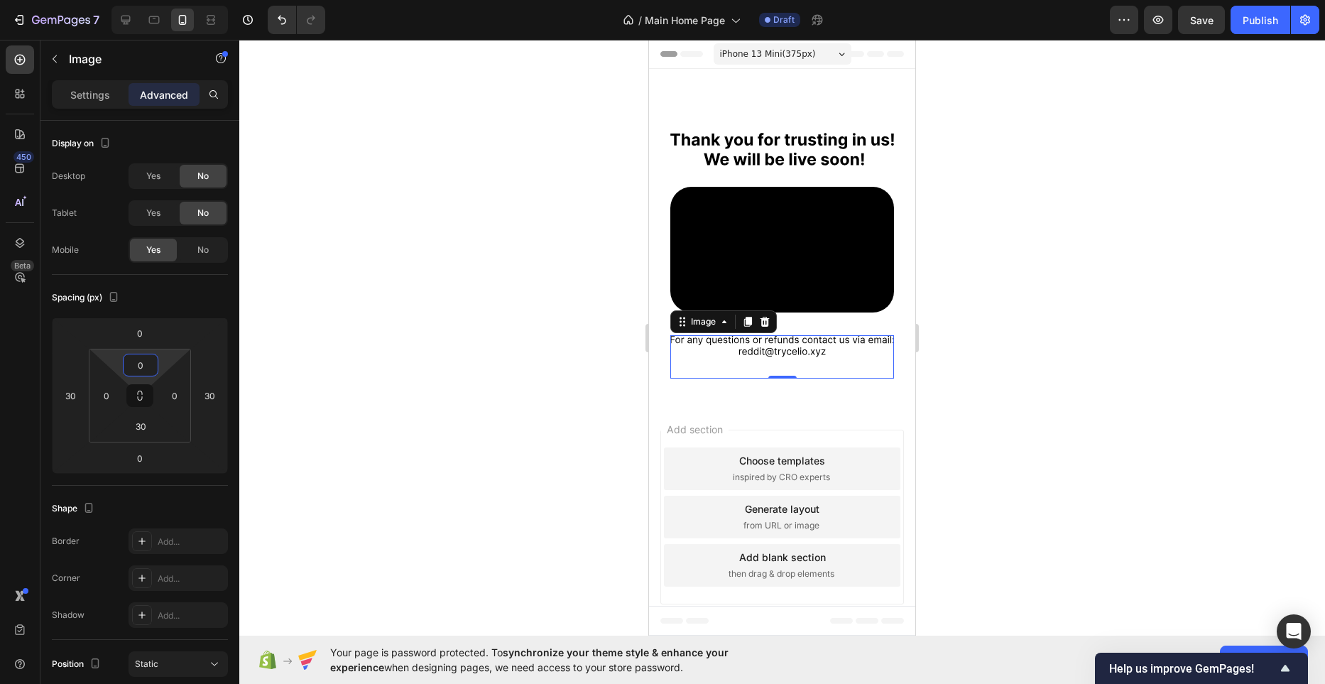
type input "0"
click at [609, 369] on div at bounding box center [781, 362] width 1085 height 644
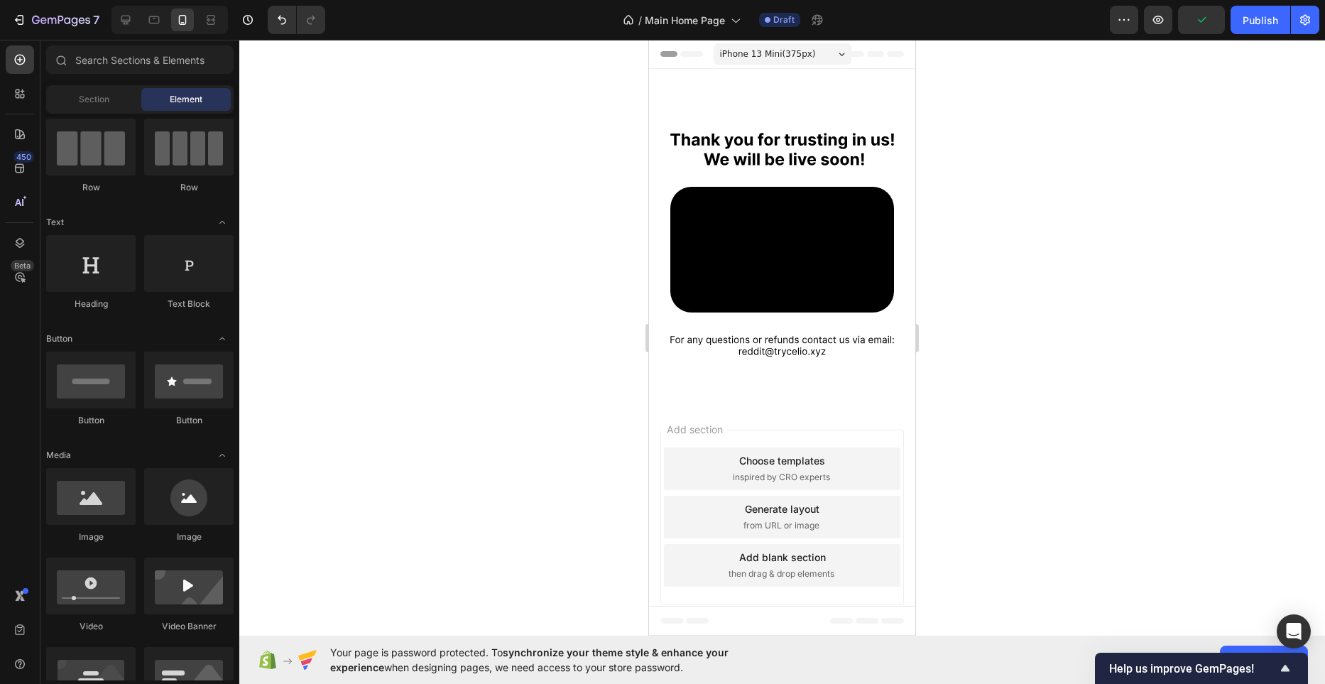
click at [793, 47] on span "iPhone 13 Mini ( 375 px)" at bounding box center [768, 54] width 96 height 14
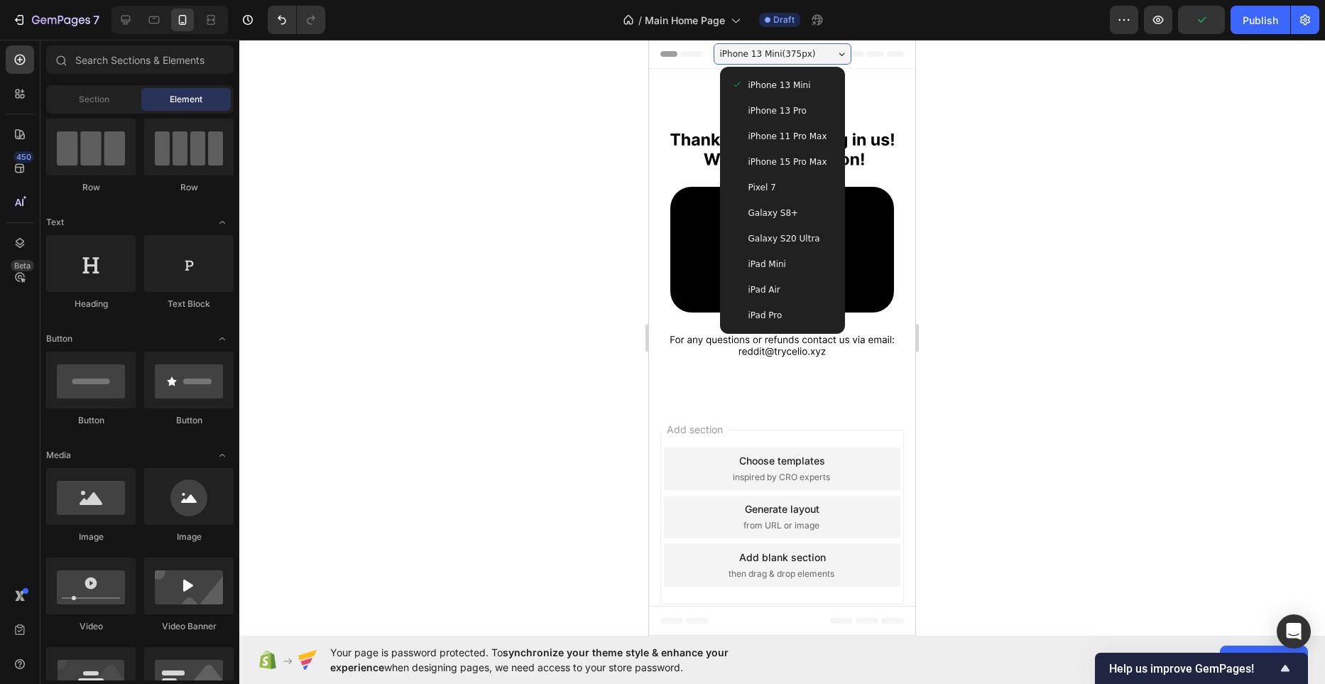
click at [798, 105] on span "iPhone 13 Pro" at bounding box center [777, 111] width 58 height 14
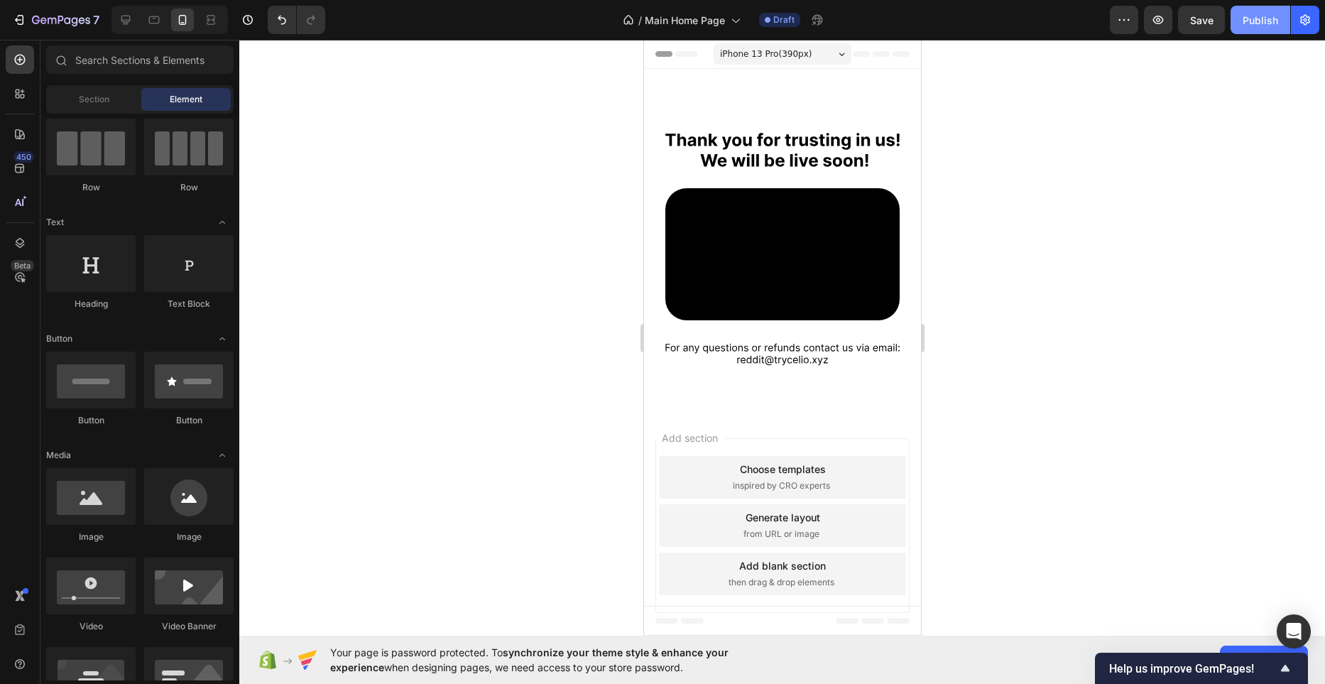
click at [1267, 24] on div "Publish" at bounding box center [1259, 20] width 35 height 15
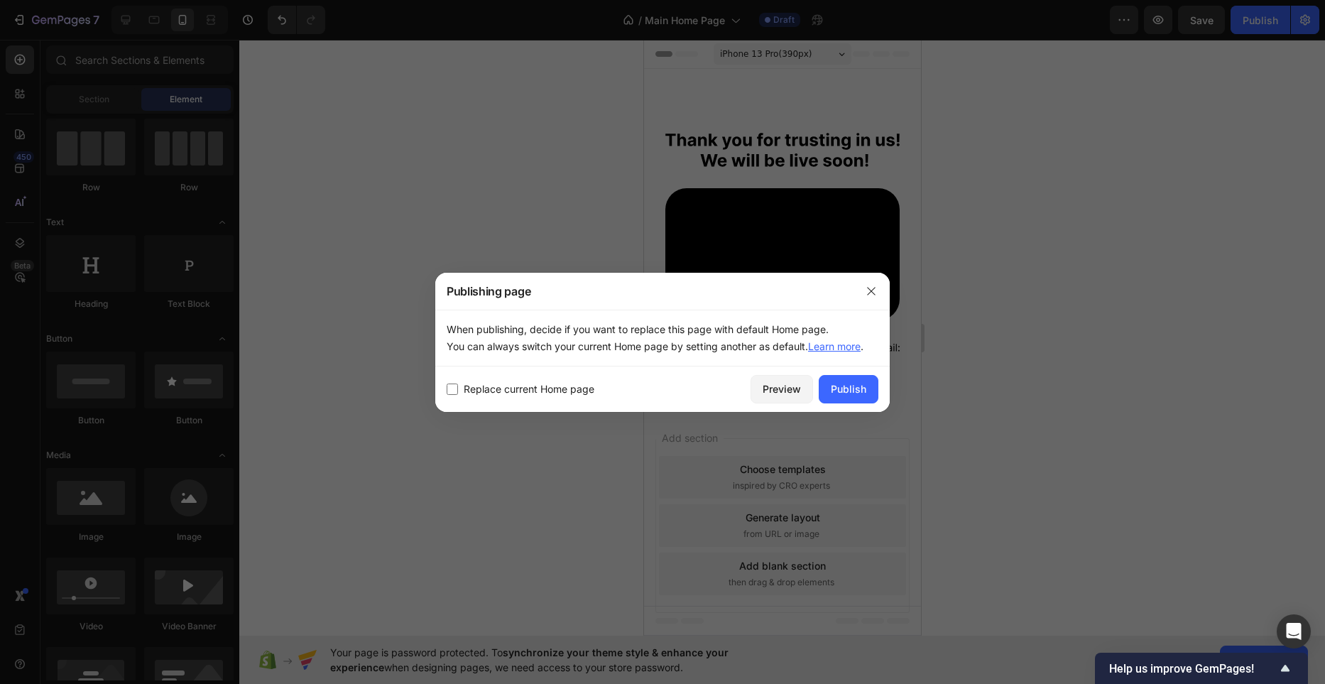
click at [516, 385] on span "Replace current Home page" at bounding box center [529, 388] width 131 height 17
checkbox input "true"
click at [841, 389] on div "Publish" at bounding box center [848, 388] width 35 height 15
